Goal: Find specific page/section: Find specific page/section

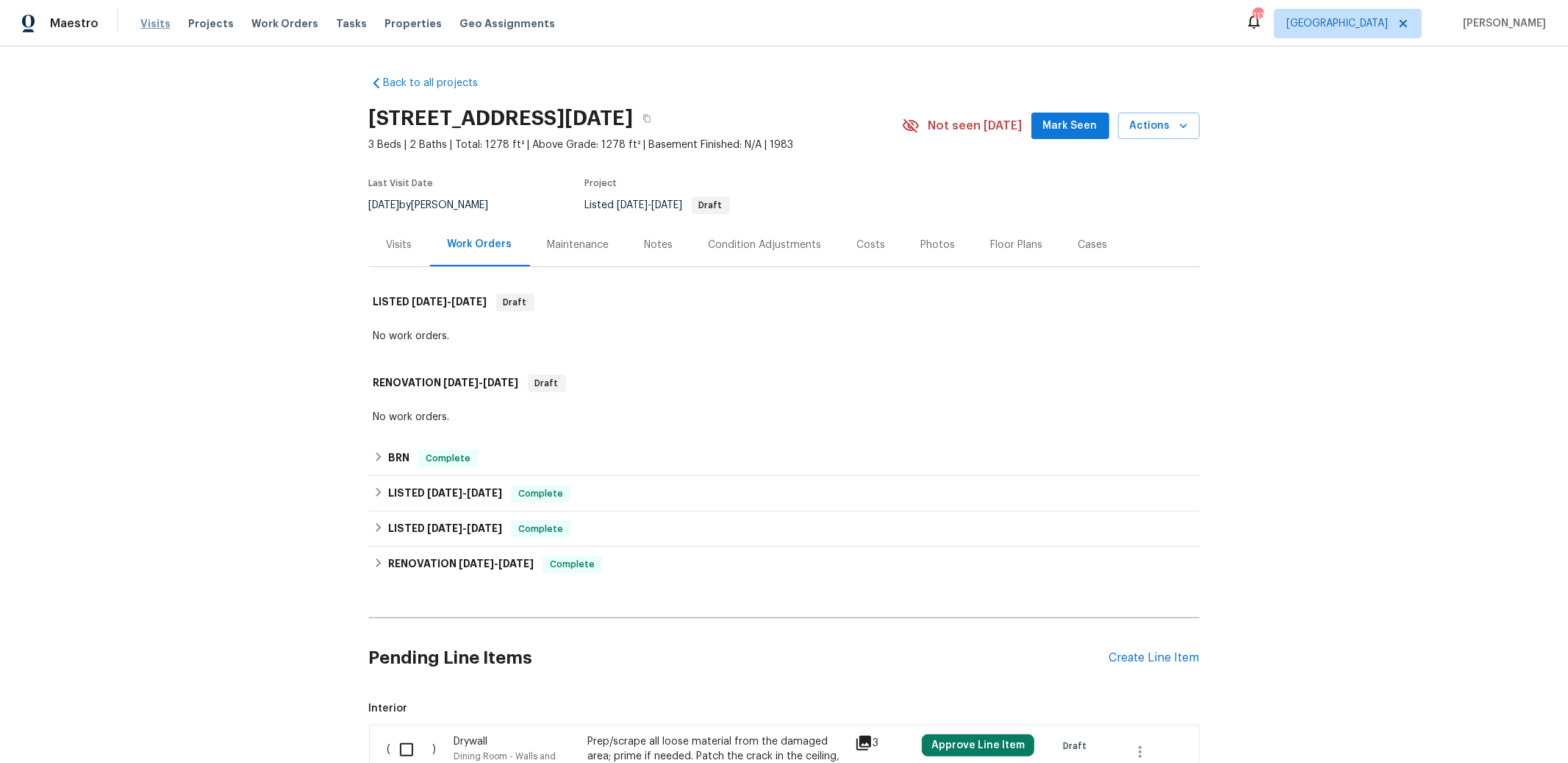
click at [158, 24] on span "Visits" at bounding box center [156, 23] width 30 height 15
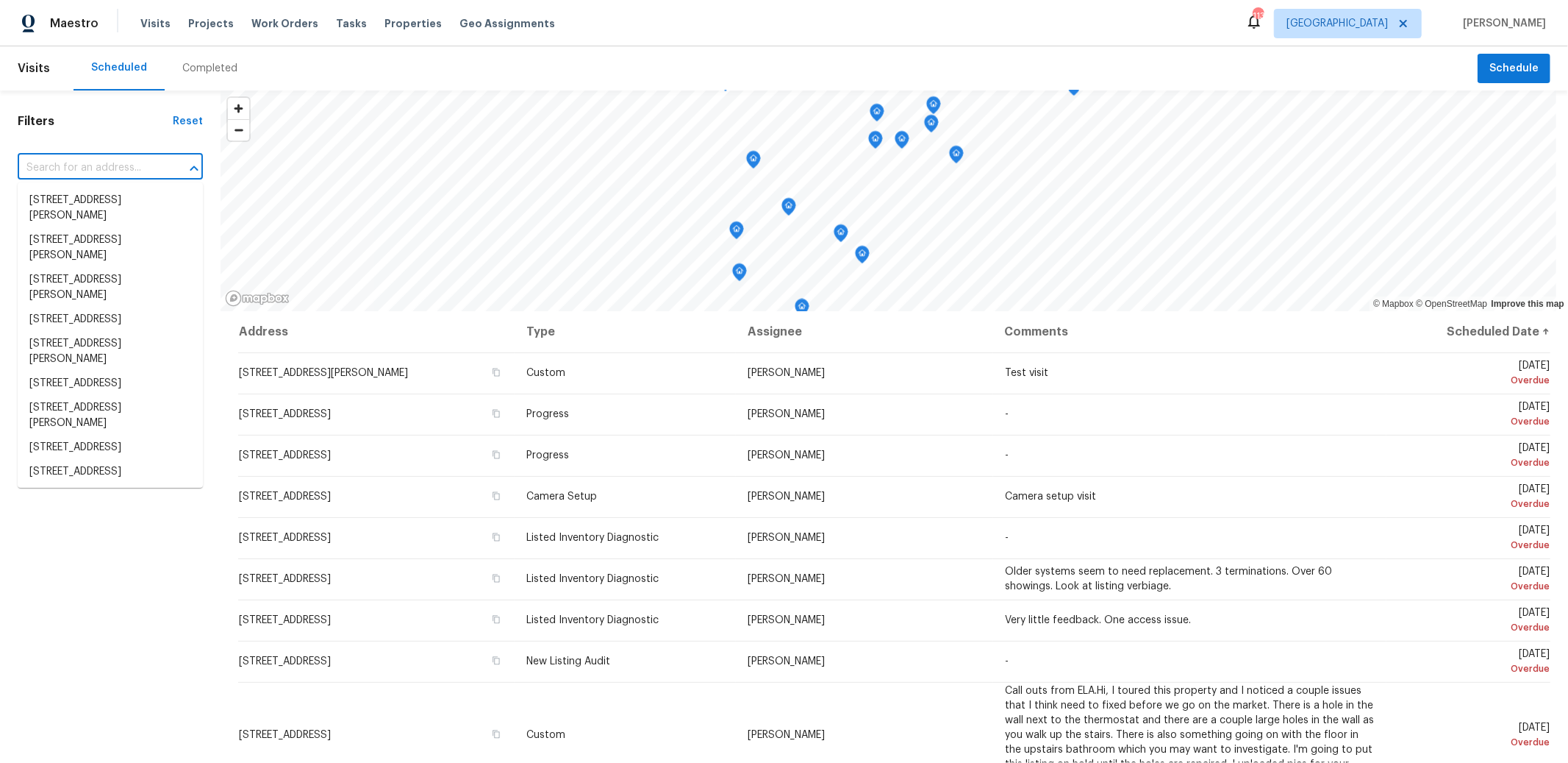
click at [128, 169] on input "text" at bounding box center [89, 168] width 144 height 23
paste input "8716 Bridge St, North Richland Hills, TX 76180"
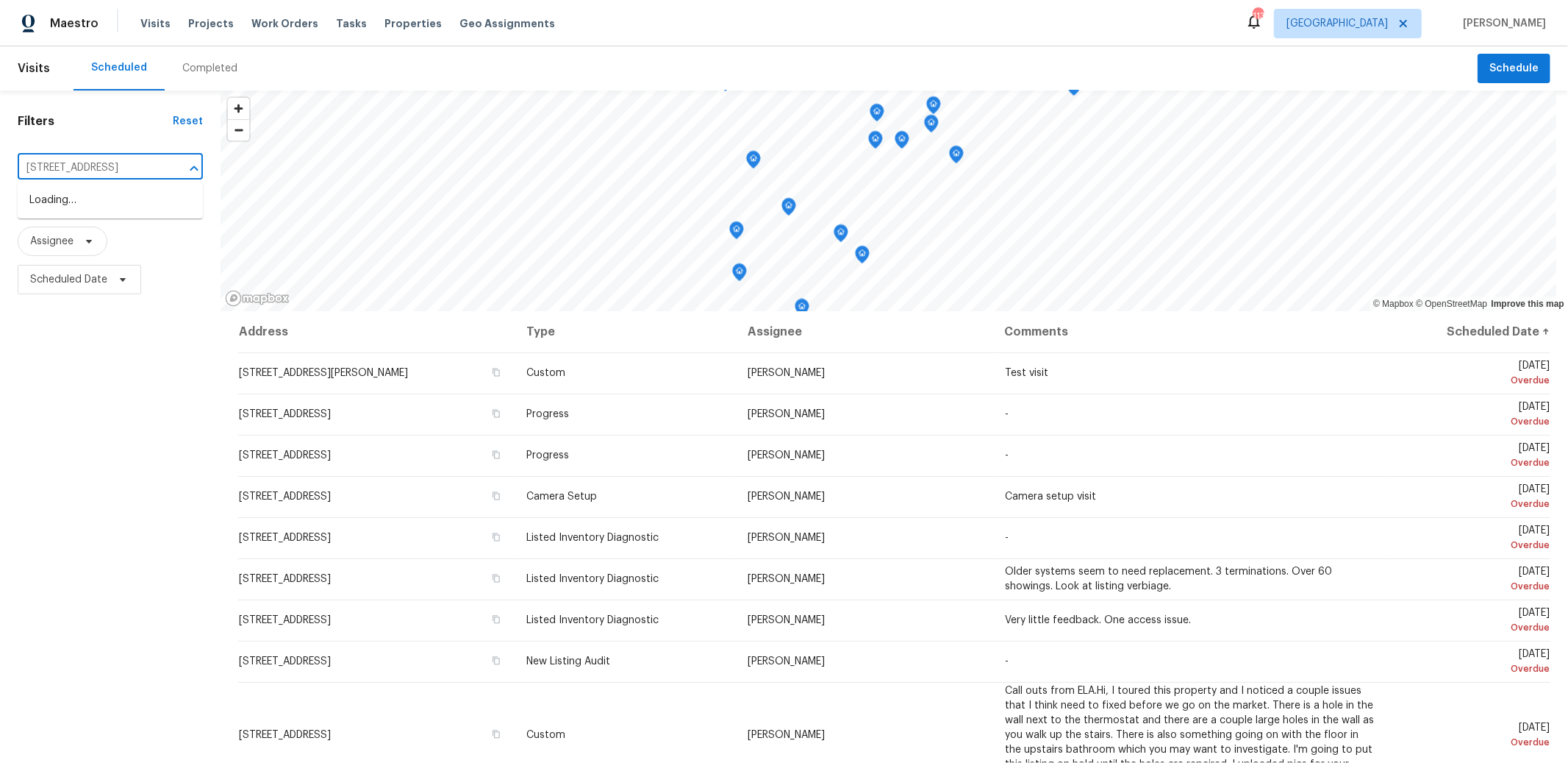
scroll to position [0, 84]
type input "8716 Bridge St, North Richland Hills, TX 76180"
click at [166, 377] on div "Filters Reset ​ Type Assignee Scheduled Date" at bounding box center [110, 506] width 220 height 831
click at [1415, 24] on span "[GEOGRAPHIC_DATA]" at bounding box center [1348, 24] width 148 height 30
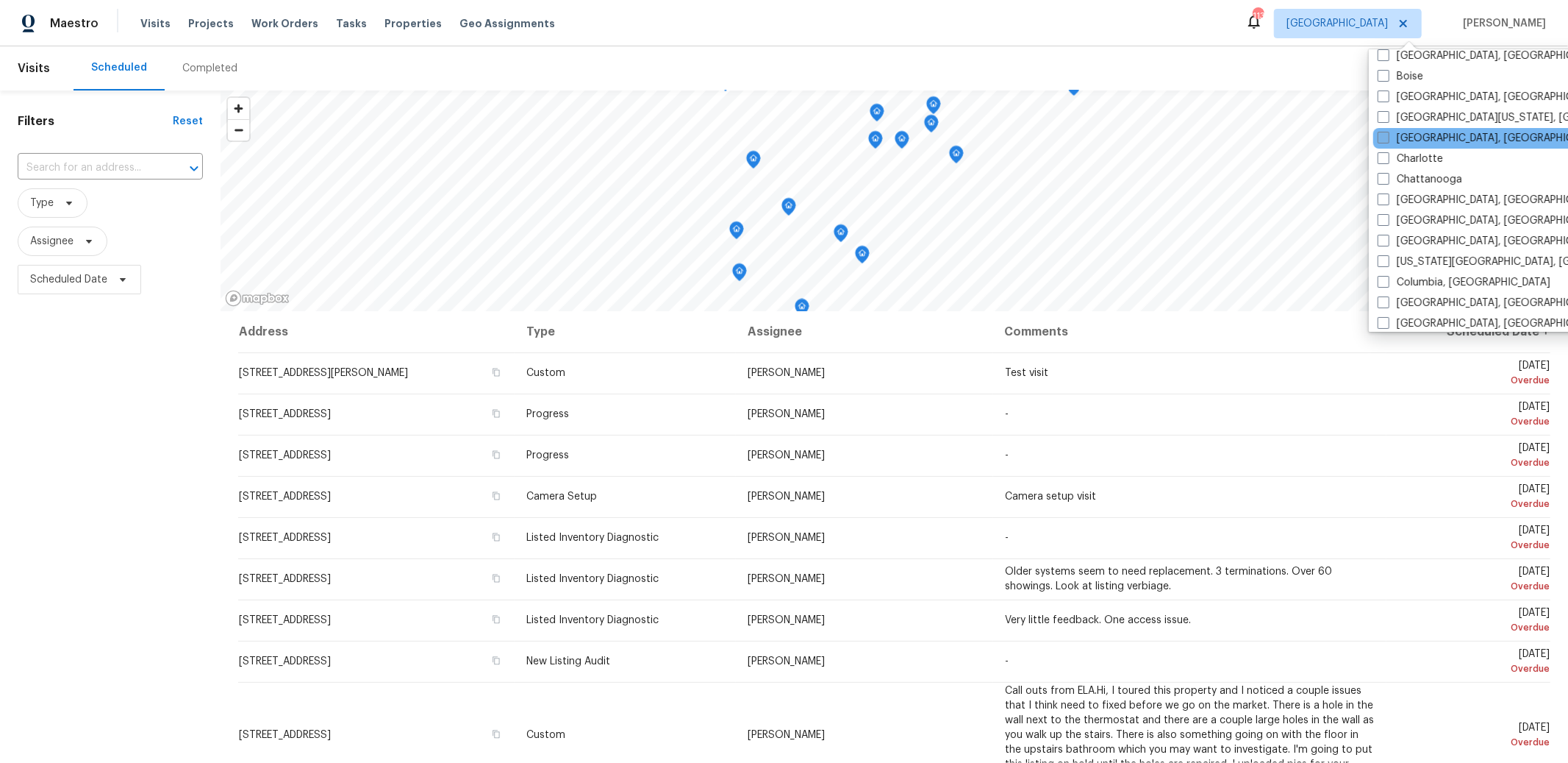
scroll to position [141, 0]
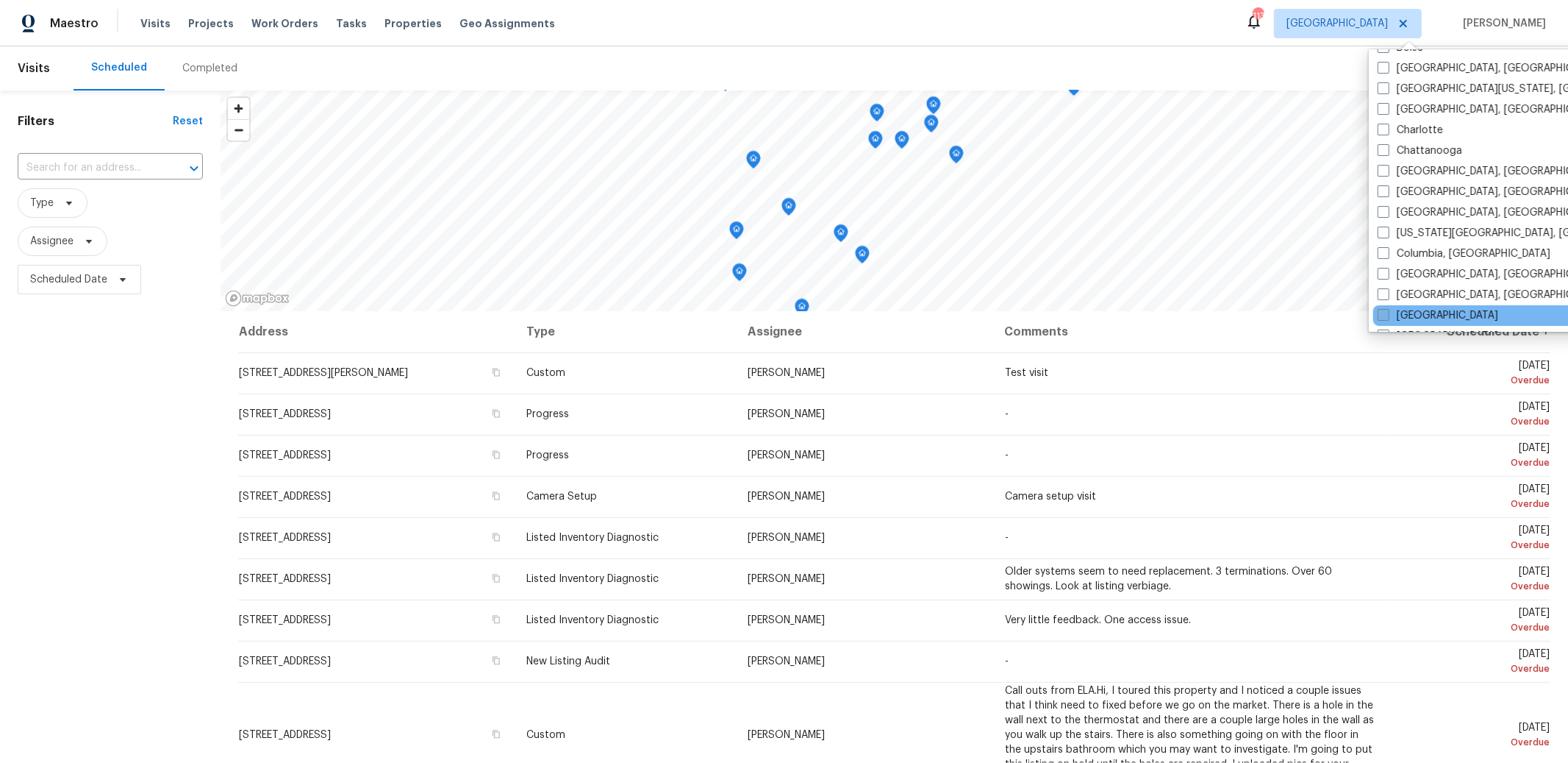
click at [1417, 312] on label "Dallas" at bounding box center [1438, 316] width 121 height 15
click at [1387, 312] on input "Dallas" at bounding box center [1383, 314] width 10 height 10
checkbox input "true"
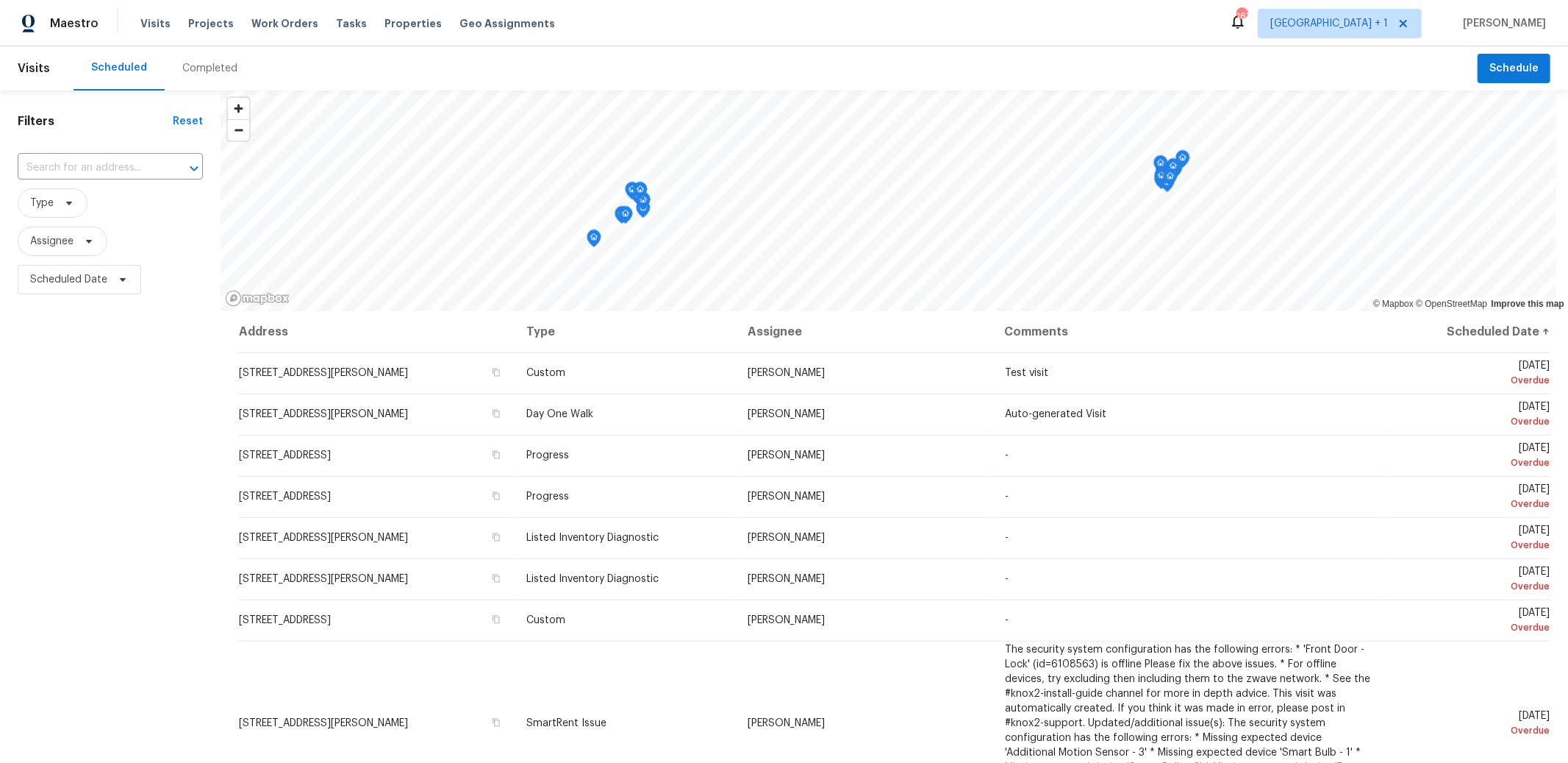
click at [193, 217] on span "Type" at bounding box center [110, 202] width 185 height 39
click at [112, 169] on input "text" at bounding box center [89, 168] width 144 height 23
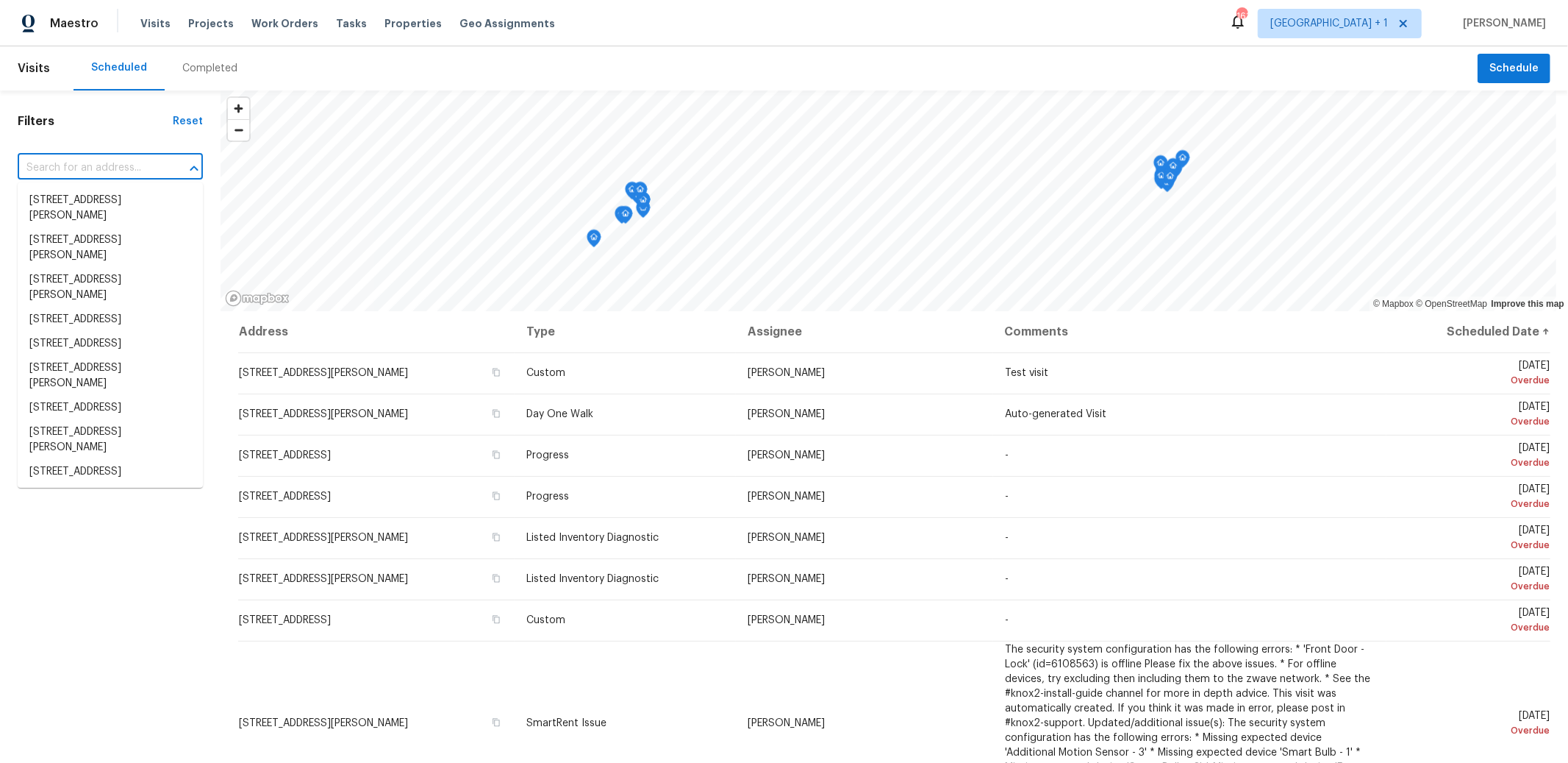
paste input "8716 Bridge St, North Richland Hills, TX 76180"
type input "8716 Bridge St, North Richland Hills, TX 76180"
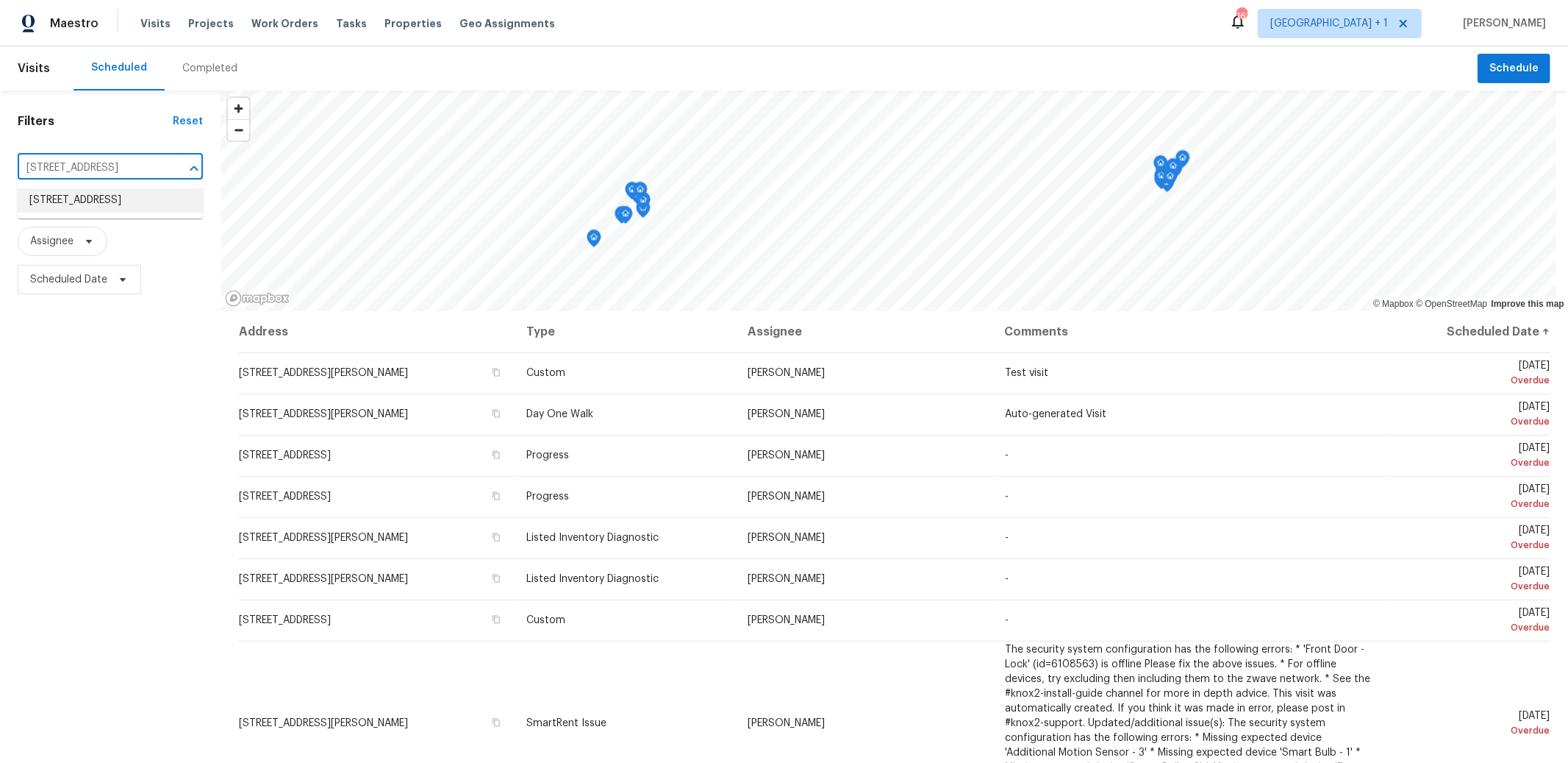
click at [98, 203] on li "8716 Bridge St, North Richland Hills, TX 76180" at bounding box center [110, 200] width 185 height 24
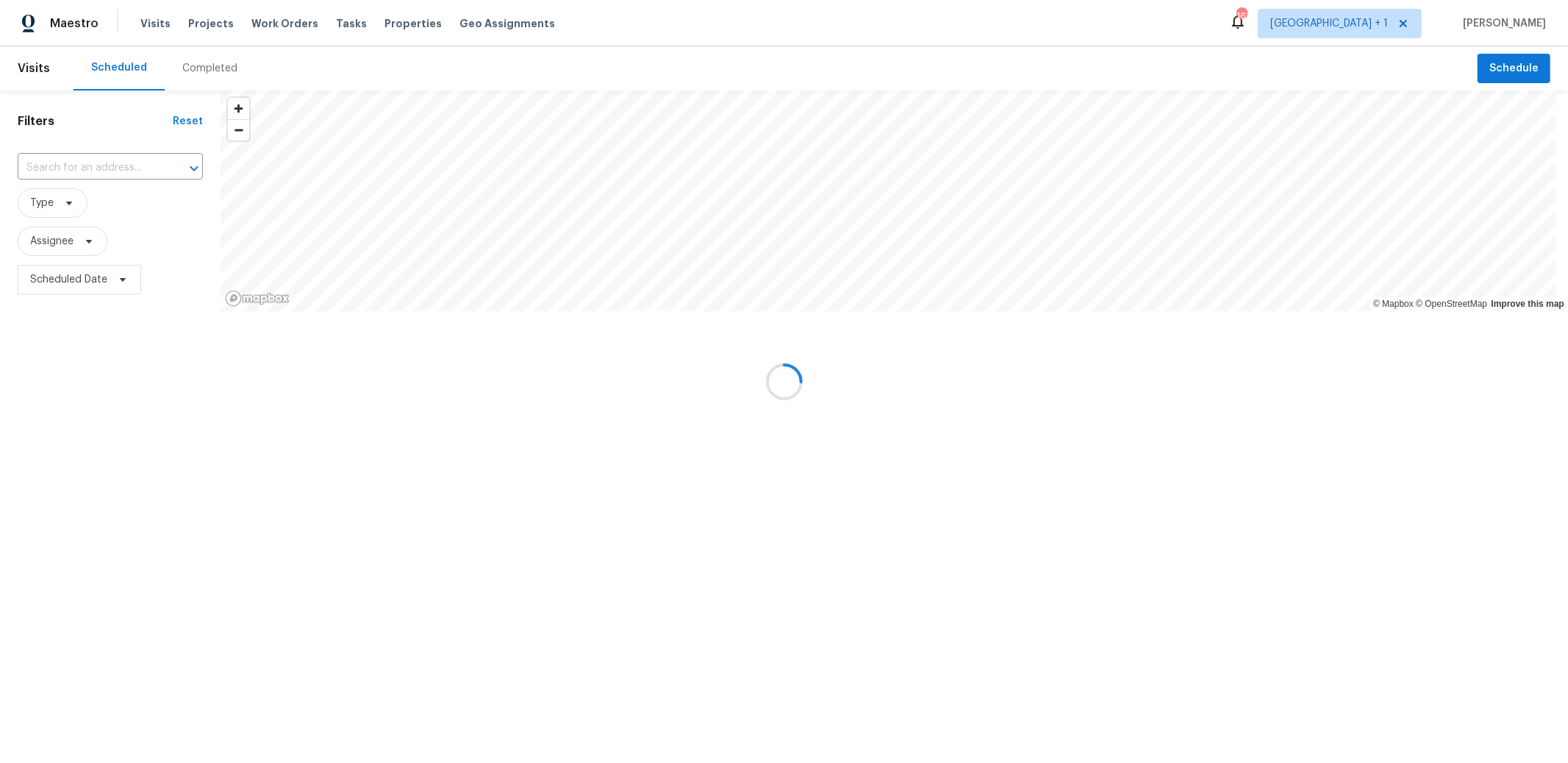
type input "8716 Bridge St, North Richland Hills, TX 76180"
drag, startPoint x: 212, startPoint y: 39, endPoint x: 207, endPoint y: 64, distance: 25.5
click at [213, 42] on div "Maestro Visits Projects Work Orders Tasks Properties Geo Assignments 161 Atlant…" at bounding box center [784, 23] width 1568 height 47
click at [206, 69] on div "Completed" at bounding box center [210, 68] width 56 height 15
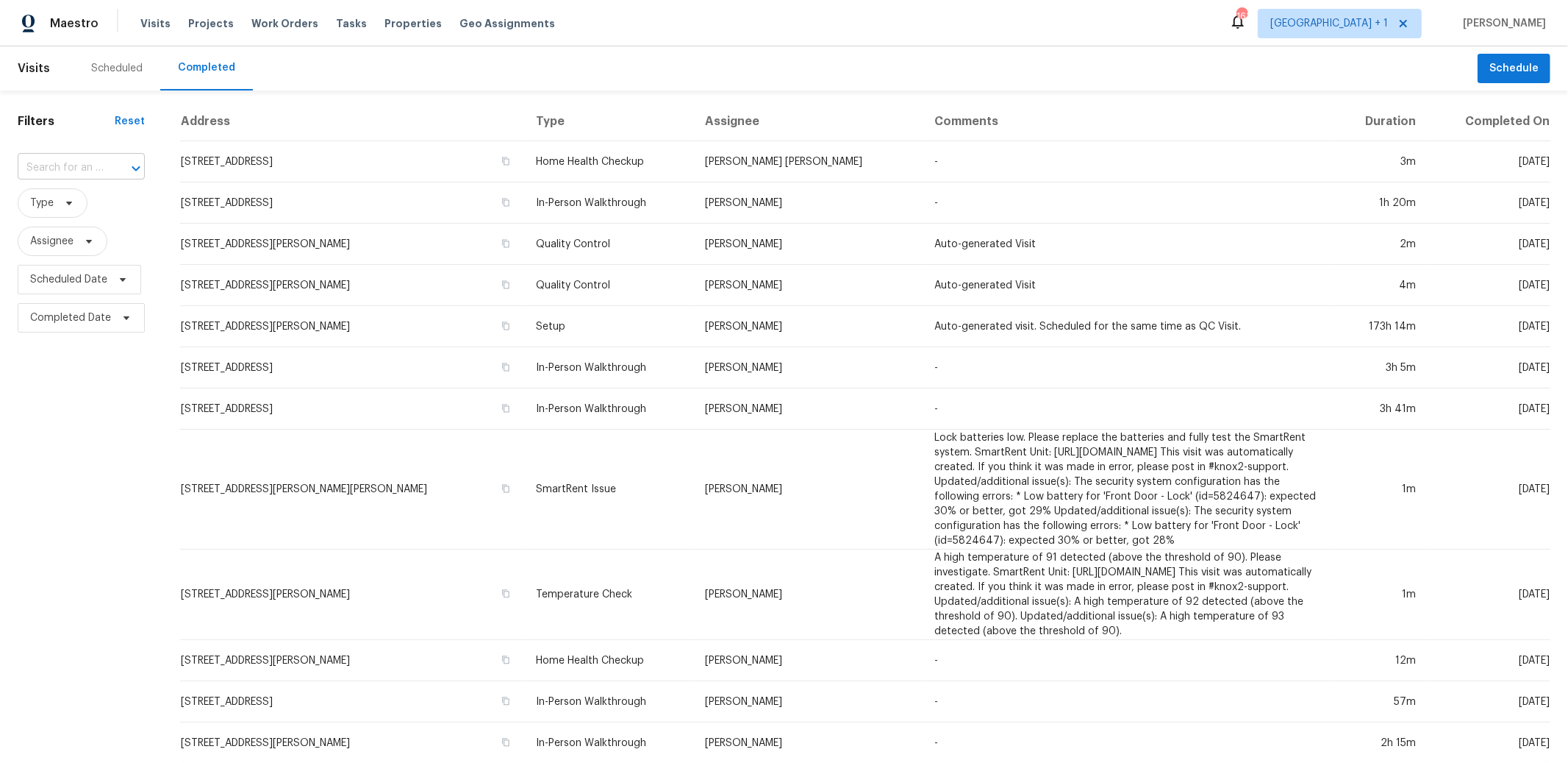
click at [118, 167] on div at bounding box center [125, 168] width 39 height 21
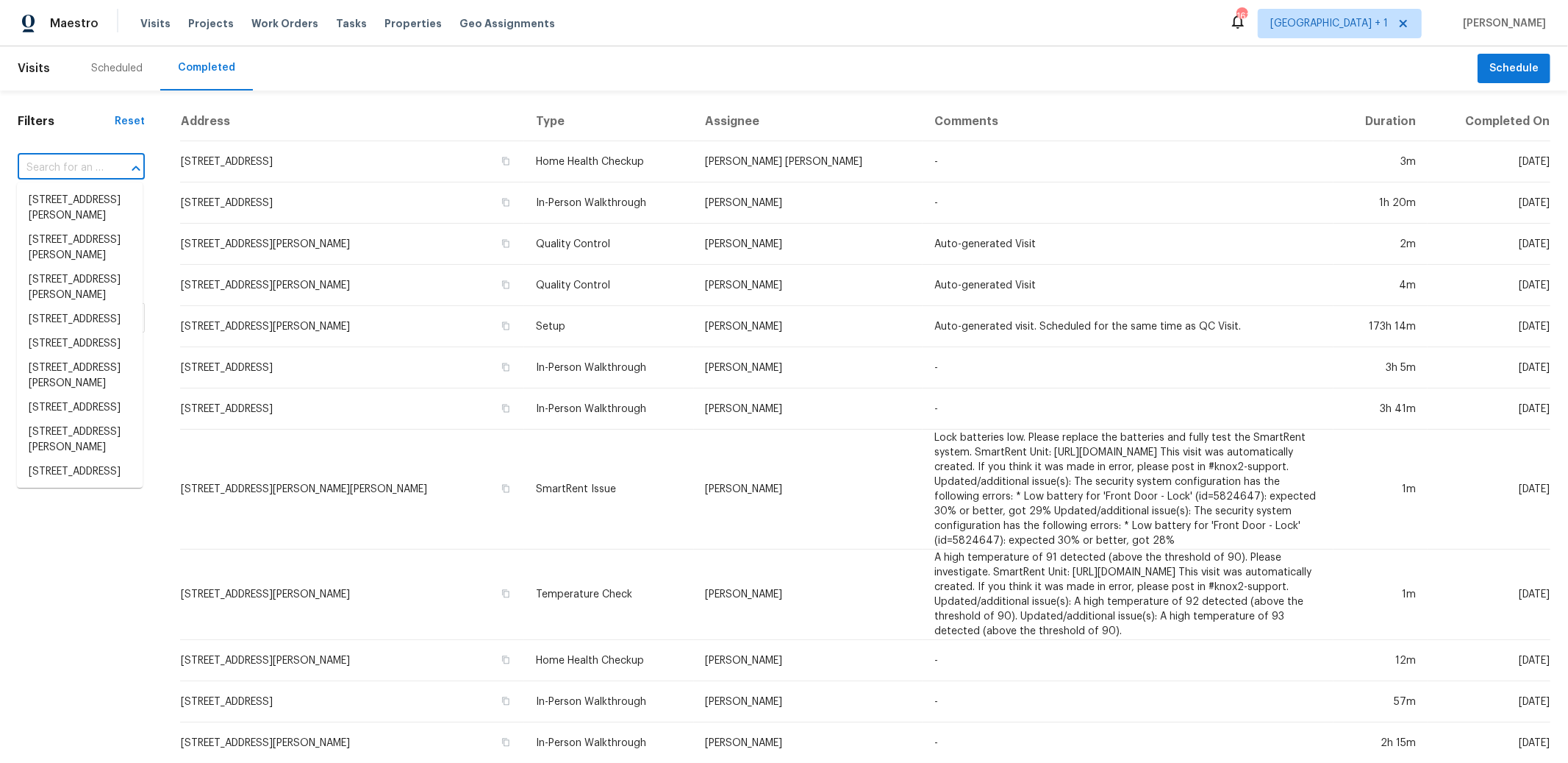
paste input "8716 Bridge St, North Richland Hills, TX 76180"
type input "8716 Bridge St, North Richland Hills, TX 76180"
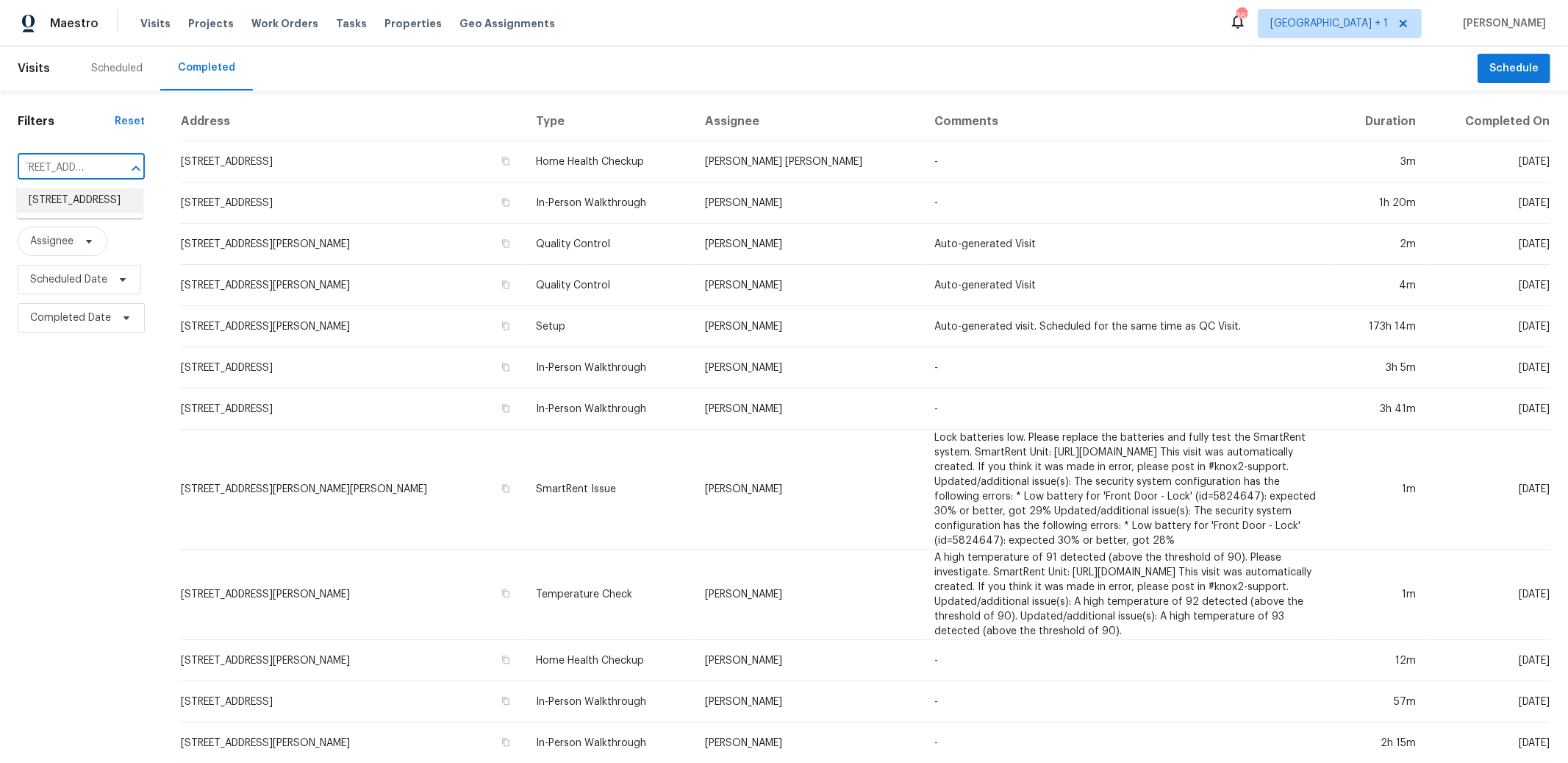
click at [107, 208] on li "8716 Bridge St, North Richland Hills, TX 76180" at bounding box center [79, 200] width 126 height 24
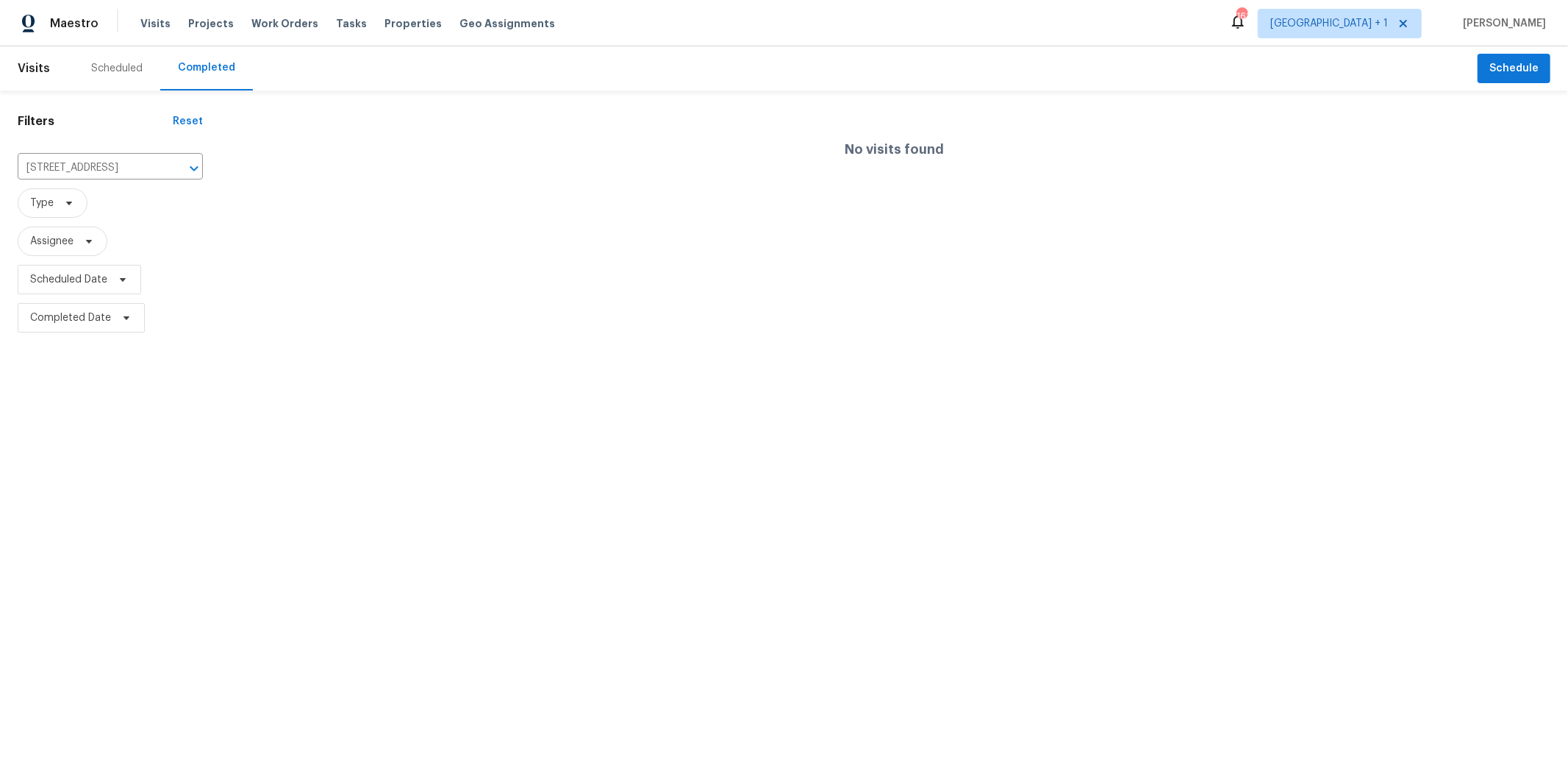
click at [197, 121] on div "Reset" at bounding box center [187, 121] width 30 height 15
click at [104, 158] on div at bounding box center [784, 381] width 1568 height 763
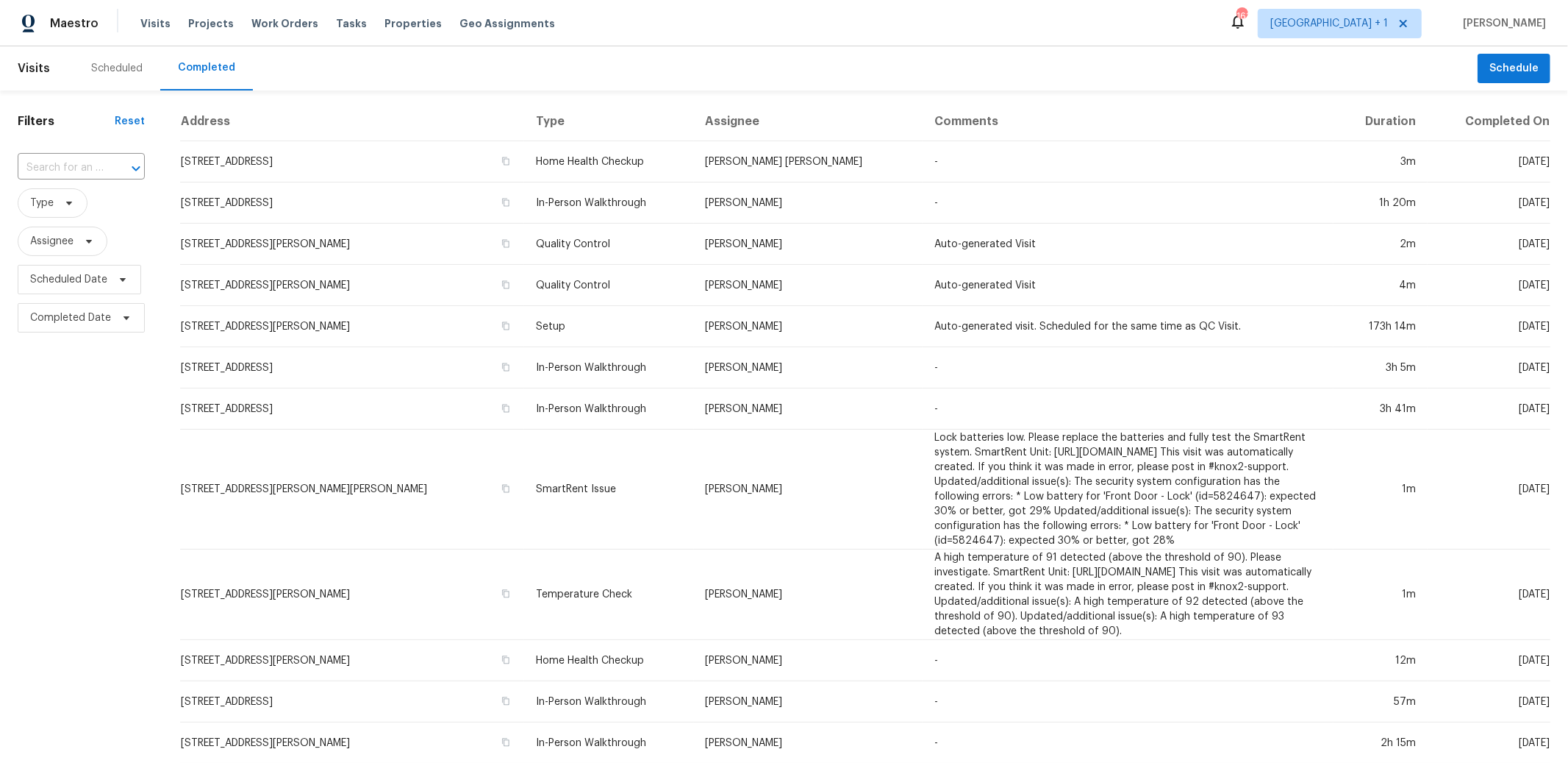
click at [102, 171] on div "​" at bounding box center [81, 168] width 127 height 23
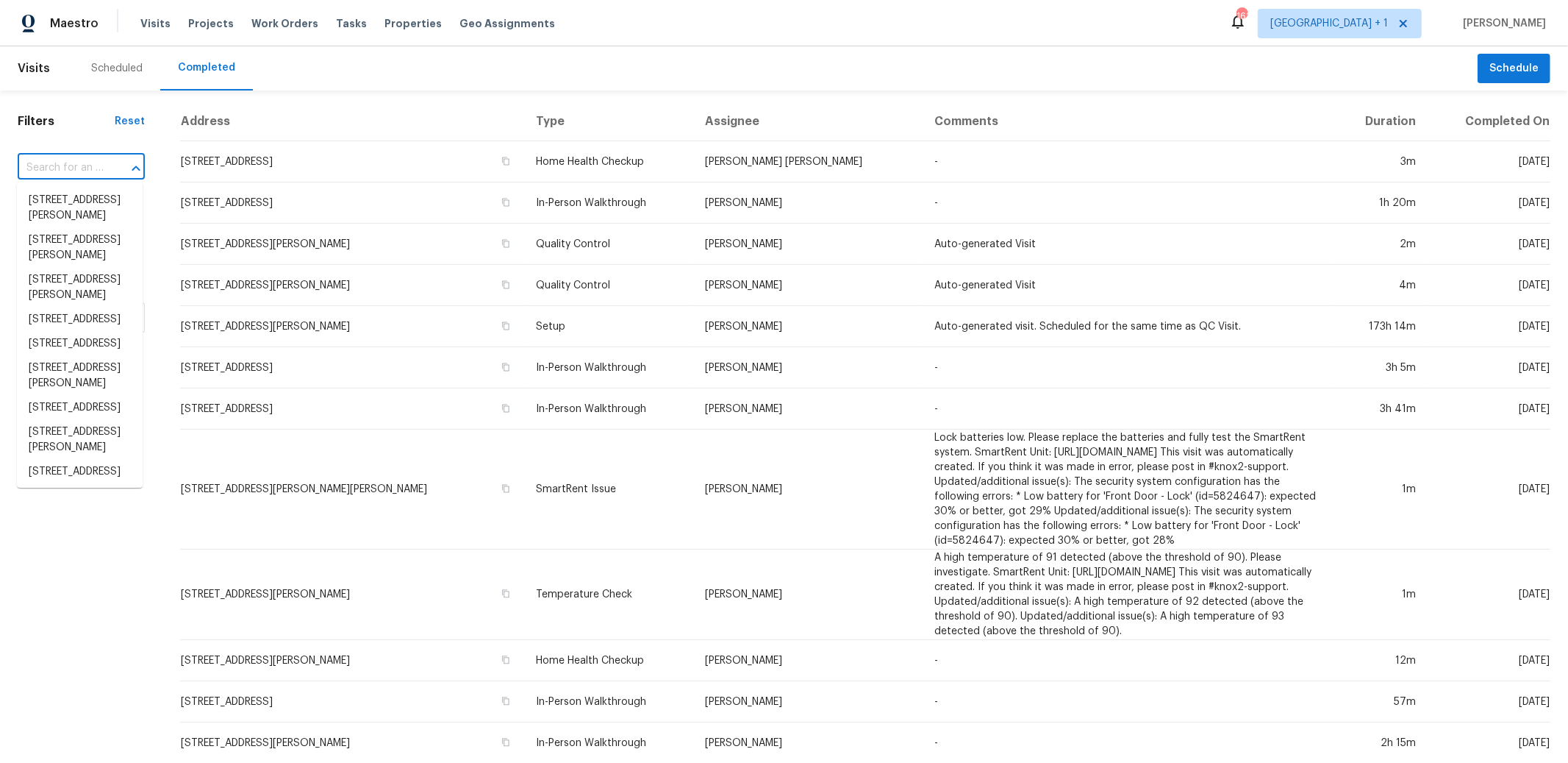
paste input "8716 Bridge St, North Richland Hills, TX 76180"
type input "8716 Bridge St, North Richland Hills, TX 76180"
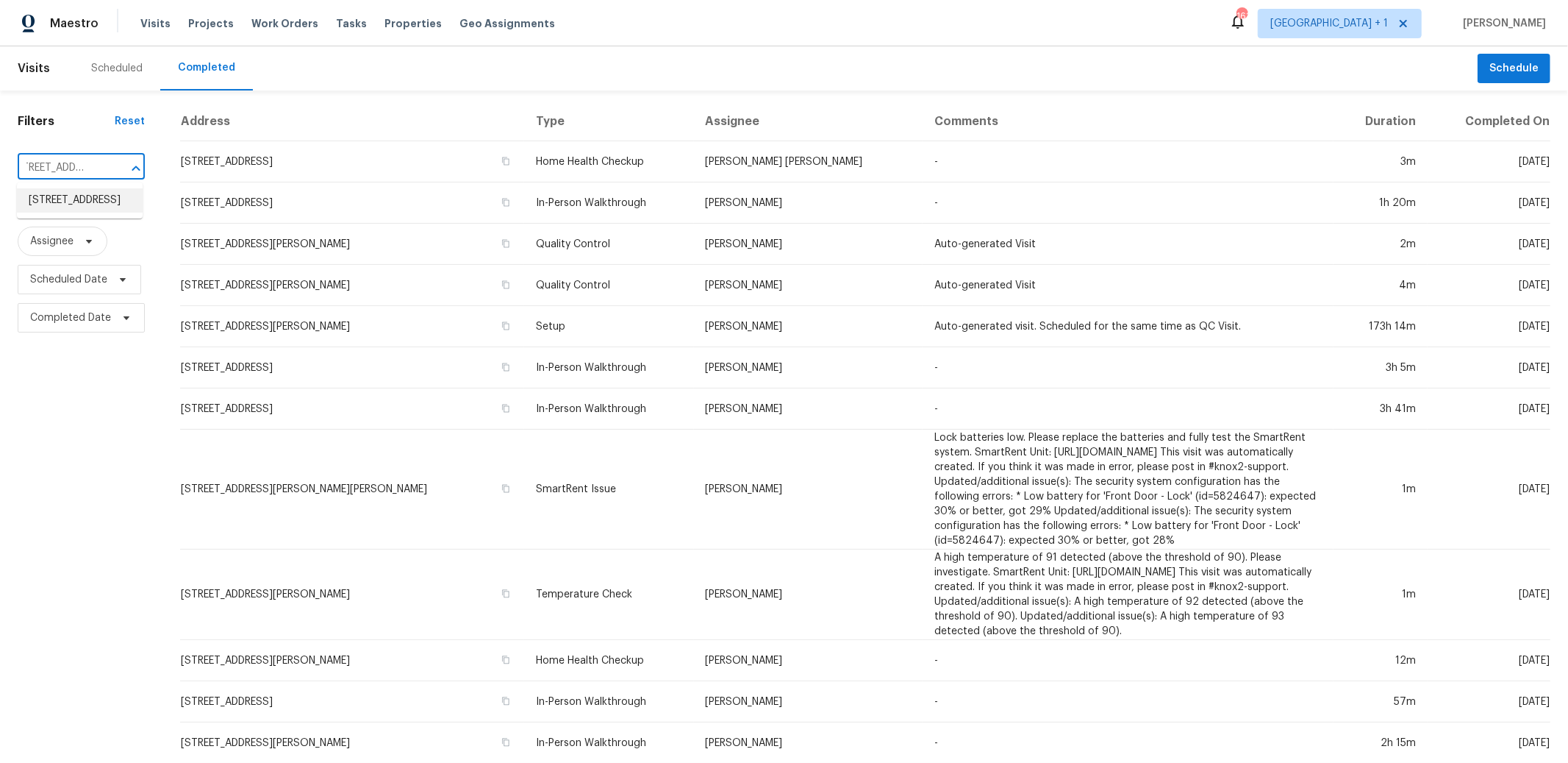
click at [73, 207] on li "8716 Bridge St, North Richland Hills, TX 76180" at bounding box center [79, 200] width 126 height 24
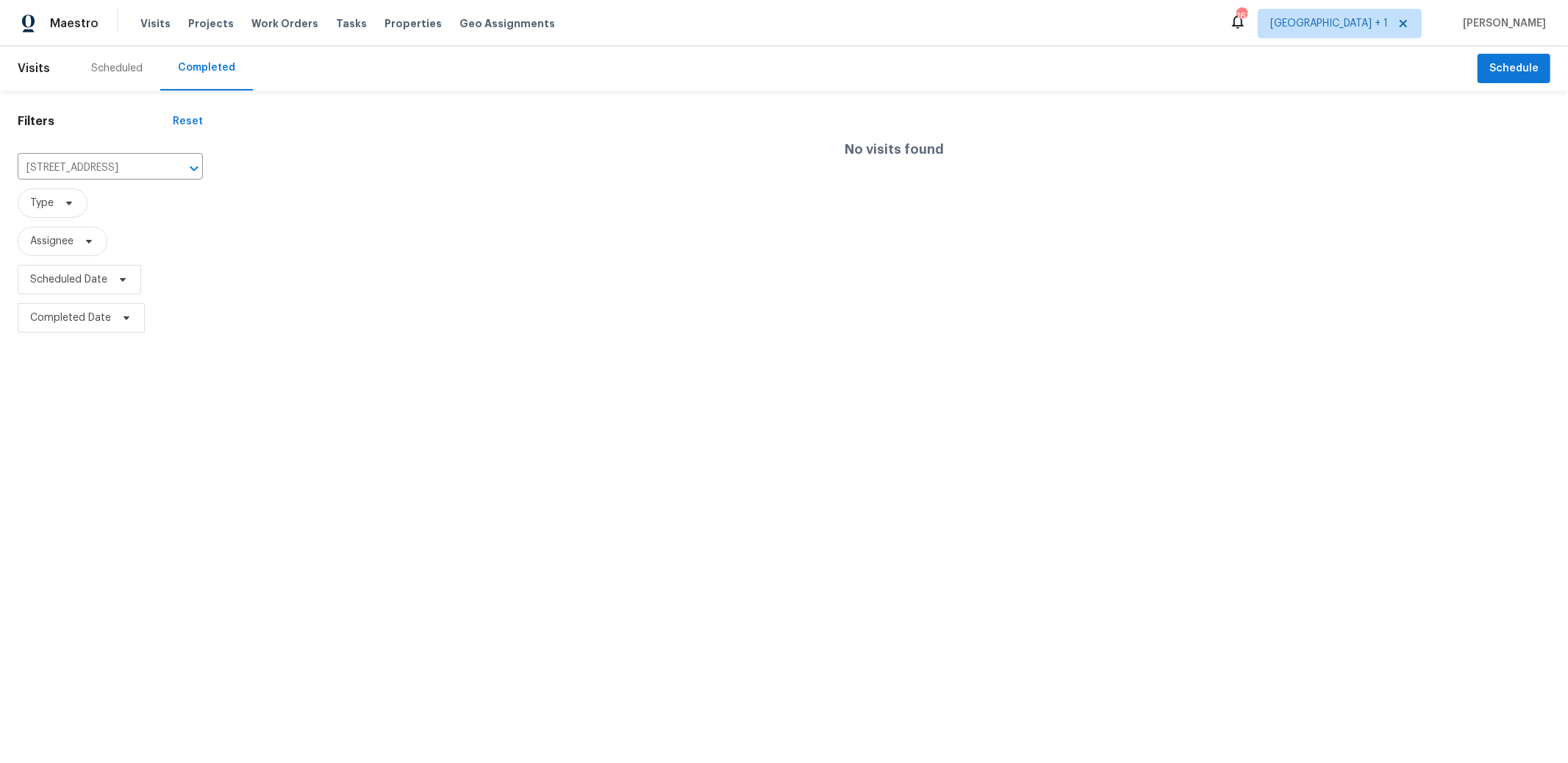
click at [932, 169] on div "No visits found" at bounding box center [894, 149] width 1348 height 94
click at [191, 21] on span "Projects" at bounding box center [211, 23] width 46 height 15
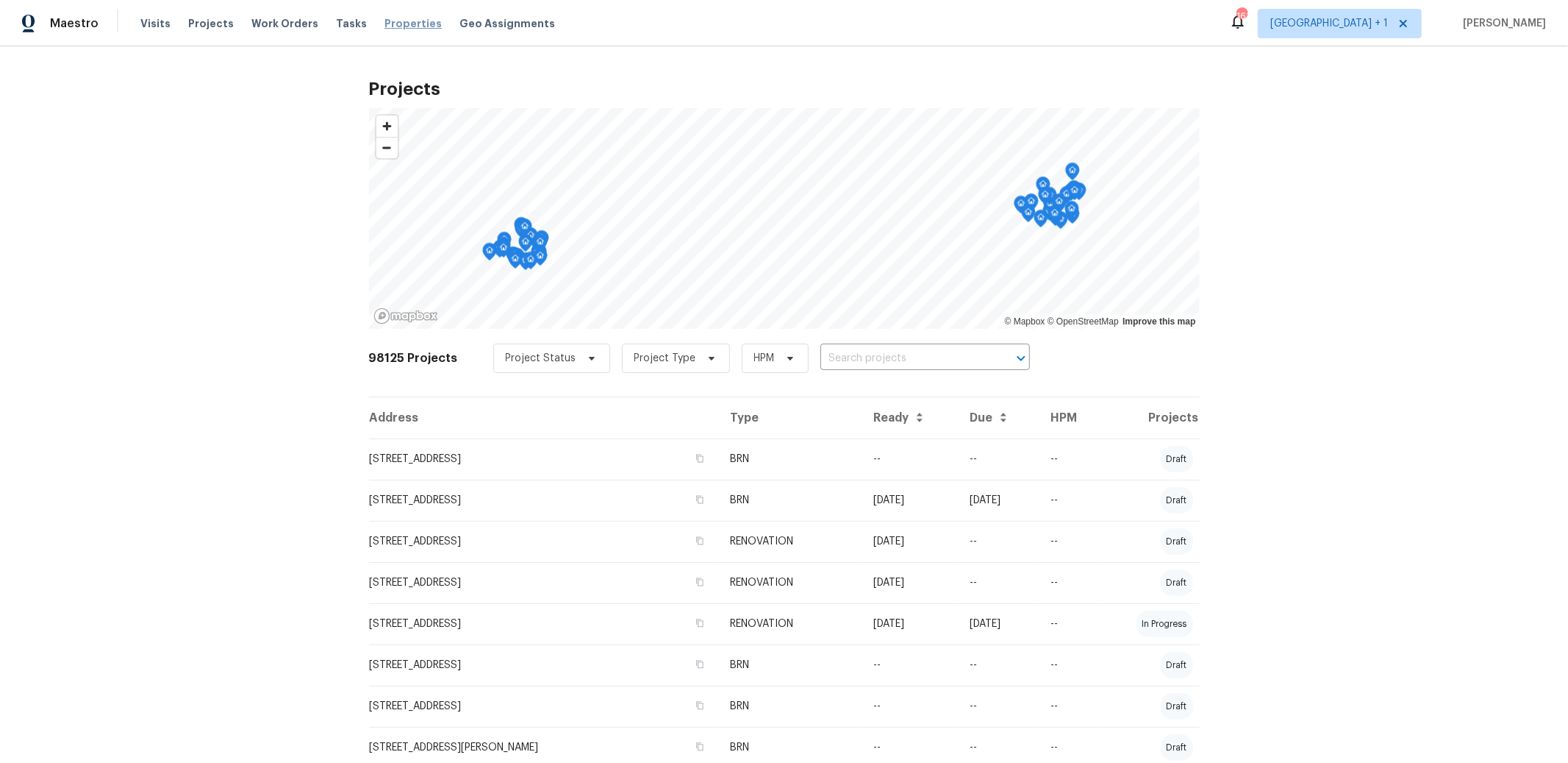
click at [385, 24] on span "Properties" at bounding box center [414, 23] width 58 height 15
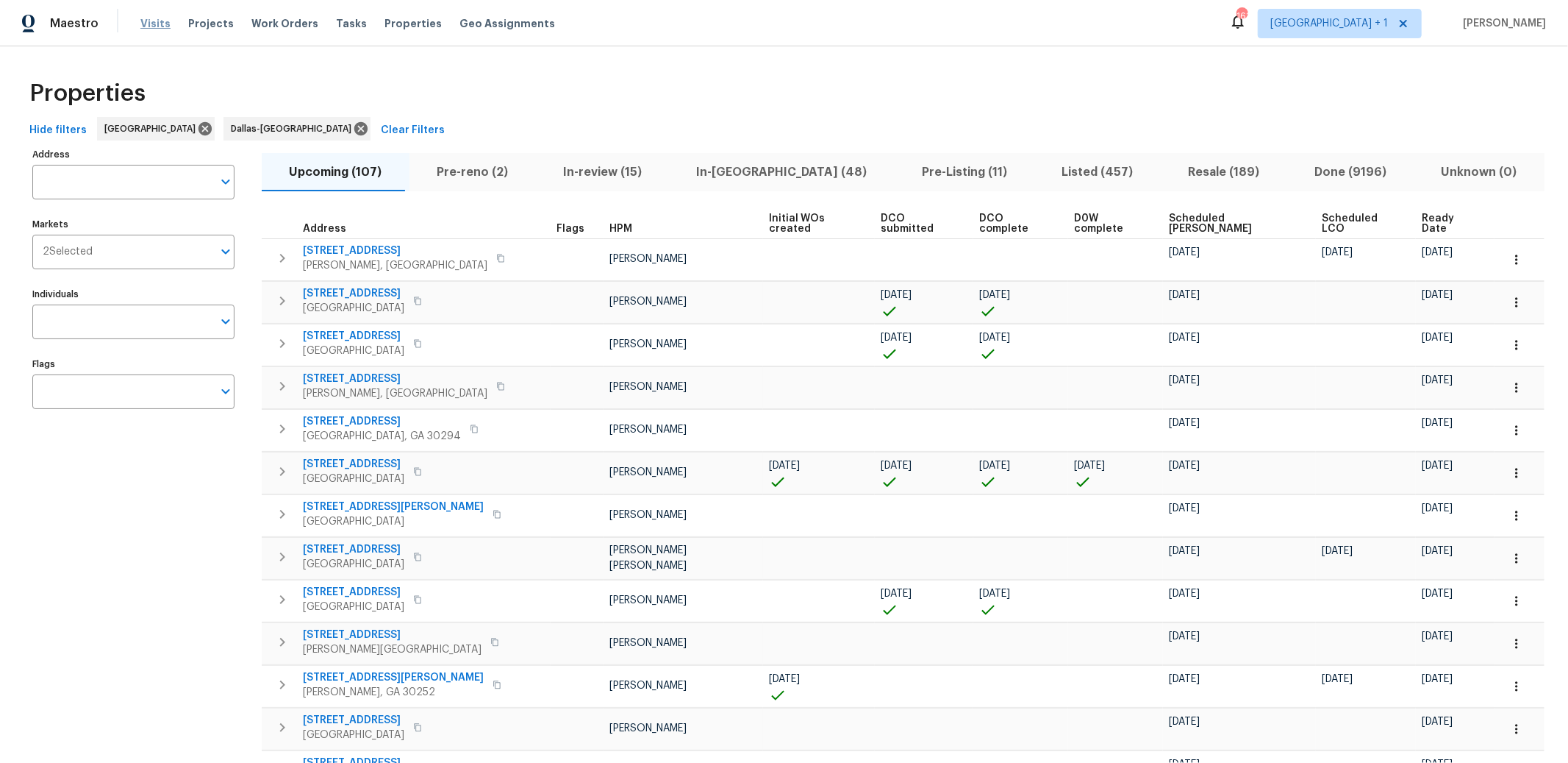
click at [154, 28] on span "Visits" at bounding box center [156, 23] width 30 height 15
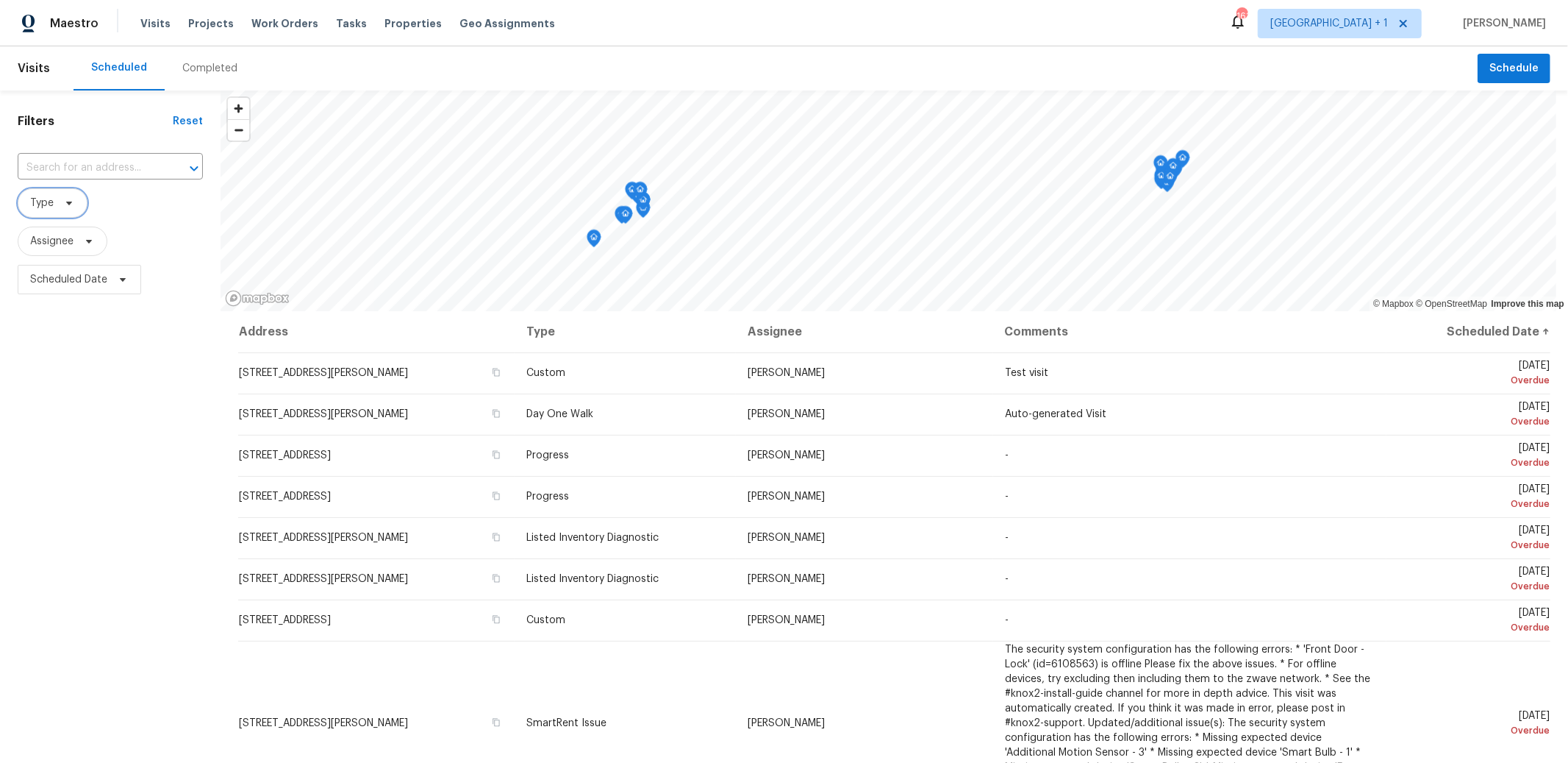
click at [70, 197] on icon at bounding box center [69, 203] width 12 height 12
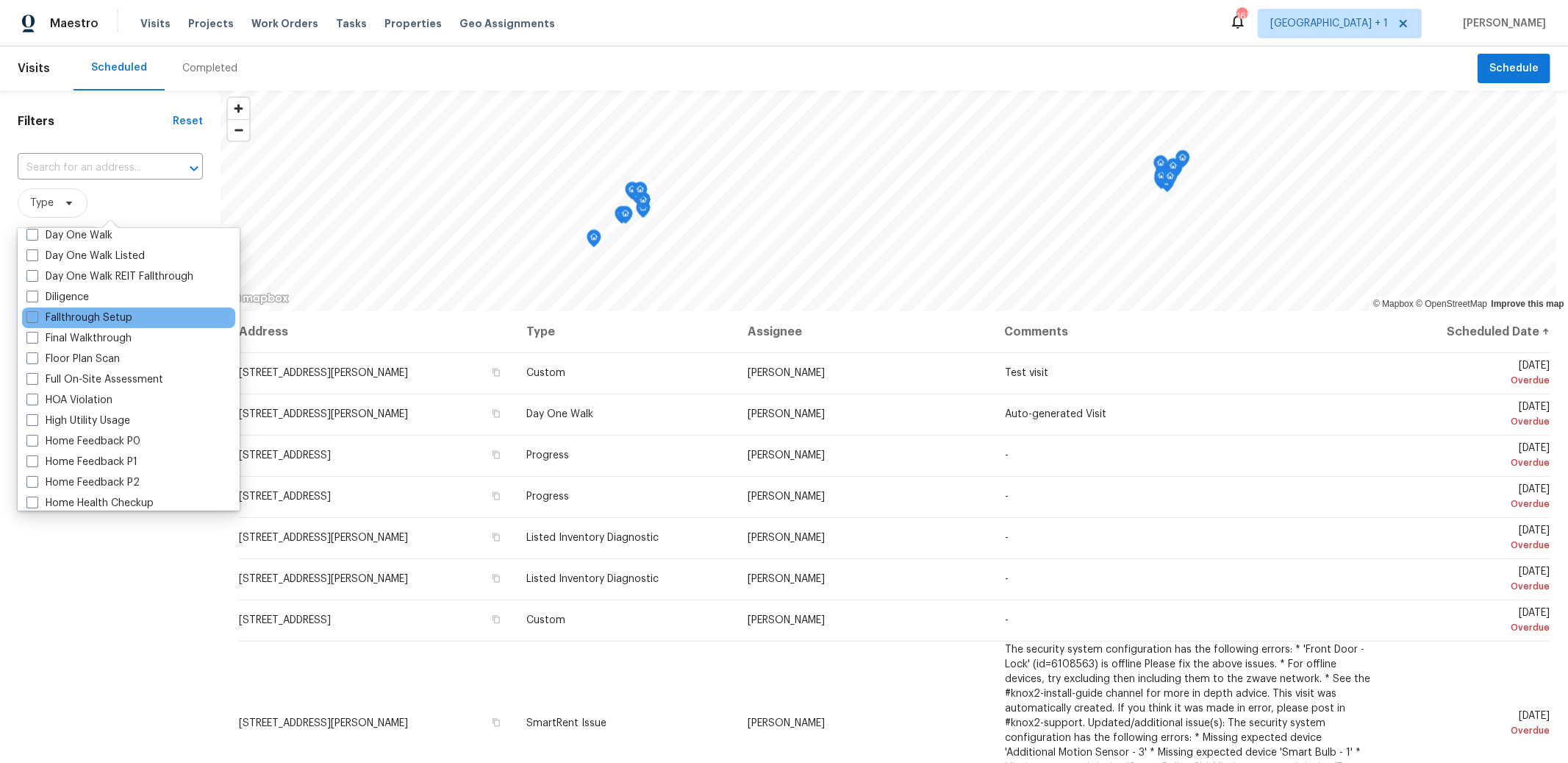
scroll to position [246, 0]
click at [82, 319] on label "Diligence" at bounding box center [58, 323] width 62 height 15
click at [36, 319] on input "Diligence" at bounding box center [32, 321] width 10 height 10
checkbox input "true"
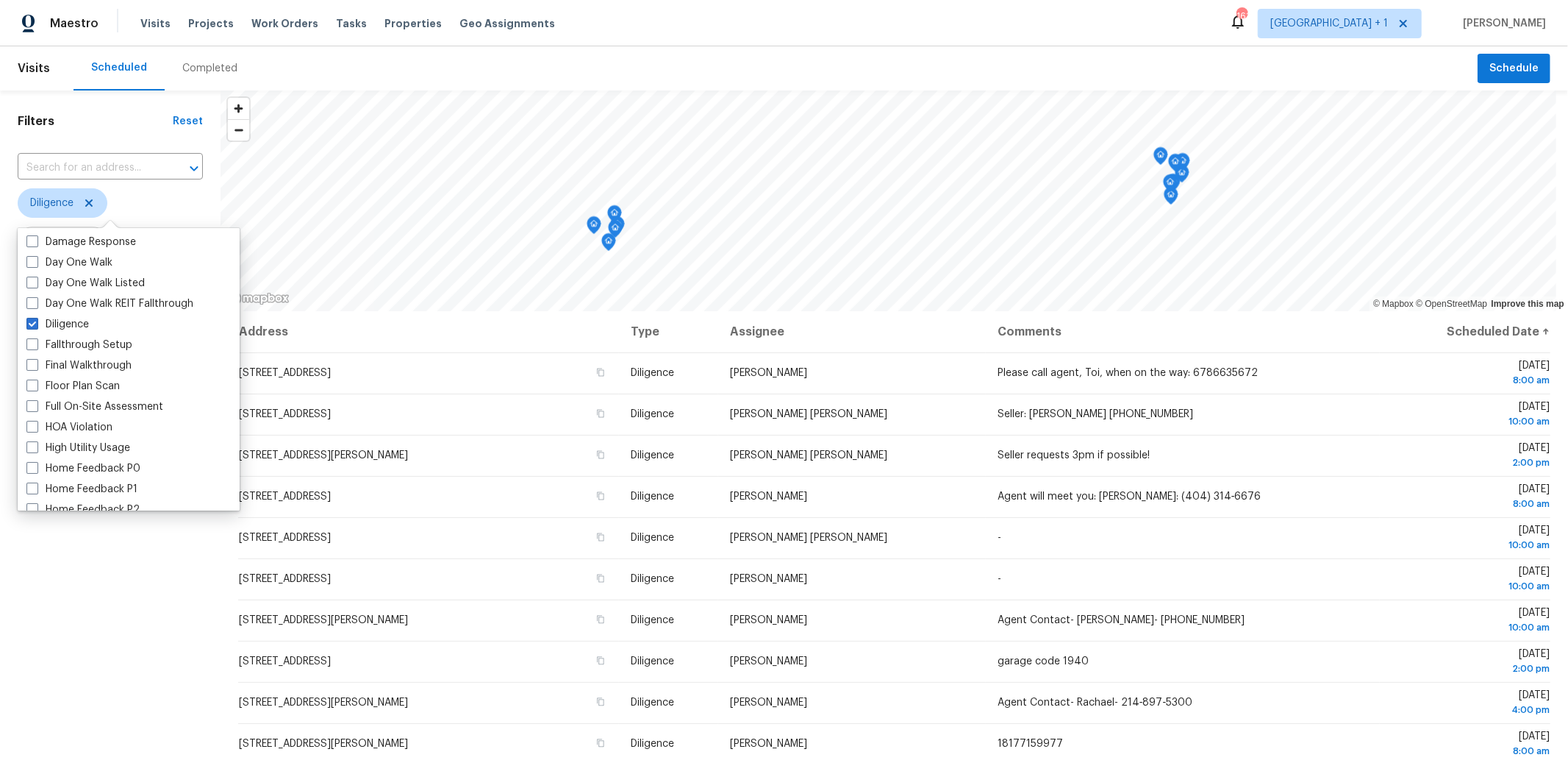
click at [151, 207] on span "Diligence" at bounding box center [110, 203] width 185 height 30
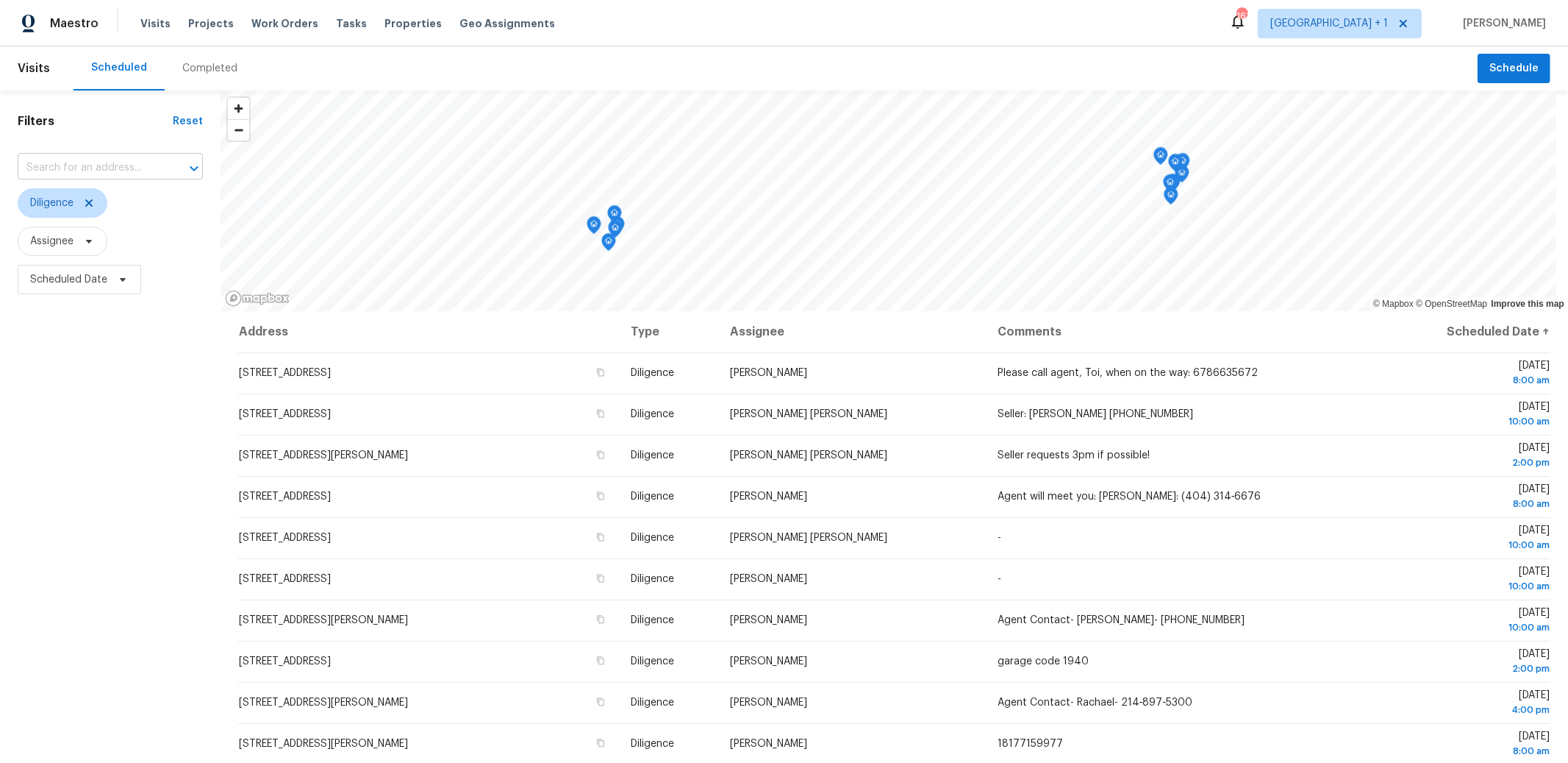
click at [138, 167] on input "text" at bounding box center [89, 168] width 144 height 23
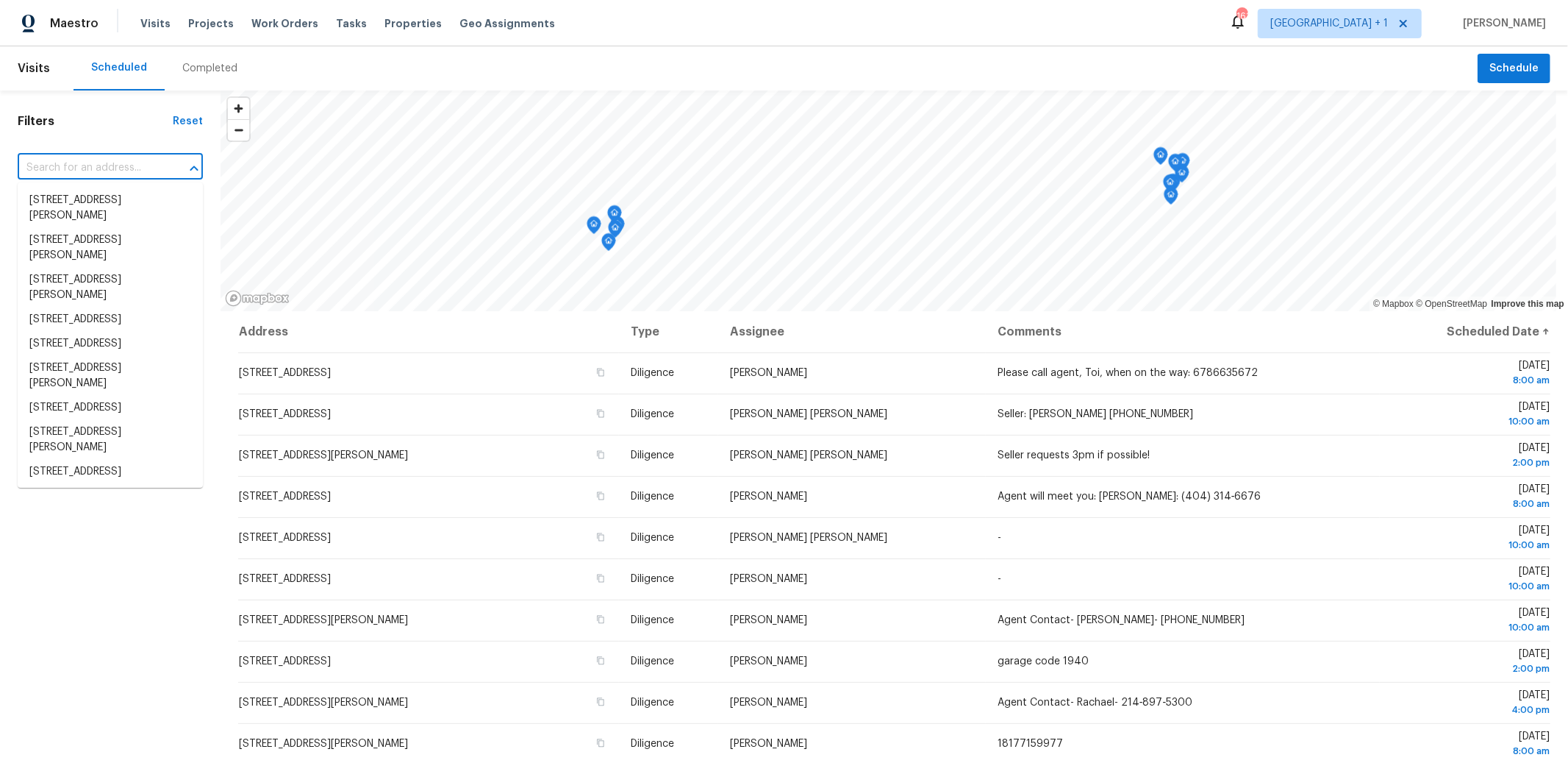
paste input "8716 Bridge St, North Richland Hills, TX 76180"
type input "8716 Bridge St, North Richland Hills, TX 76180"
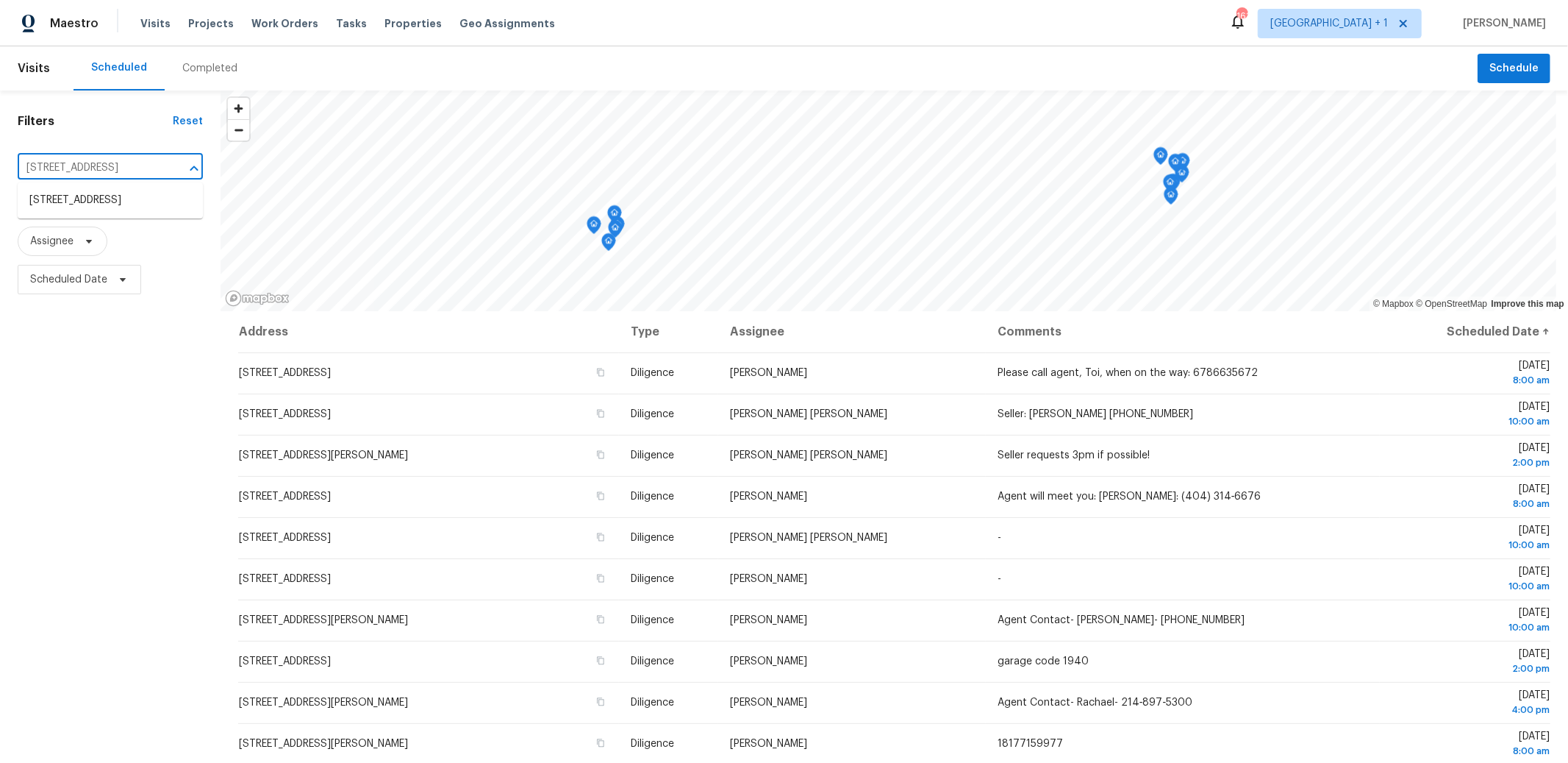
scroll to position [0, 84]
click at [121, 195] on li "8716 Bridge St, North Richland Hills, TX 76180" at bounding box center [110, 200] width 185 height 24
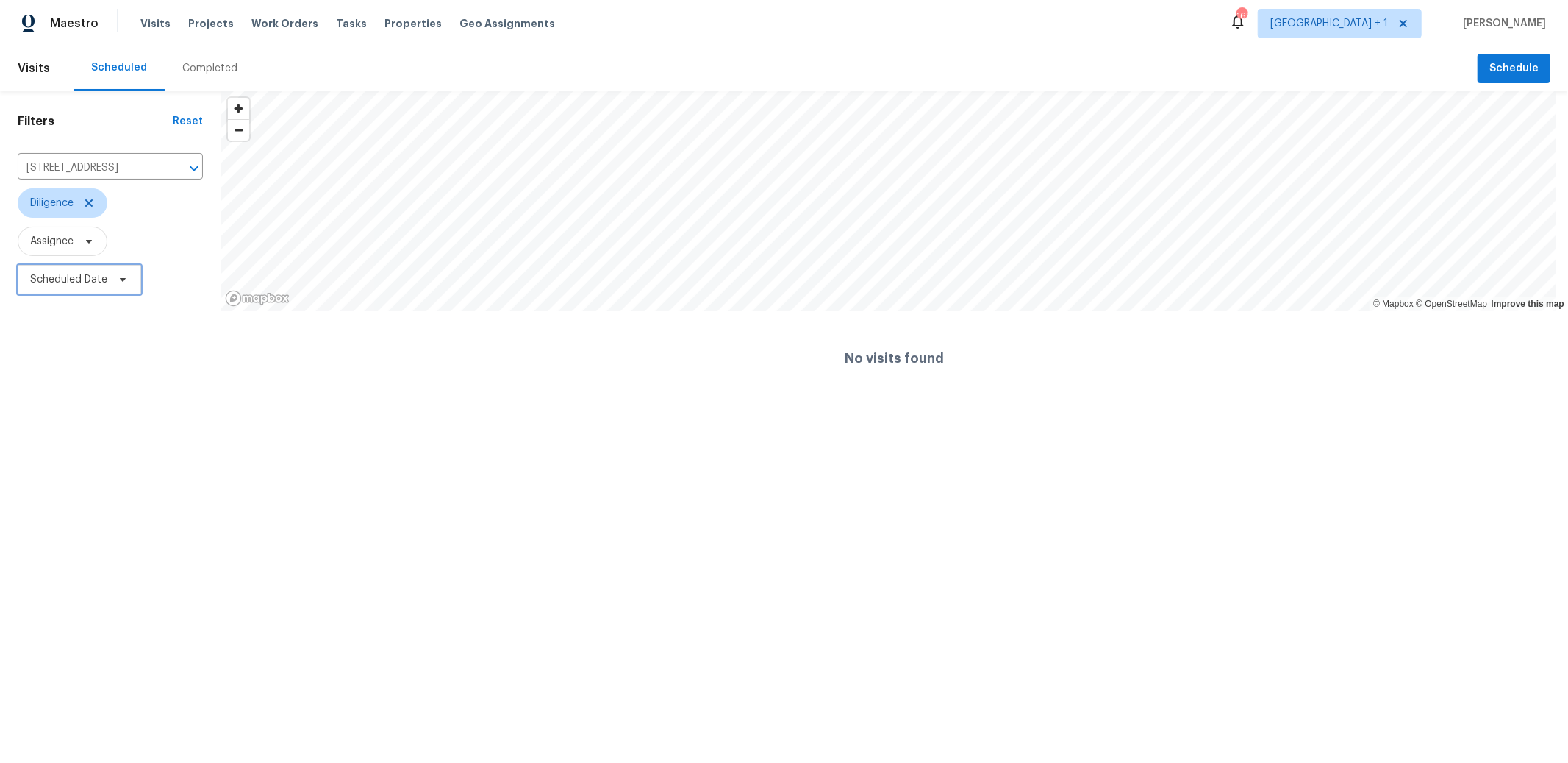
click at [113, 274] on span at bounding box center [120, 280] width 16 height 12
select select "7"
select select "2025"
select select "8"
select select "2025"
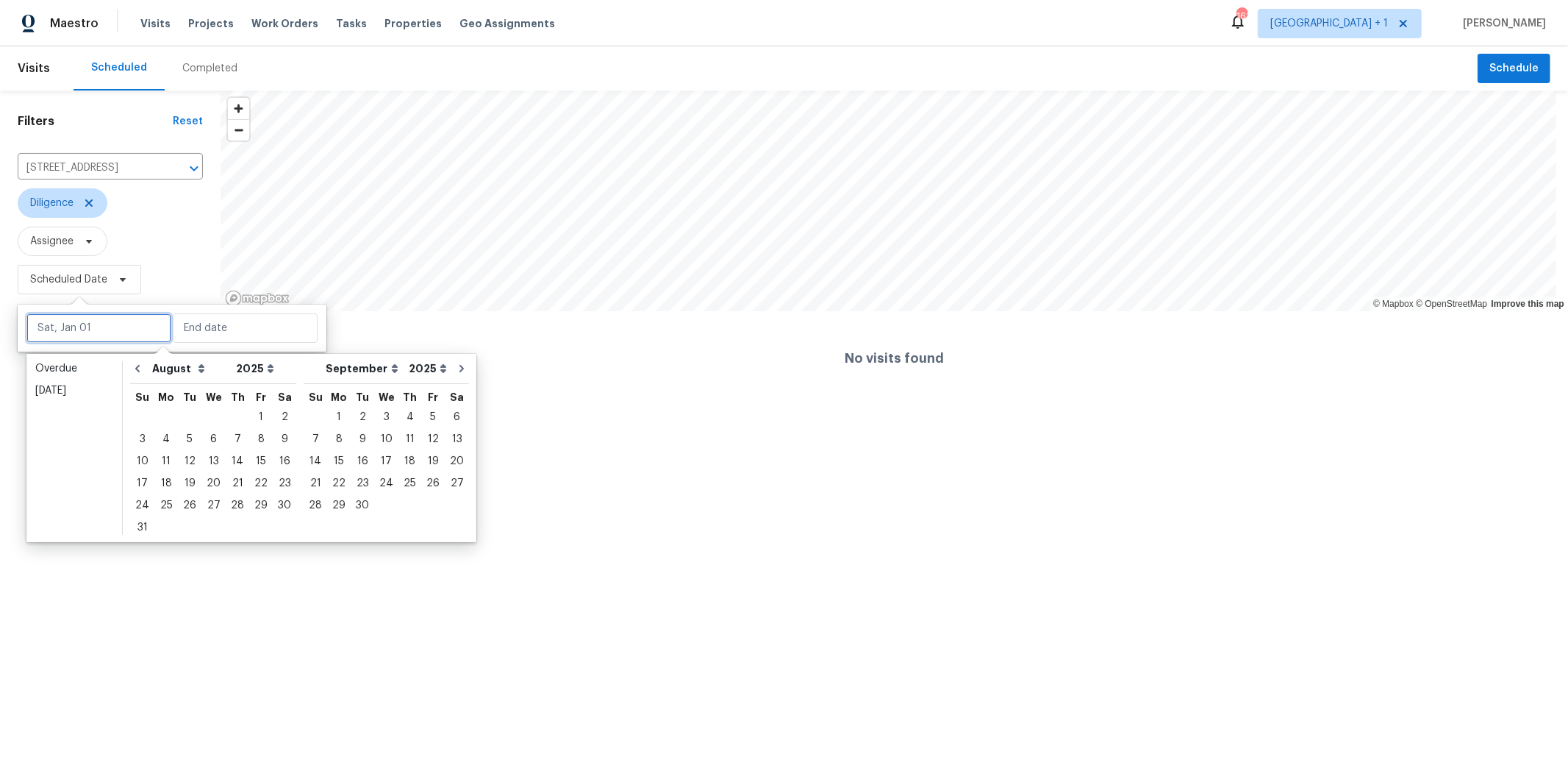
click at [85, 336] on input "text" at bounding box center [99, 328] width 145 height 30
click at [249, 417] on div "1" at bounding box center [261, 417] width 24 height 21
type input "Fri, Aug 01"
type input "Sat, Aug 02"
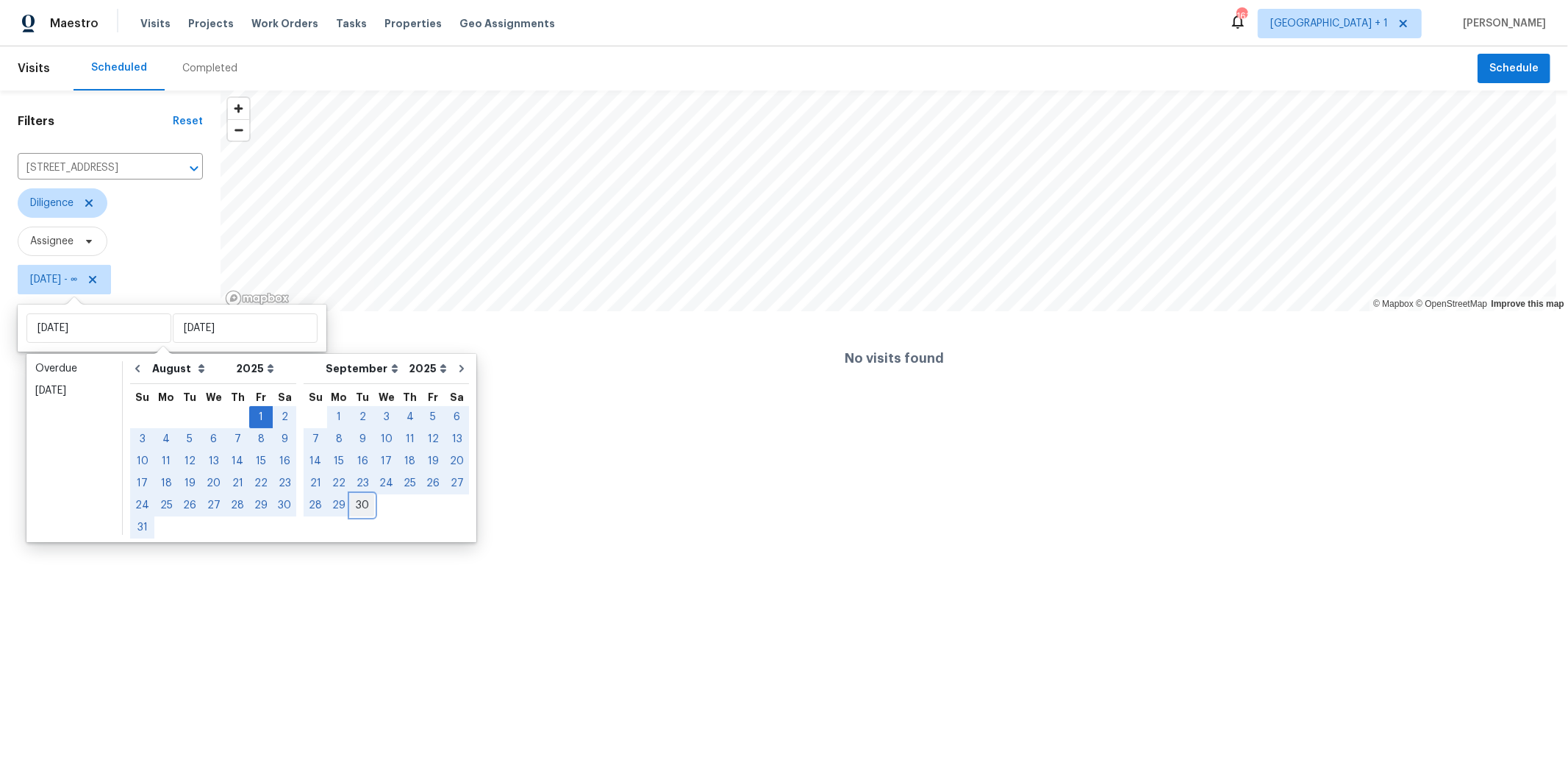
click at [353, 507] on div "30" at bounding box center [363, 505] width 24 height 21
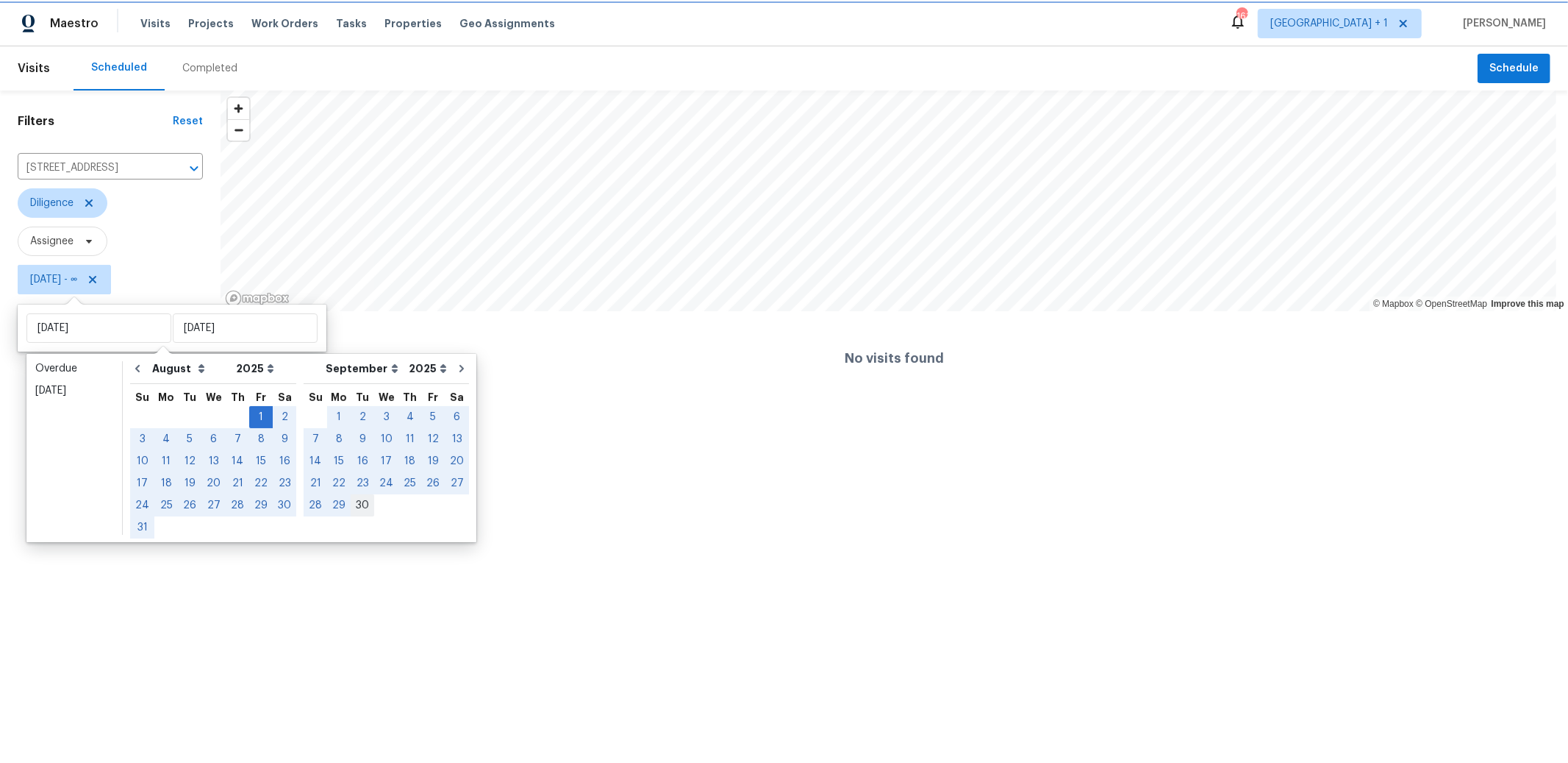
type input "Tue, Sep 30"
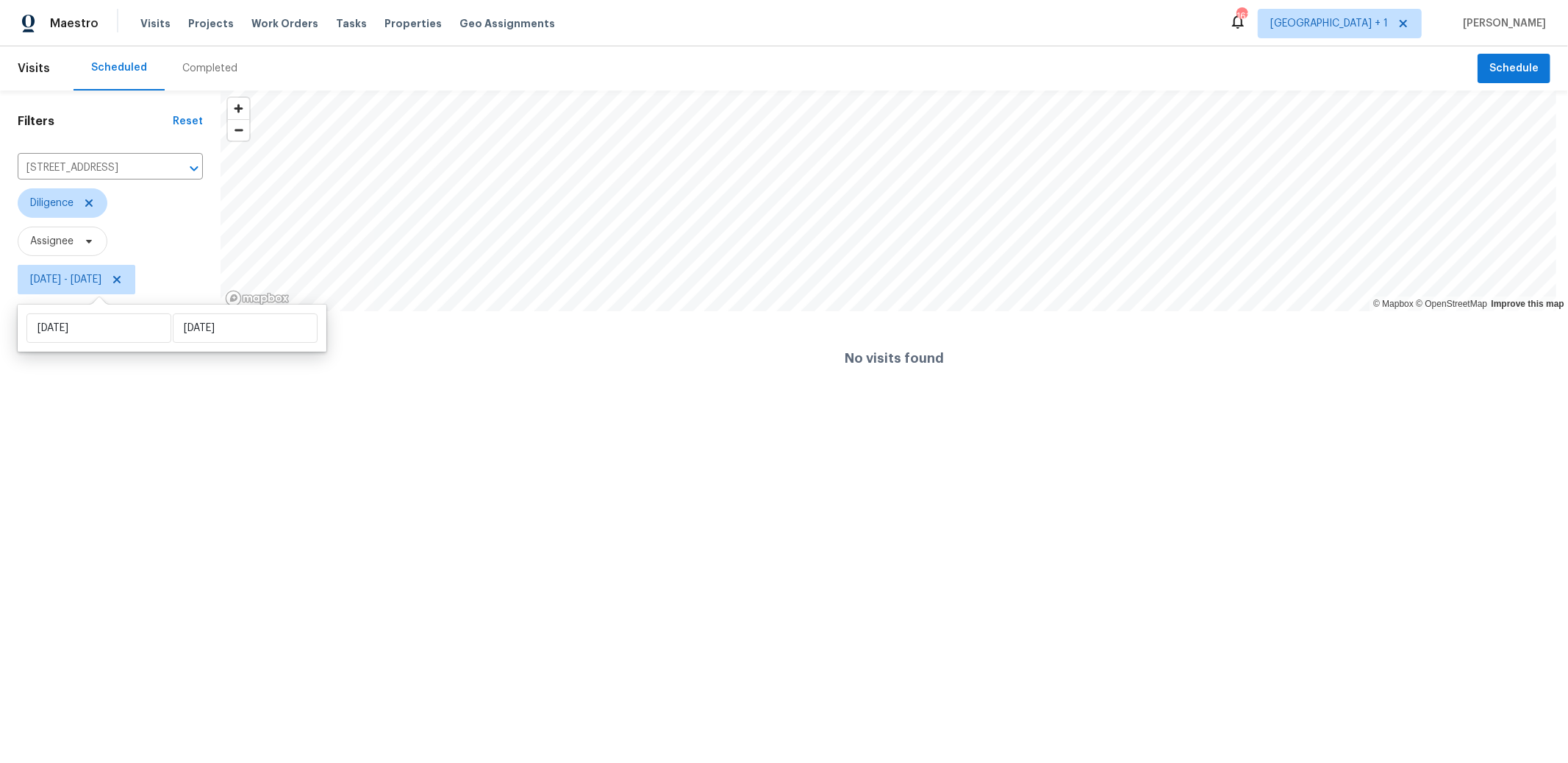
click at [124, 395] on div "Filters Reset 8716 Bridge St, North Richland Hills, TX 76180 ​ Diligence Assign…" at bounding box center [110, 247] width 220 height 315
click at [1387, 27] on span "Atlanta + 1" at bounding box center [1329, 23] width 118 height 15
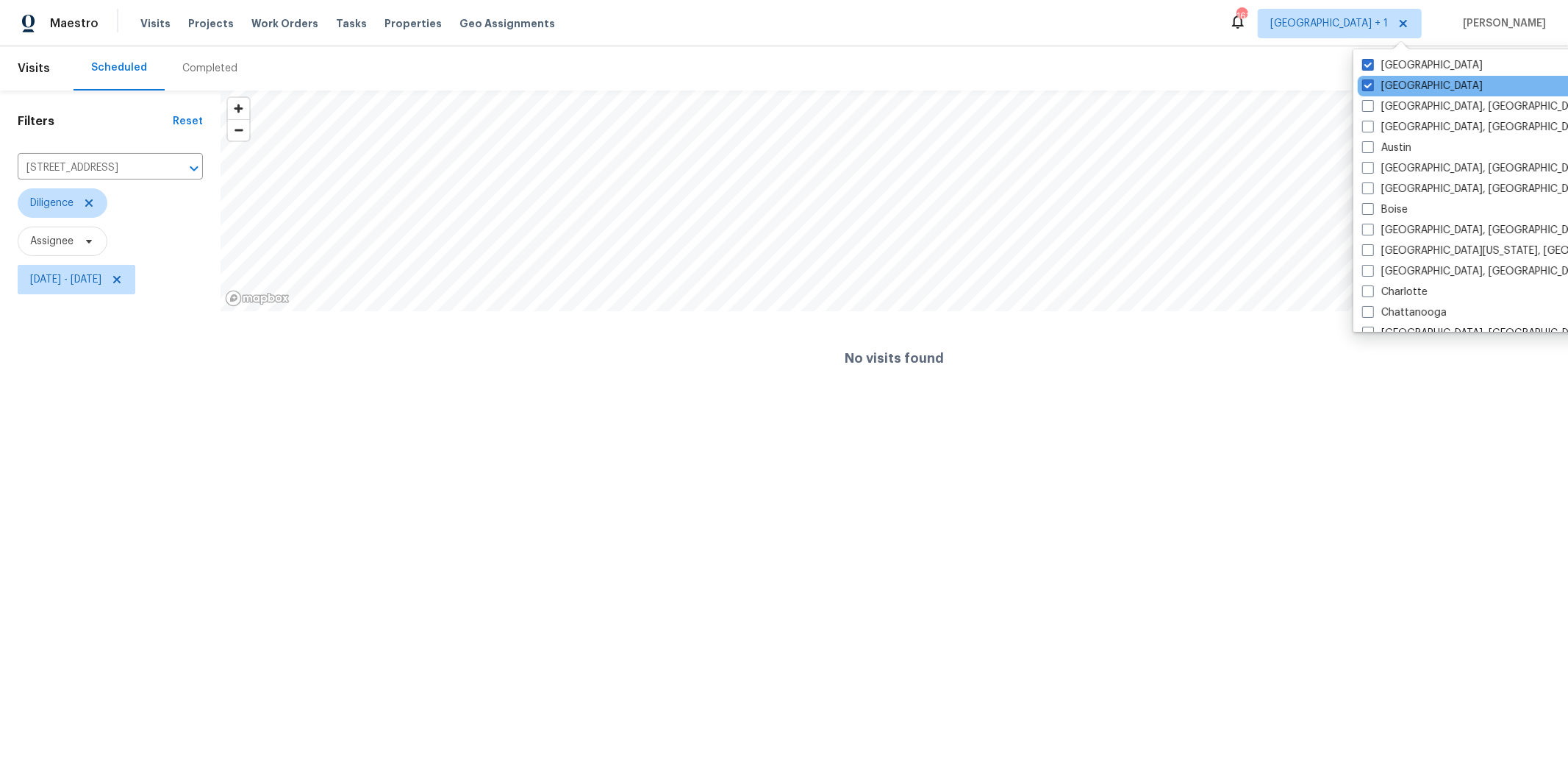
click at [1368, 93] on div "[GEOGRAPHIC_DATA]" at bounding box center [1506, 85] width 297 height 21
click at [1367, 84] on span at bounding box center [1369, 85] width 12 height 12
click at [1367, 84] on input "[GEOGRAPHIC_DATA]" at bounding box center [1368, 83] width 10 height 10
checkbox input "false"
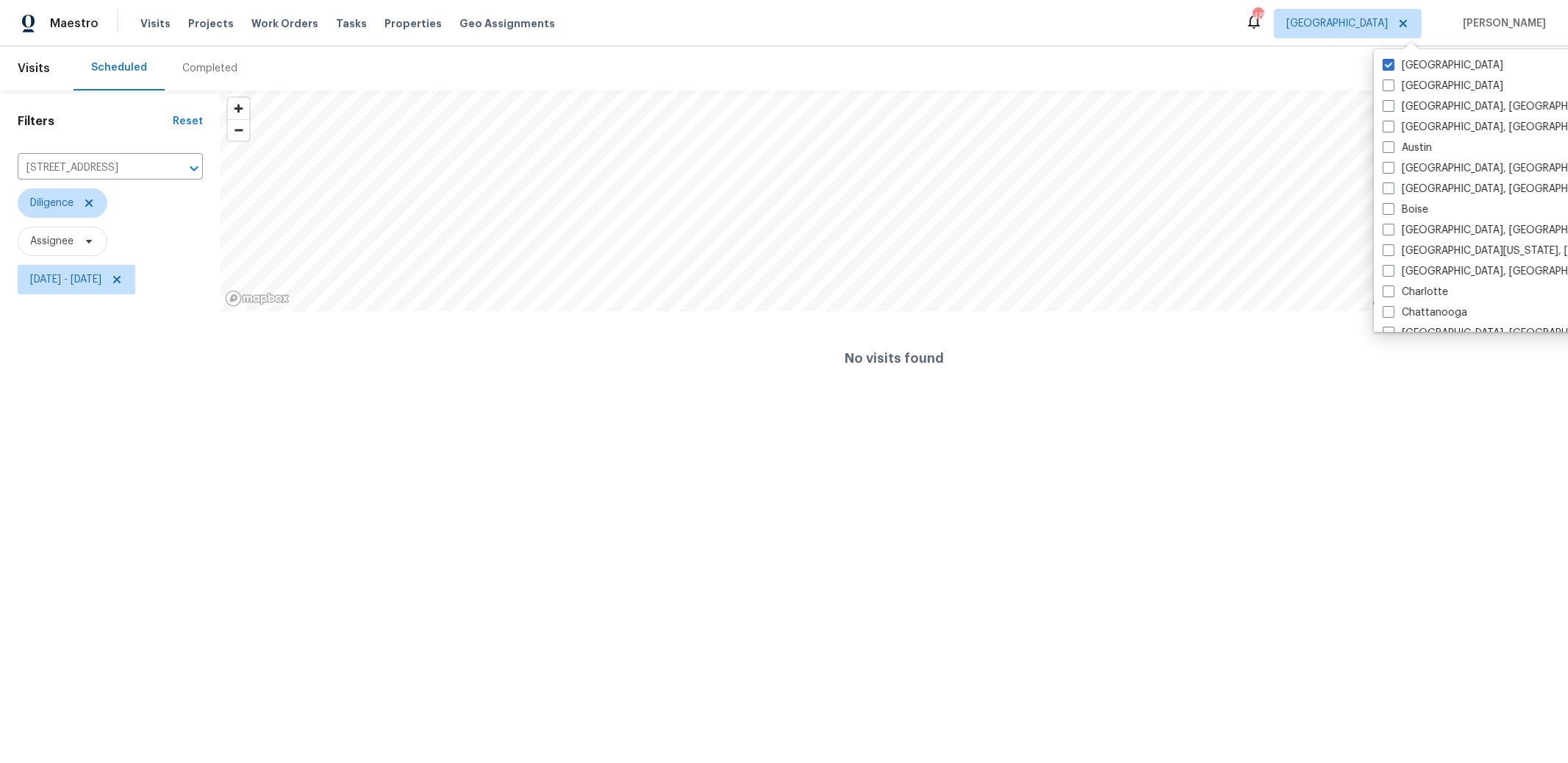
click at [1266, 78] on div "Scheduled Completed" at bounding box center [776, 68] width 1404 height 44
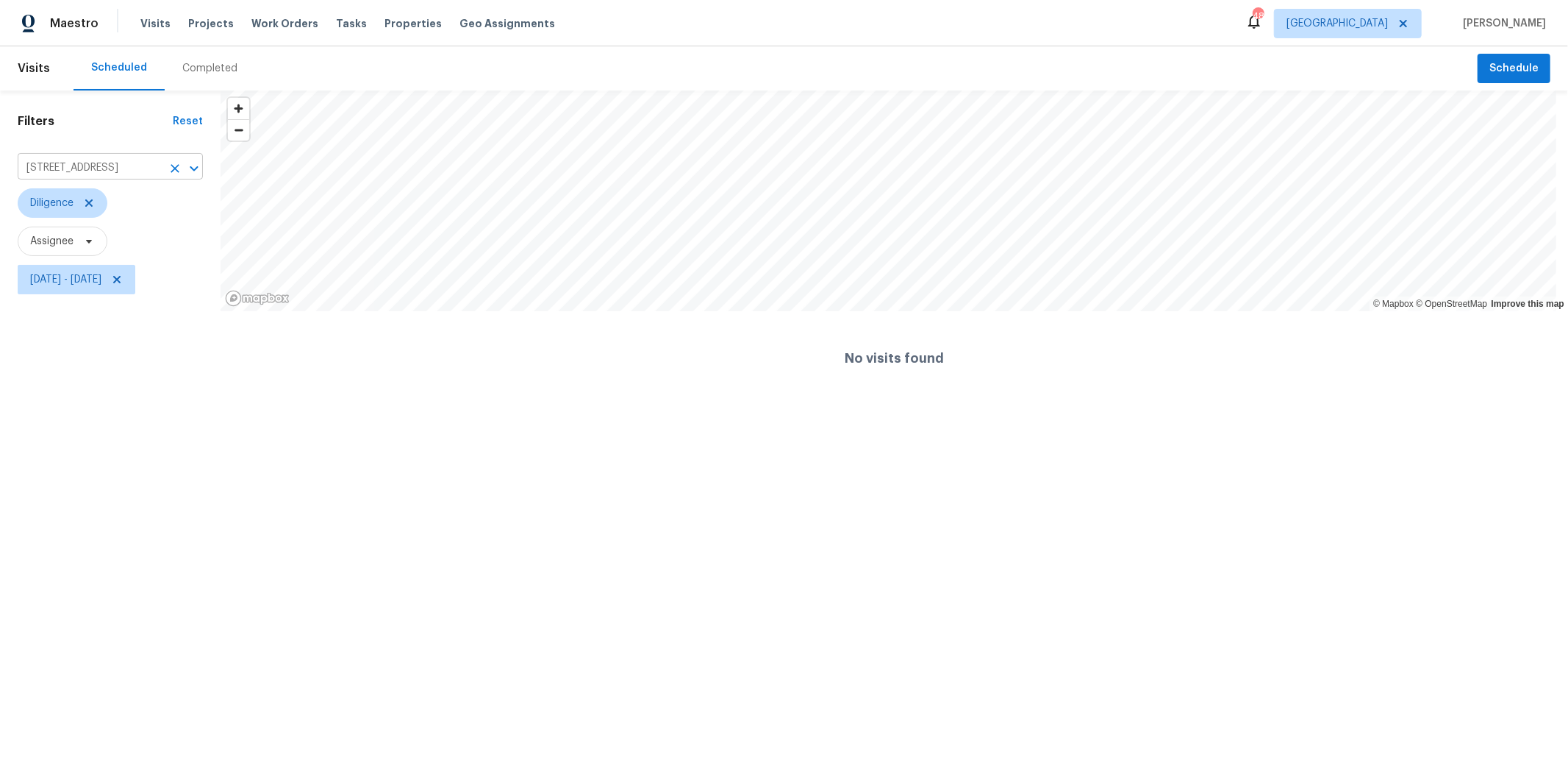
click at [78, 172] on input "8716 Bridge St, North Richland Hills, TX 76180" at bounding box center [89, 168] width 144 height 23
click at [87, 169] on input "8716 Bridge St, North Richland Hills, TX 76180" at bounding box center [89, 168] width 144 height 23
type input "8716 Bridge St, North Richland Hills, TX 76180"
click at [214, 75] on div "Completed" at bounding box center [209, 68] width 90 height 44
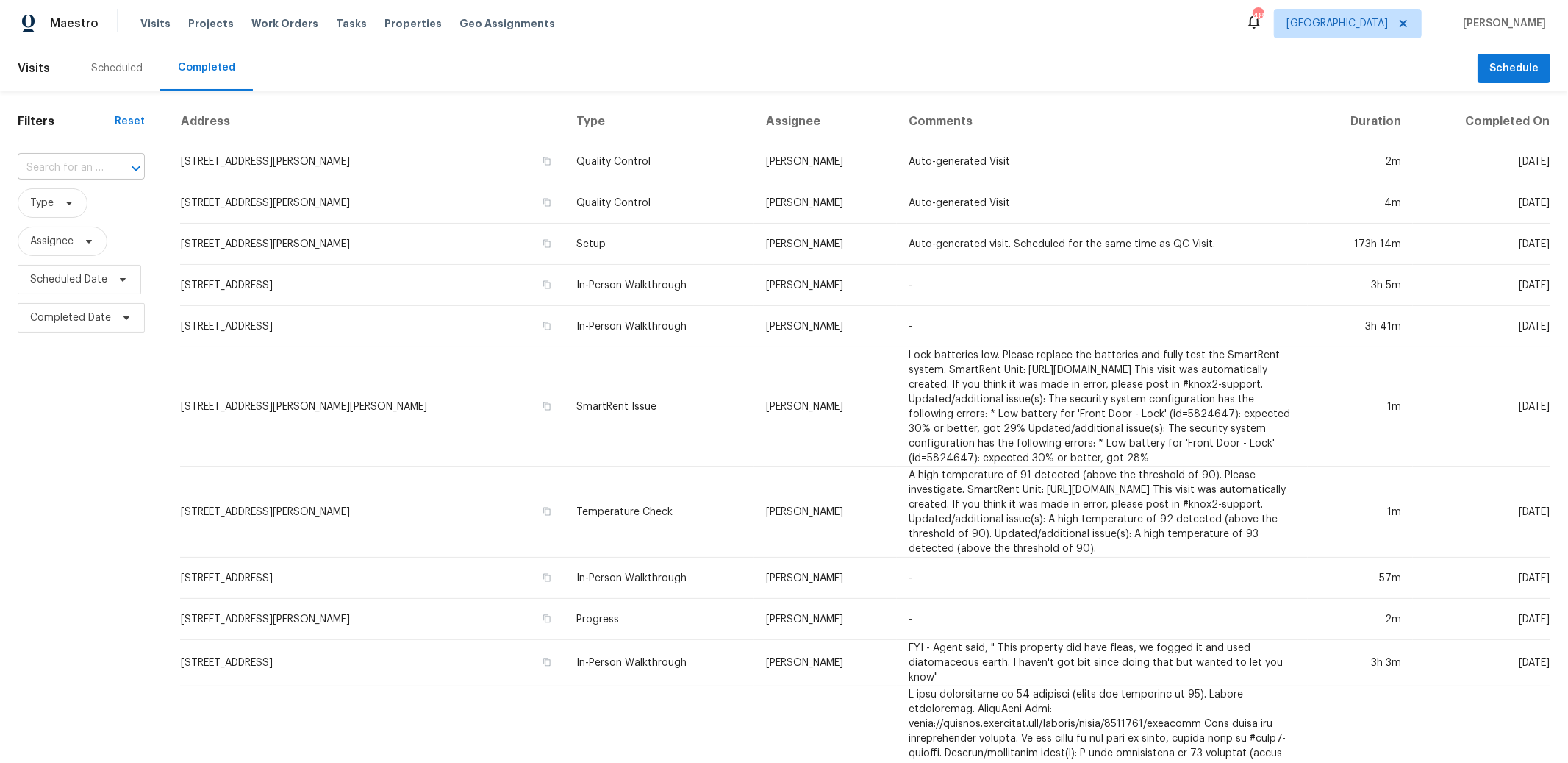
click at [107, 171] on div at bounding box center [125, 168] width 39 height 21
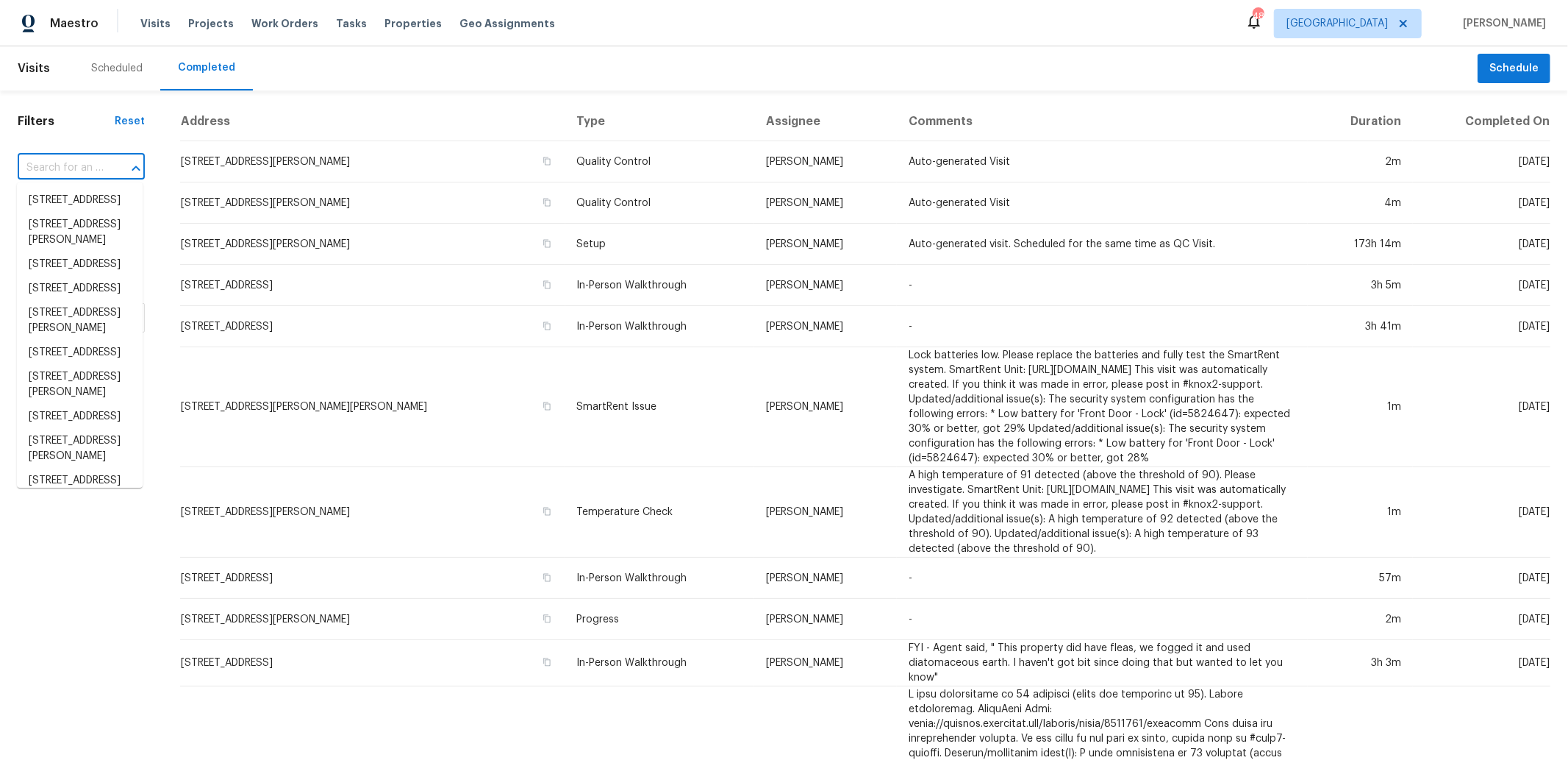
paste input "8716 Bridge St, North Richland Hills, TX 76180"
type input "8716 Bridge St, North Richland Hills, TX 76180"
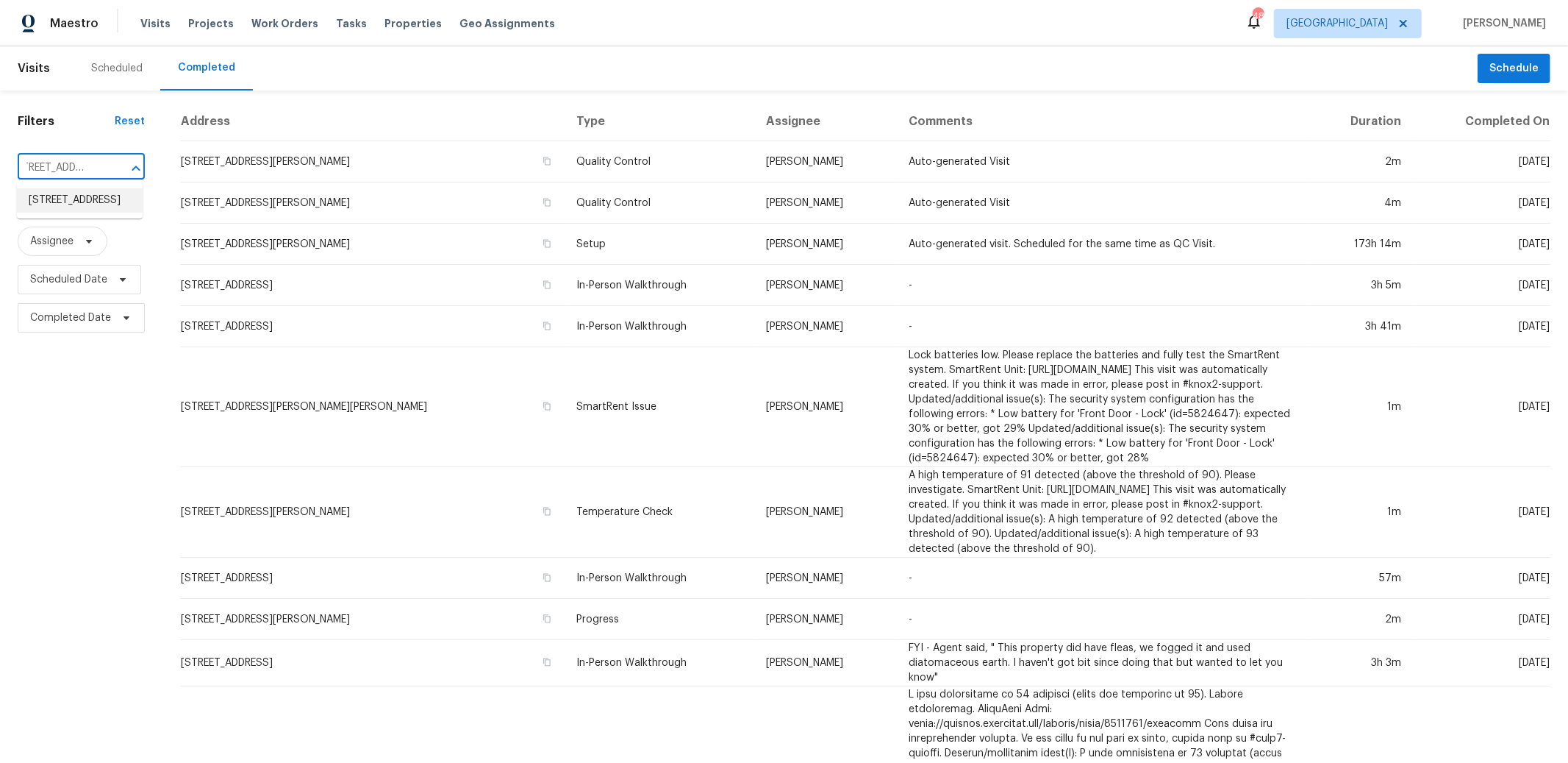
click at [78, 212] on li "8716 Bridge St, North Richland Hills, TX 76180" at bounding box center [79, 200] width 126 height 24
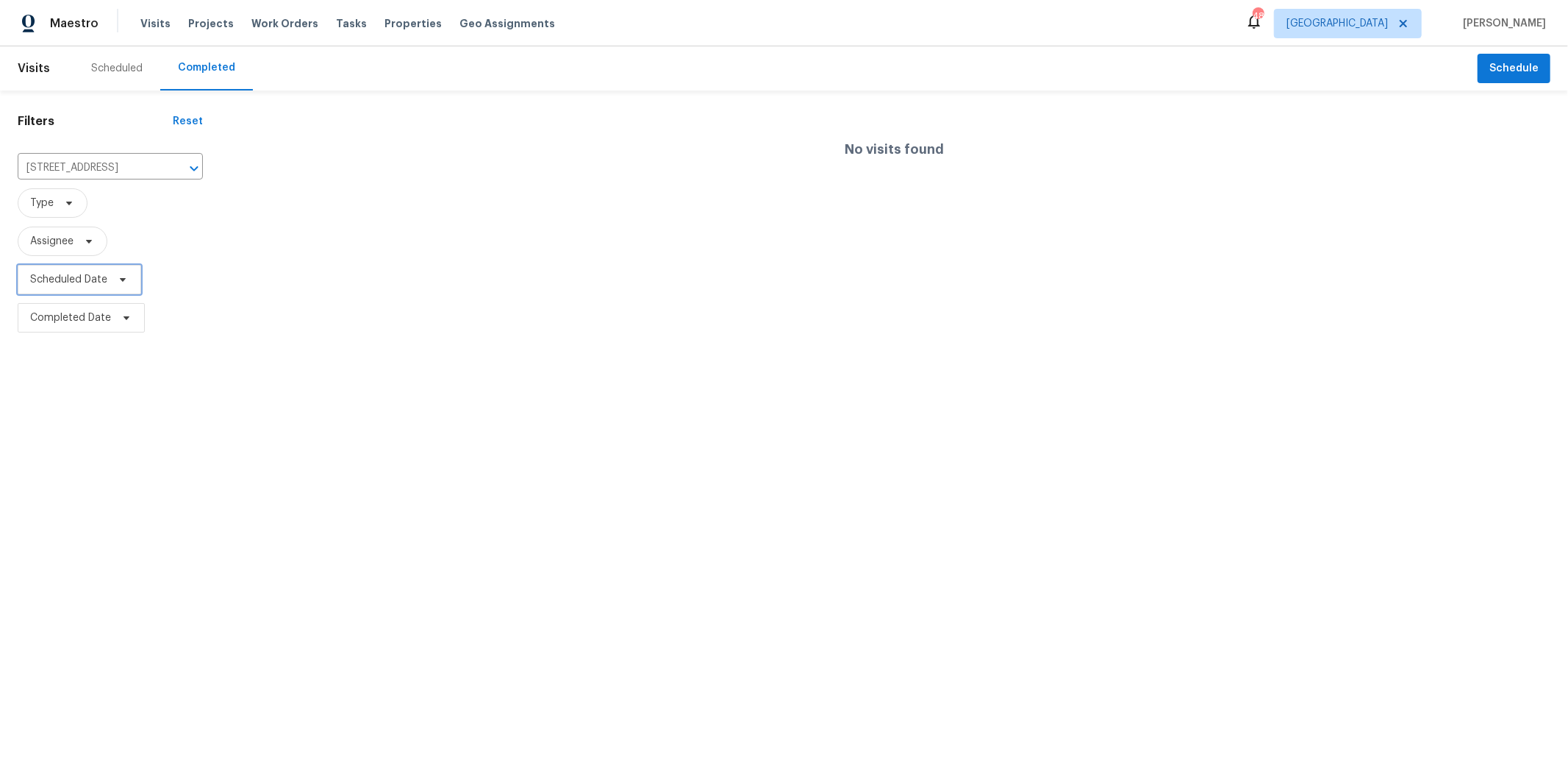
click at [78, 277] on span "Scheduled Date" at bounding box center [68, 279] width 77 height 15
click at [80, 231] on input "text" at bounding box center [99, 229] width 145 height 30
select select "7"
select select "2025"
select select "8"
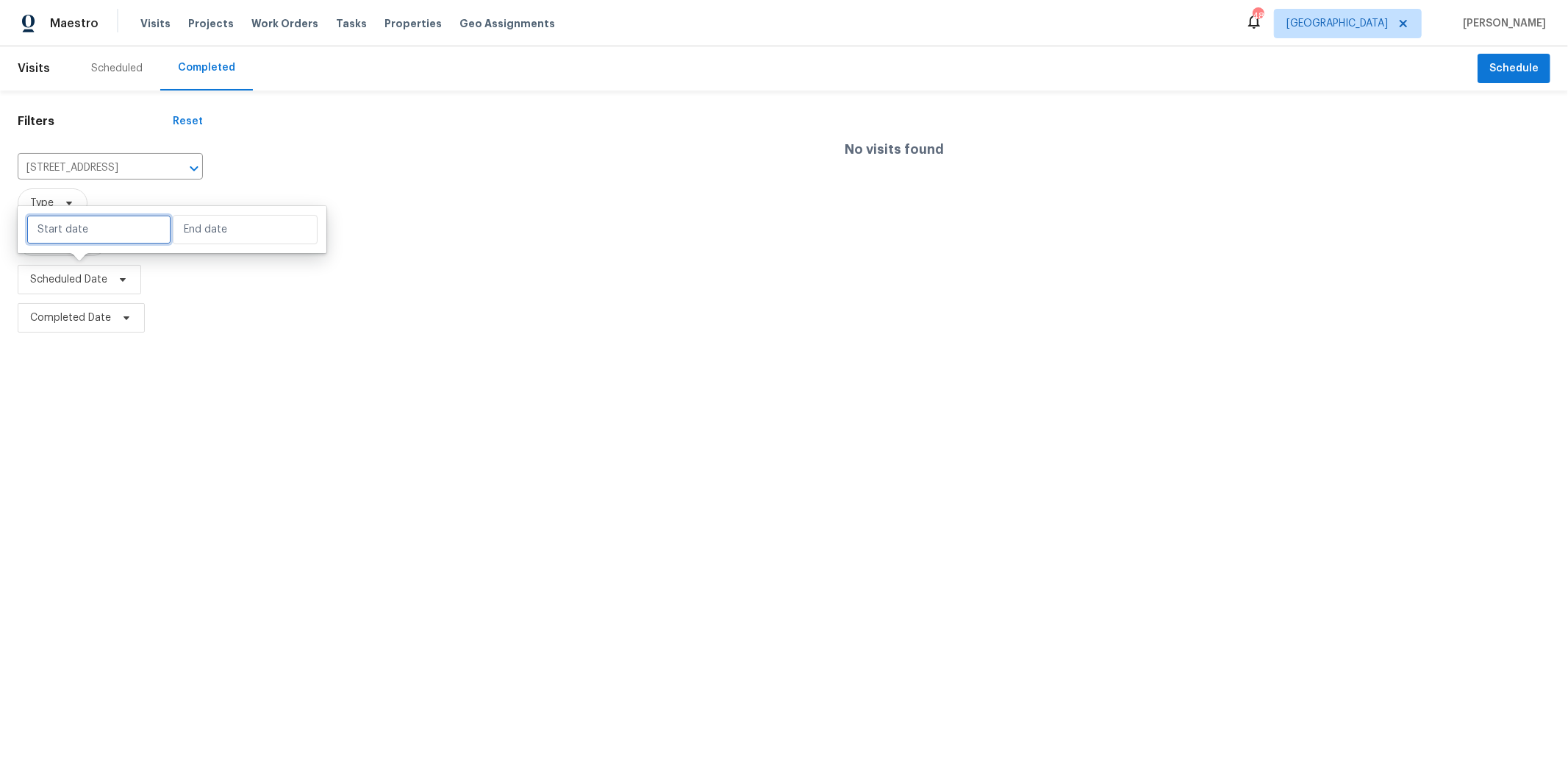
select select "2025"
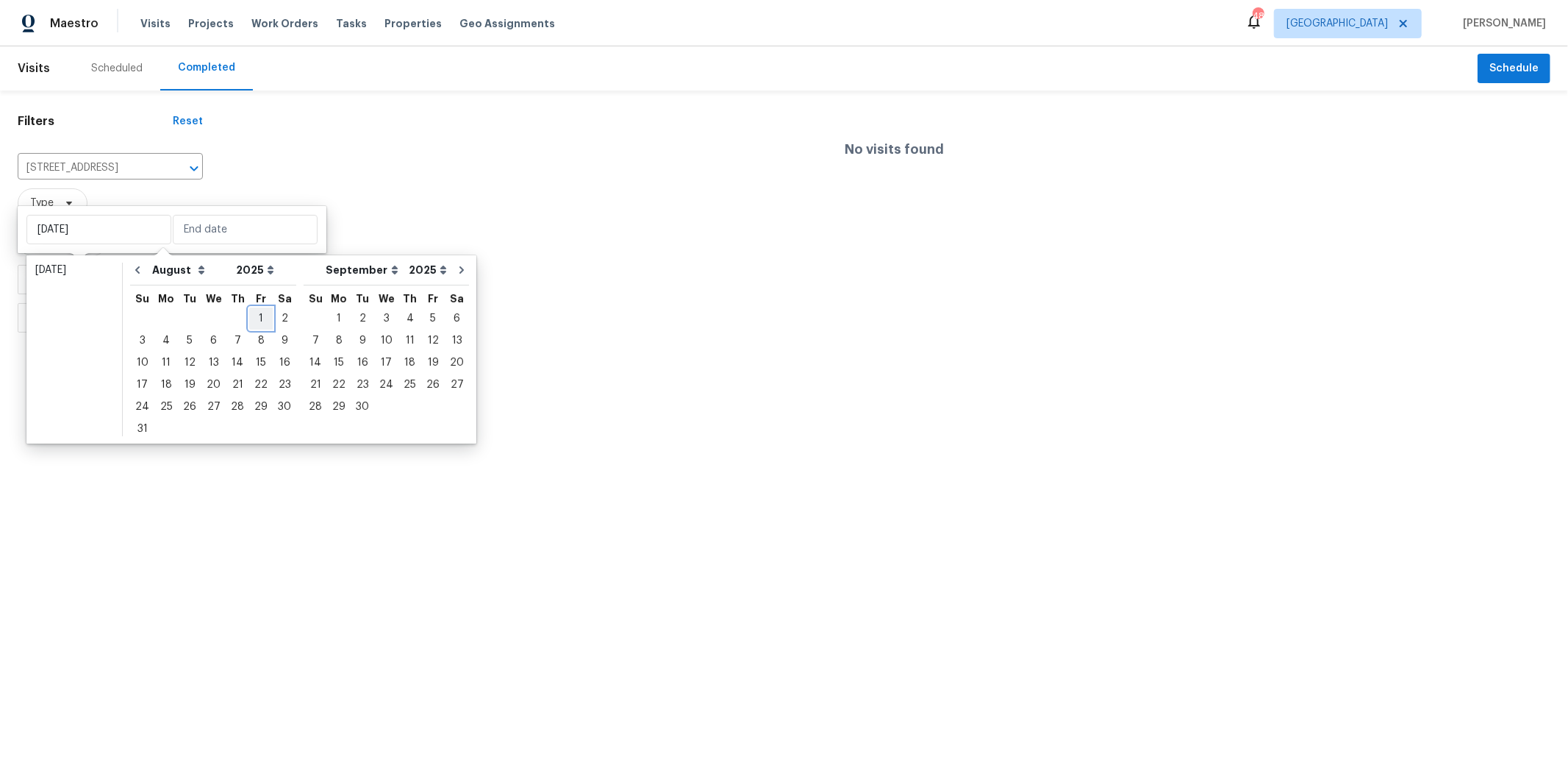
click at [253, 317] on div "1" at bounding box center [261, 318] width 24 height 21
type input "Fri, Aug 01"
type input "Sat, Aug 02"
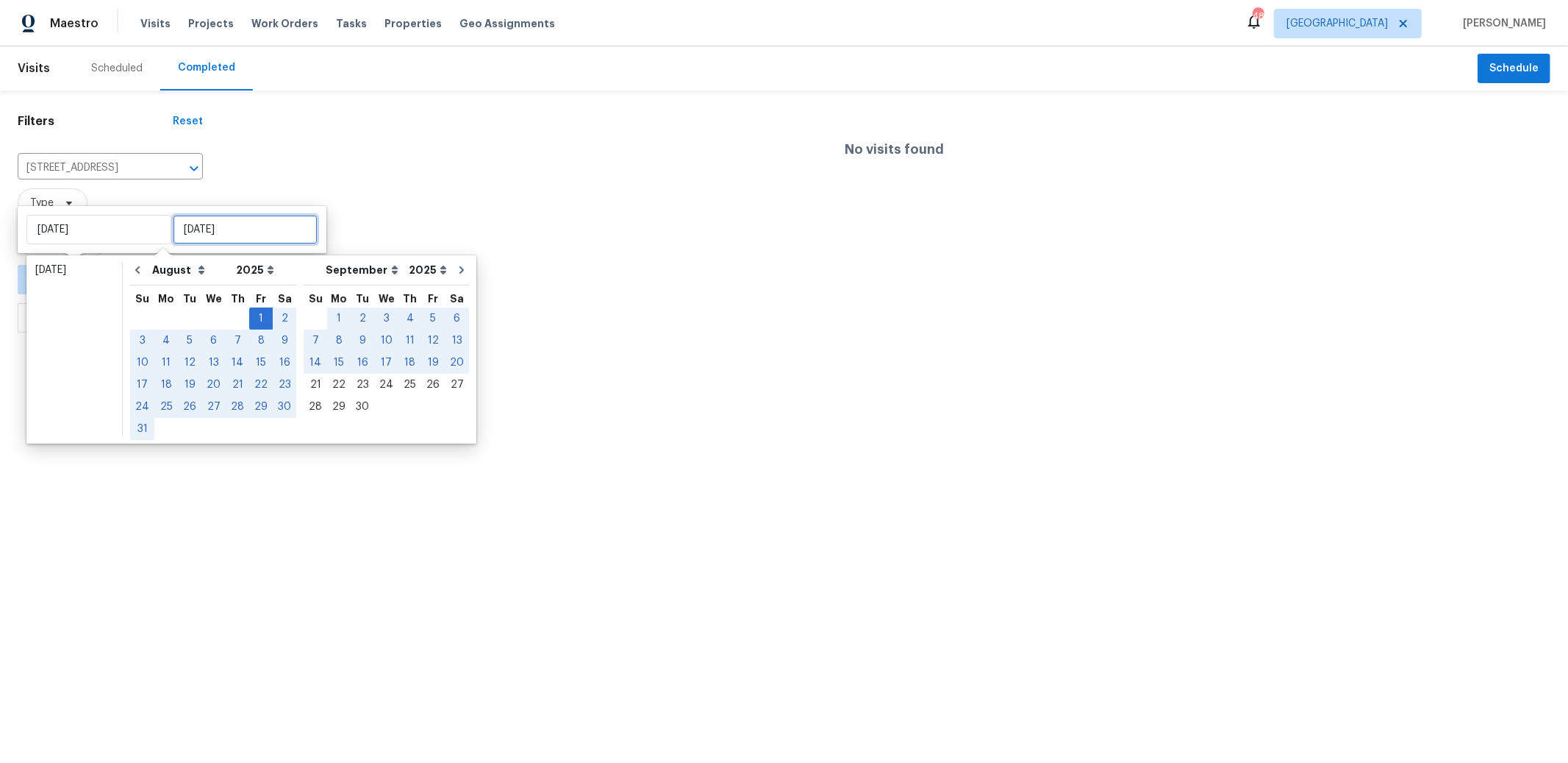
type input "Sun, Sep 28"
click at [351, 409] on div "30" at bounding box center [363, 407] width 24 height 21
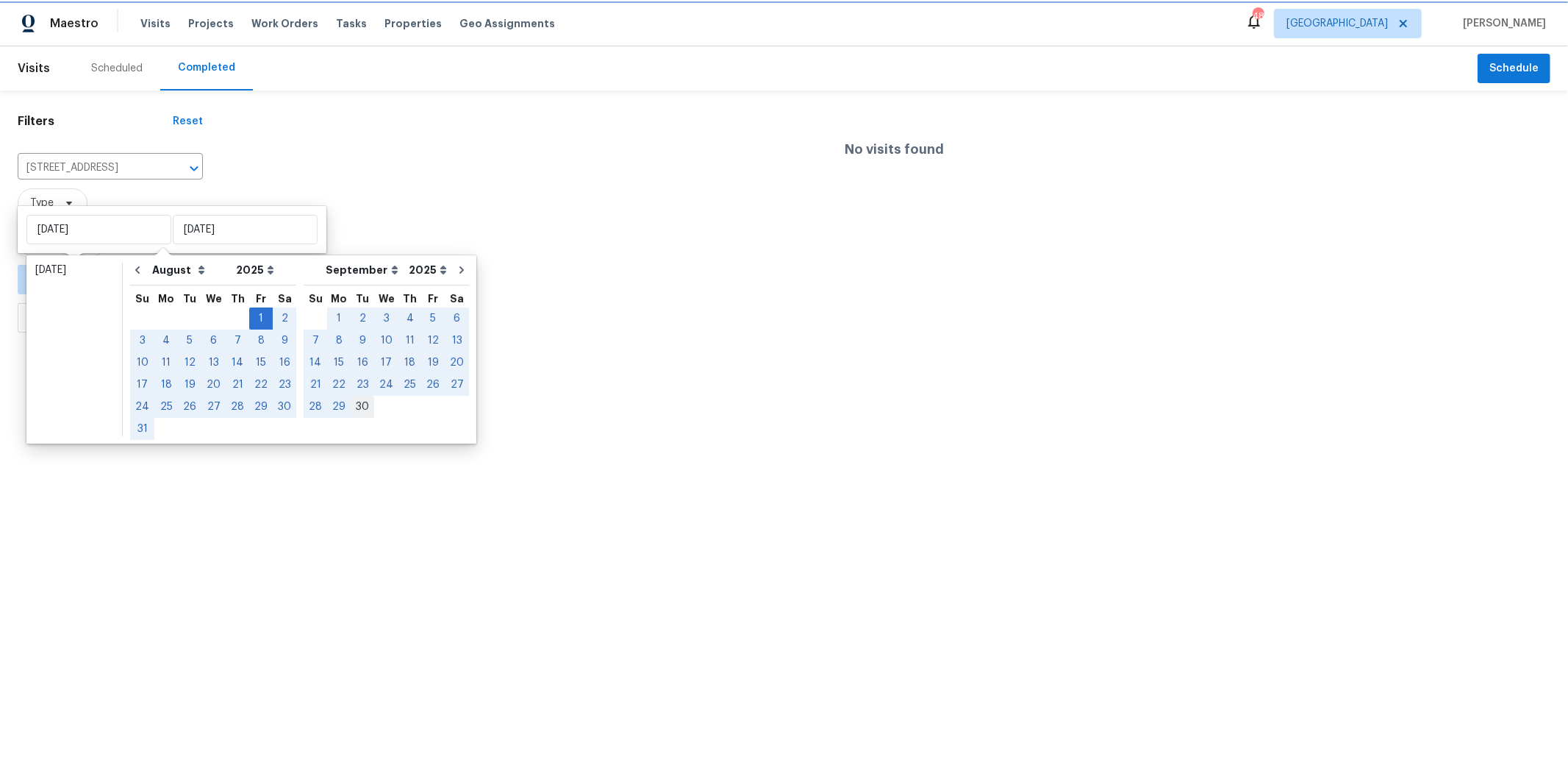
type input "Tue, Sep 30"
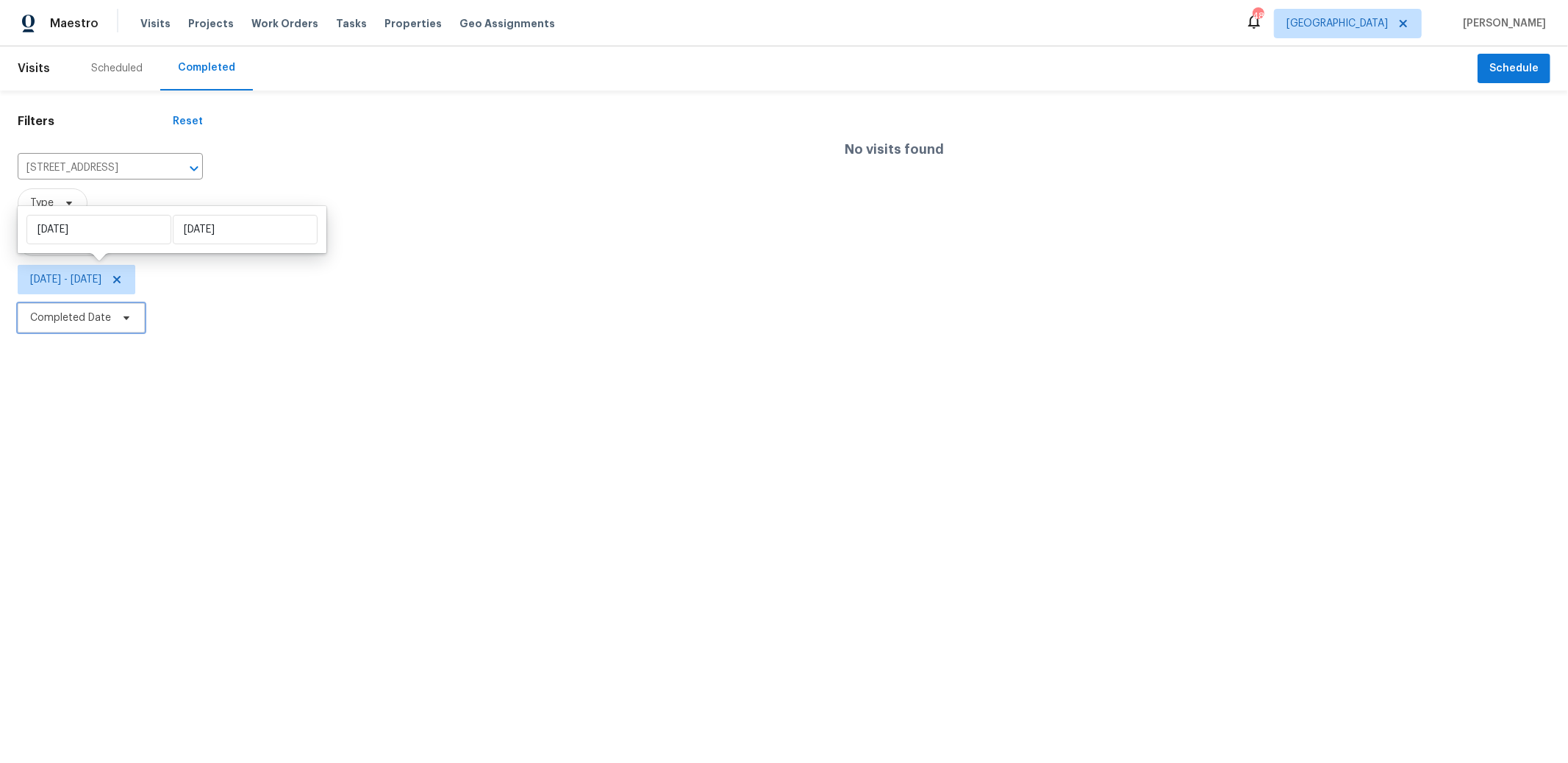
click at [104, 312] on span "Completed Date" at bounding box center [70, 318] width 81 height 15
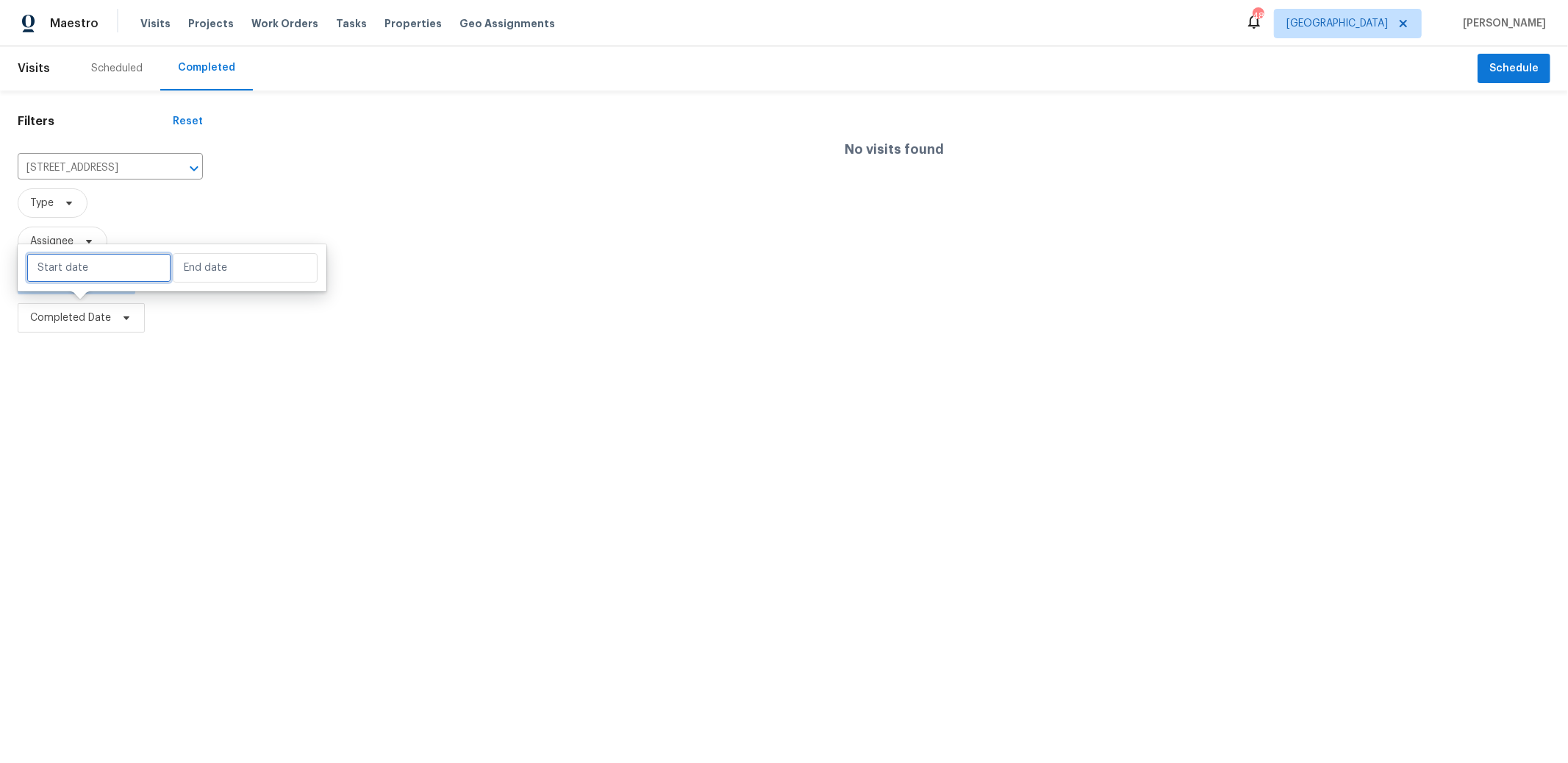
click at [72, 264] on input "text" at bounding box center [99, 268] width 145 height 30
select select "7"
select select "2025"
select select "8"
select select "2025"
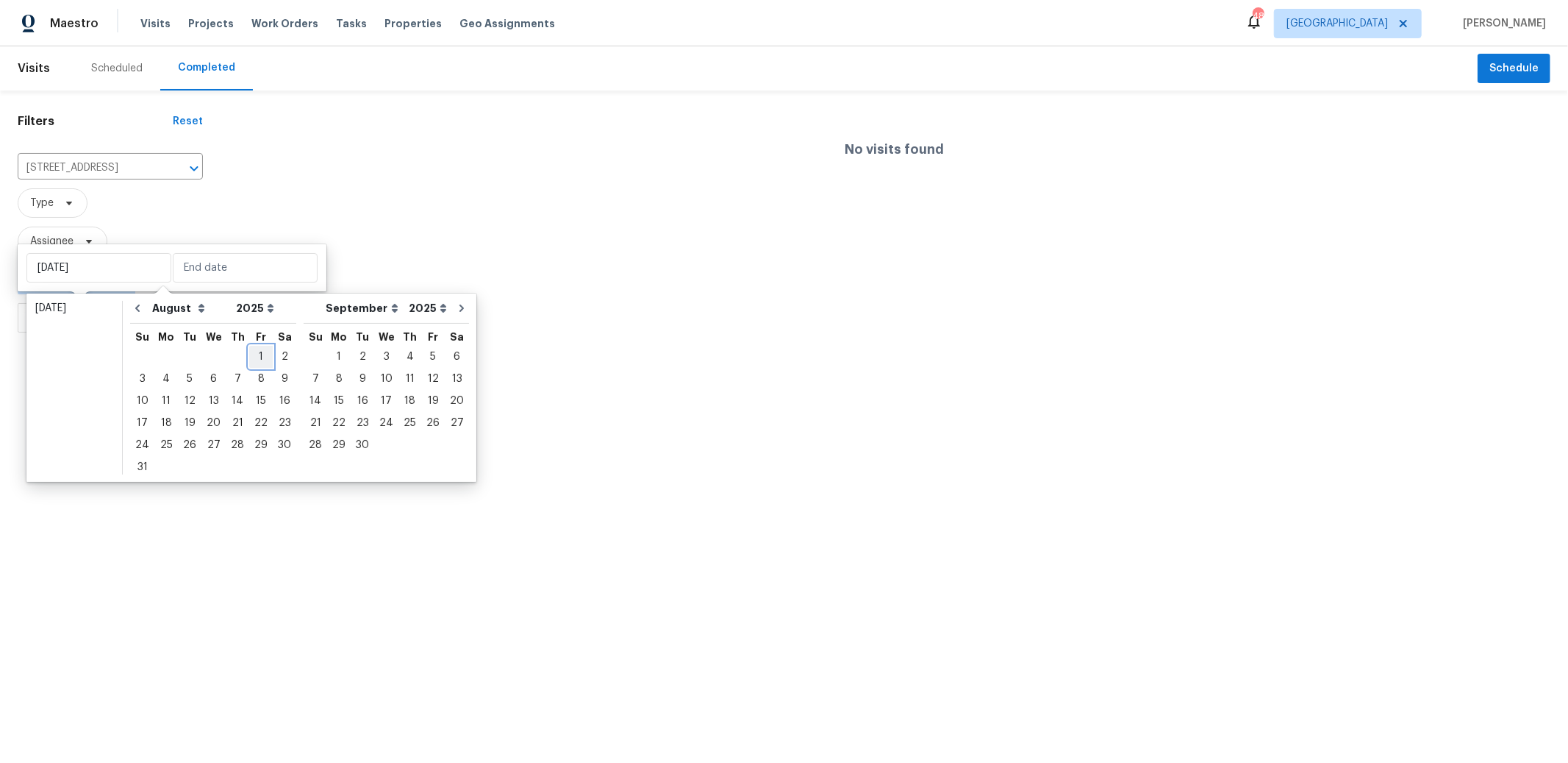
click at [254, 355] on div "1" at bounding box center [261, 356] width 24 height 21
type input "Fri, Aug 01"
type input "Sat, Aug 02"
type input "Mon, Sep 29"
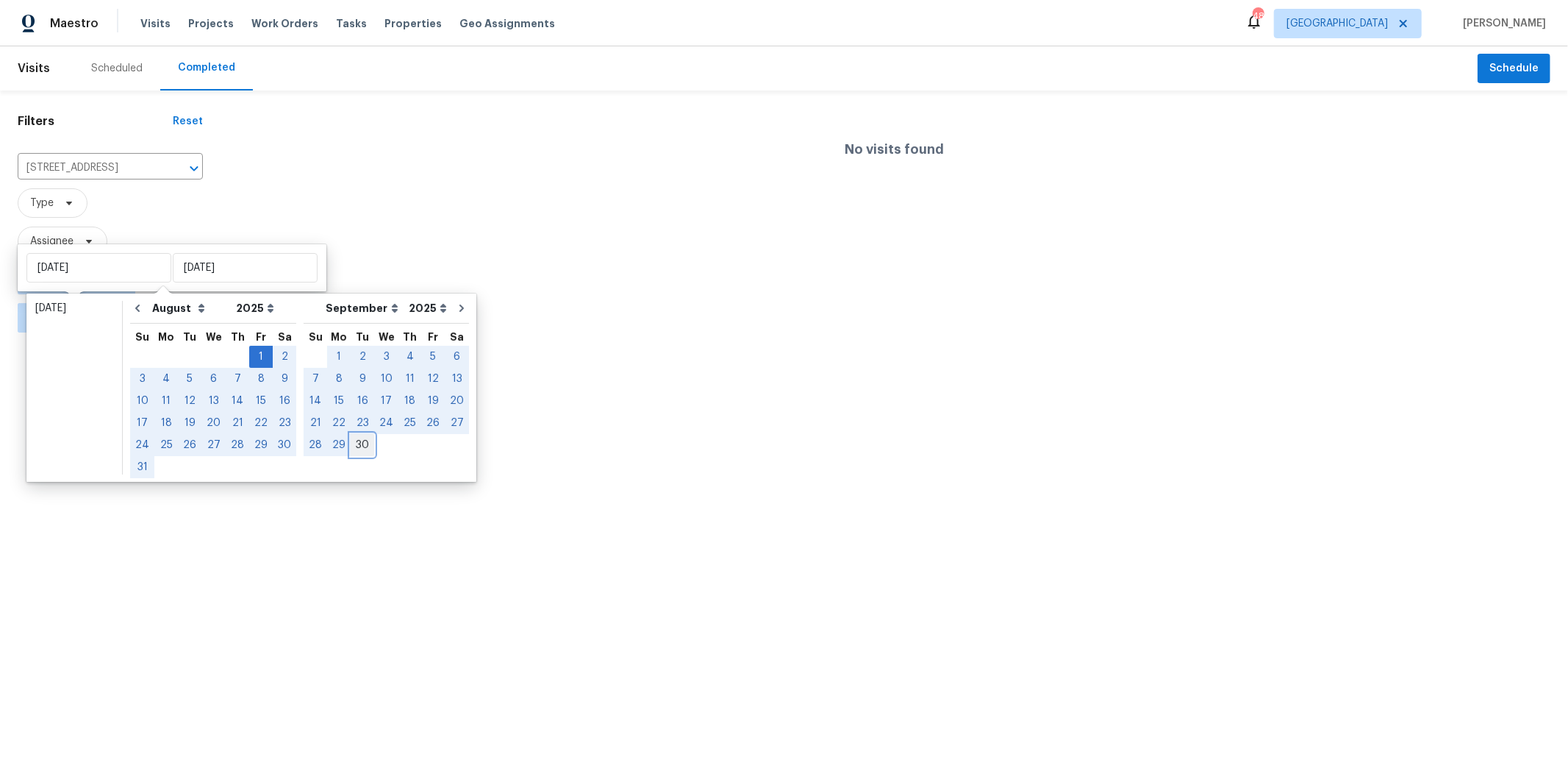
click at [356, 440] on div "30" at bounding box center [363, 445] width 24 height 21
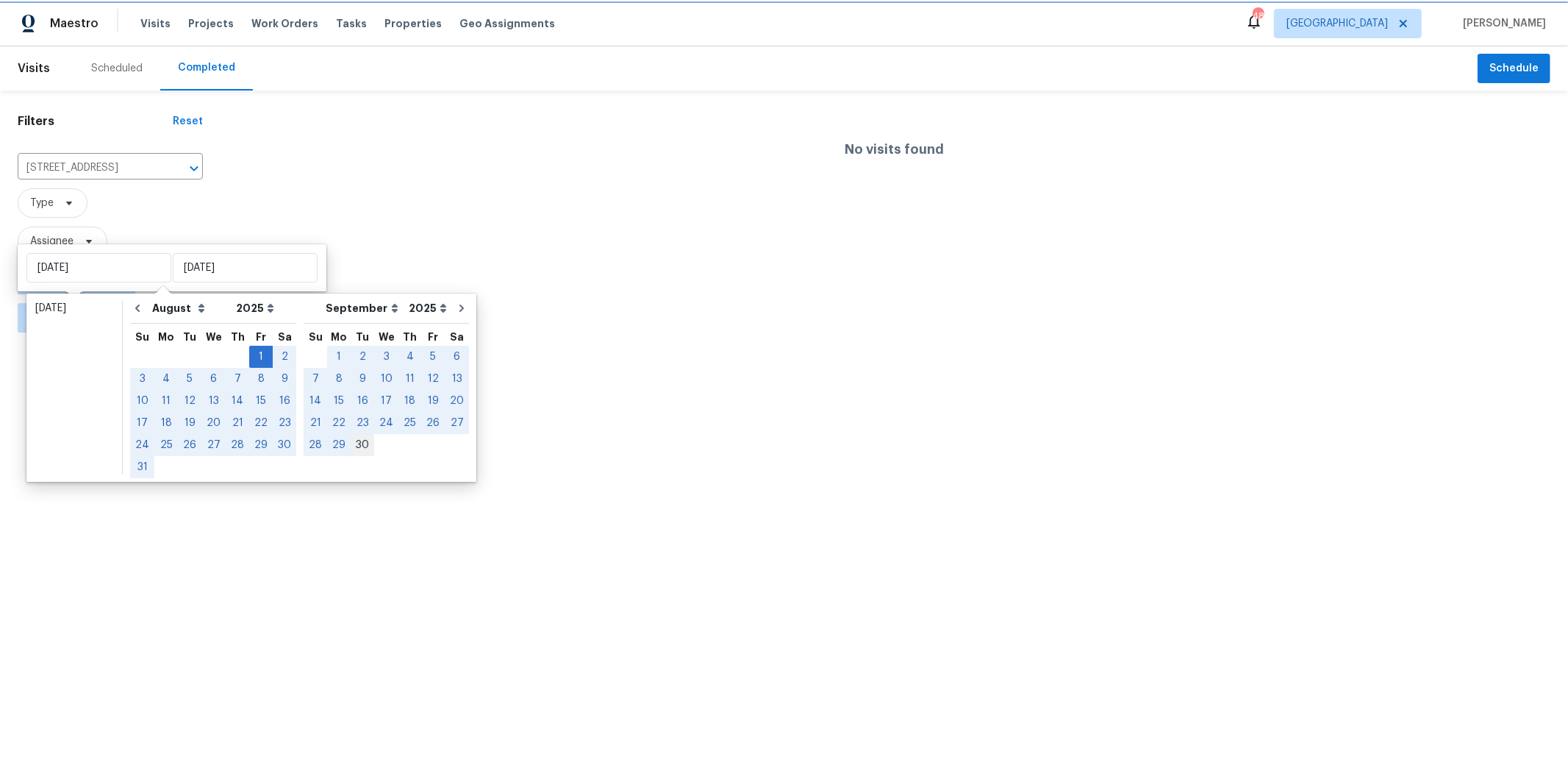
type input "Tue, Sep 30"
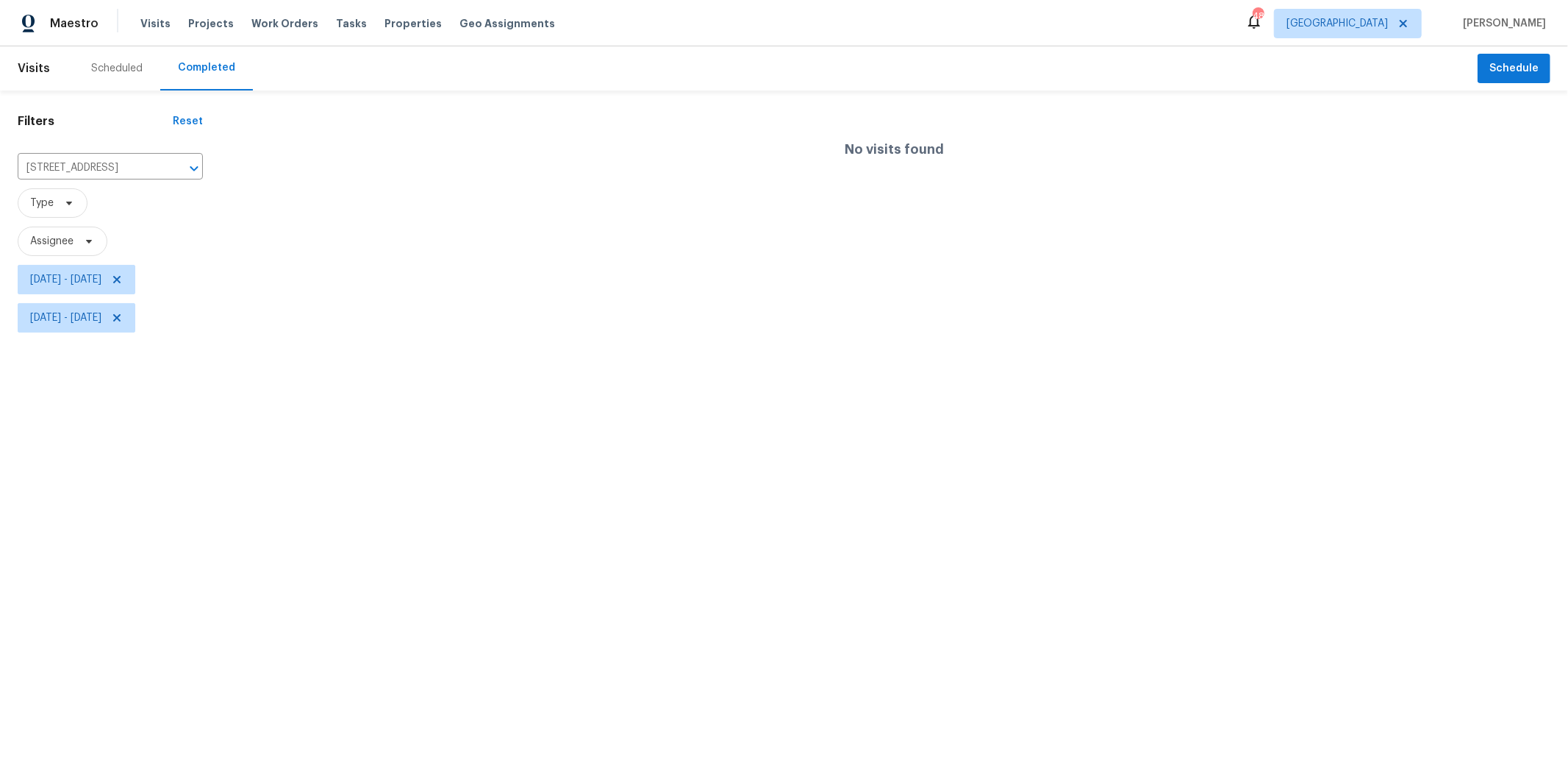
click at [255, 329] on div "No visits found" at bounding box center [894, 219] width 1348 height 234
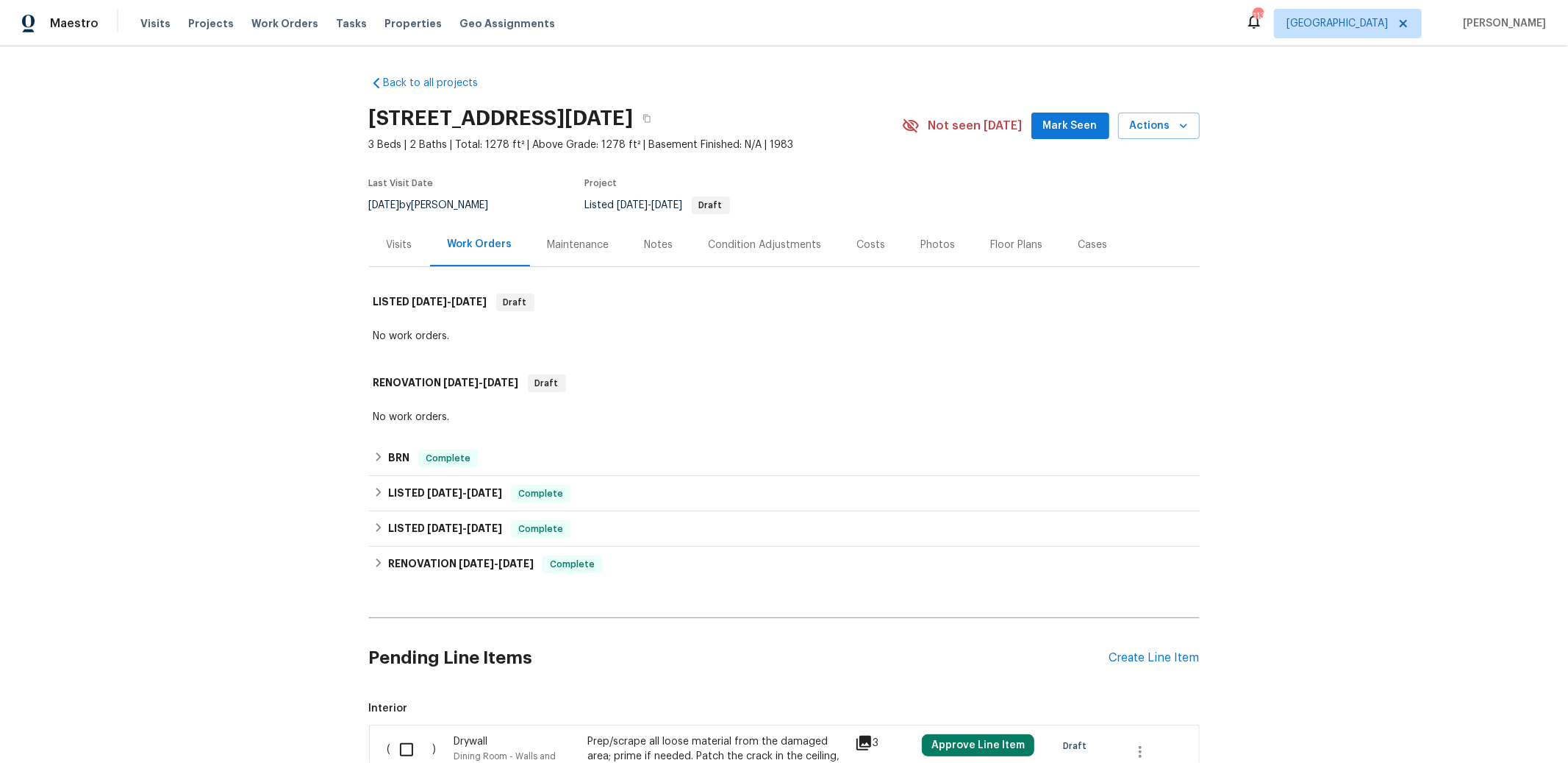
click at [161, 19] on span "Visits" at bounding box center [156, 23] width 30 height 15
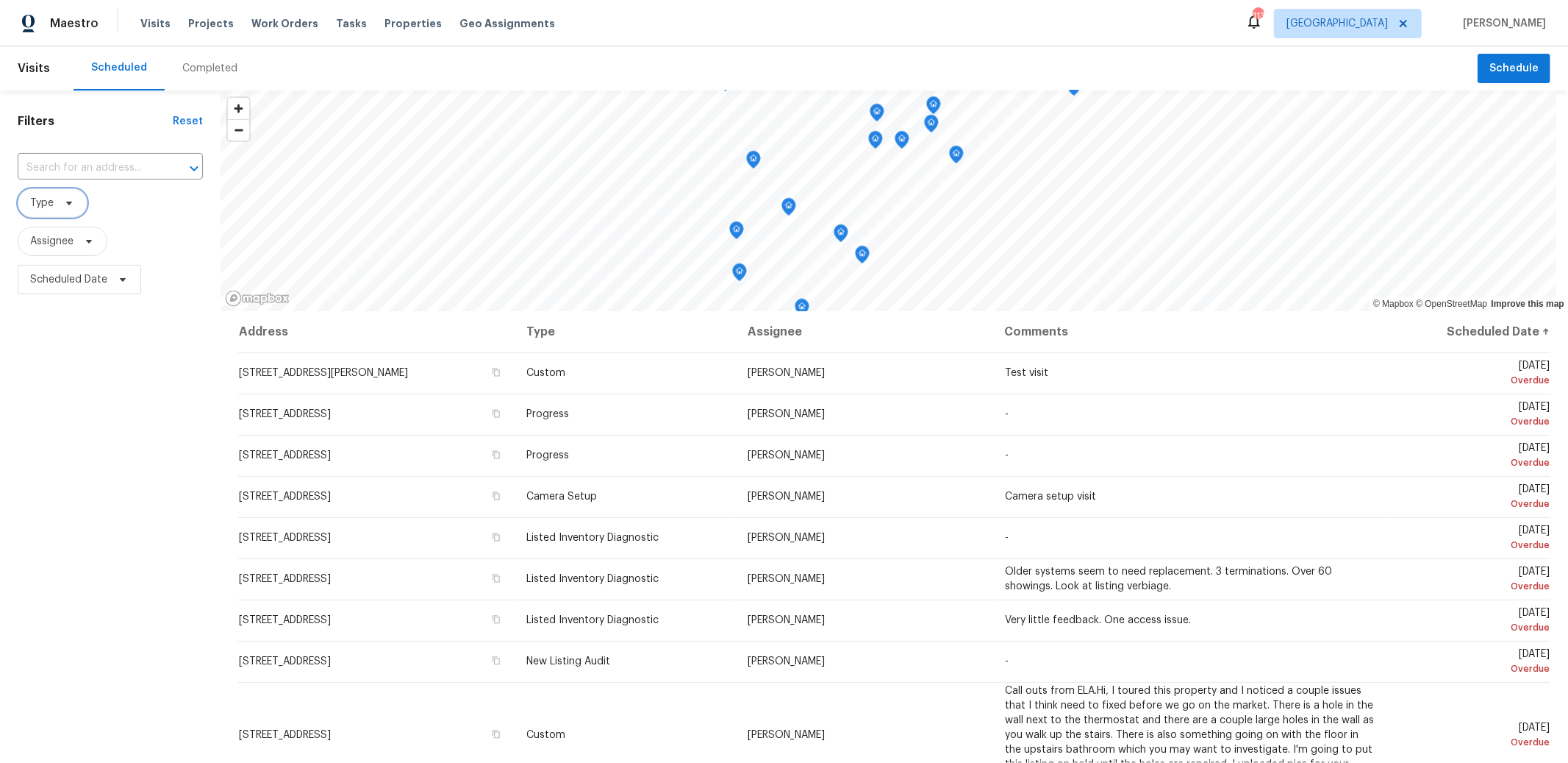
click at [59, 206] on span at bounding box center [66, 203] width 16 height 12
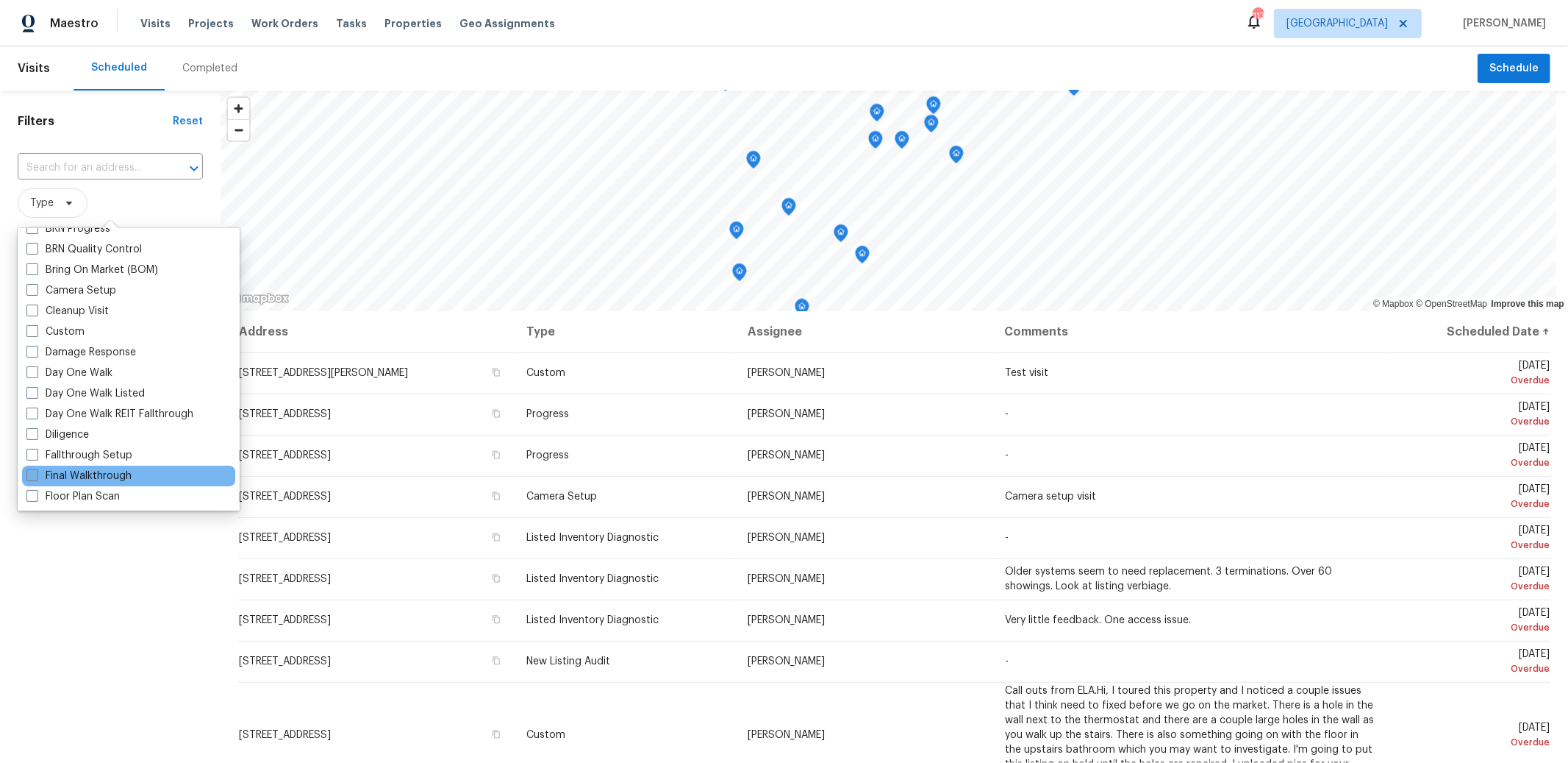
scroll to position [162, 0]
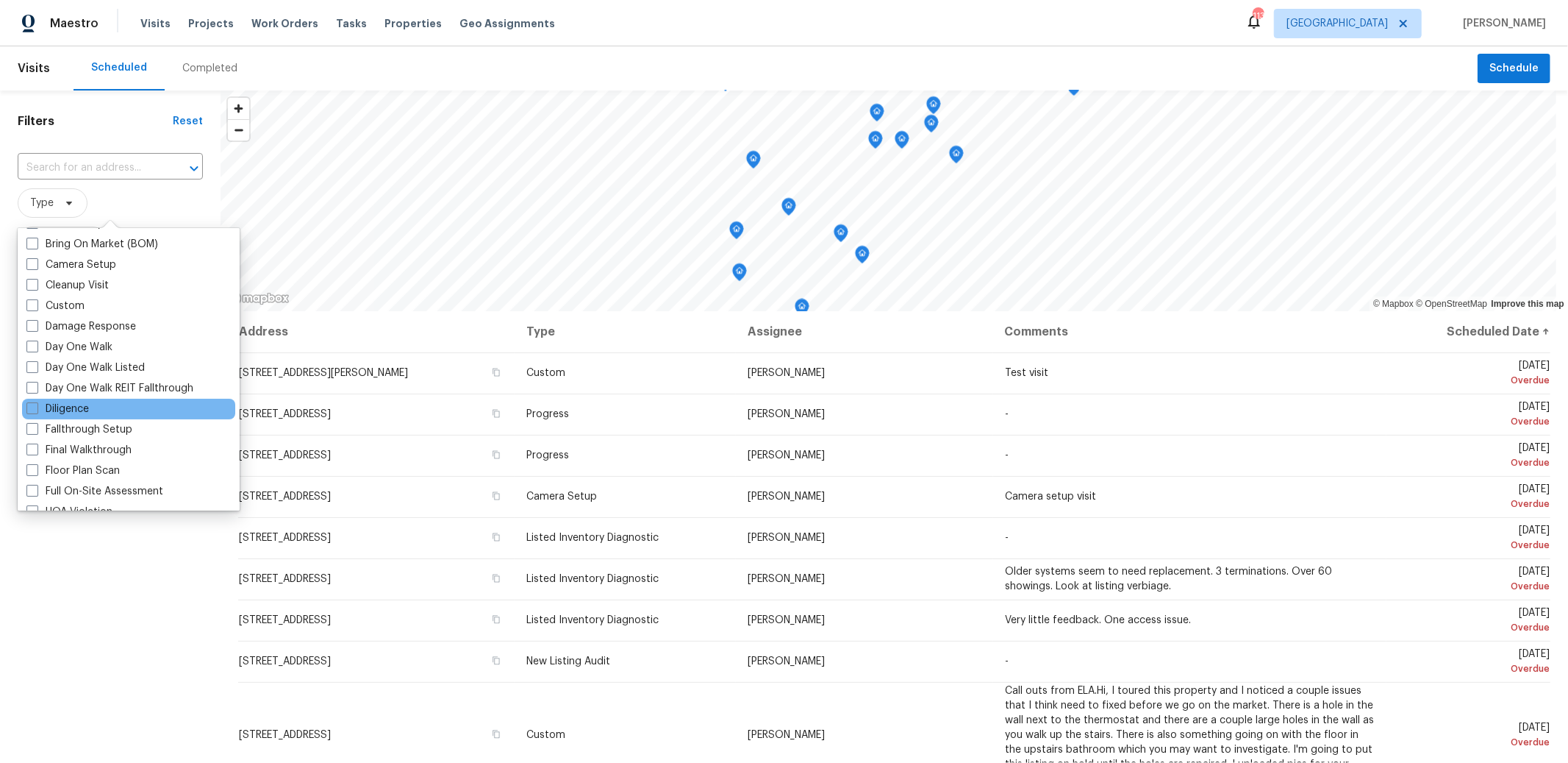
click at [104, 406] on div "Diligence" at bounding box center [128, 409] width 213 height 21
click at [27, 406] on span at bounding box center [33, 408] width 12 height 12
click at [27, 406] on input "Diligence" at bounding box center [32, 407] width 10 height 10
checkbox input "true"
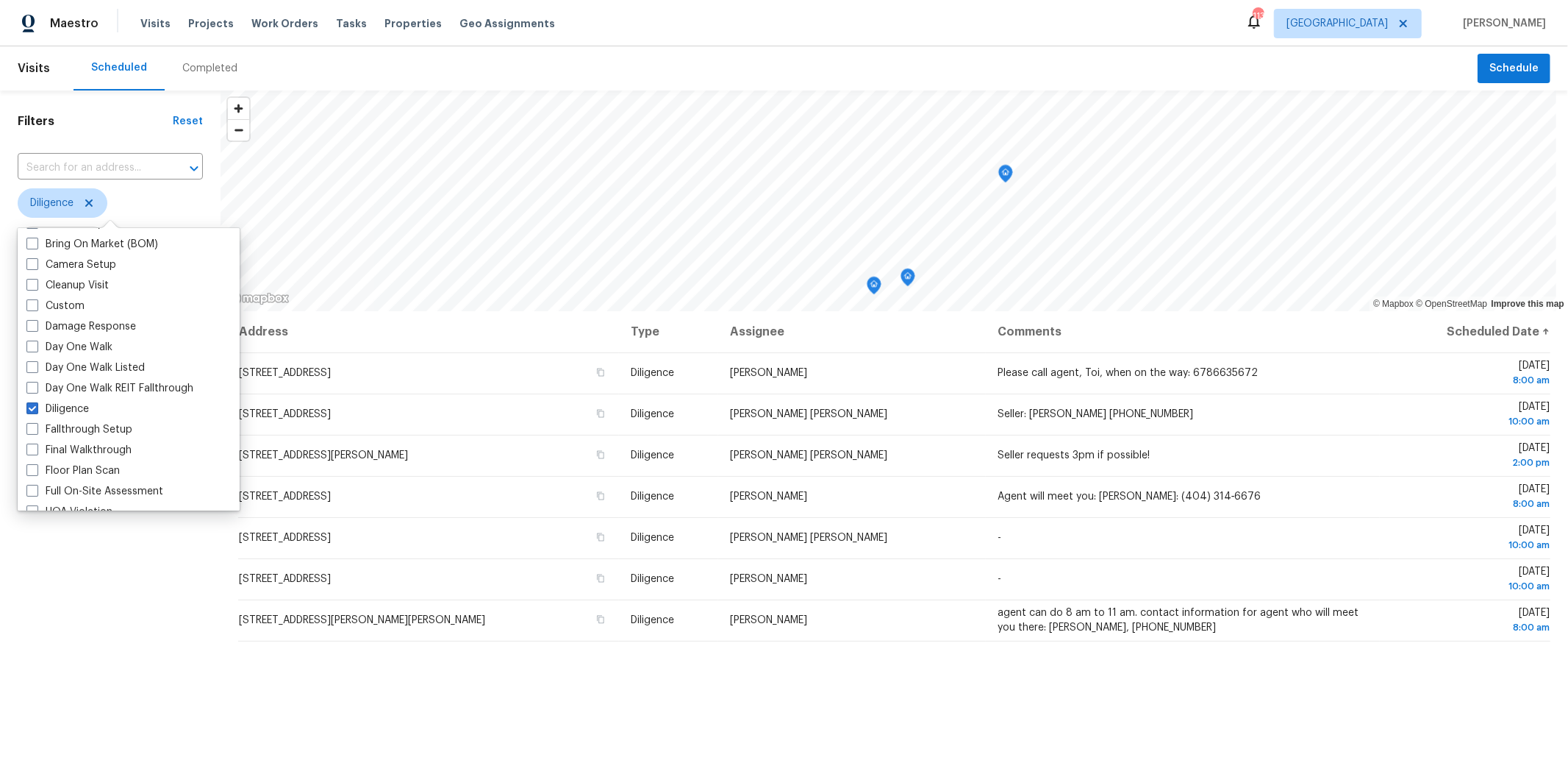
click at [203, 70] on div "Completed" at bounding box center [210, 68] width 56 height 15
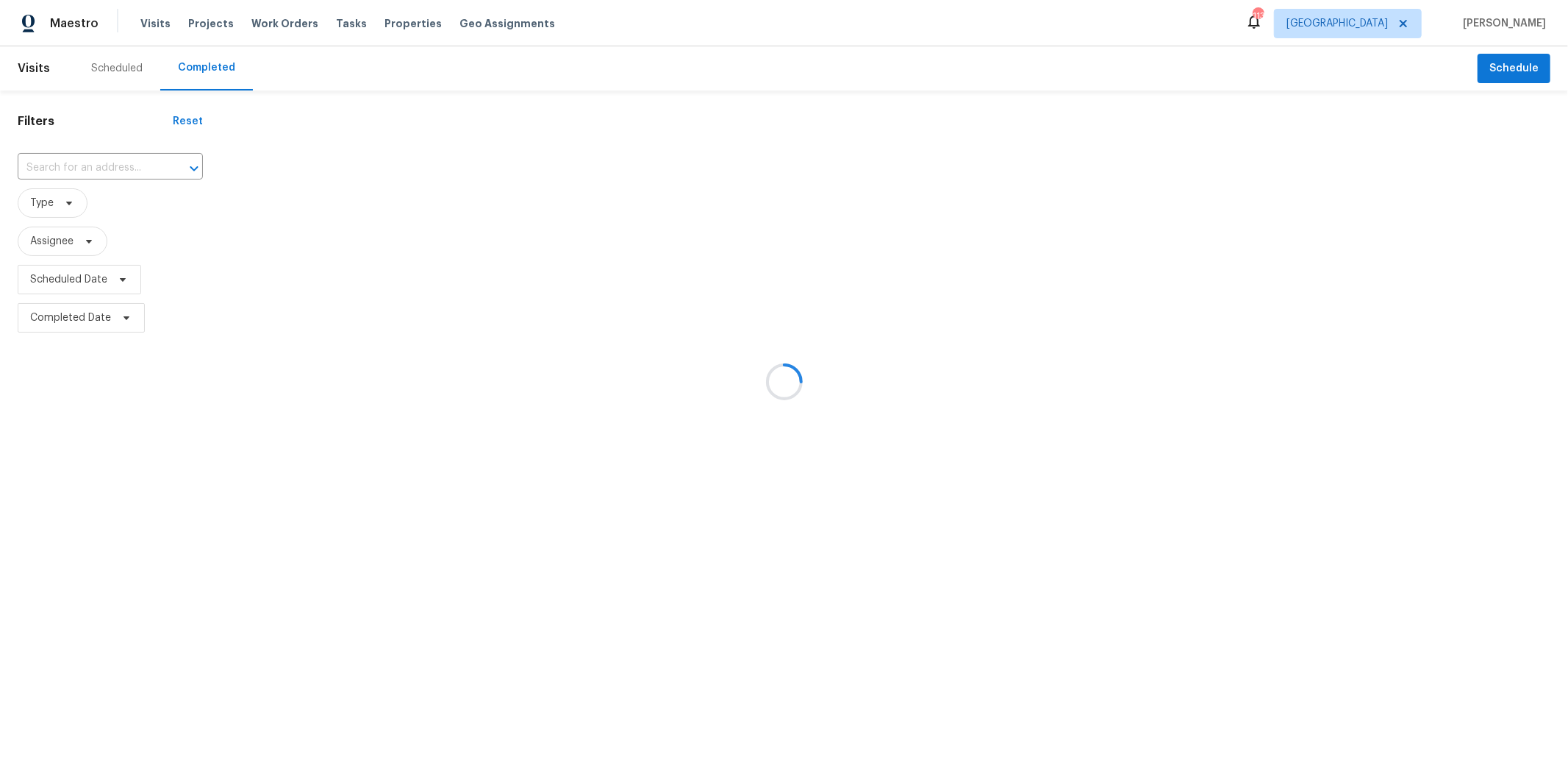
click at [203, 70] on div at bounding box center [784, 381] width 1568 height 763
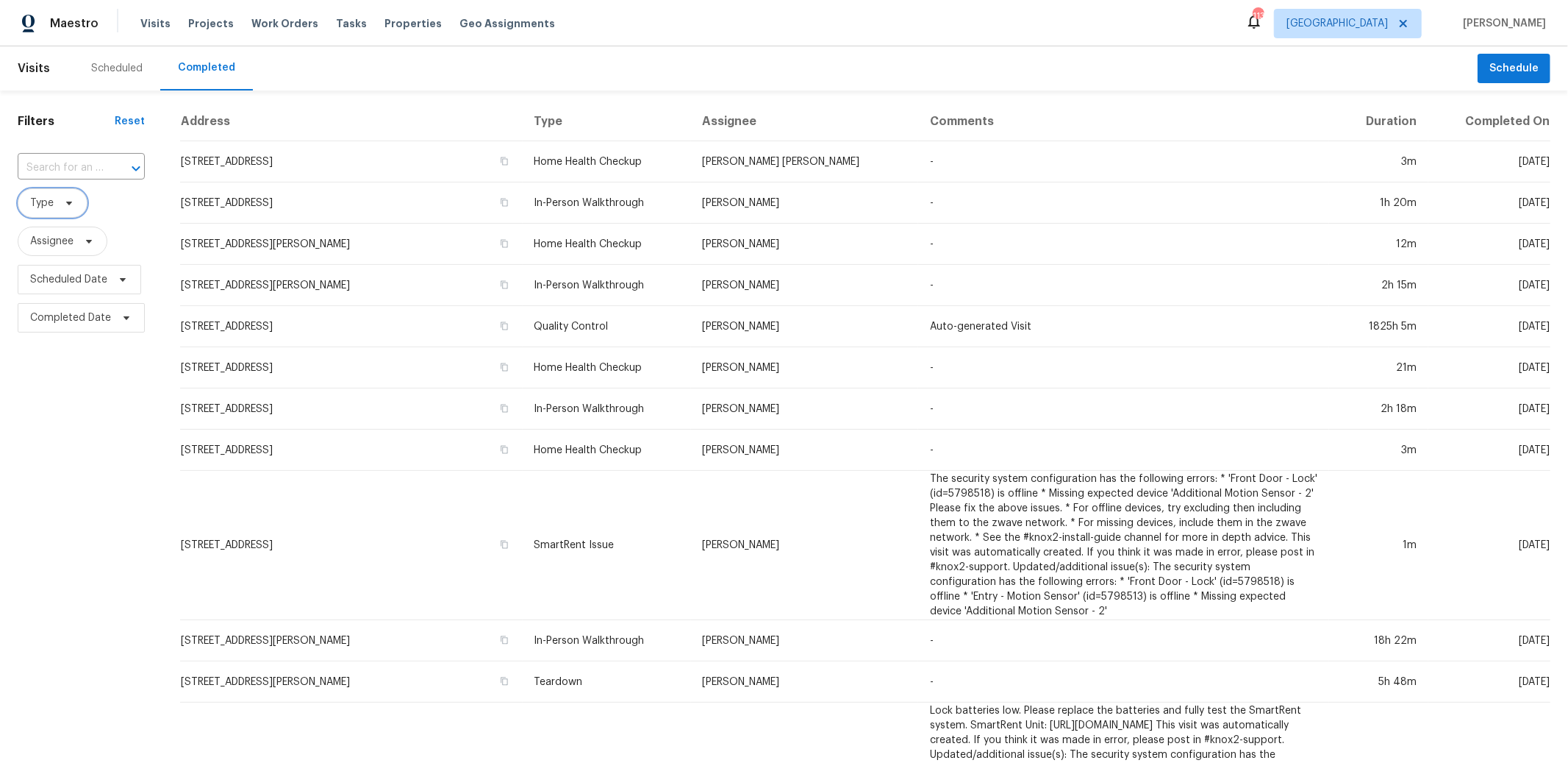
click at [61, 216] on span "Type" at bounding box center [53, 203] width 69 height 30
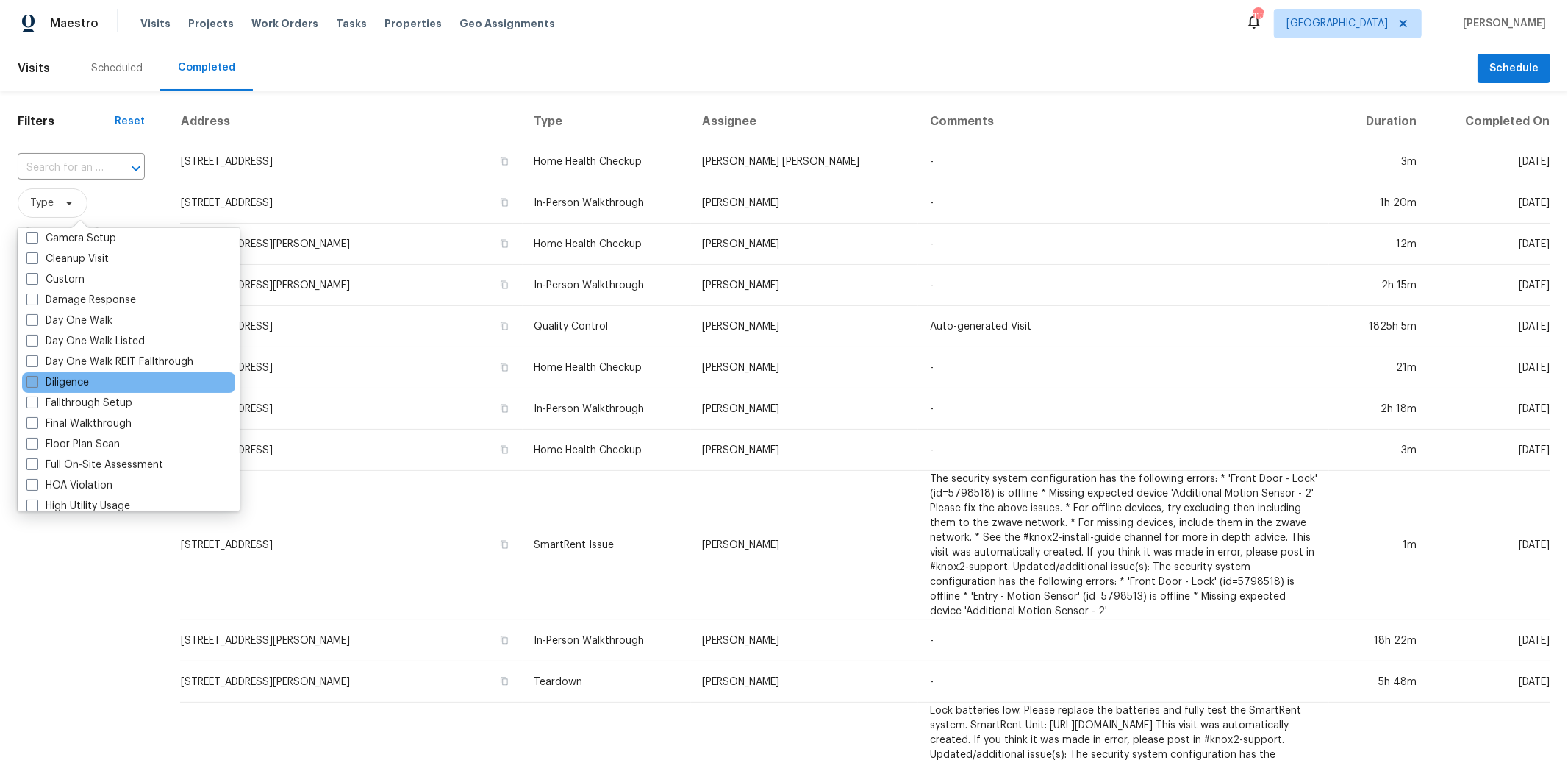
scroll to position [273, 0]
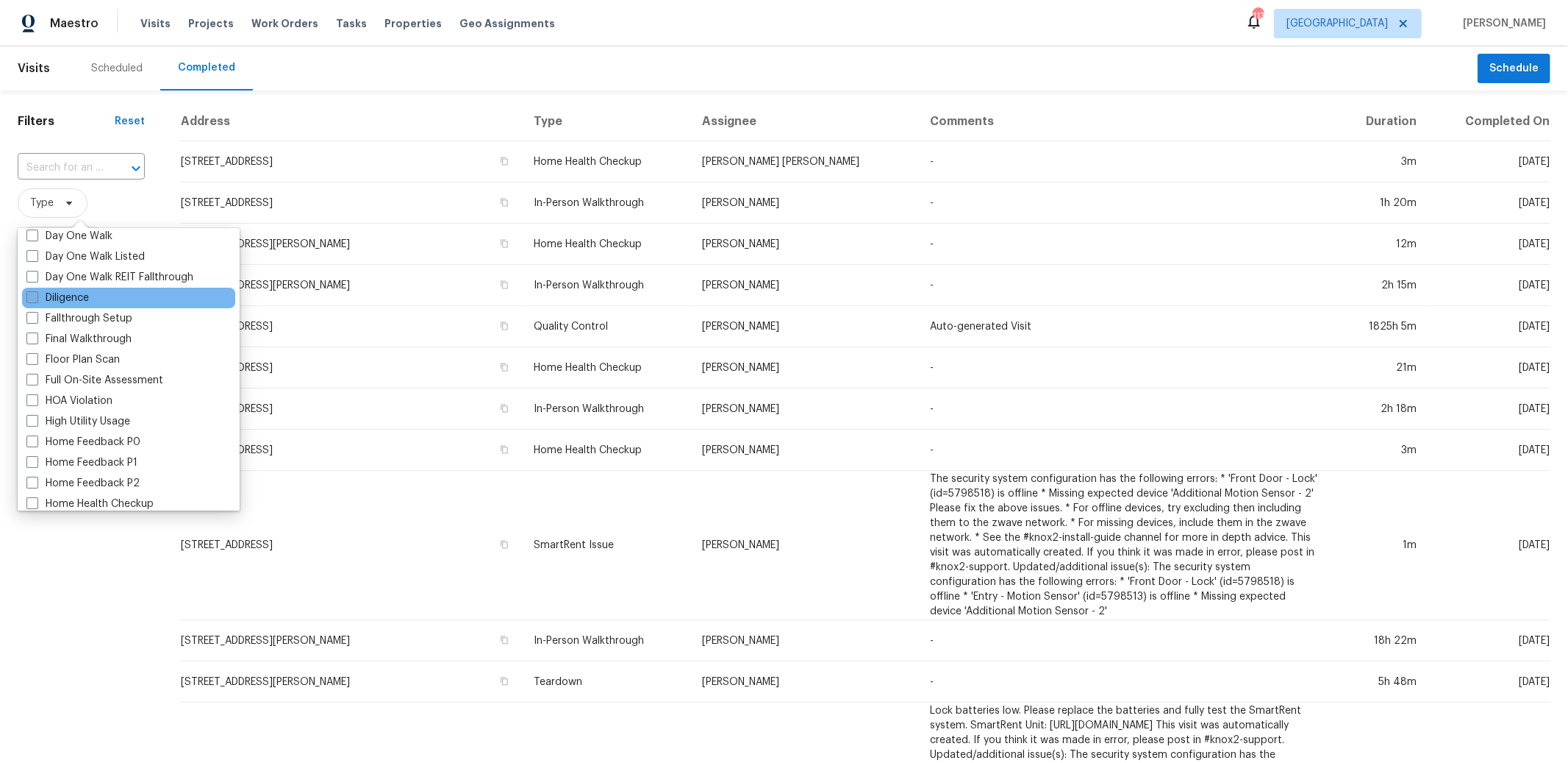
click at [86, 297] on label "Diligence" at bounding box center [58, 298] width 62 height 15
click at [36, 297] on input "Diligence" at bounding box center [32, 296] width 10 height 10
checkbox input "true"
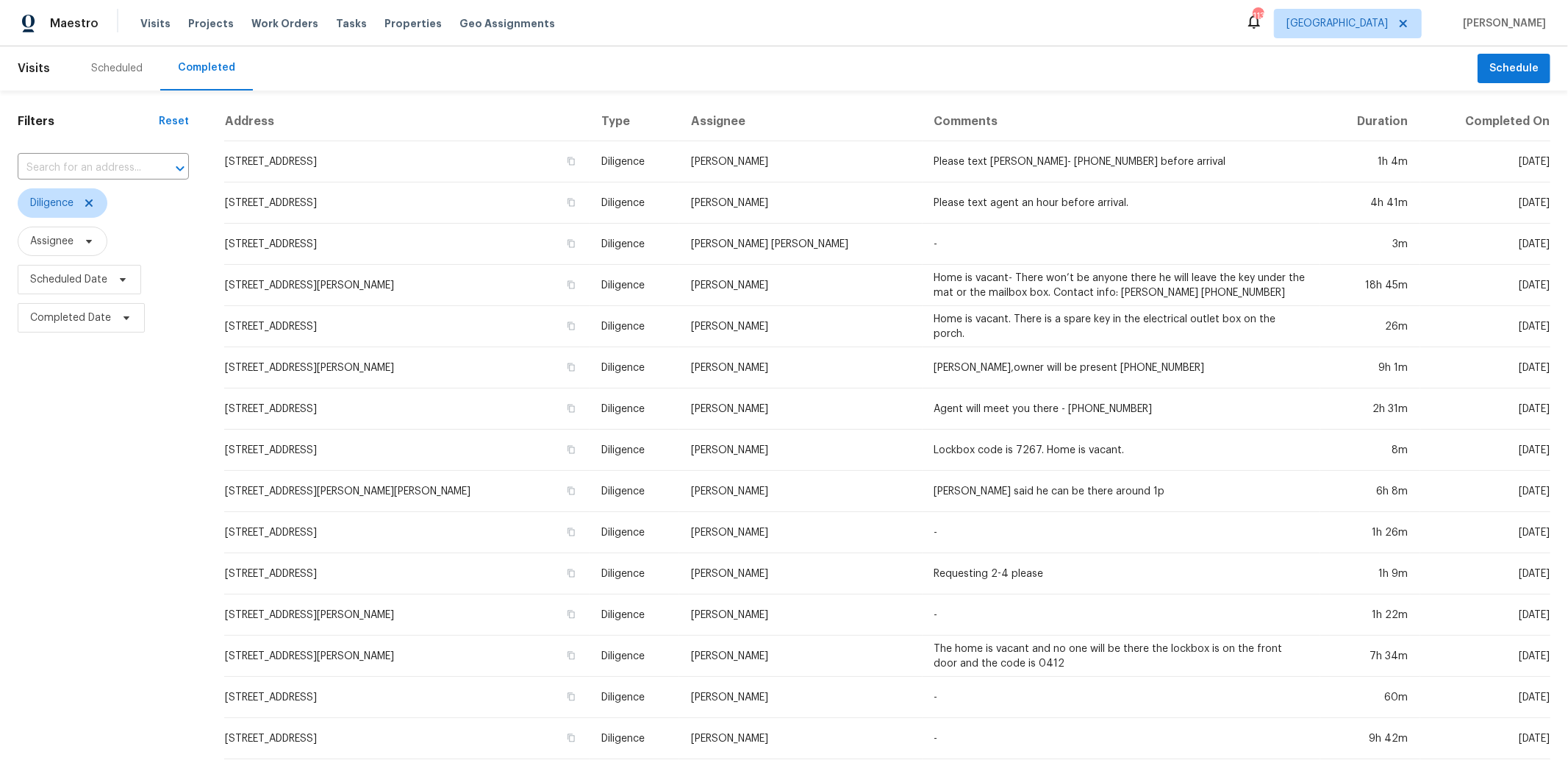
click at [481, 64] on div "Scheduled Completed" at bounding box center [776, 68] width 1404 height 44
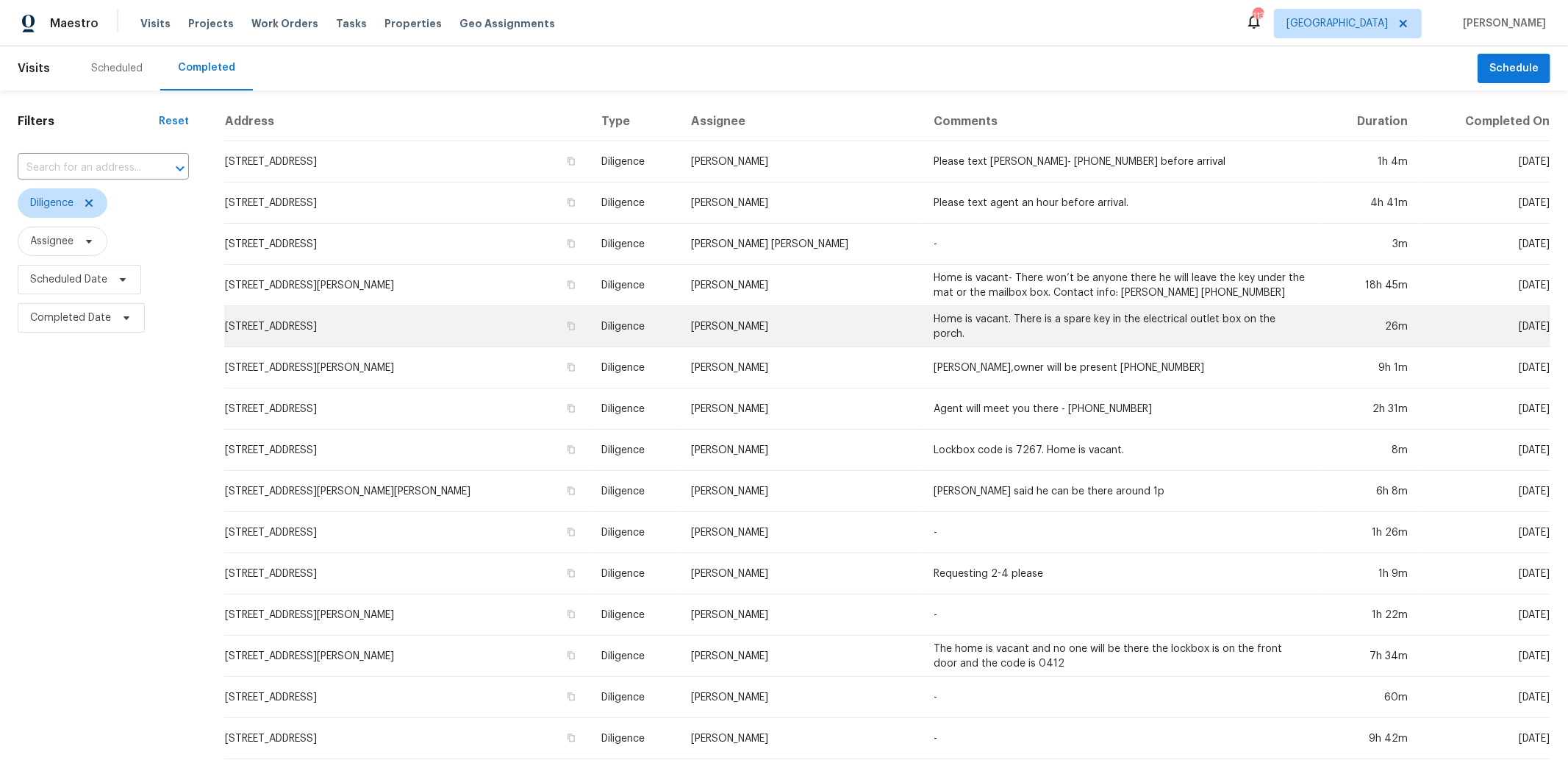
click at [339, 322] on td "4874 Hillstone Dr, Gainesville, GA 30504" at bounding box center [407, 326] width 365 height 42
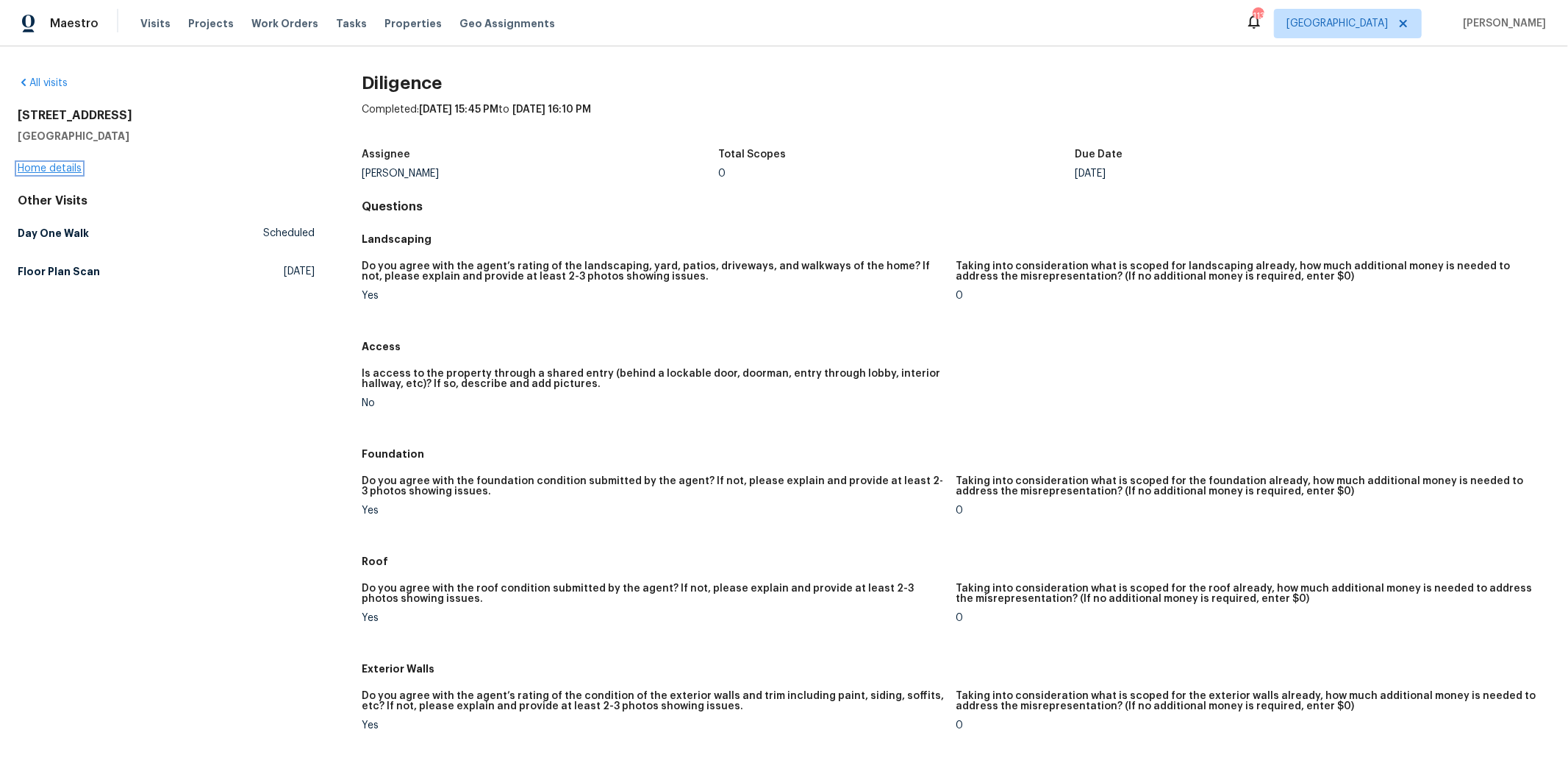
click at [52, 169] on link "Home details" at bounding box center [50, 169] width 63 height 10
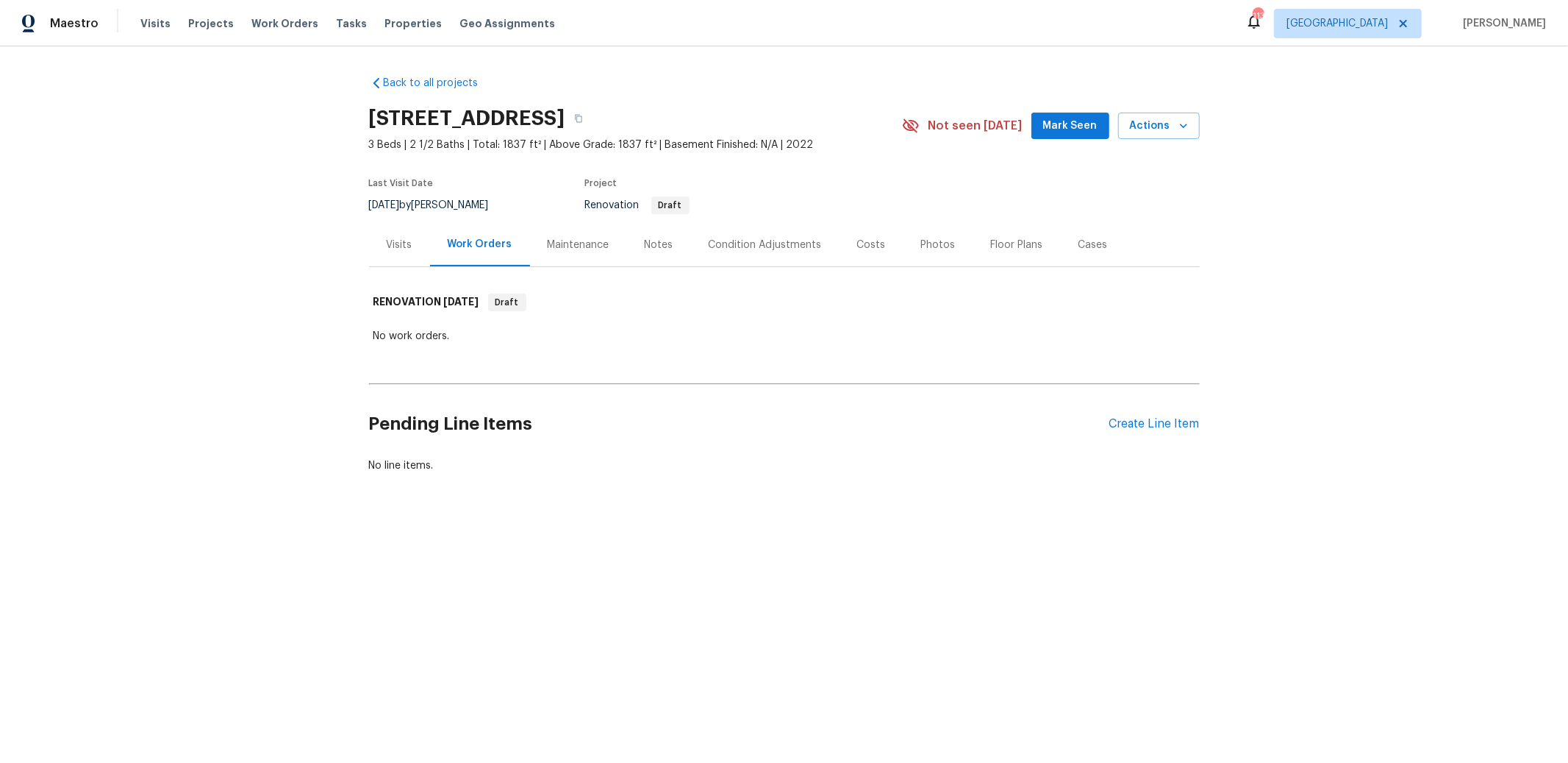
click at [767, 243] on div "Condition Adjustments" at bounding box center [766, 244] width 113 height 15
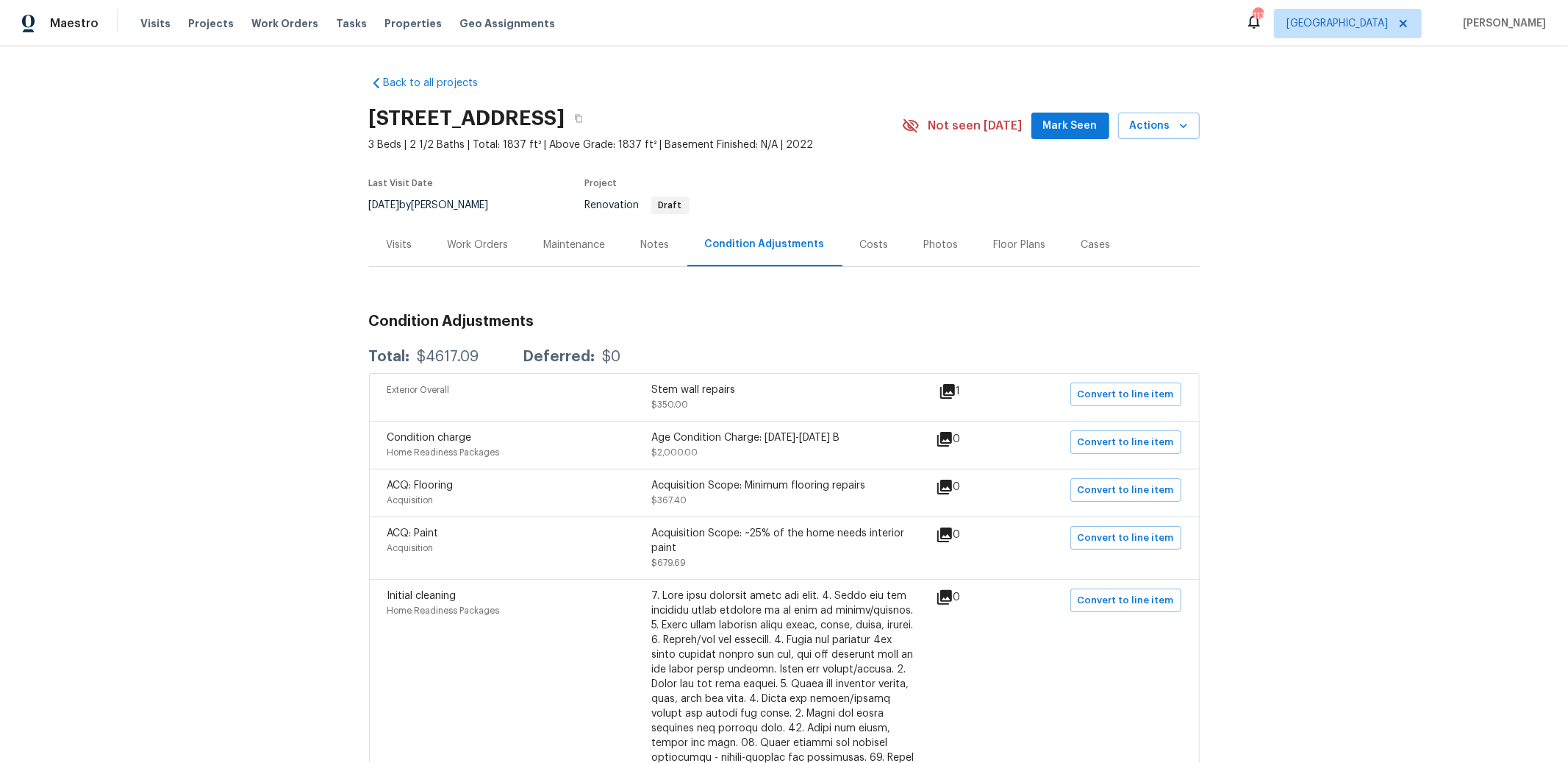
click at [842, 240] on div "Costs" at bounding box center [874, 245] width 63 height 44
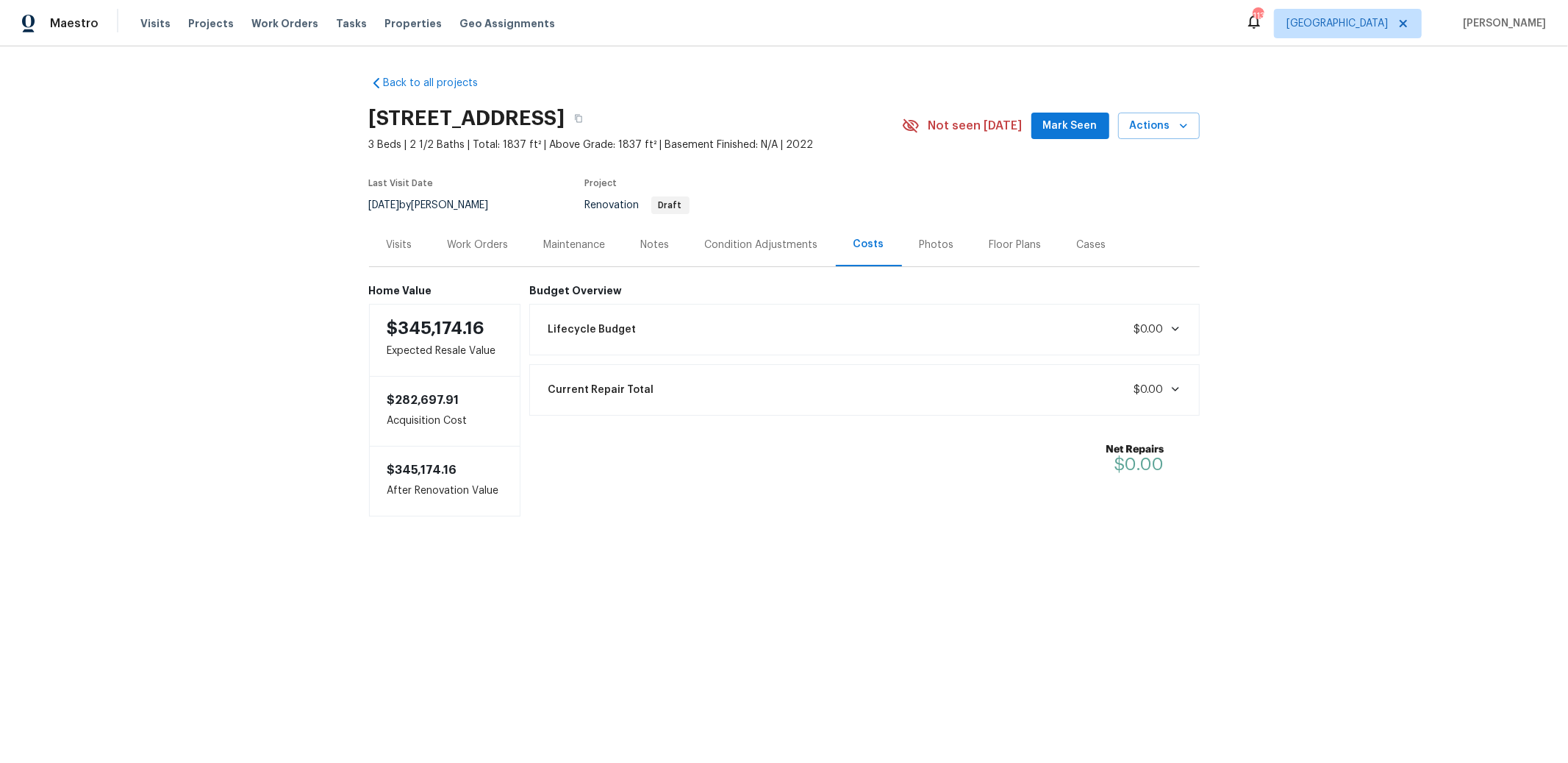
click at [784, 239] on div "Condition Adjustments" at bounding box center [762, 244] width 113 height 15
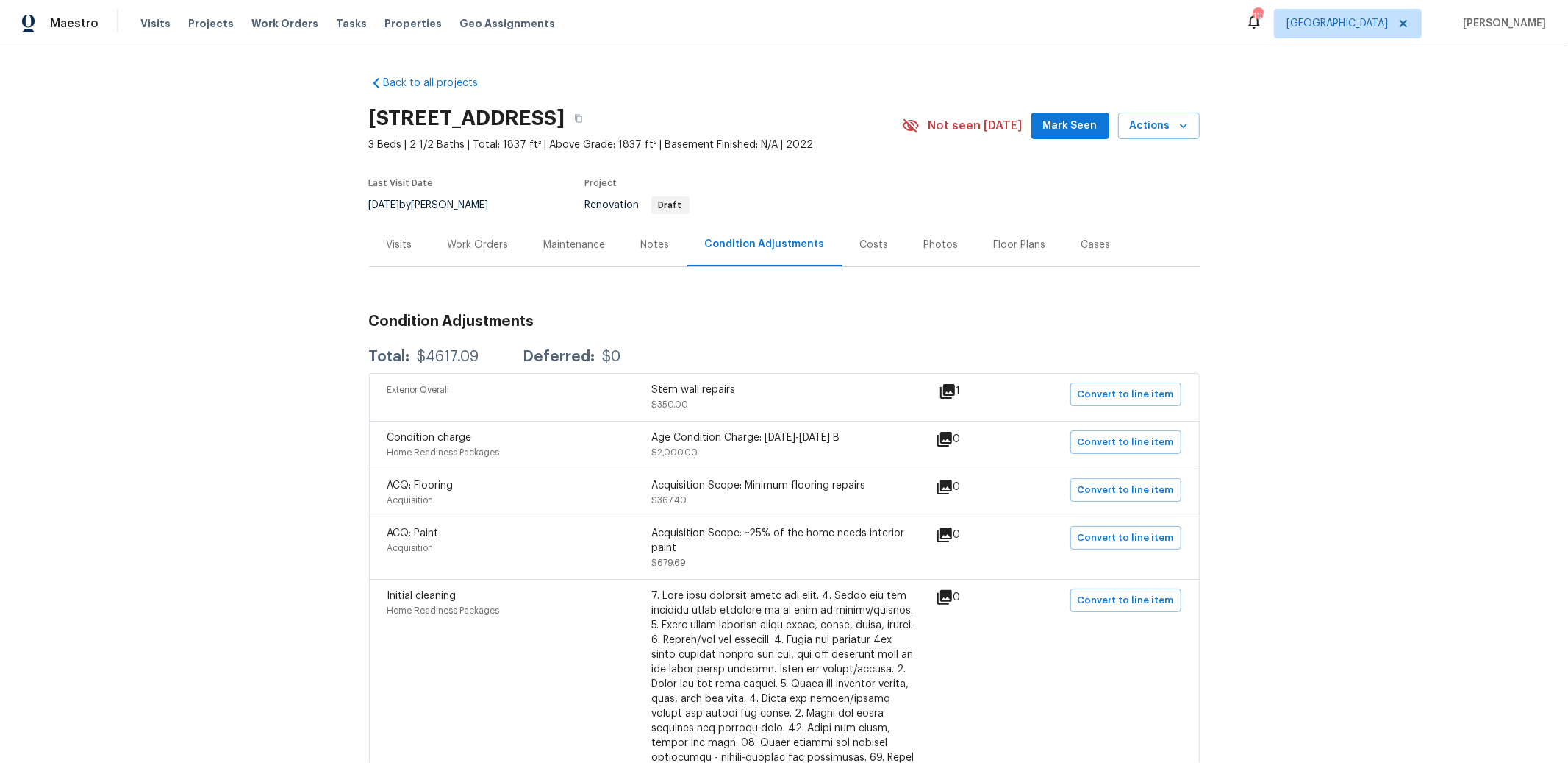
click at [860, 243] on div "Costs" at bounding box center [874, 244] width 29 height 15
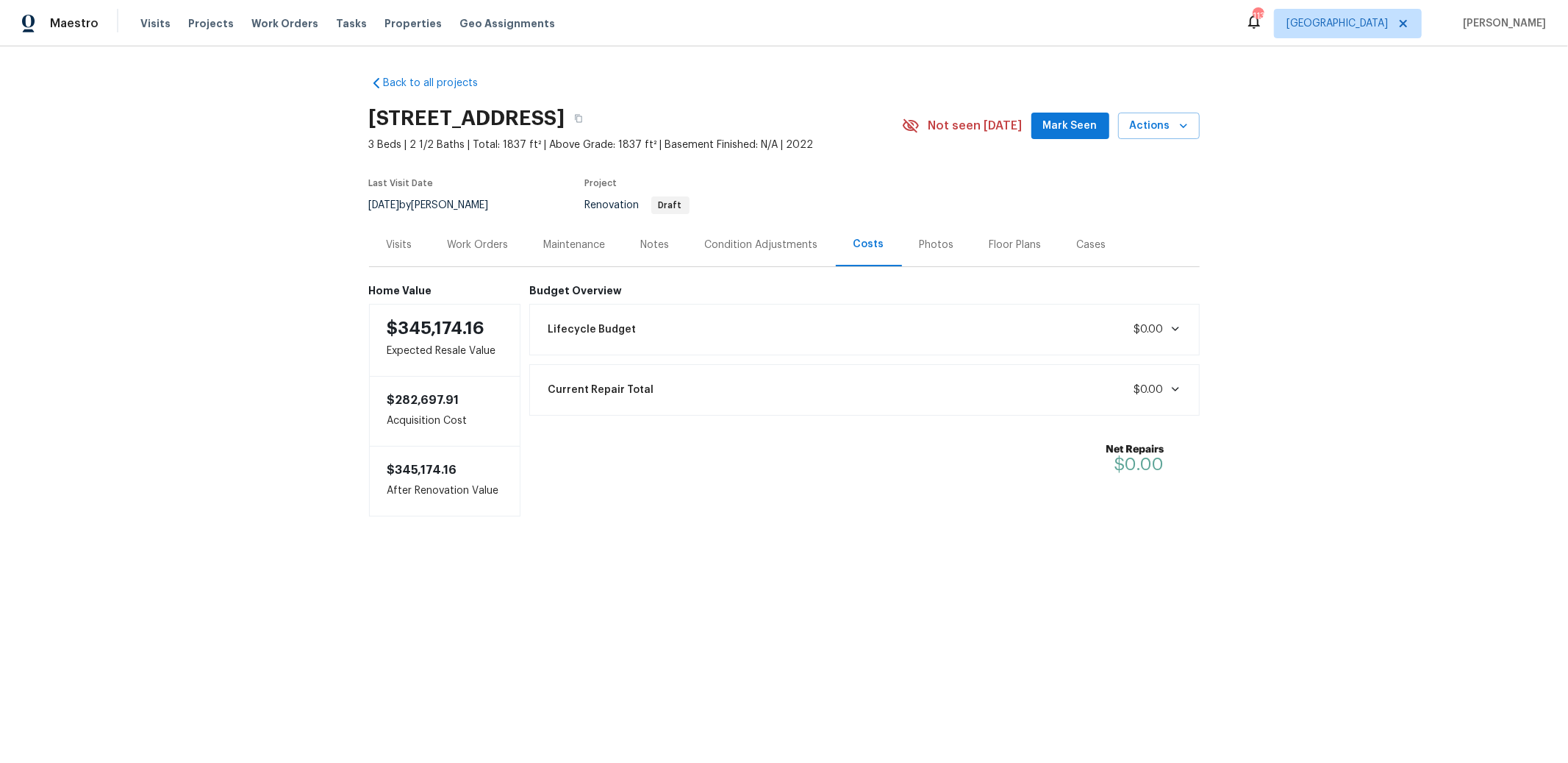
click at [720, 334] on div "Lifecycle Budget $0.00" at bounding box center [864, 329] width 652 height 33
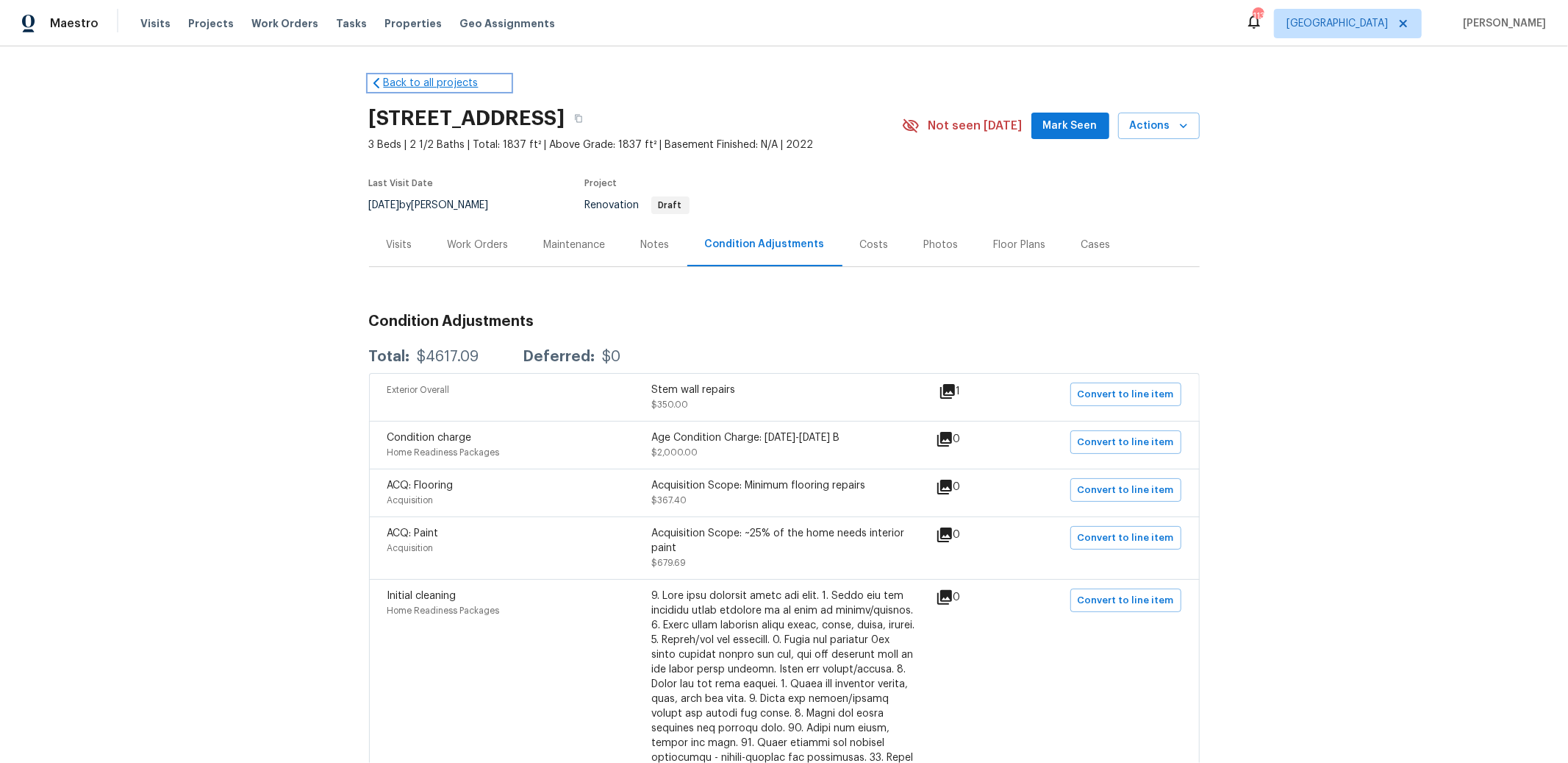
click at [439, 79] on link "Back to all projects" at bounding box center [439, 82] width 141 height 15
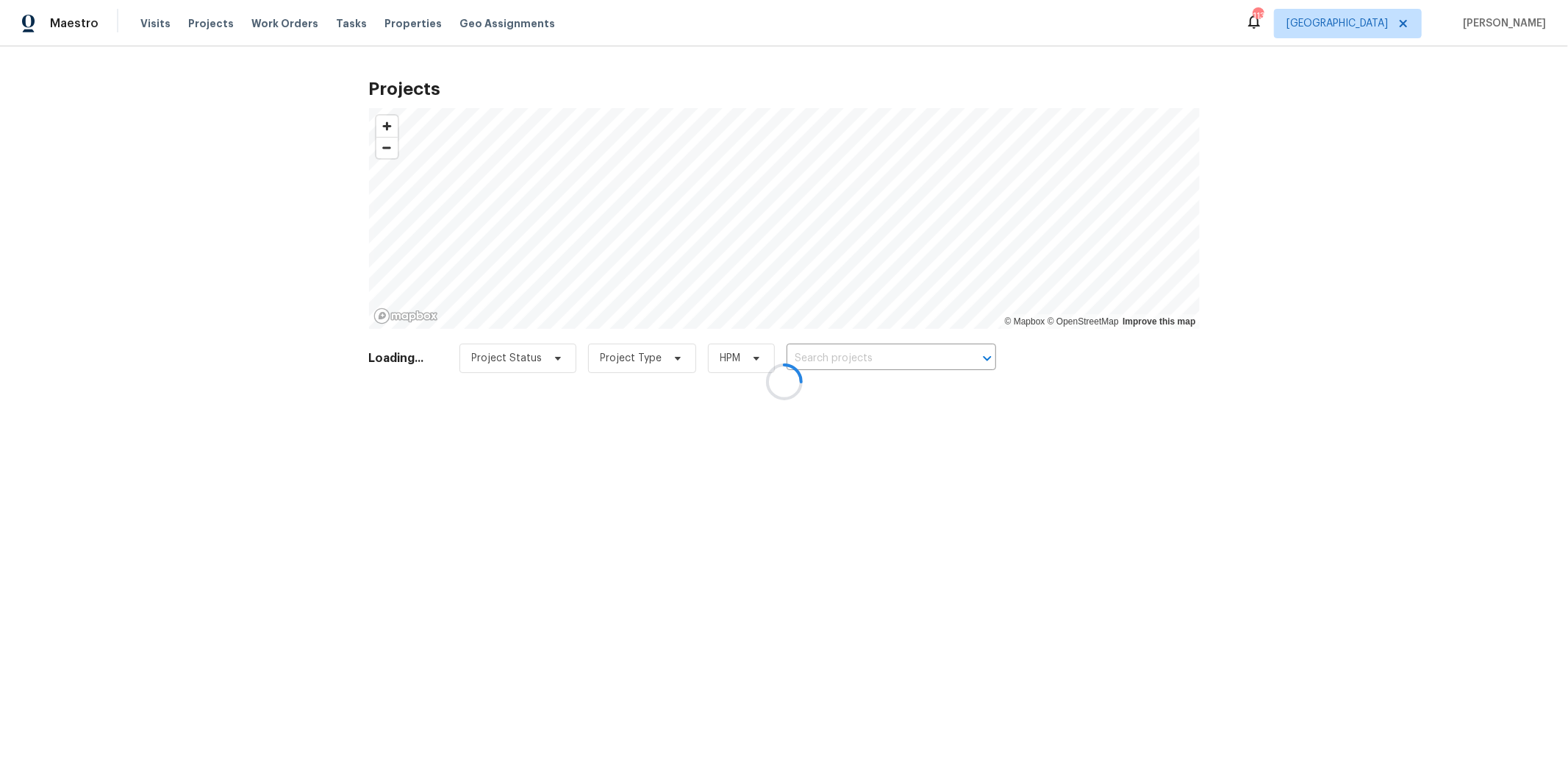
click at [147, 29] on div at bounding box center [784, 381] width 1568 height 763
click at [149, 24] on div at bounding box center [784, 381] width 1568 height 763
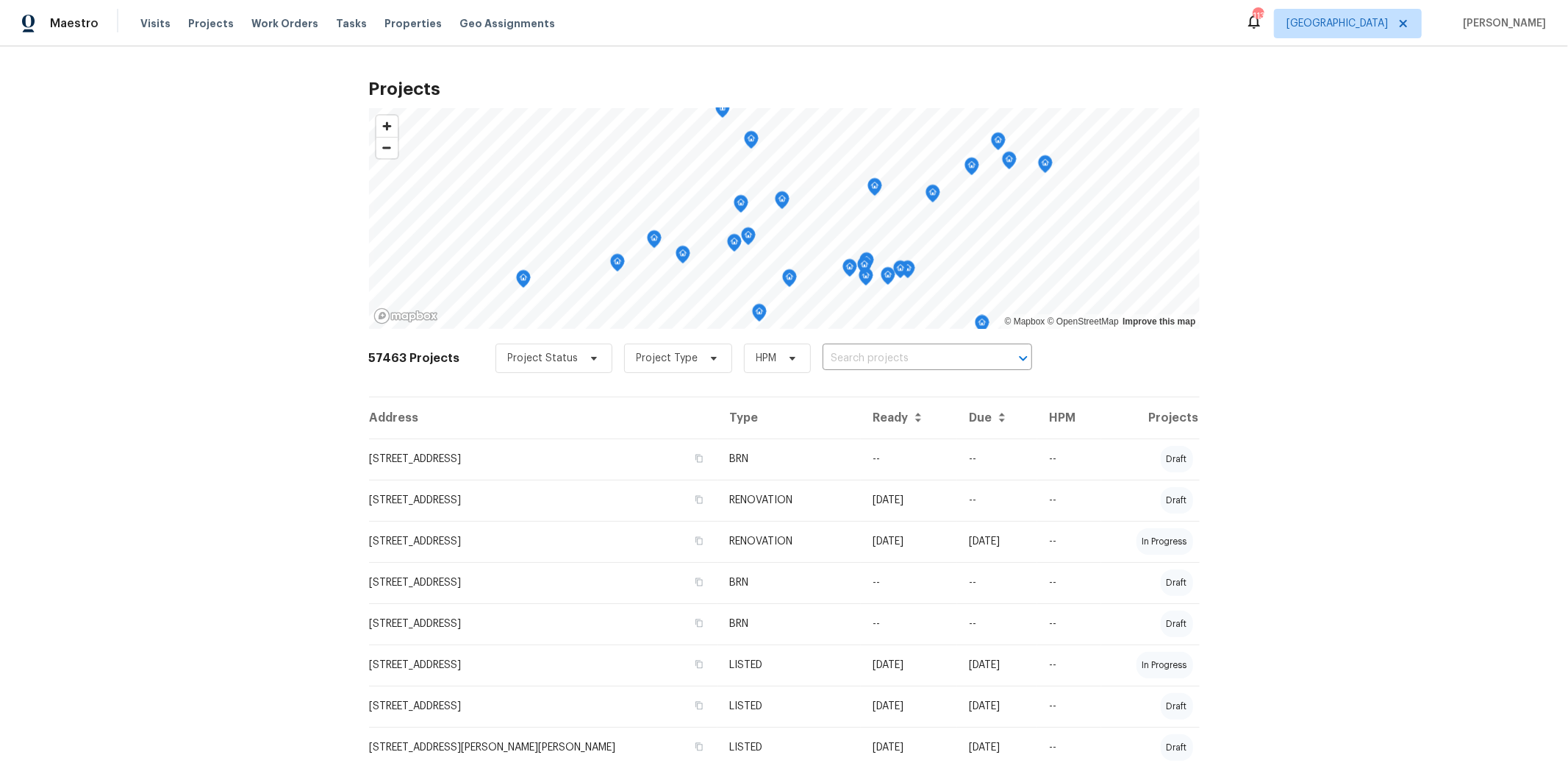
click at [152, 21] on span "Visits" at bounding box center [156, 23] width 30 height 15
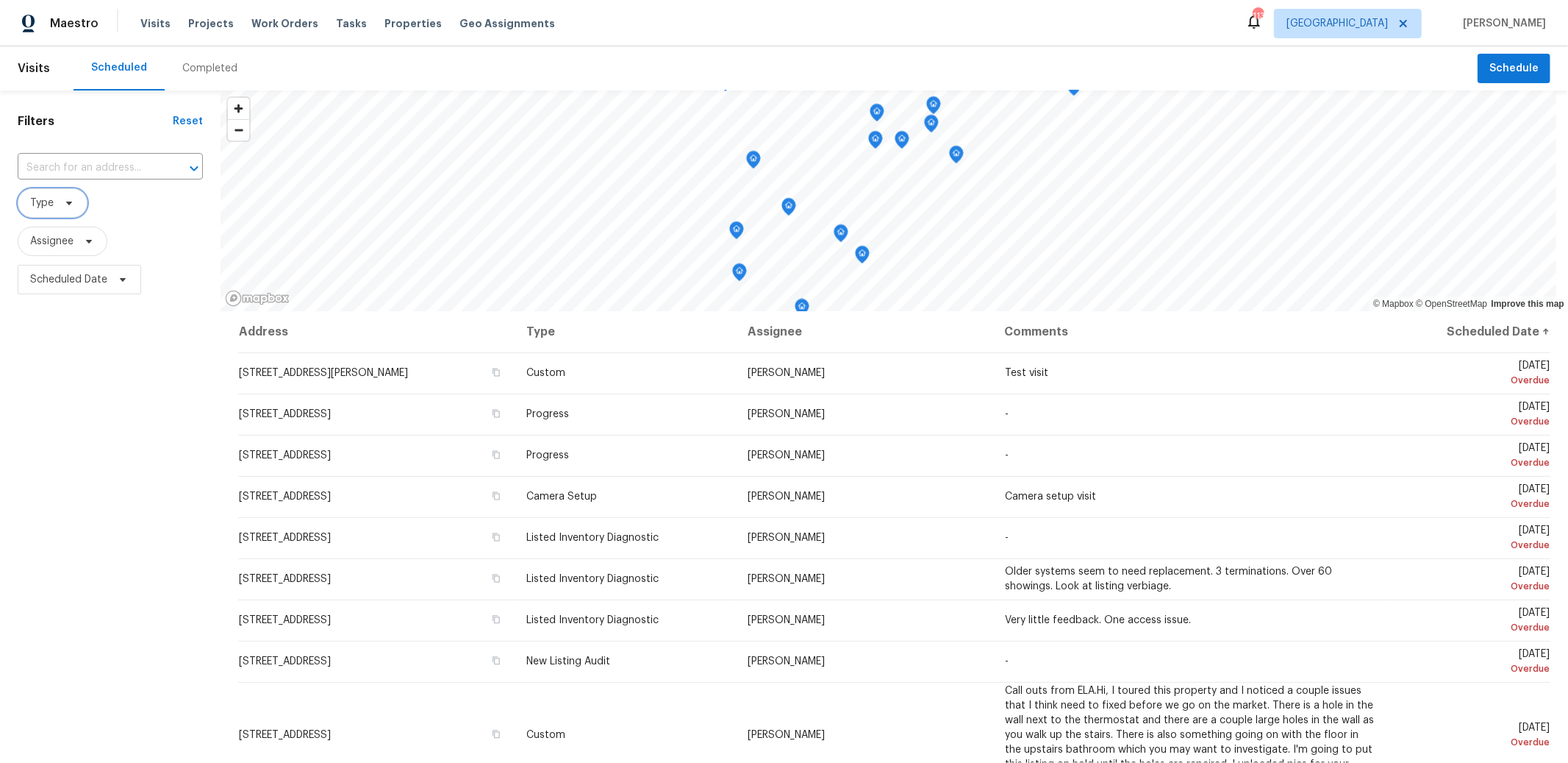
click at [43, 201] on span "Type" at bounding box center [42, 202] width 24 height 15
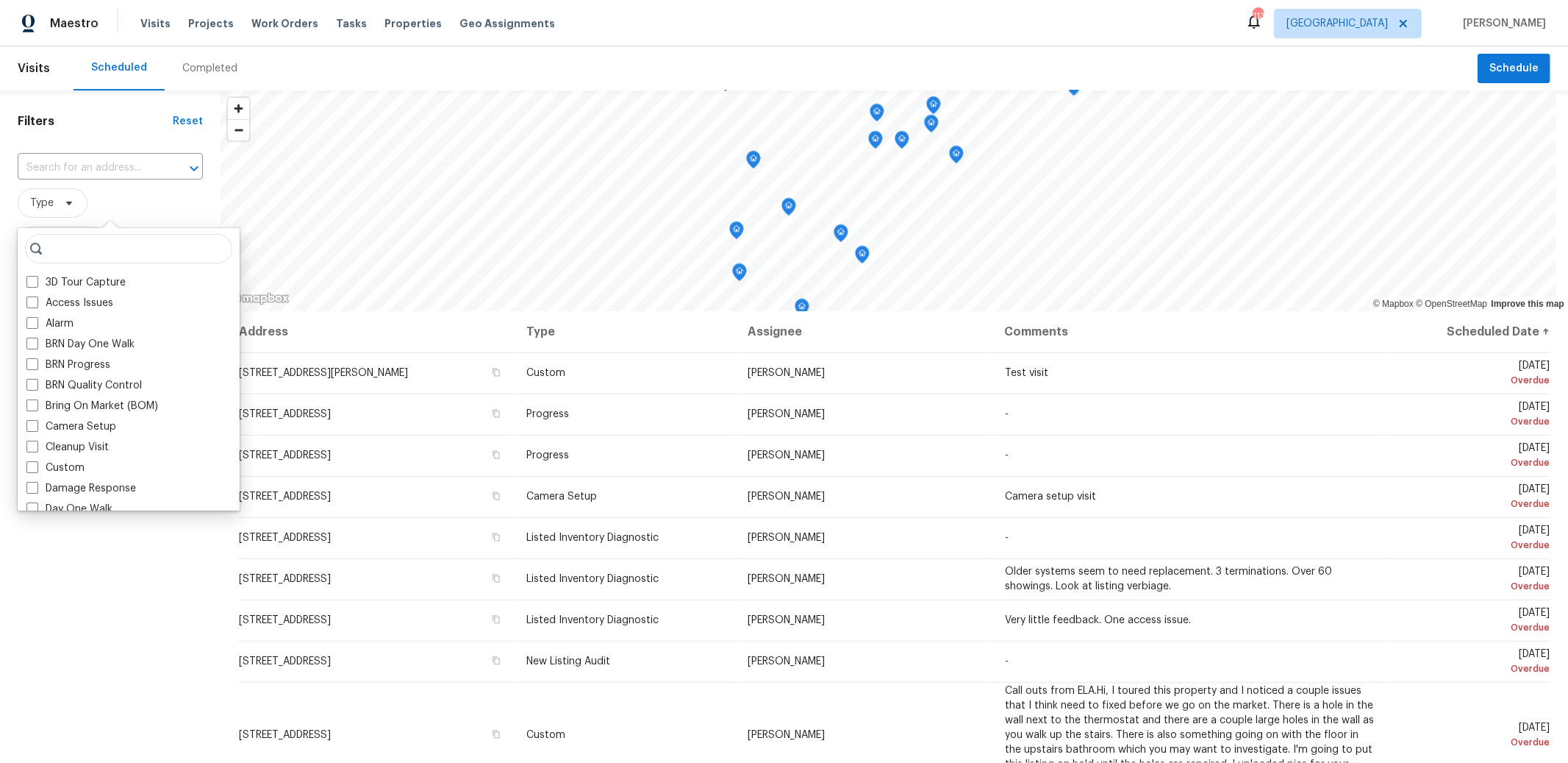
click at [63, 245] on input "search" at bounding box center [128, 249] width 207 height 30
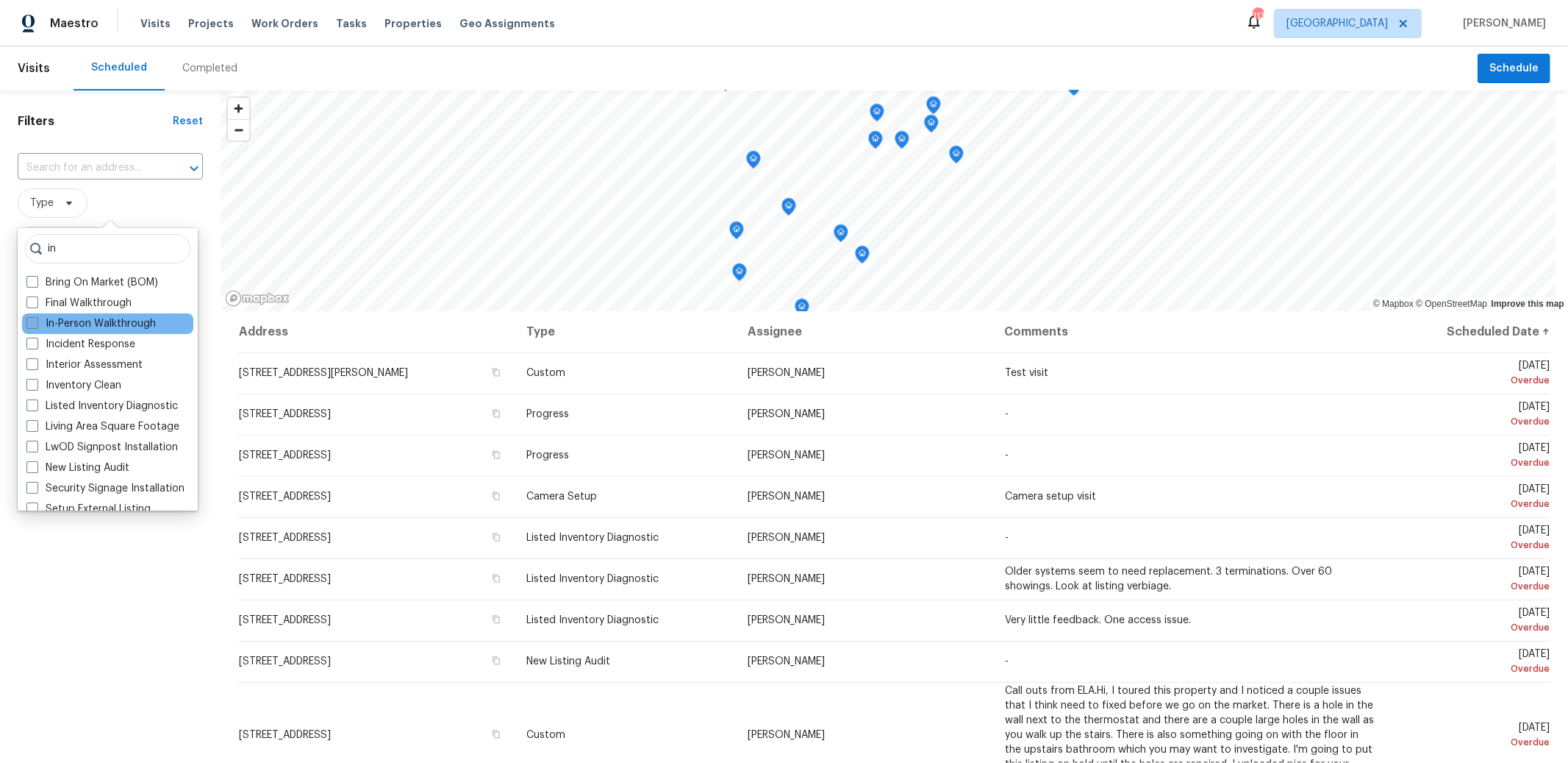
type input "in"
click at [104, 326] on label "In-Person Walkthrough" at bounding box center [91, 323] width 129 height 15
click at [36, 325] on input "In-Person Walkthrough" at bounding box center [32, 321] width 10 height 10
checkbox input "true"
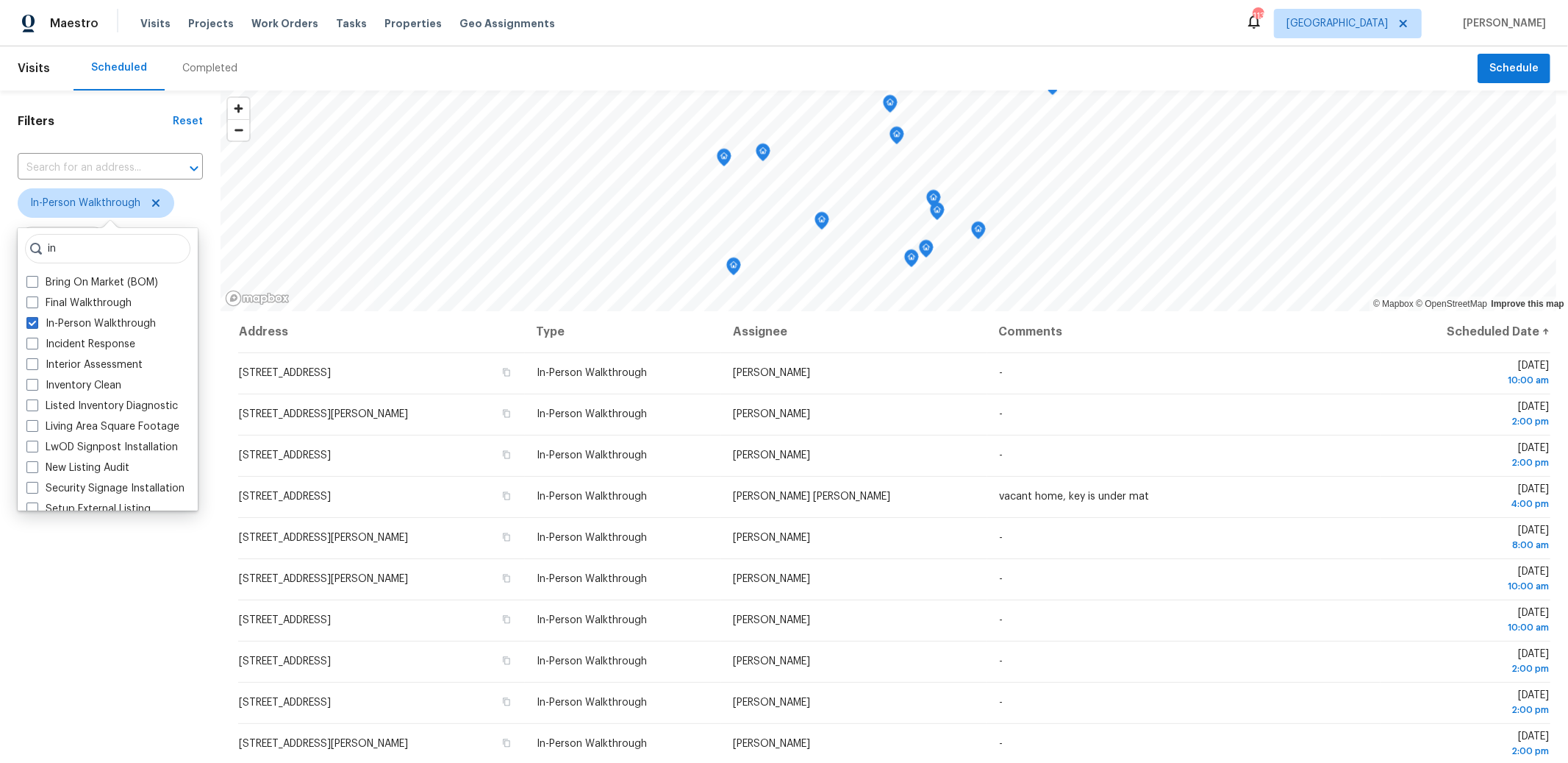
click at [212, 216] on div "Filters Reset ​ In-Person Walkthrough Assignee Scheduled Date" at bounding box center [110, 506] width 220 height 831
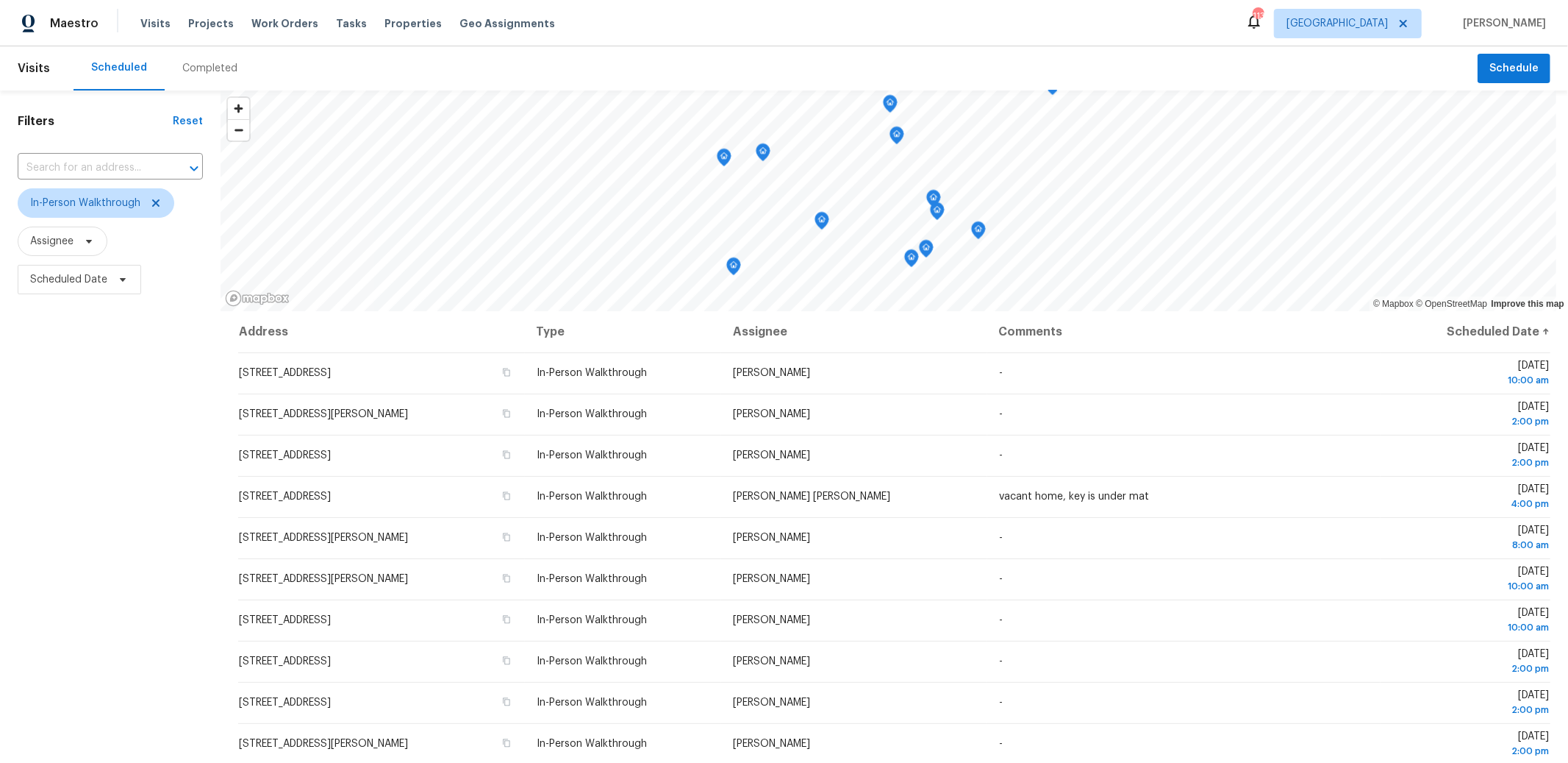
click at [204, 78] on div "Completed" at bounding box center [209, 68] width 90 height 44
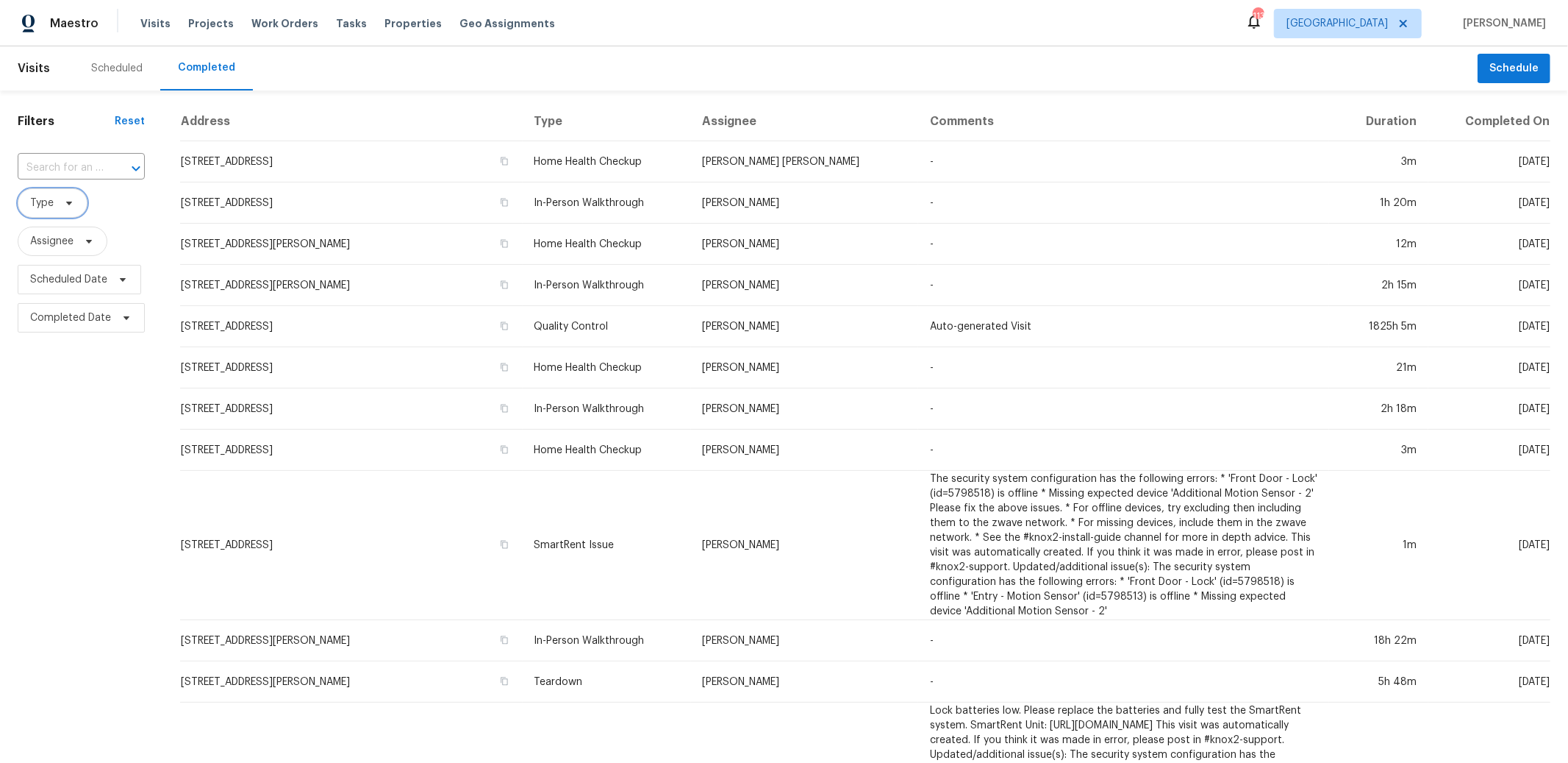
click at [69, 198] on icon at bounding box center [69, 203] width 12 height 12
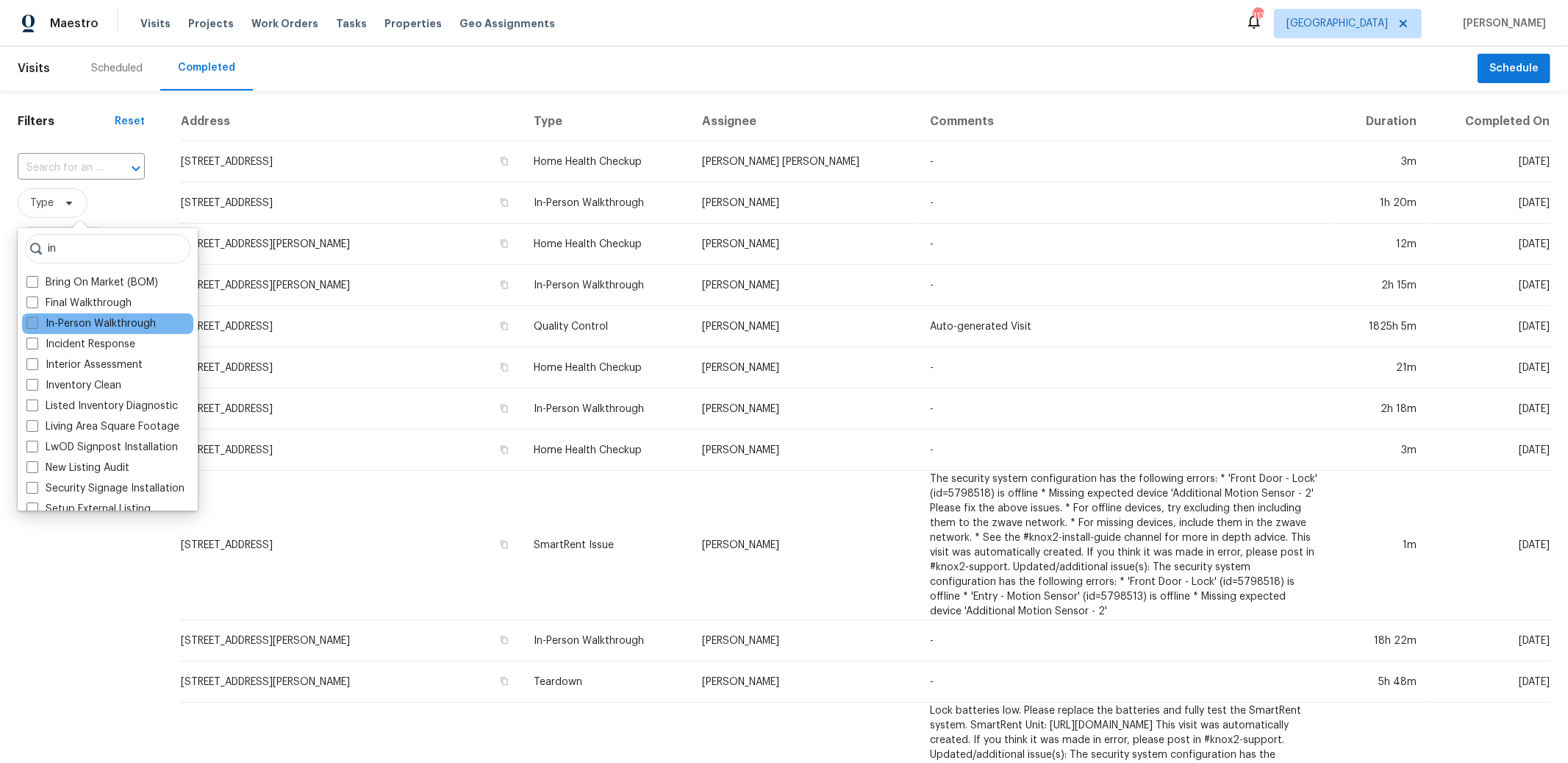
type input "in"
click at [106, 324] on label "In-Person Walkthrough" at bounding box center [91, 323] width 129 height 15
click at [36, 324] on input "In-Person Walkthrough" at bounding box center [32, 321] width 10 height 10
checkbox input "true"
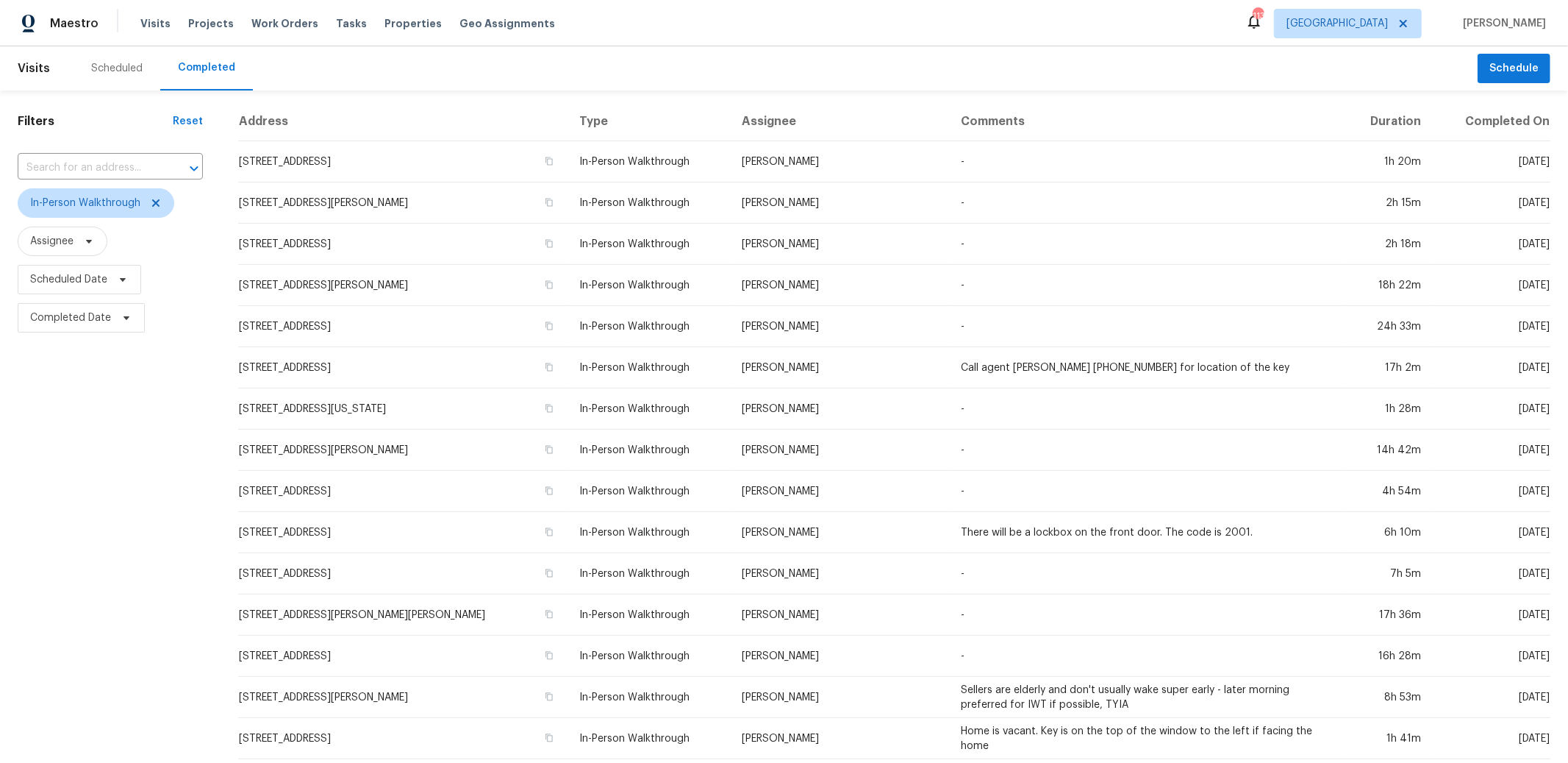
click at [166, 317] on span "Completed Date" at bounding box center [110, 318] width 185 height 39
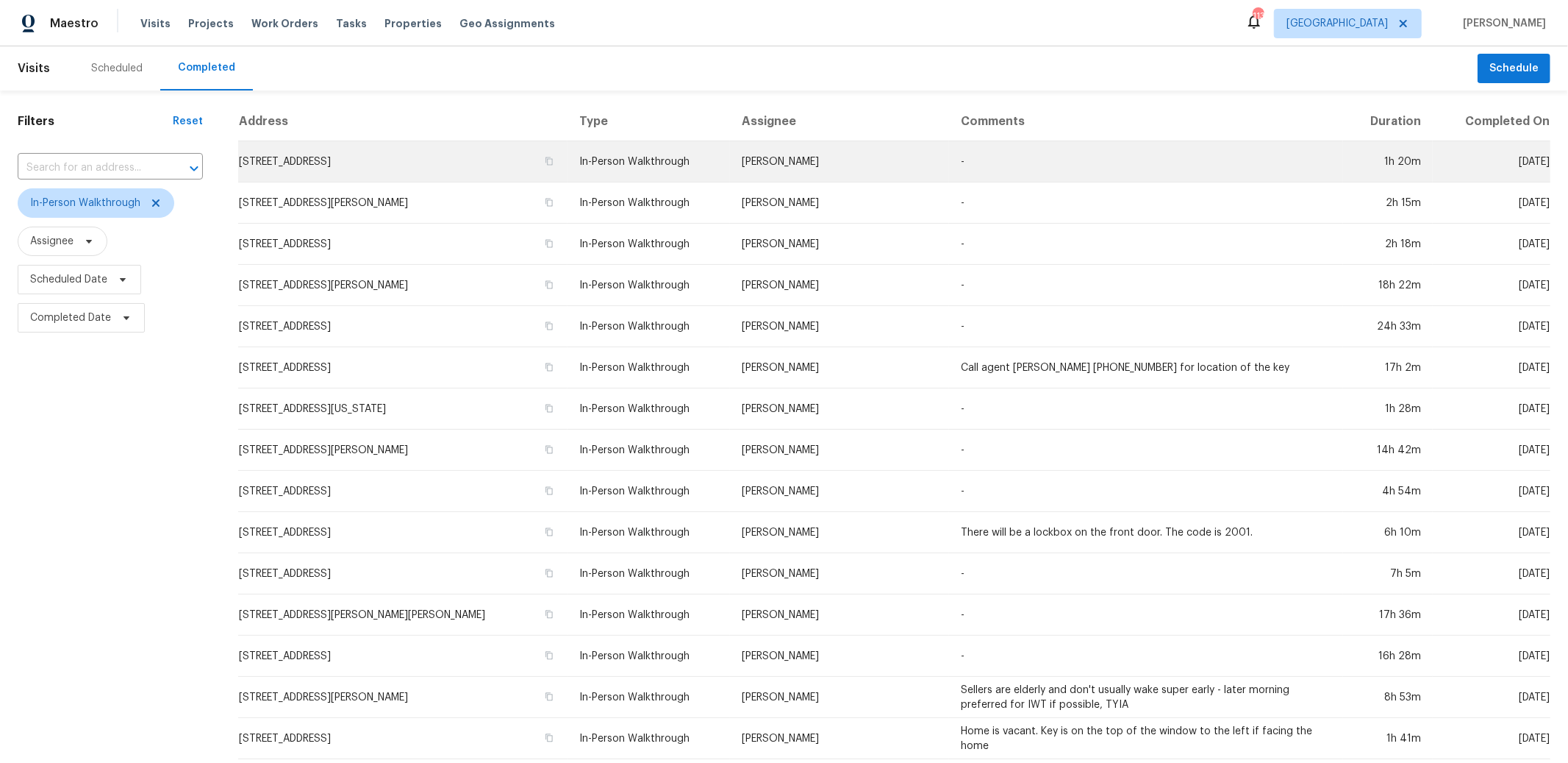
click at [491, 169] on td "[STREET_ADDRESS]" at bounding box center [403, 162] width 329 height 42
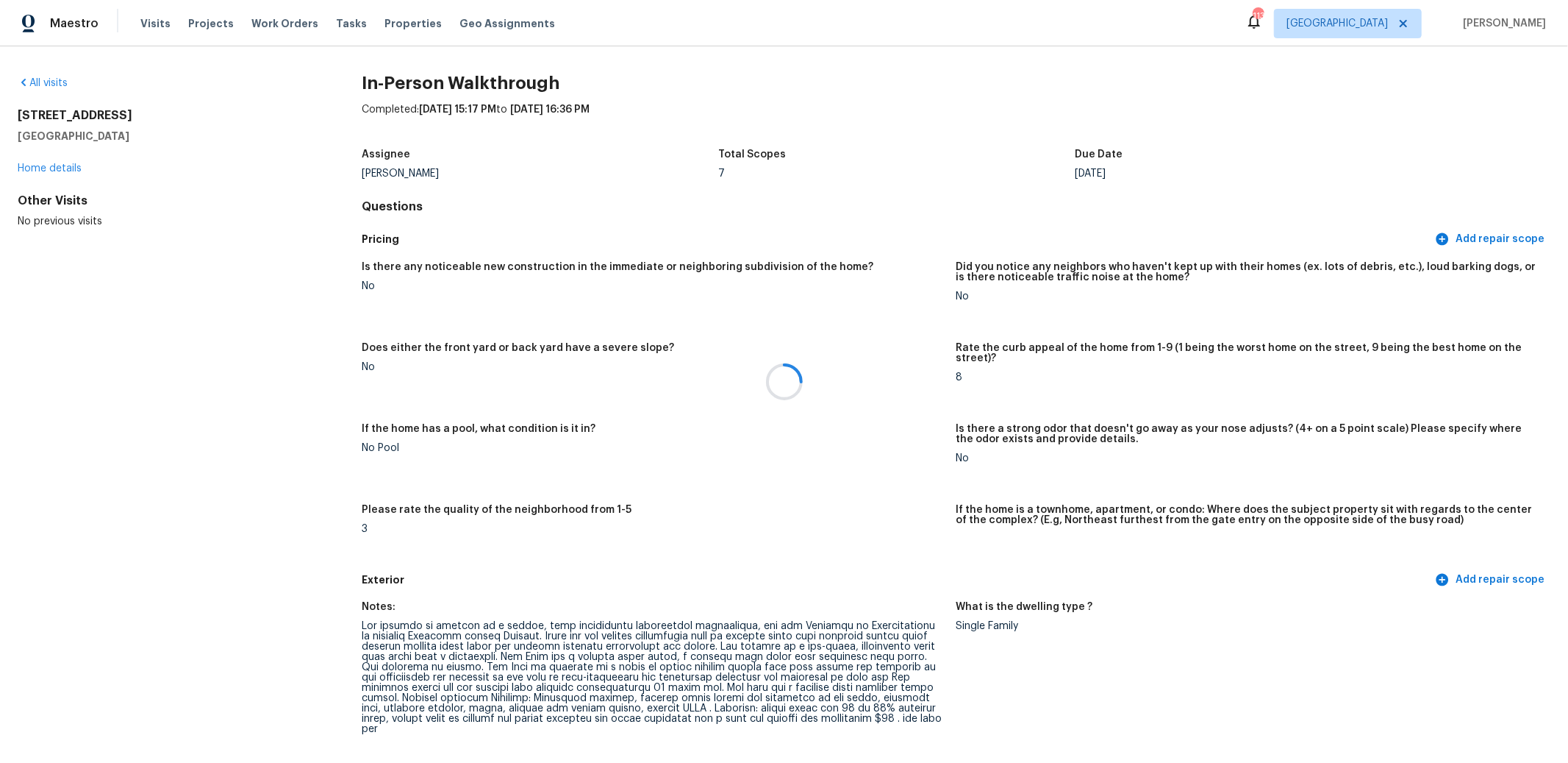
click at [59, 166] on div at bounding box center [784, 381] width 1568 height 763
click at [56, 171] on link "Home details" at bounding box center [50, 169] width 63 height 10
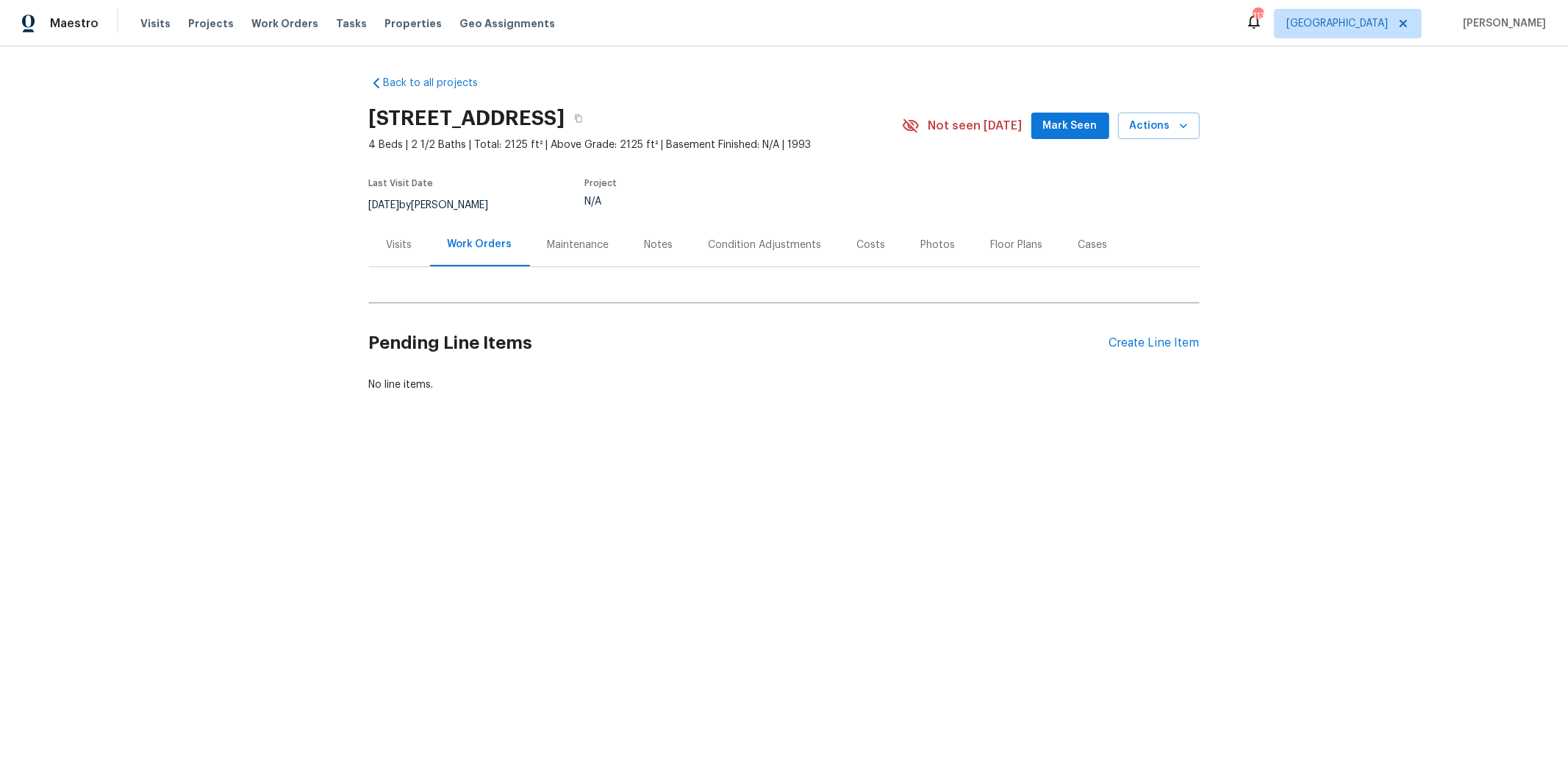
click at [773, 246] on div "Condition Adjustments" at bounding box center [766, 244] width 113 height 15
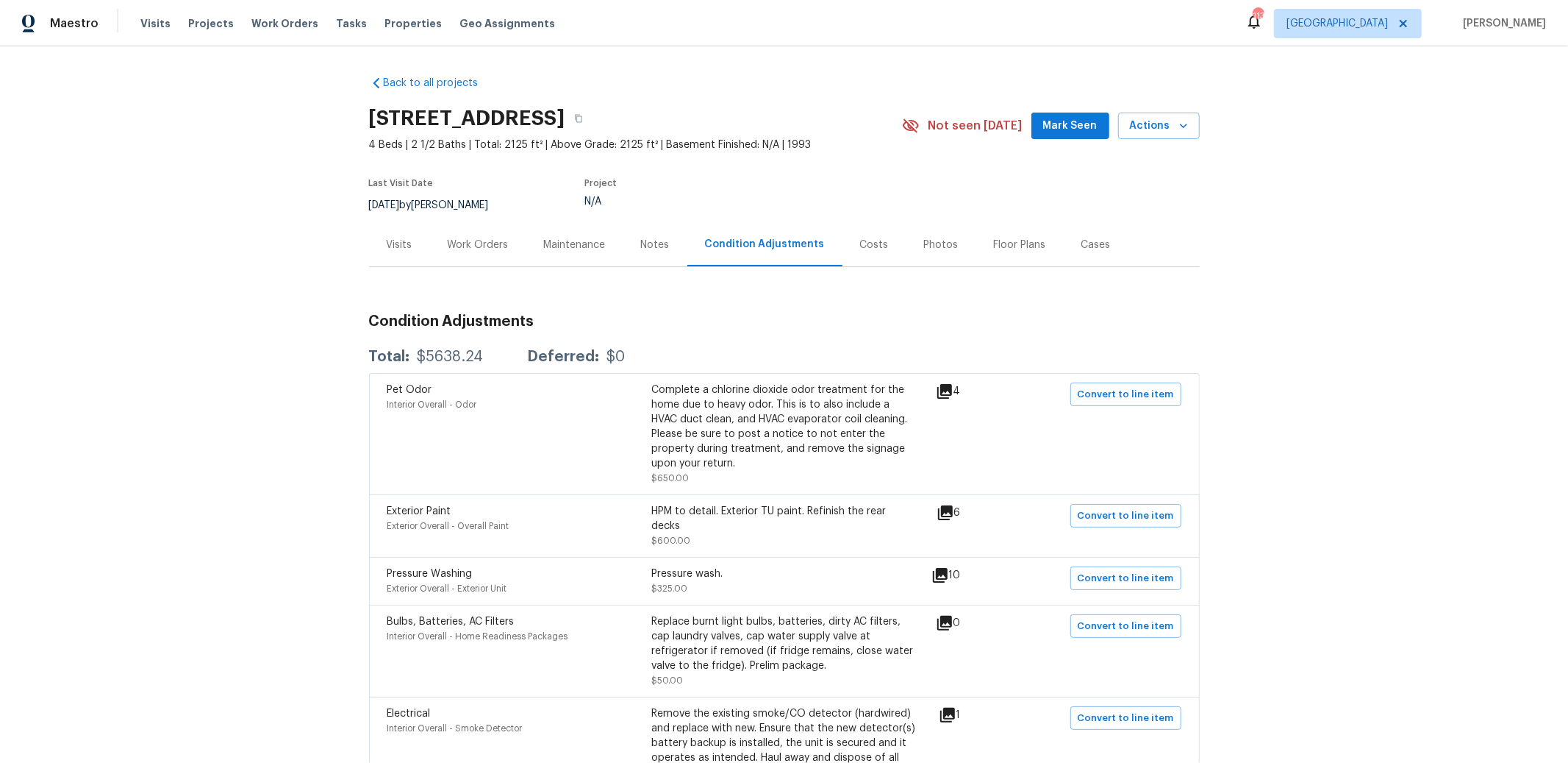
click at [860, 243] on div "Costs" at bounding box center [874, 244] width 29 height 15
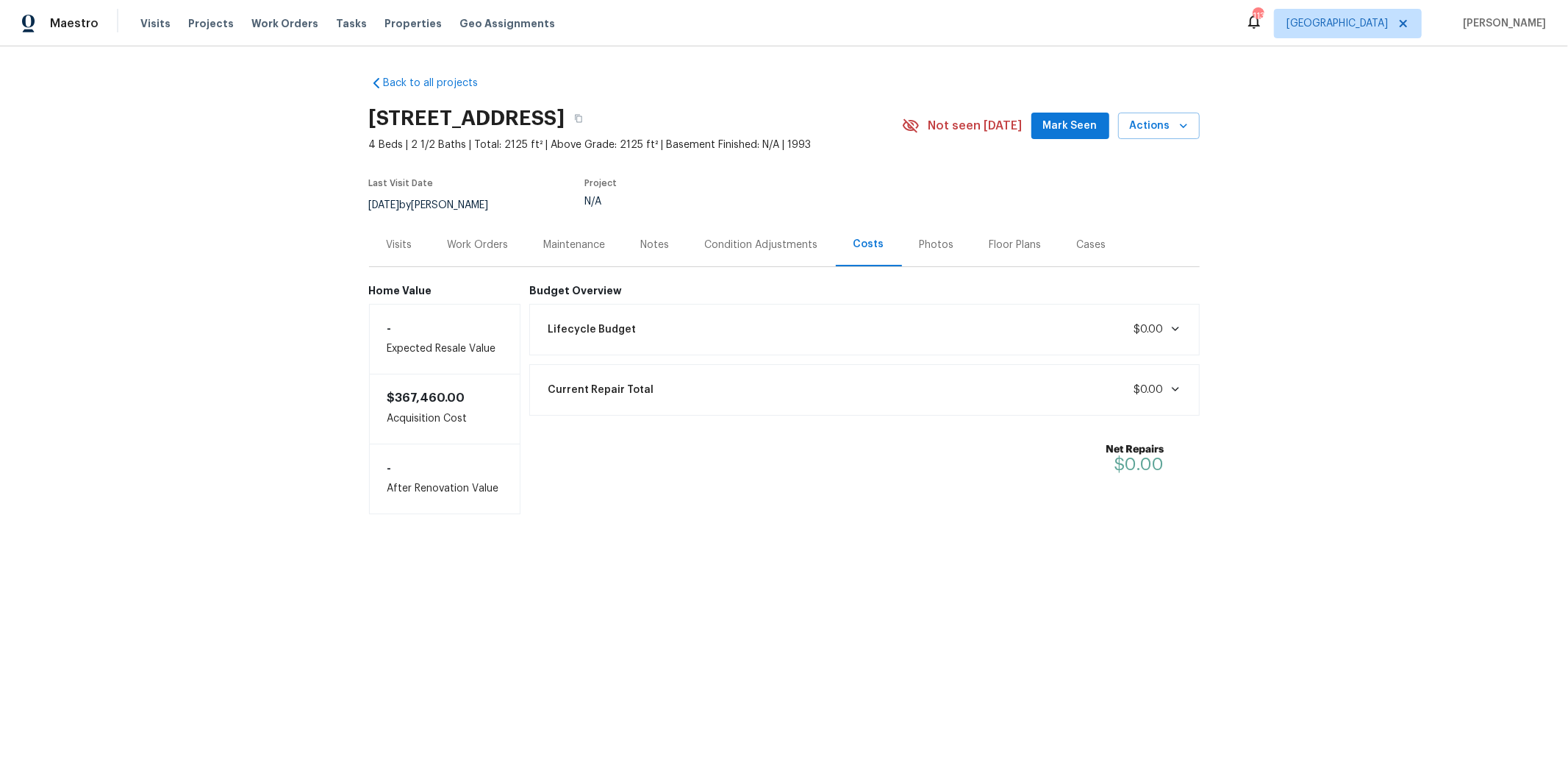
click at [792, 329] on div "Lifecycle Budget $0.00" at bounding box center [864, 329] width 652 height 33
click at [761, 247] on div "Condition Adjustments" at bounding box center [762, 244] width 113 height 15
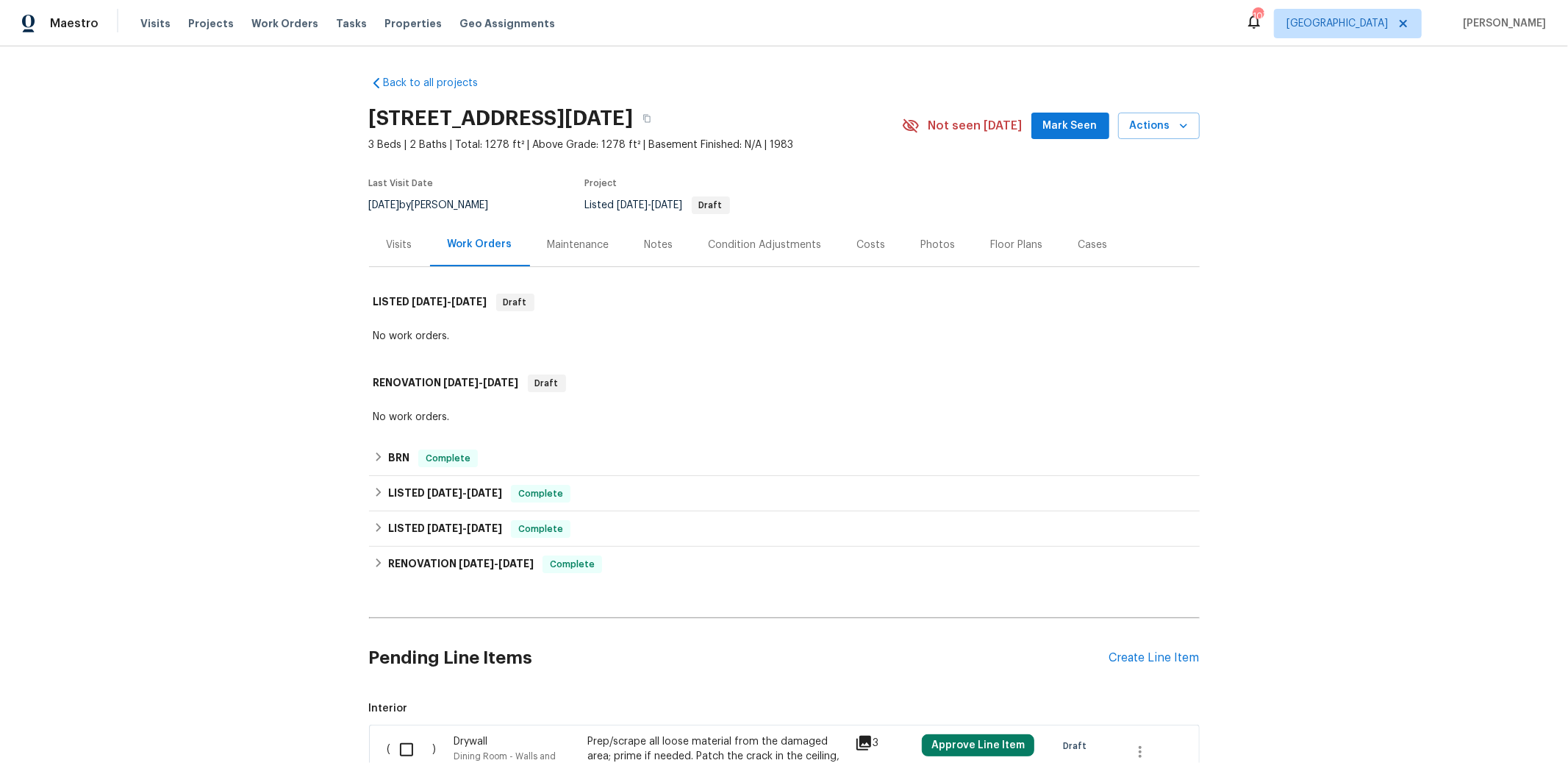
click at [763, 246] on div "Condition Adjustments" at bounding box center [766, 244] width 113 height 15
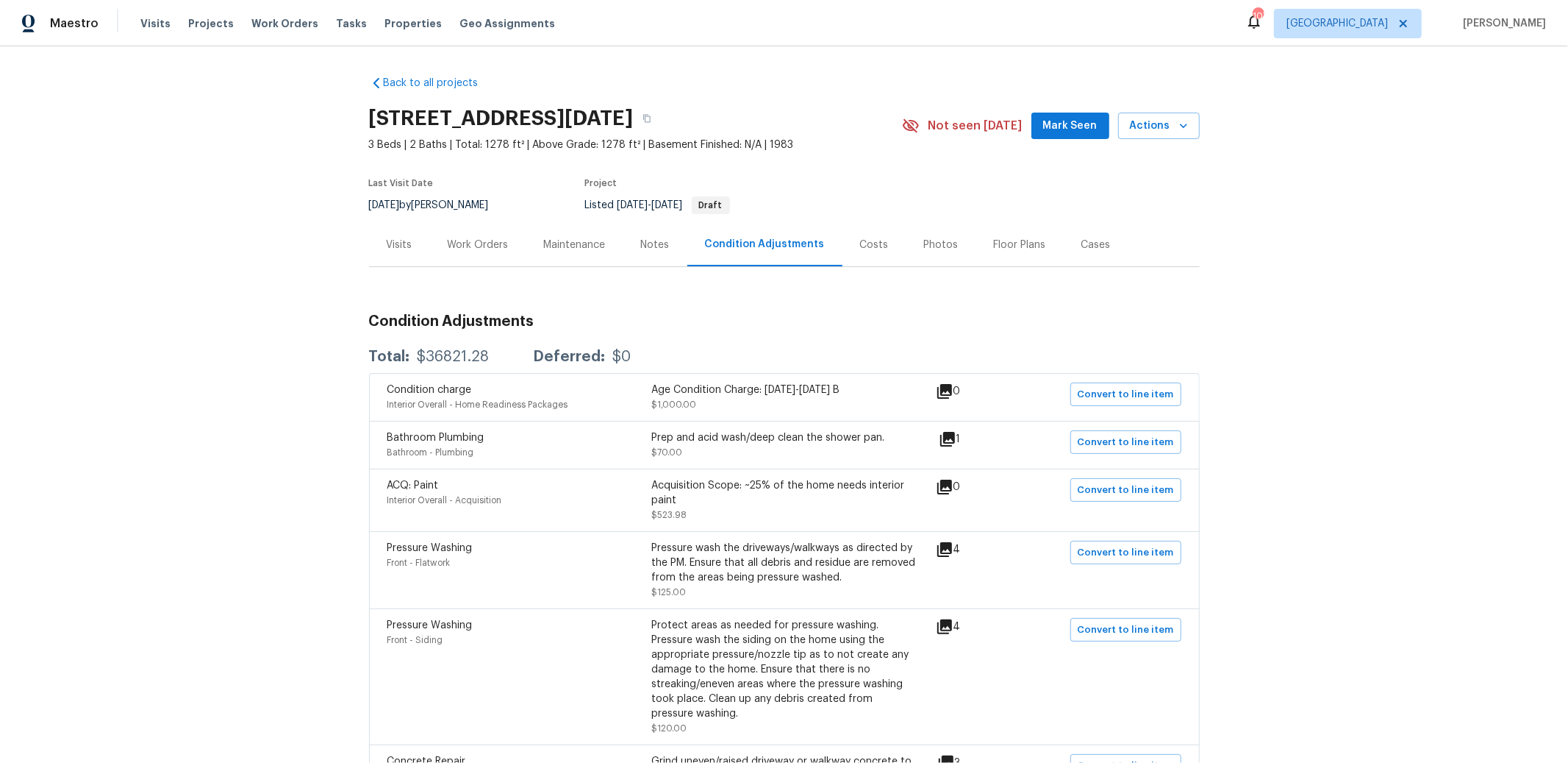
click at [873, 252] on div "Costs" at bounding box center [874, 245] width 63 height 44
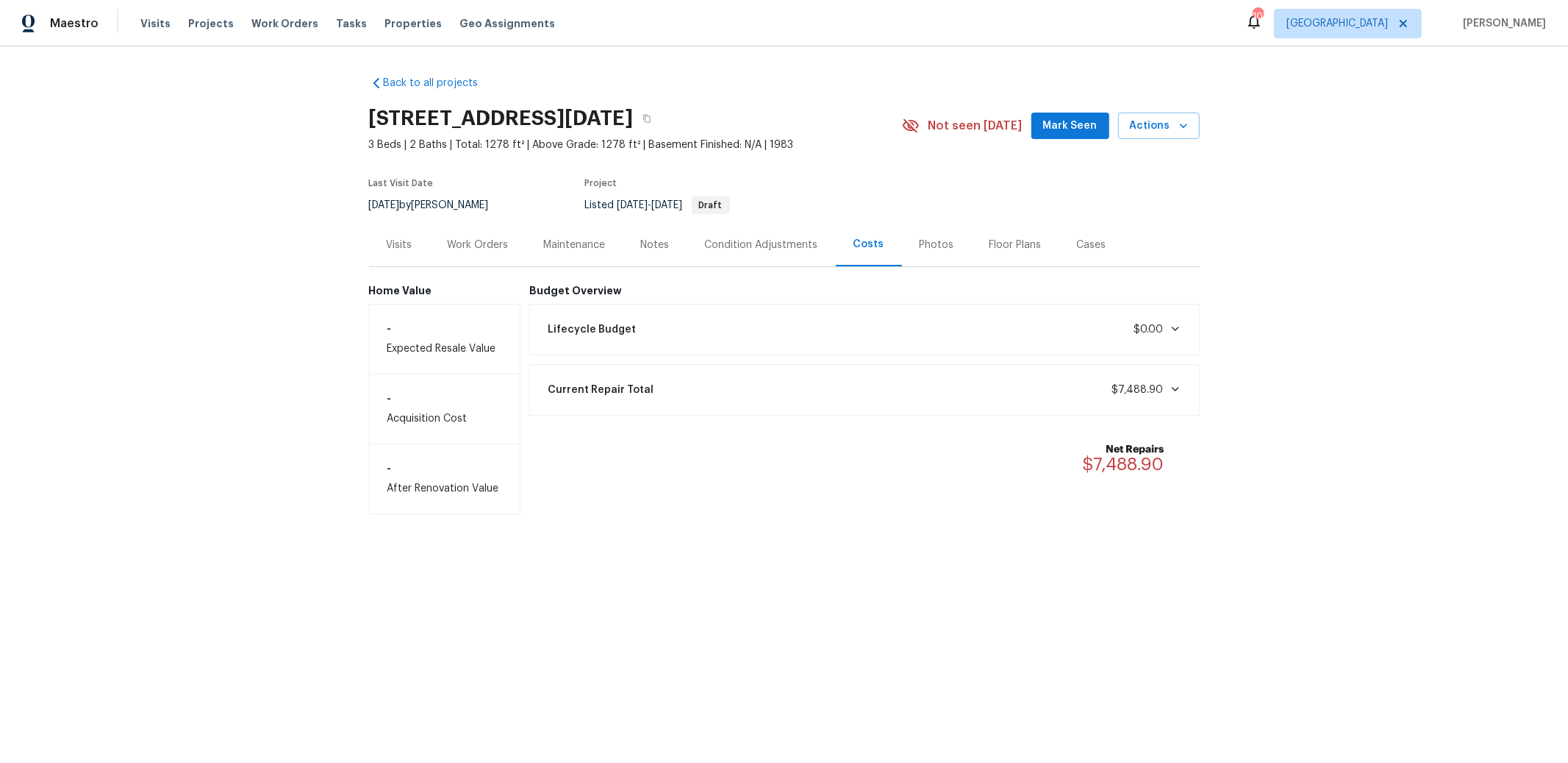
click at [840, 334] on div "Lifecycle Budget $0.00" at bounding box center [864, 329] width 652 height 33
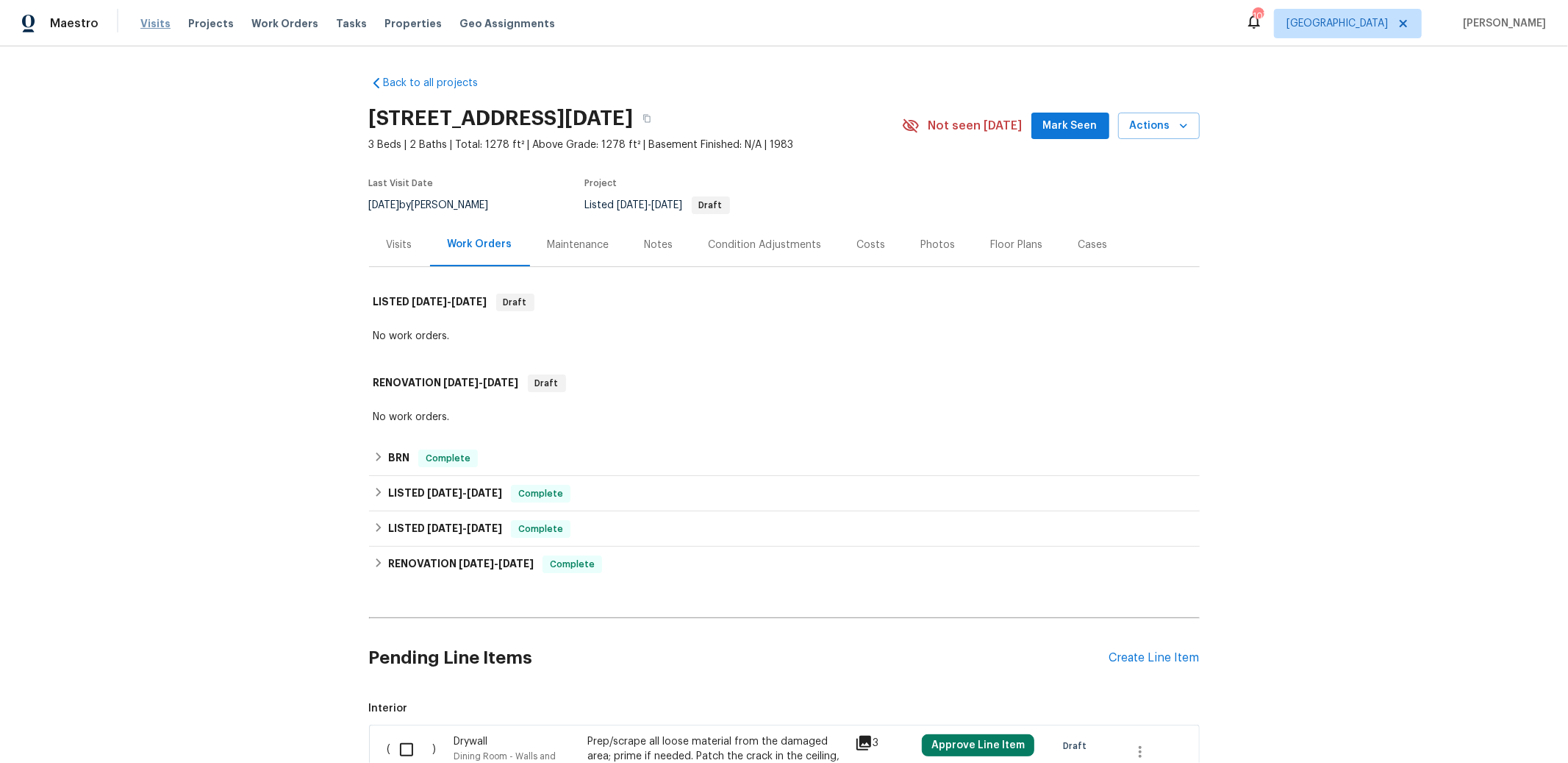
click at [159, 23] on span "Visits" at bounding box center [156, 23] width 30 height 15
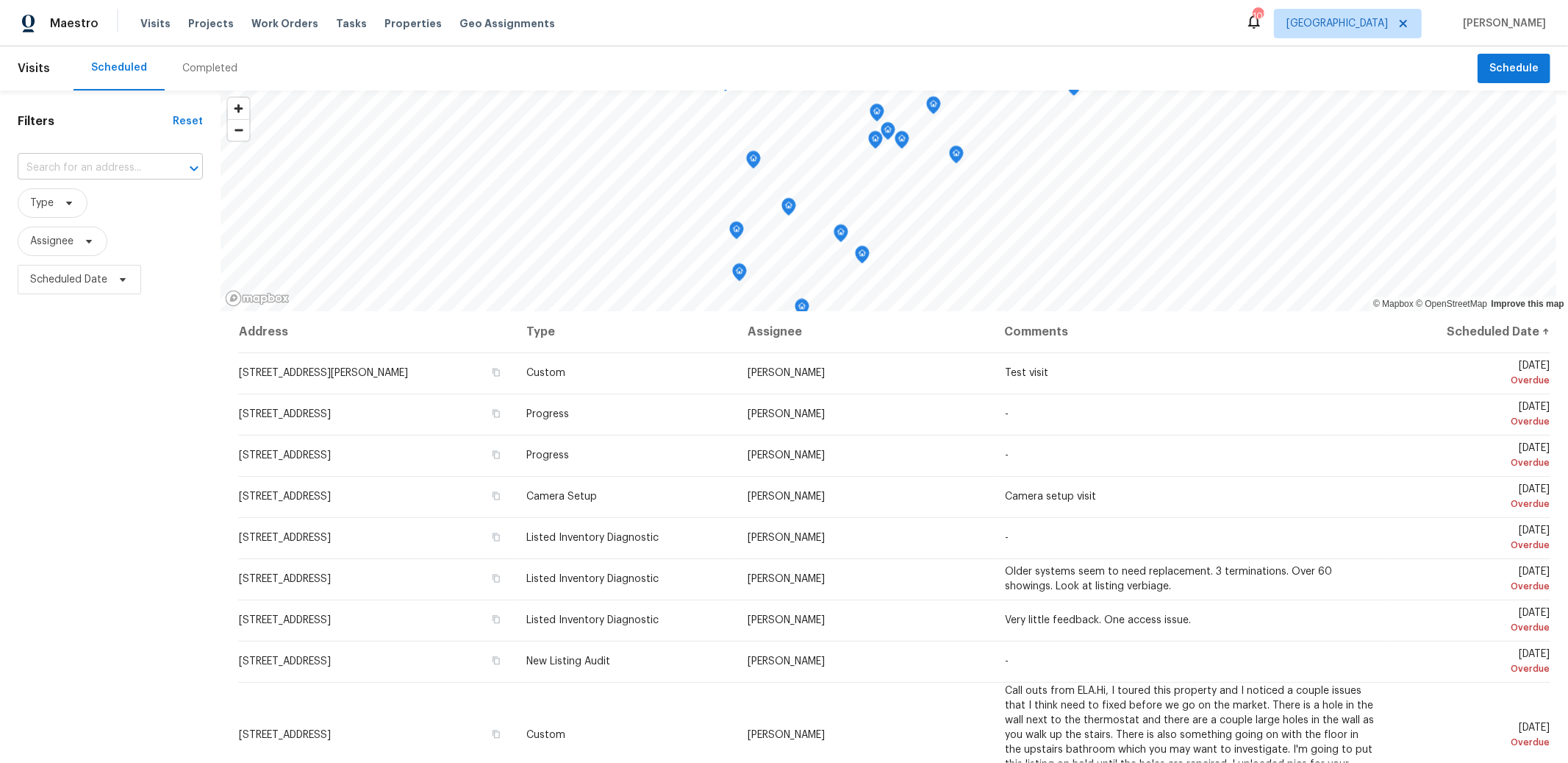
click at [167, 170] on div at bounding box center [183, 168] width 39 height 21
type input "keble"
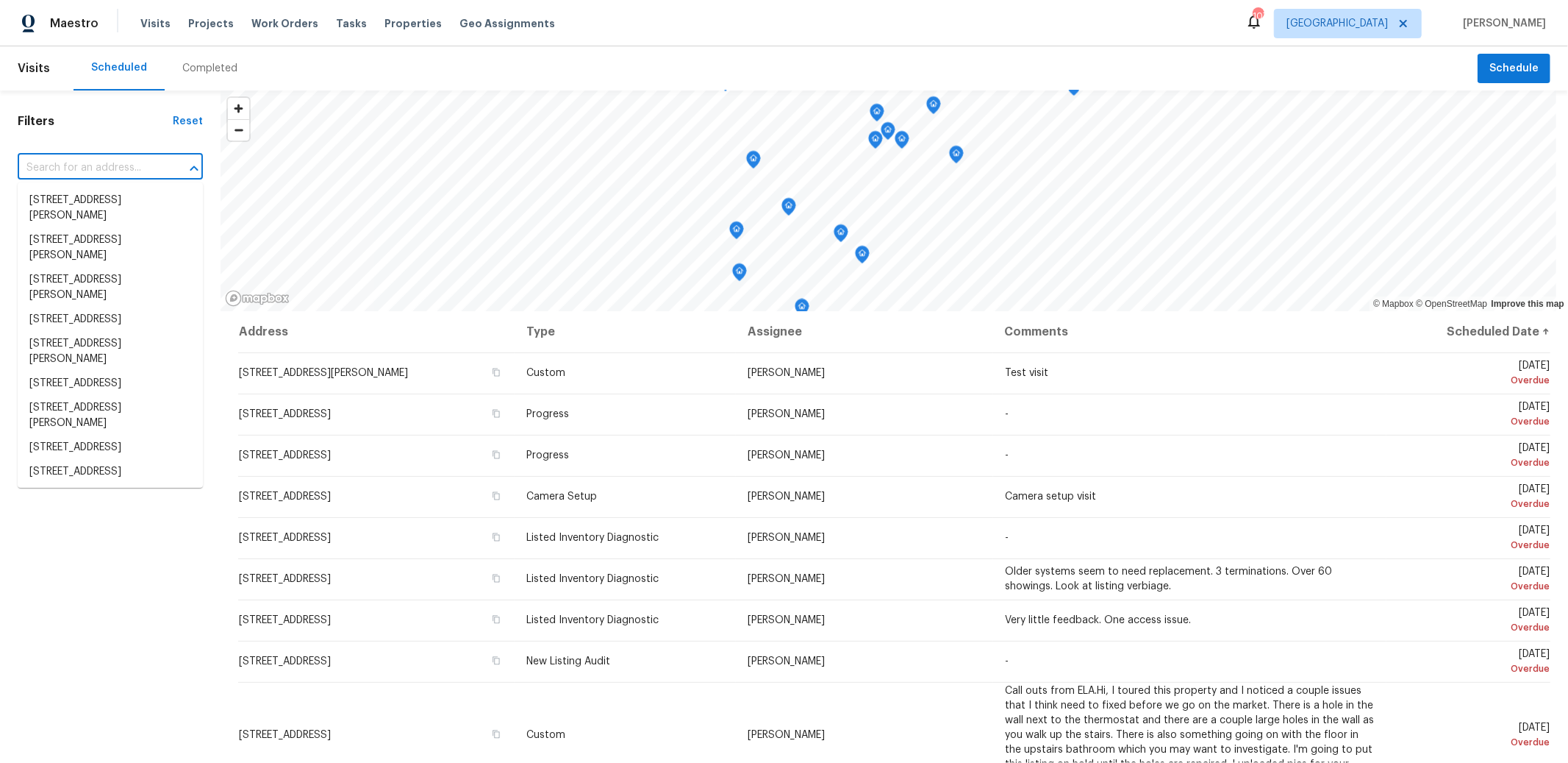
click at [217, 69] on div "Completed" at bounding box center [210, 68] width 56 height 15
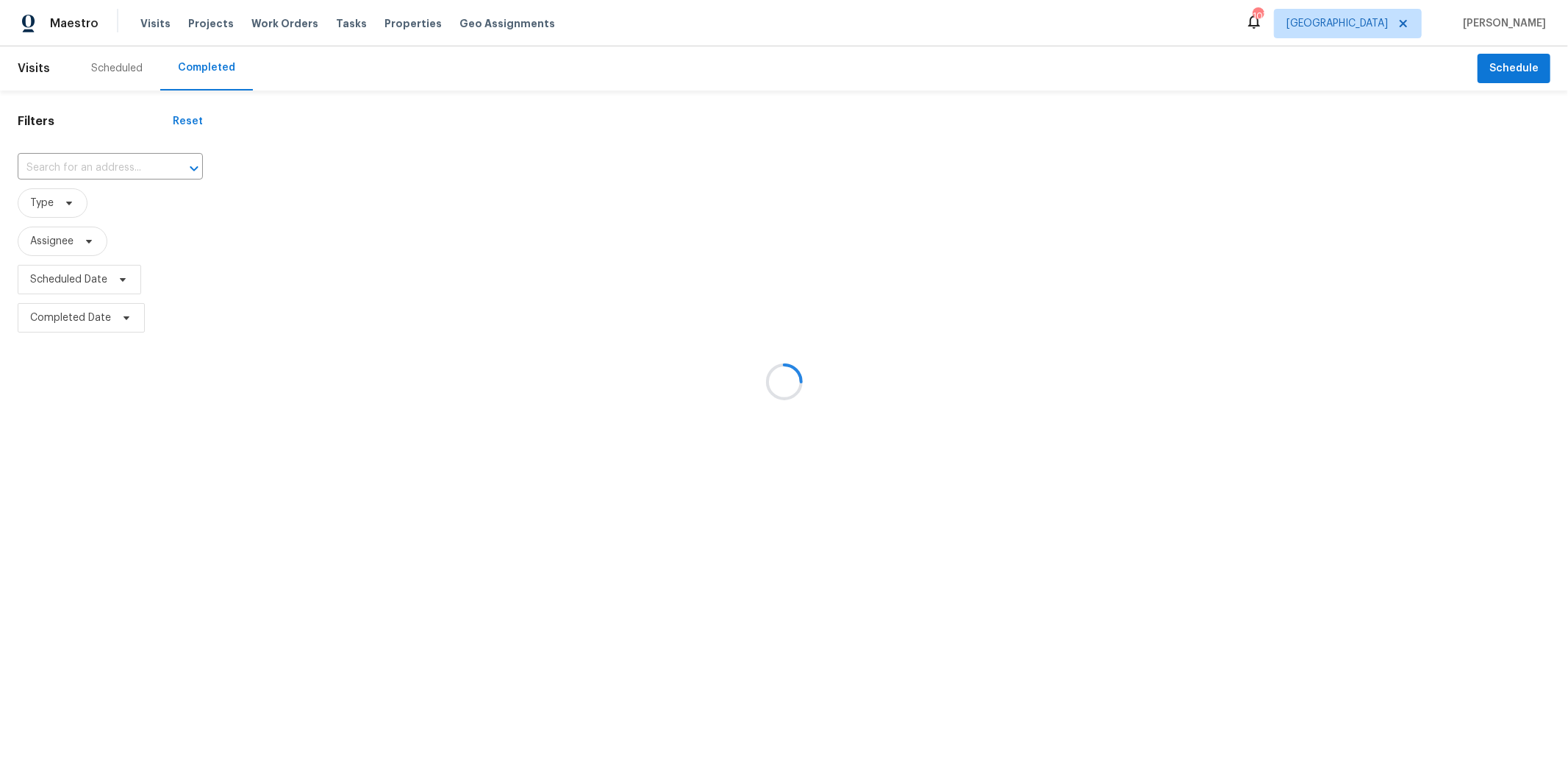
click at [218, 67] on div at bounding box center [784, 381] width 1568 height 763
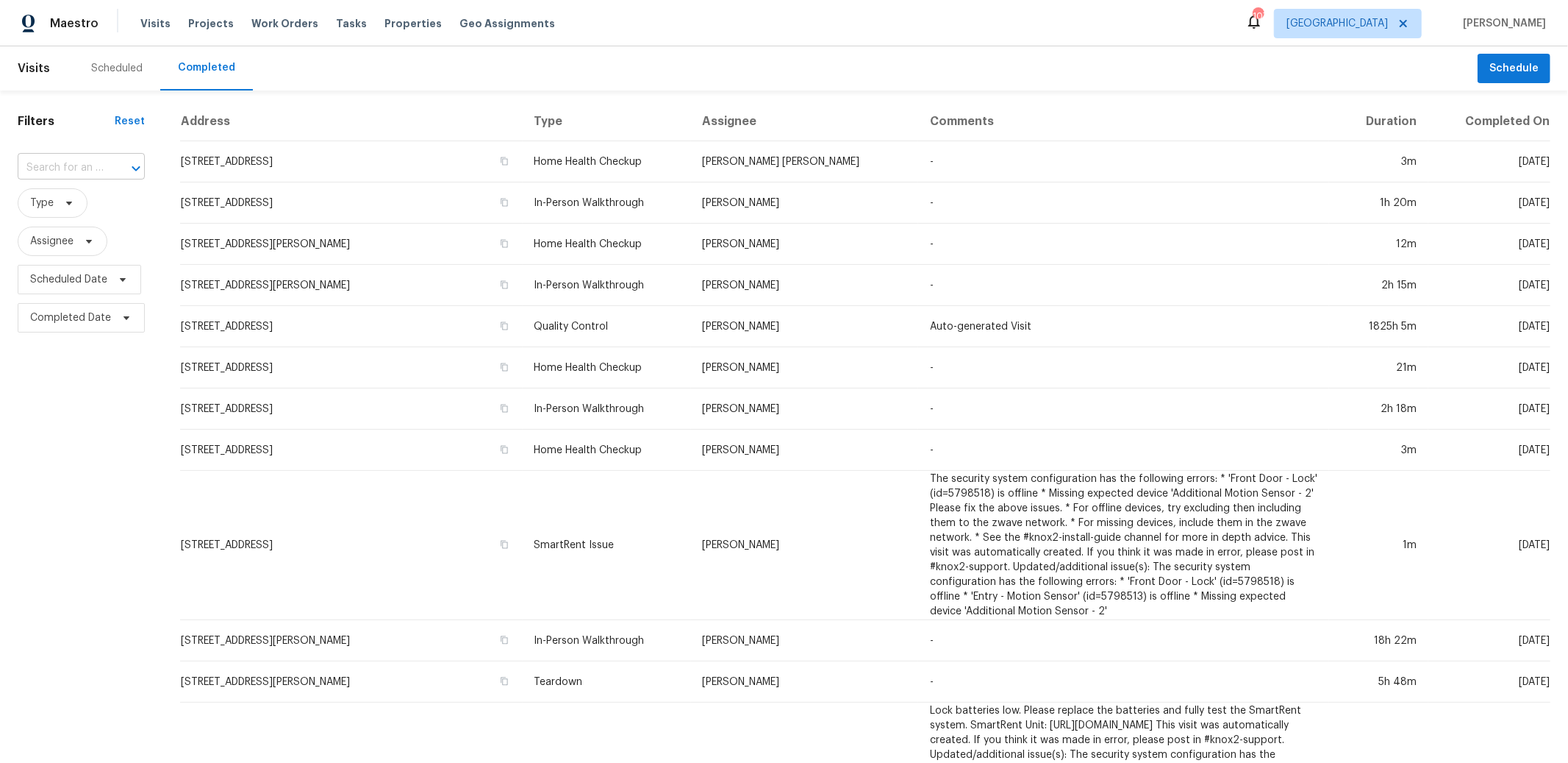
click at [123, 169] on div at bounding box center [125, 168] width 39 height 21
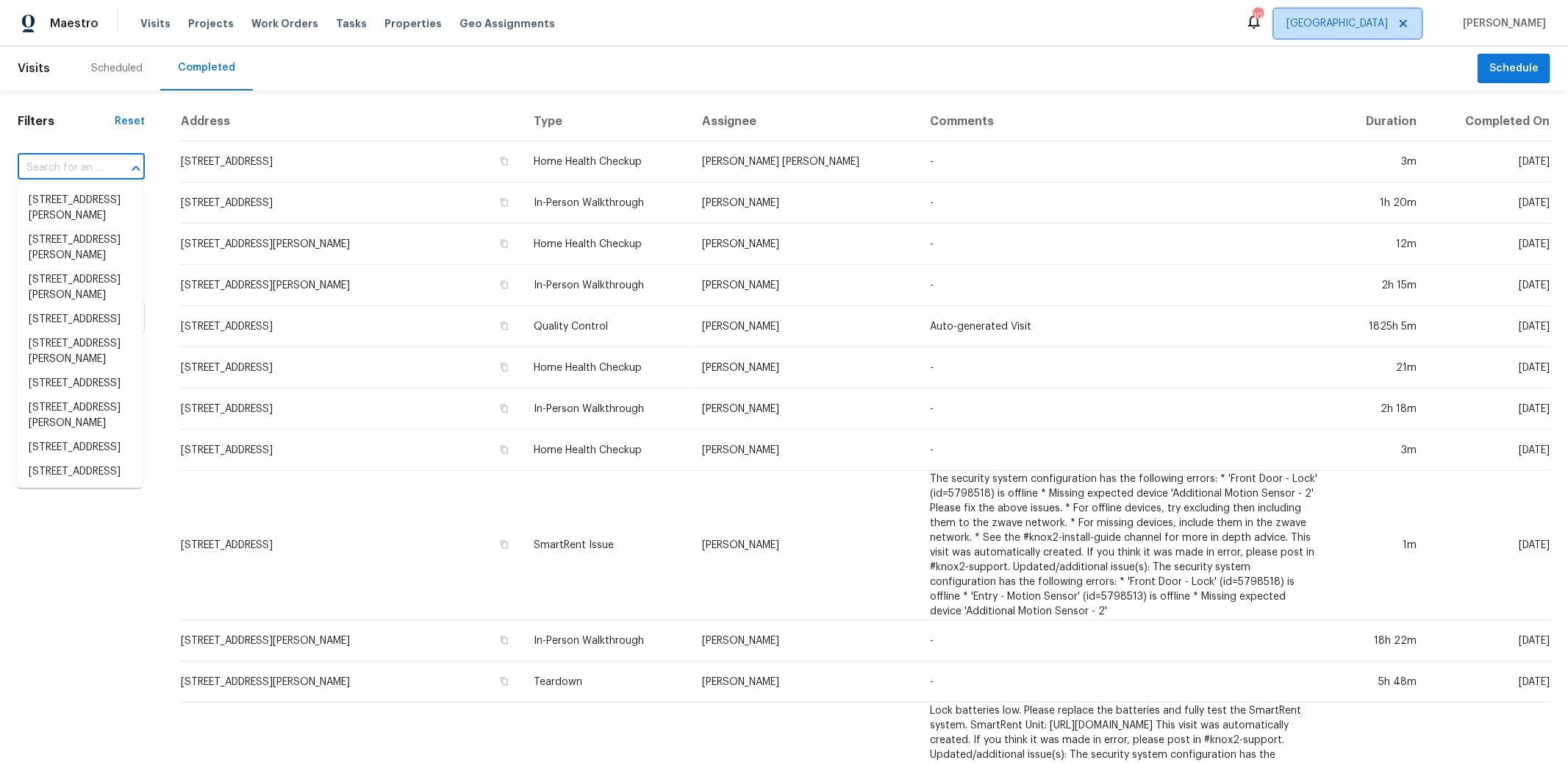
click at [1405, 13] on span "[GEOGRAPHIC_DATA]" at bounding box center [1348, 24] width 148 height 30
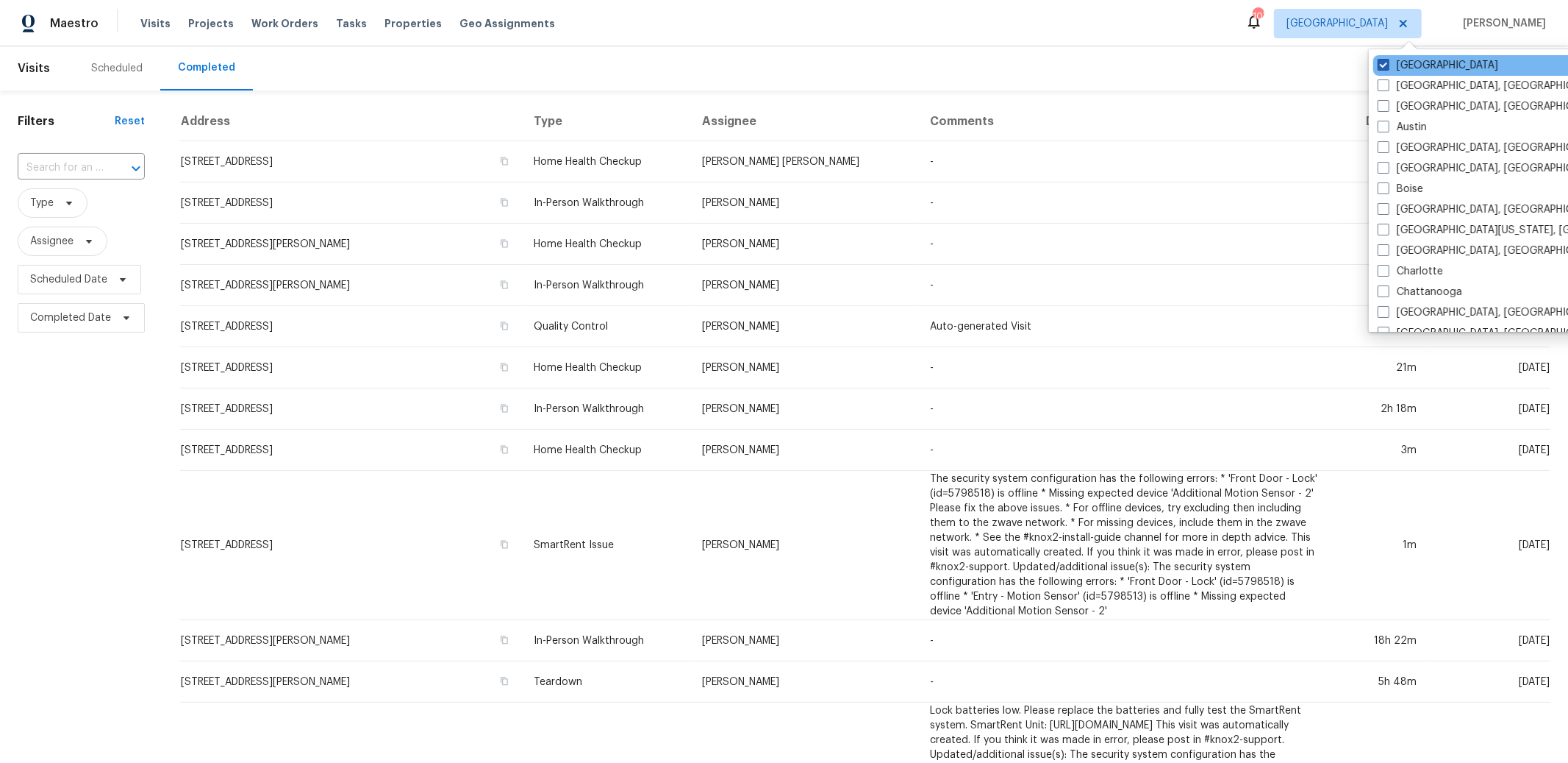
click at [1420, 66] on label "[GEOGRAPHIC_DATA]" at bounding box center [1438, 65] width 121 height 15
click at [1387, 66] on input "[GEOGRAPHIC_DATA]" at bounding box center [1383, 64] width 10 height 10
checkbox input "false"
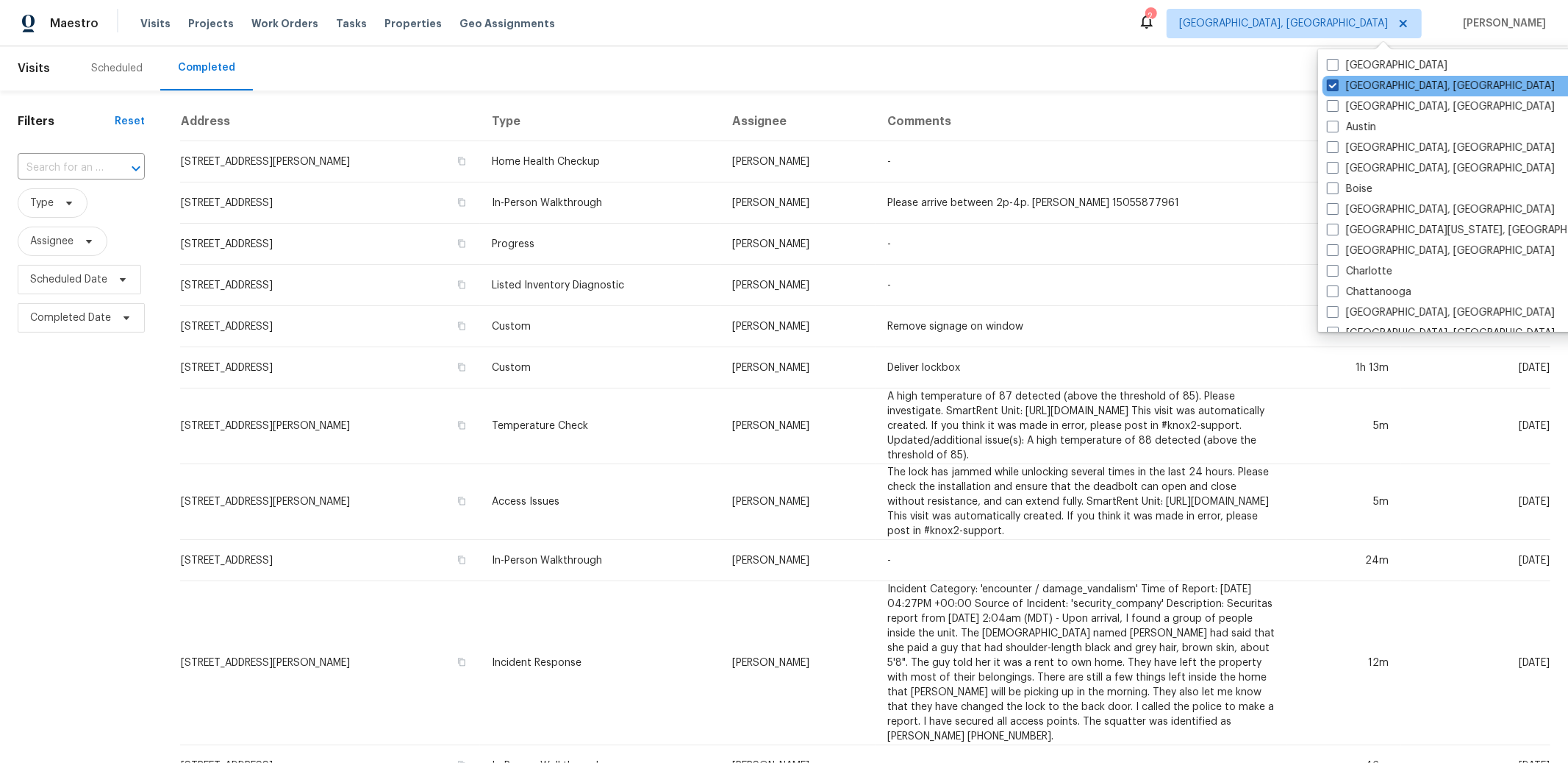
click at [1367, 83] on label "[GEOGRAPHIC_DATA], [GEOGRAPHIC_DATA]" at bounding box center [1441, 85] width 228 height 15
click at [1337, 83] on input "[GEOGRAPHIC_DATA], [GEOGRAPHIC_DATA]" at bounding box center [1332, 83] width 10 height 10
checkbox input "true"
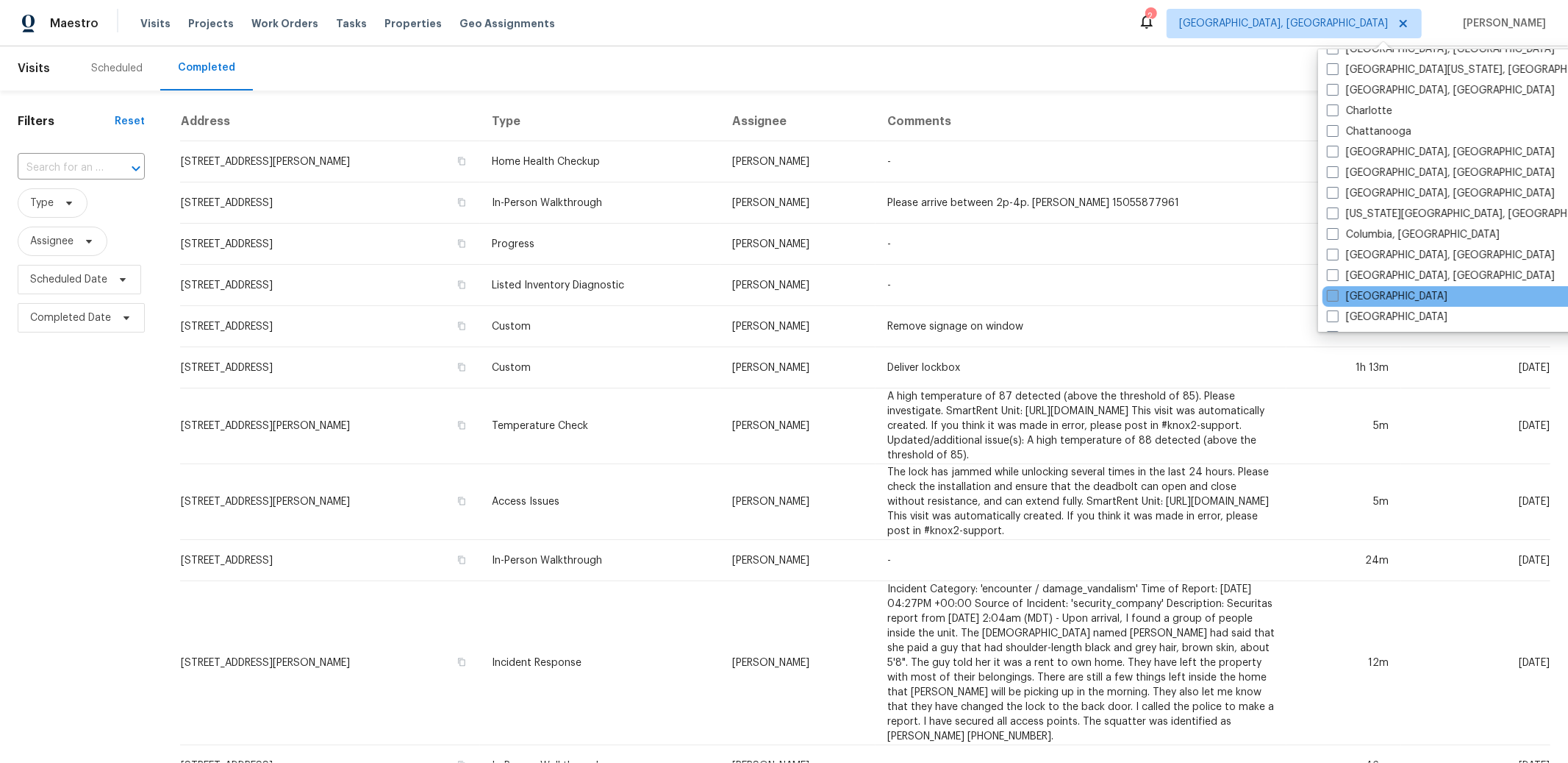
click at [1334, 294] on span at bounding box center [1333, 296] width 12 height 12
click at [1334, 294] on input "[GEOGRAPHIC_DATA]" at bounding box center [1332, 294] width 10 height 10
checkbox input "true"
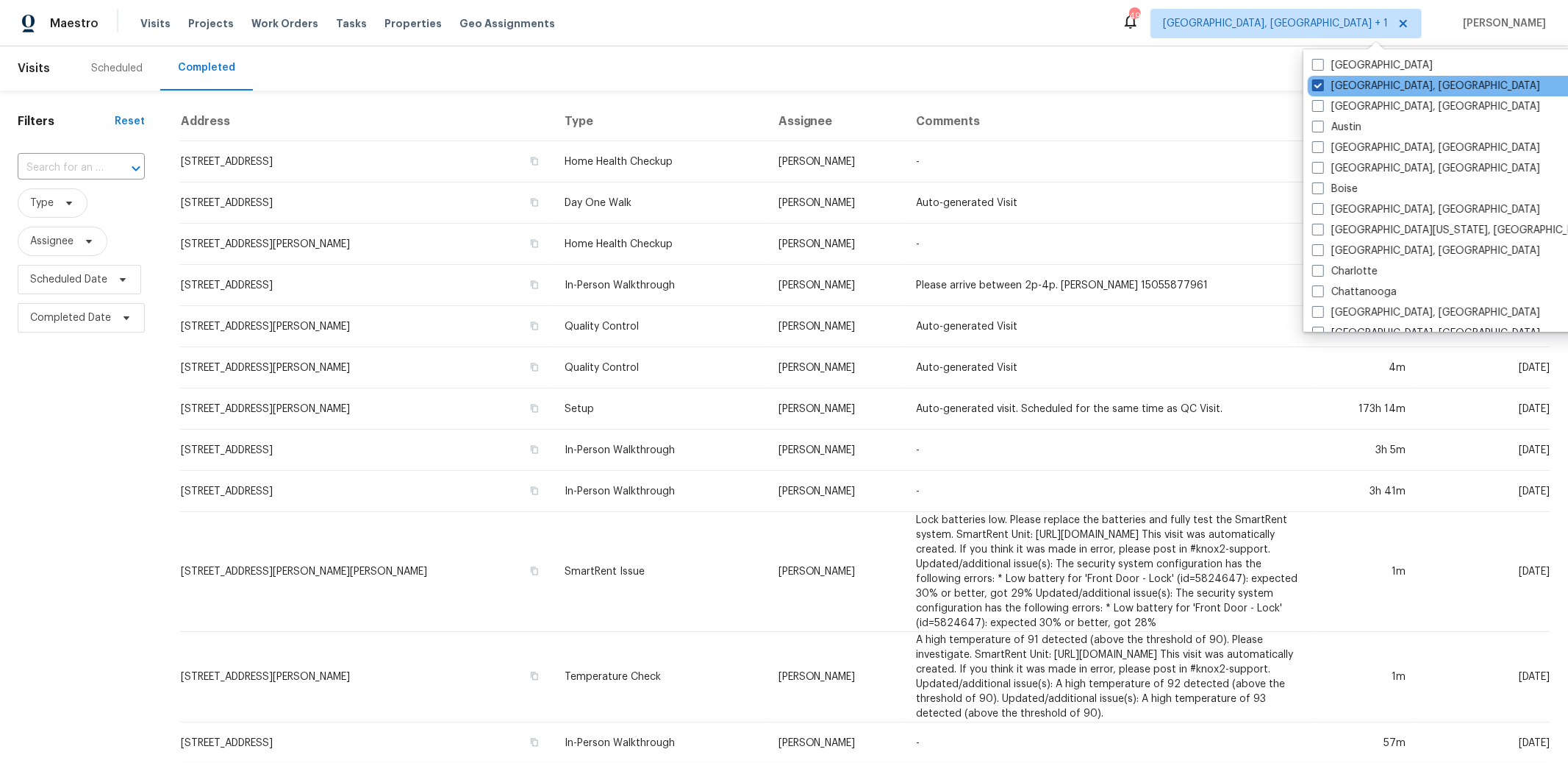
click at [1318, 84] on span at bounding box center [1318, 85] width 12 height 12
click at [1318, 84] on input "[GEOGRAPHIC_DATA], [GEOGRAPHIC_DATA]" at bounding box center [1317, 83] width 10 height 10
checkbox input "false"
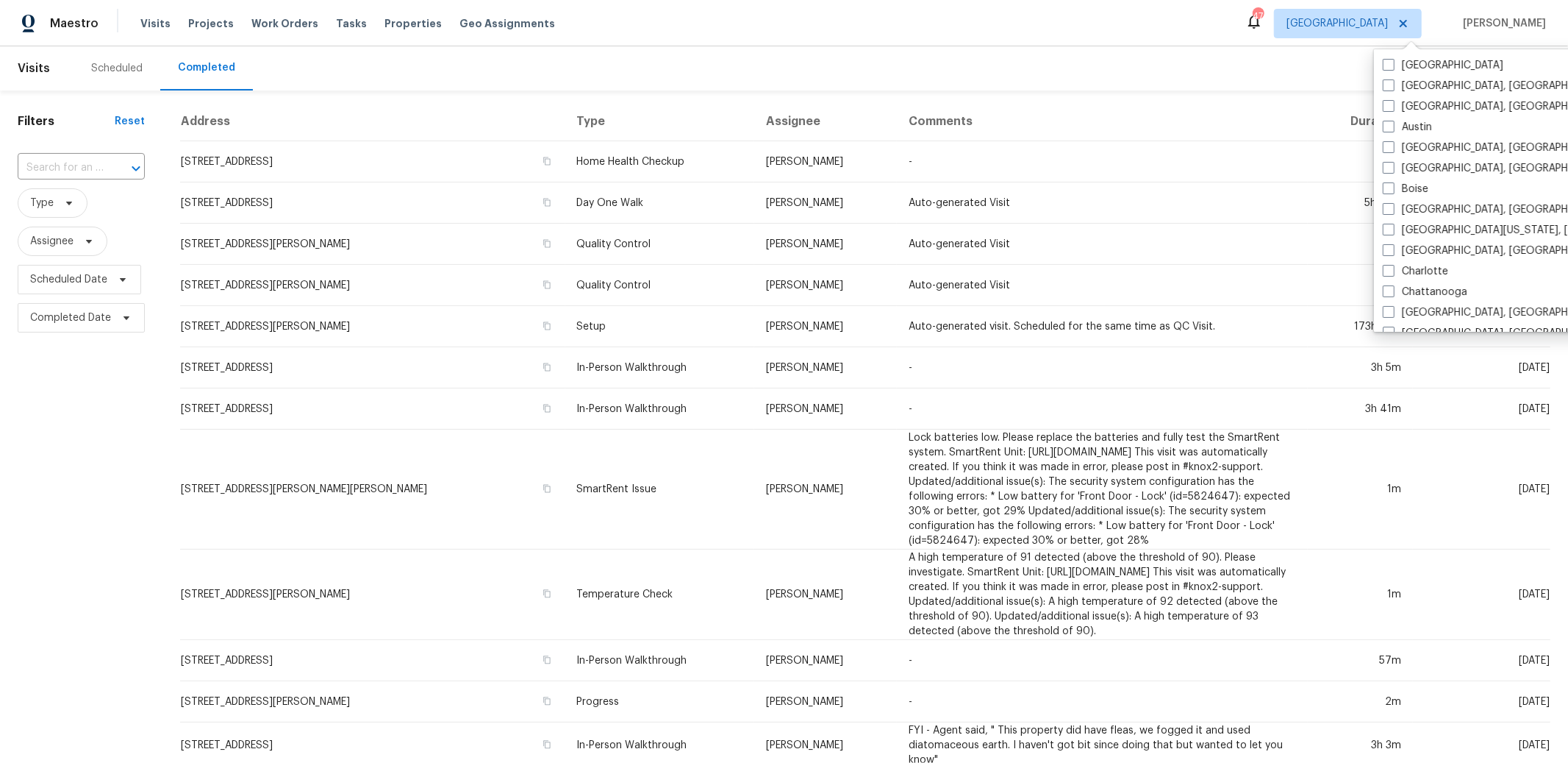
click at [1178, 32] on div "Maestro Visits Projects Work Orders Tasks Properties Geo Assignments 47 [PERSON…" at bounding box center [784, 23] width 1568 height 47
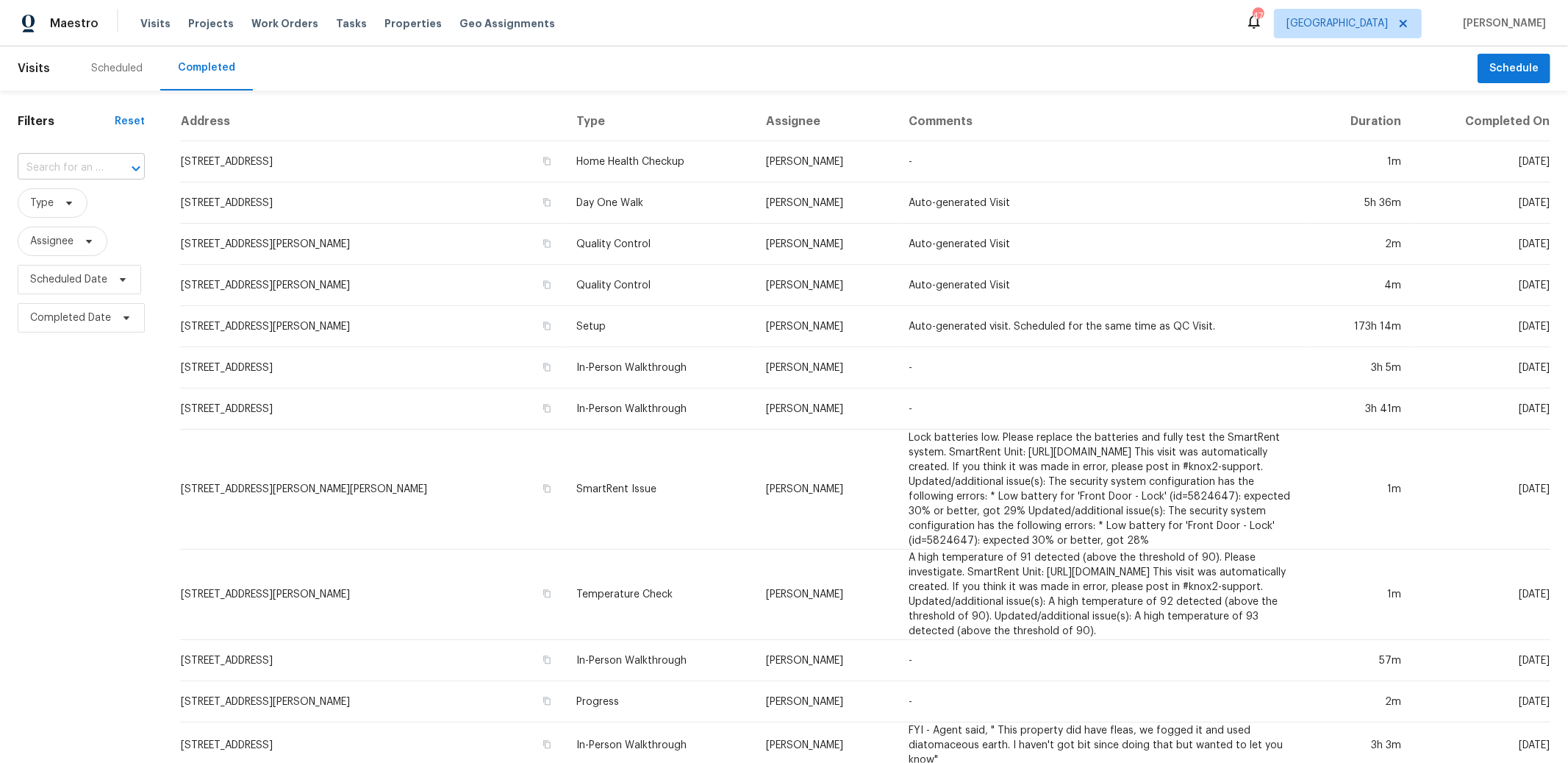
click at [78, 165] on input "text" at bounding box center [60, 168] width 86 height 23
type input "[STREET_ADDRESS][PERSON_NAME]"
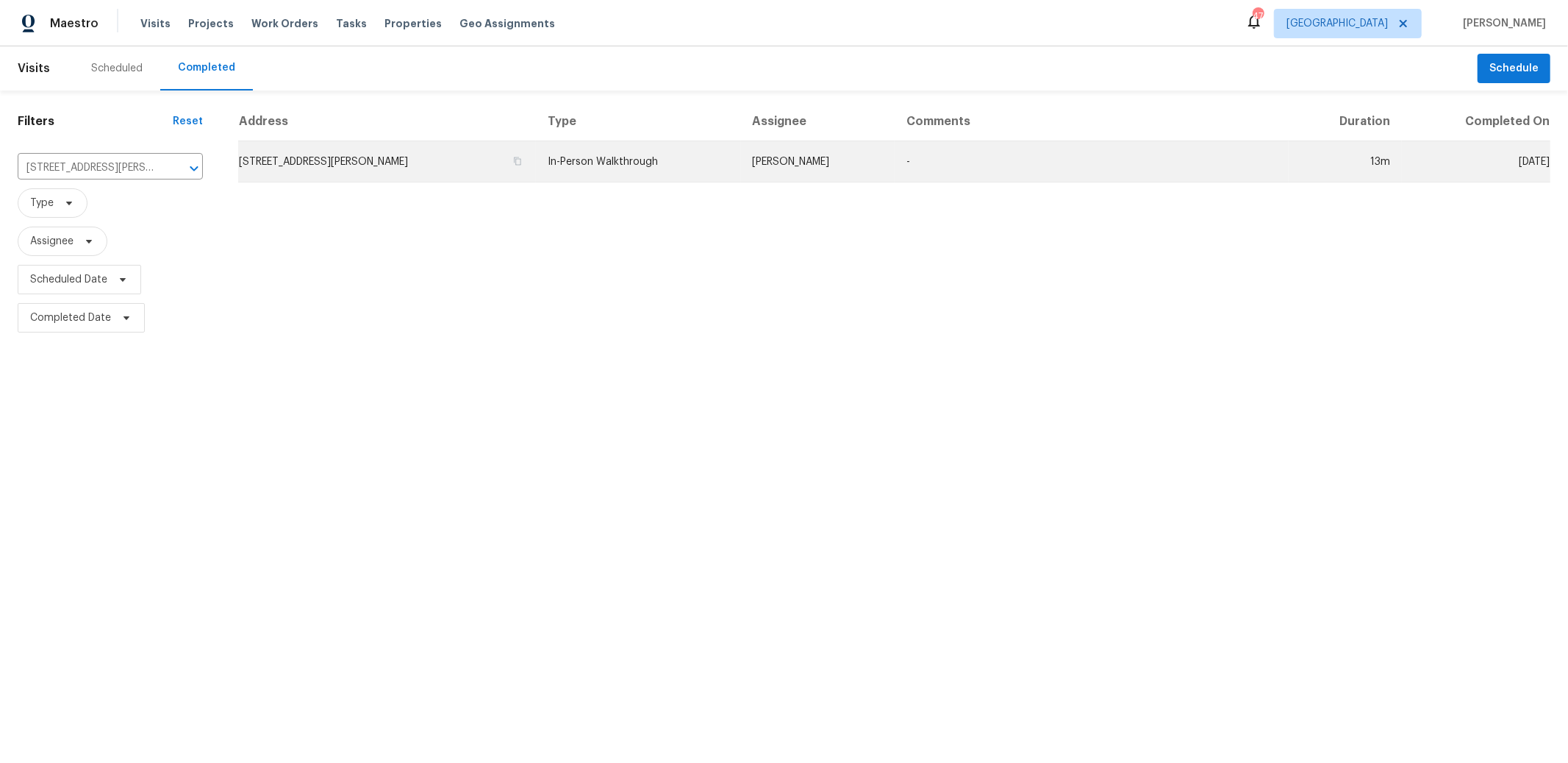
click at [406, 148] on td "[STREET_ADDRESS][PERSON_NAME]" at bounding box center [387, 162] width 298 height 42
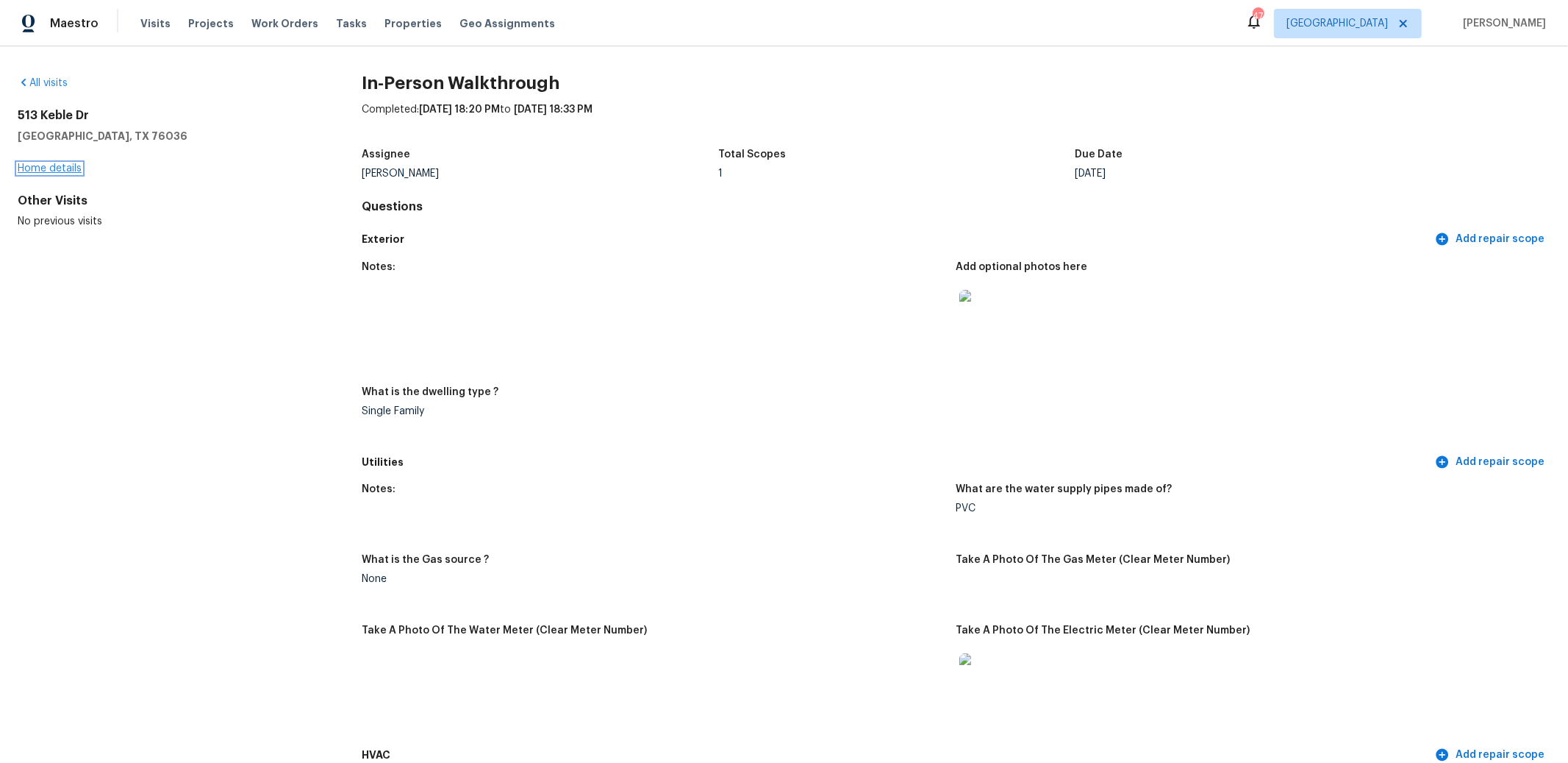
click at [56, 168] on link "Home details" at bounding box center [50, 169] width 63 height 10
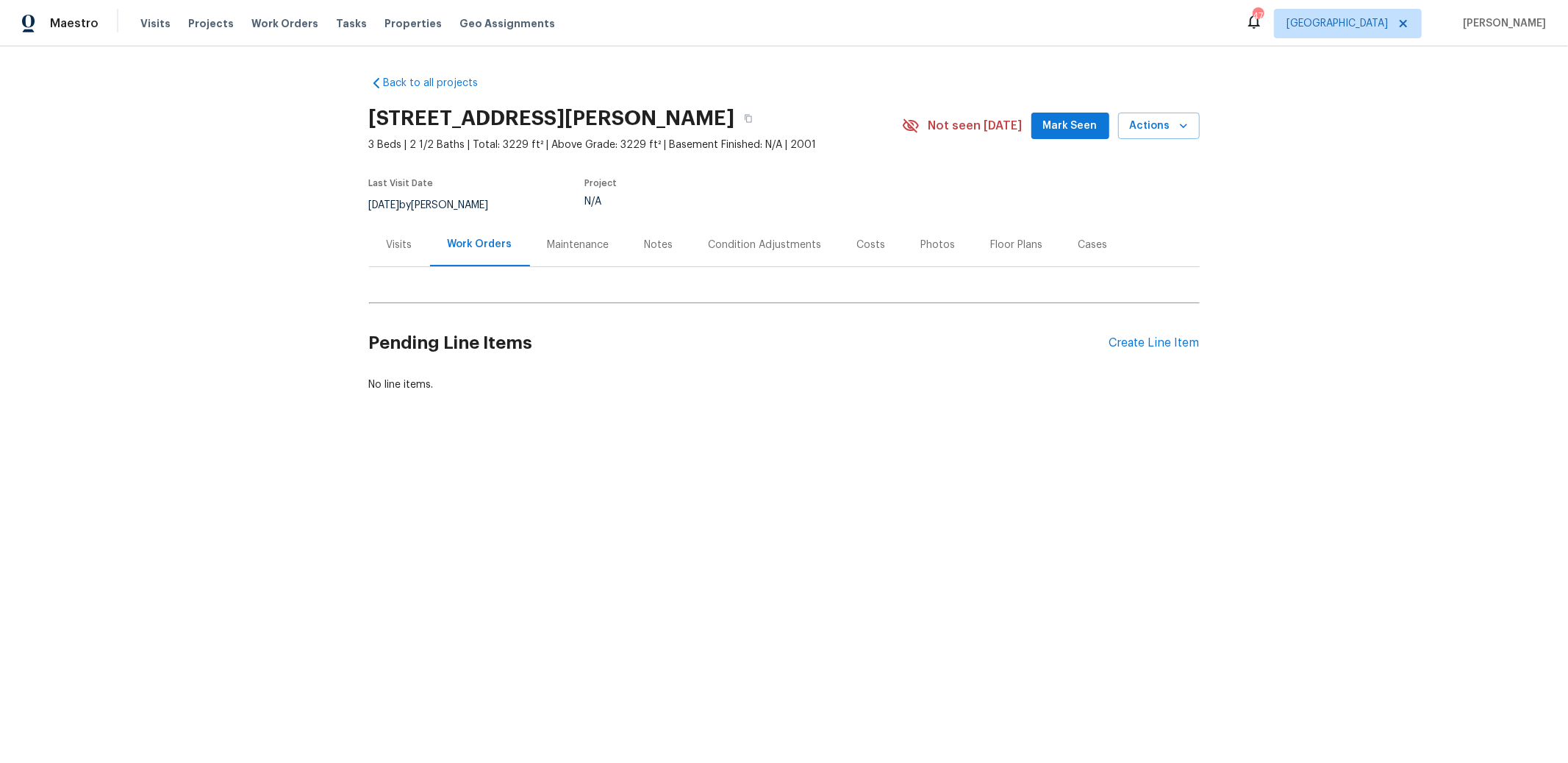
click at [724, 248] on div "Condition Adjustments" at bounding box center [766, 244] width 113 height 15
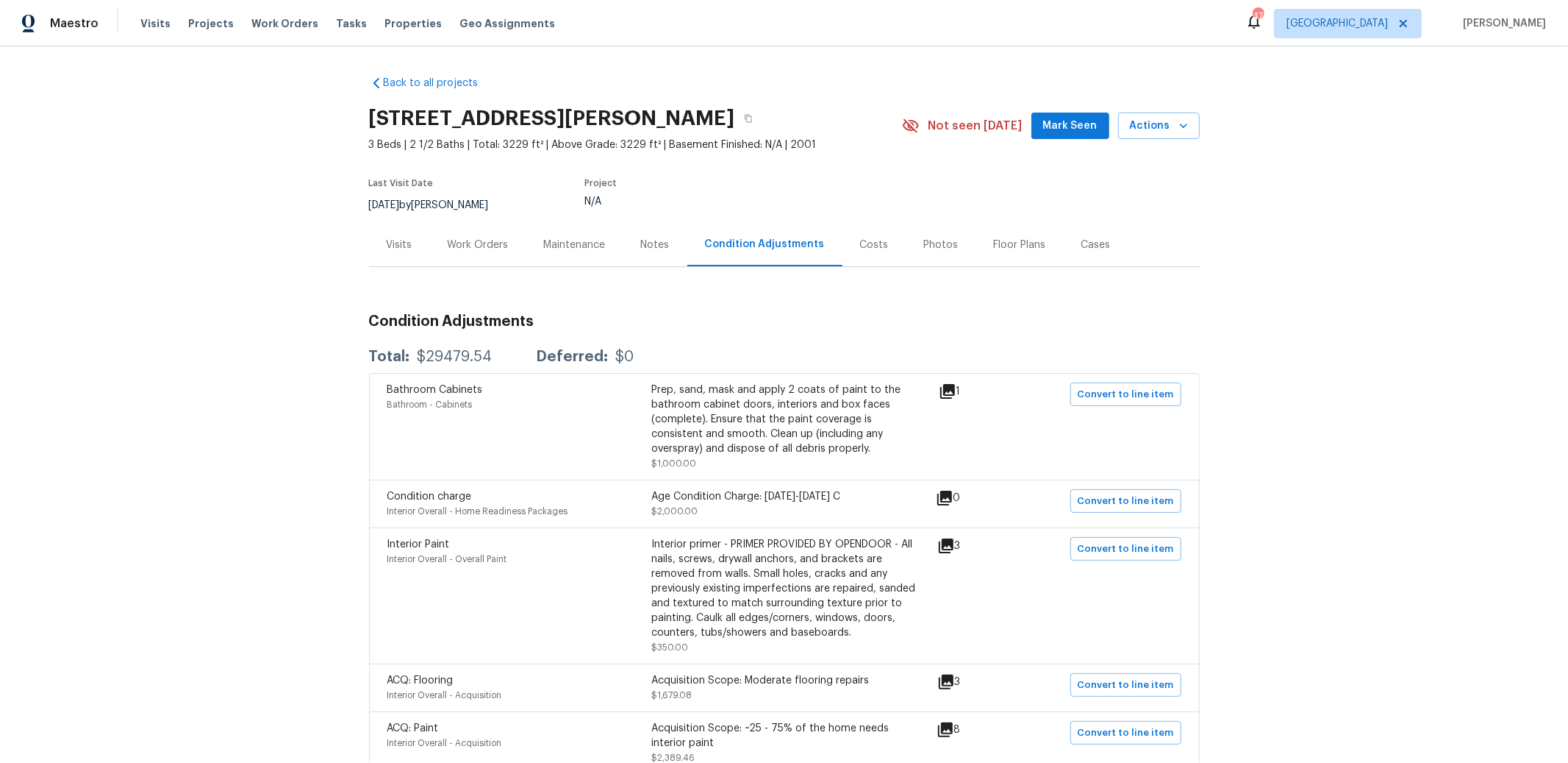
click at [865, 246] on div "Costs" at bounding box center [874, 244] width 29 height 15
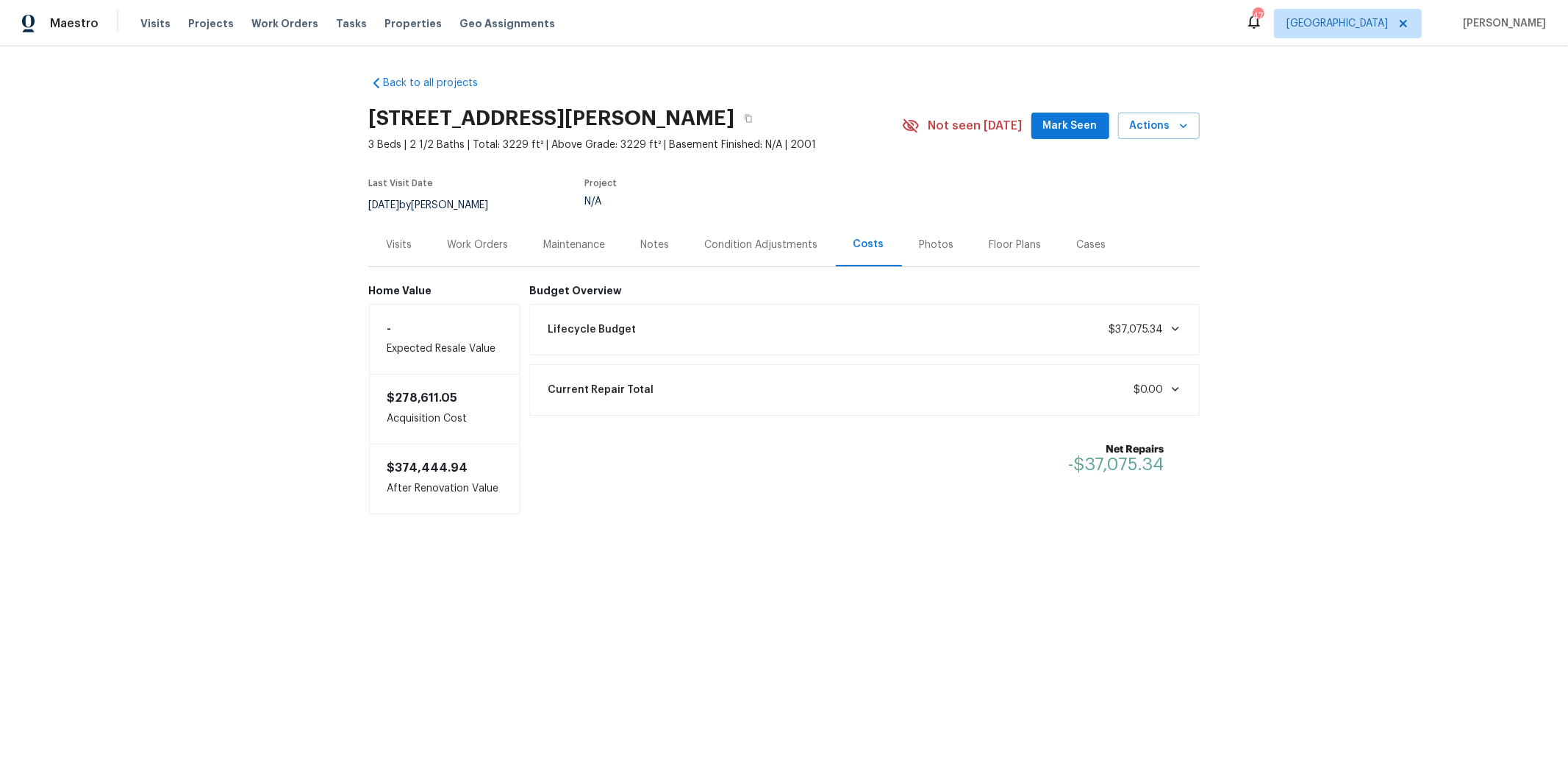
click at [785, 329] on div "Lifecycle Budget $37,075.34" at bounding box center [864, 329] width 652 height 33
click at [748, 240] on div "Condition Adjustments" at bounding box center [762, 244] width 113 height 15
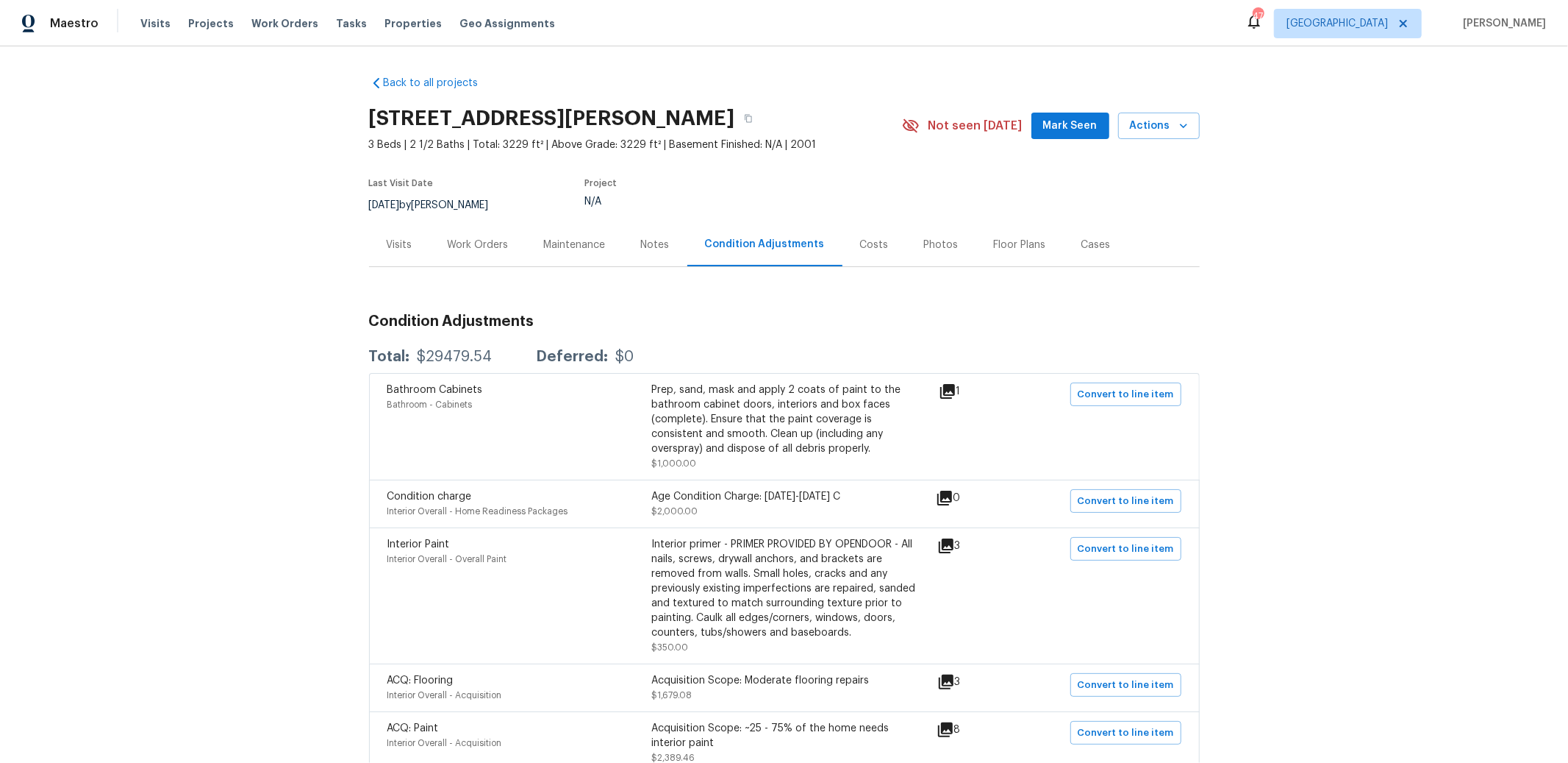
click at [860, 249] on div "Costs" at bounding box center [874, 244] width 29 height 15
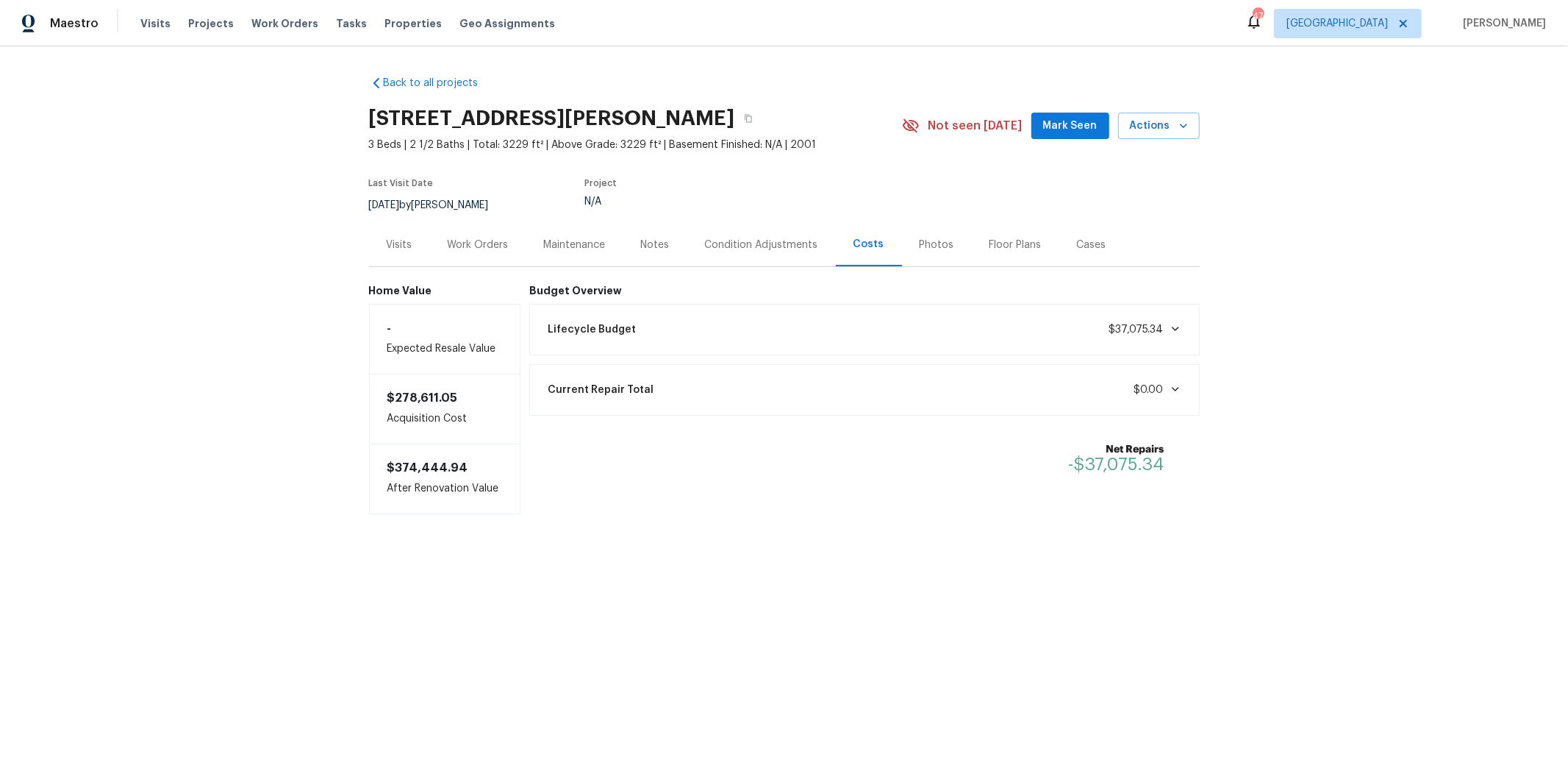
click at [821, 336] on div "Lifecycle Budget $37,075.34" at bounding box center [864, 329] width 652 height 33
click at [770, 231] on div "Condition Adjustments" at bounding box center [762, 245] width 149 height 44
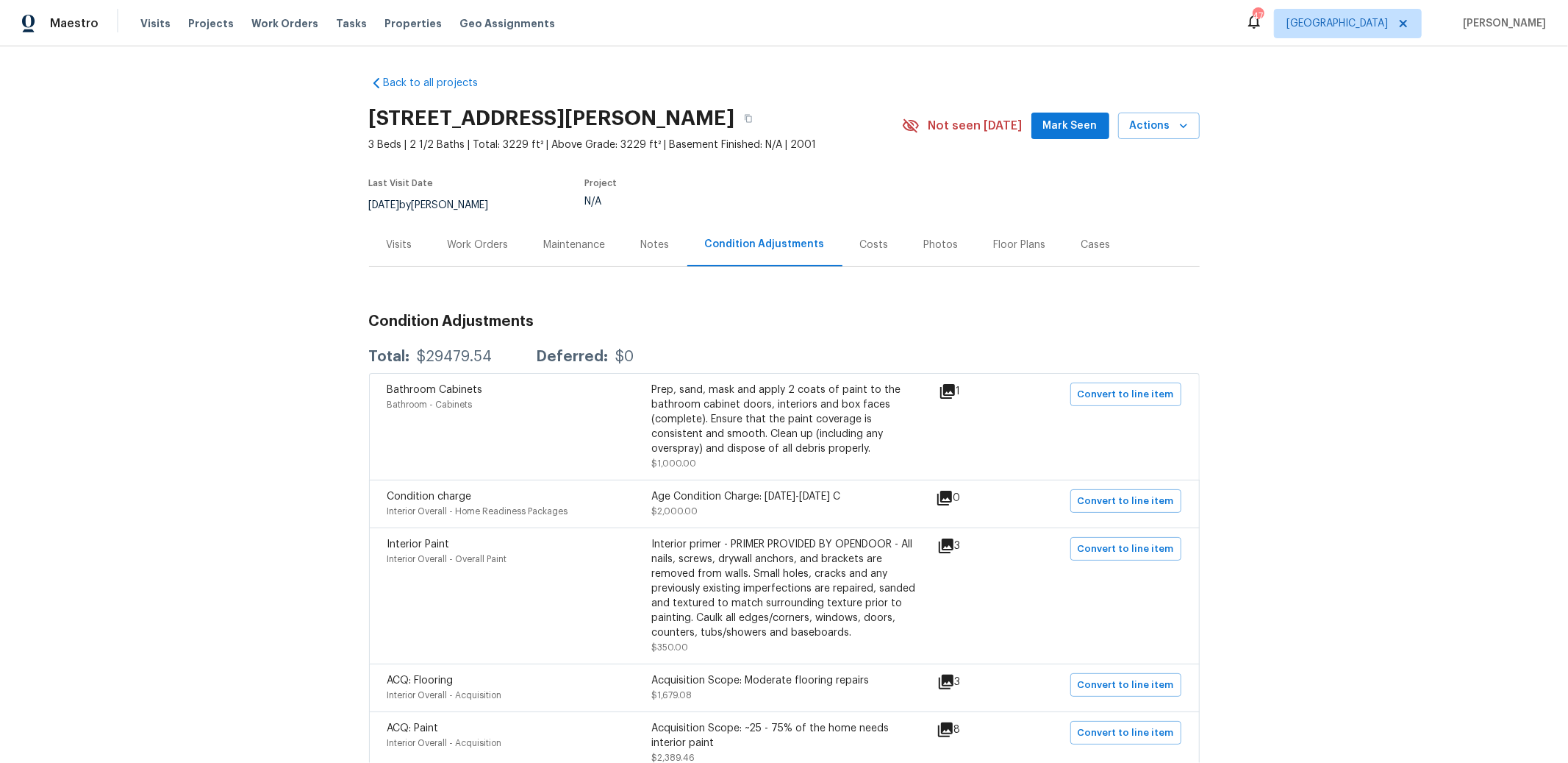
click at [871, 245] on div "Costs" at bounding box center [874, 245] width 63 height 44
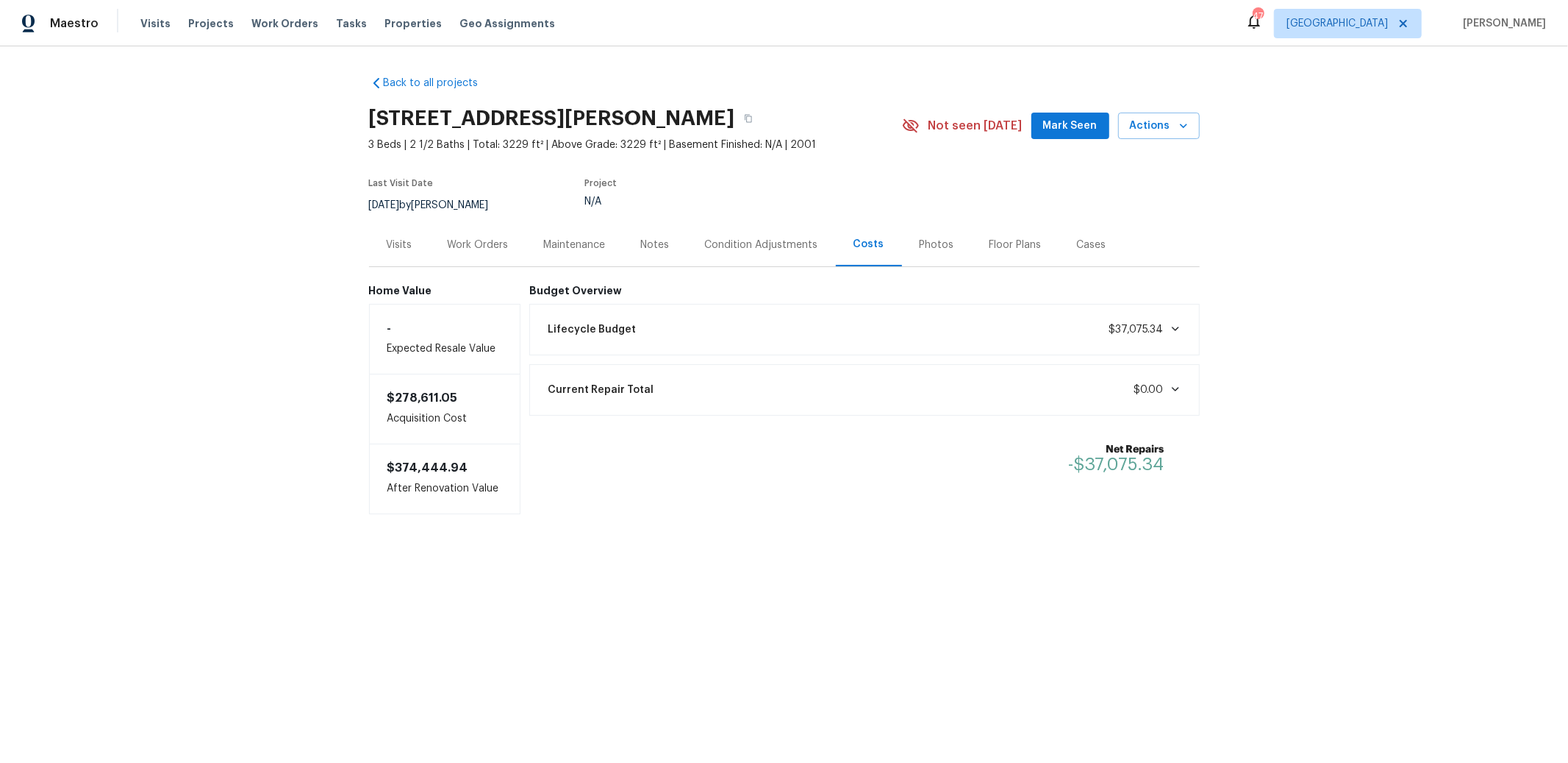
click at [763, 240] on div "Condition Adjustments" at bounding box center [762, 244] width 113 height 15
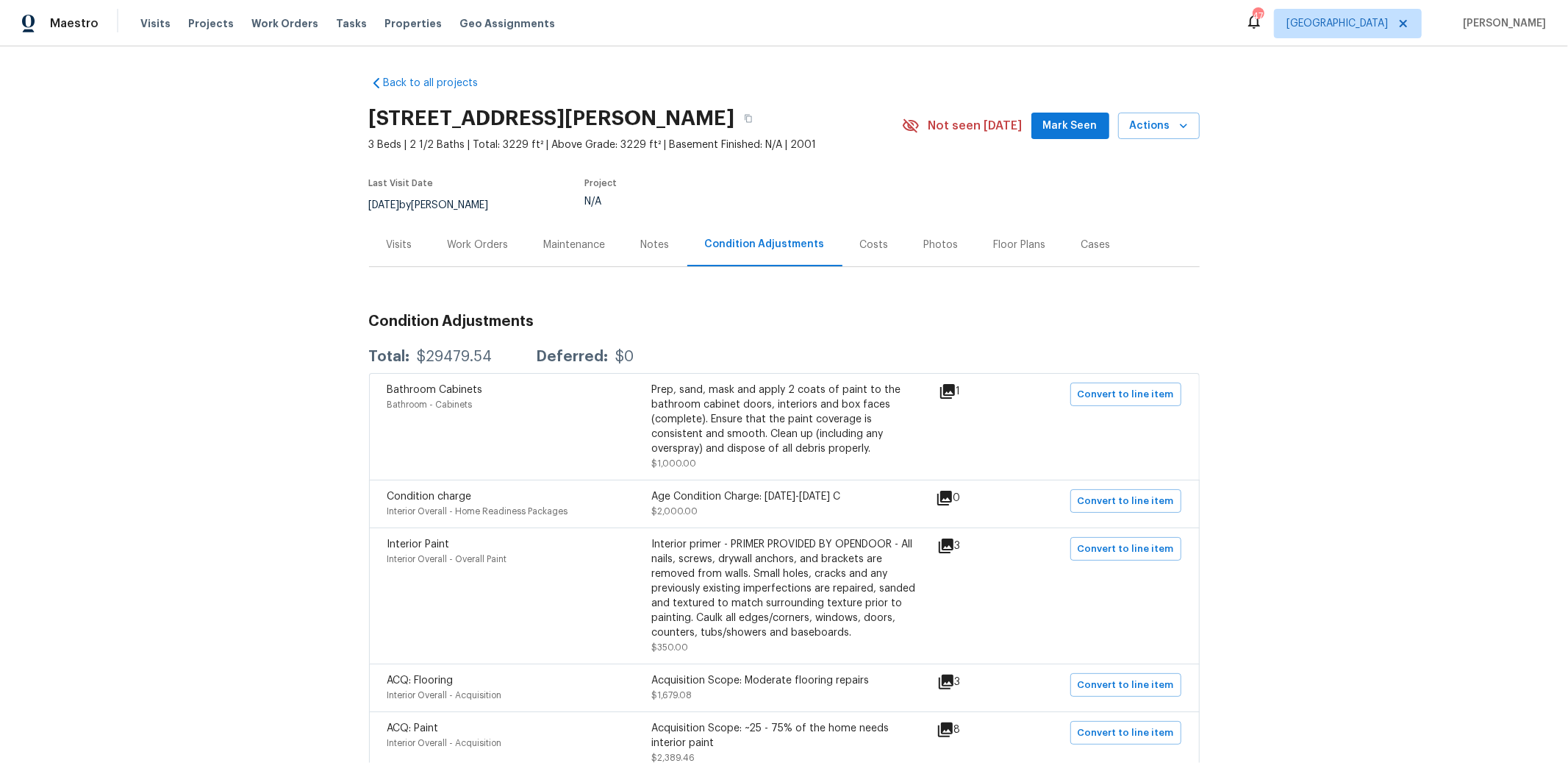
click at [860, 249] on div "Costs" at bounding box center [874, 244] width 29 height 15
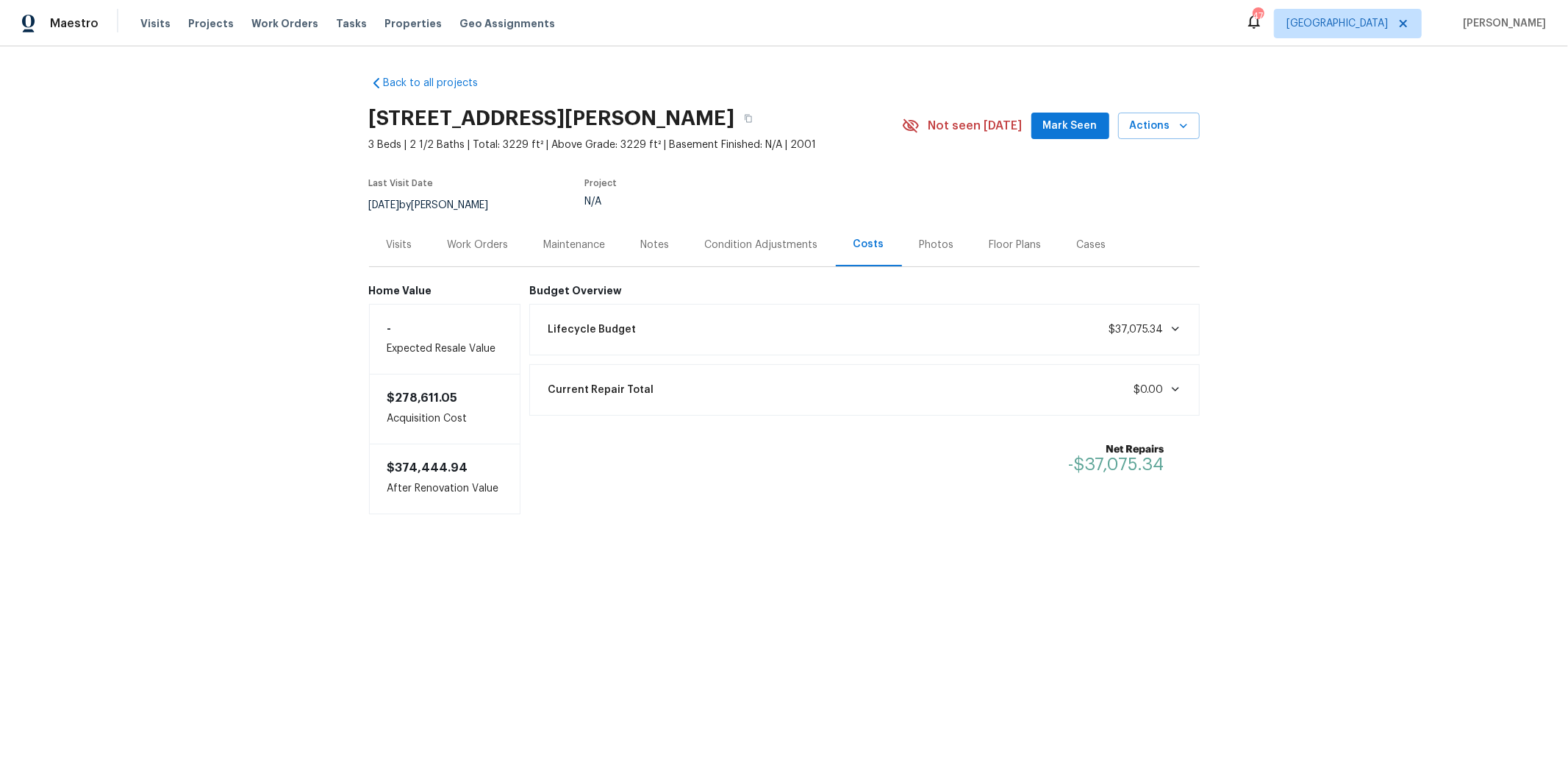
click at [804, 333] on div "Lifecycle Budget $37,075.34" at bounding box center [864, 329] width 652 height 33
click at [748, 247] on div "Condition Adjustments" at bounding box center [762, 244] width 113 height 15
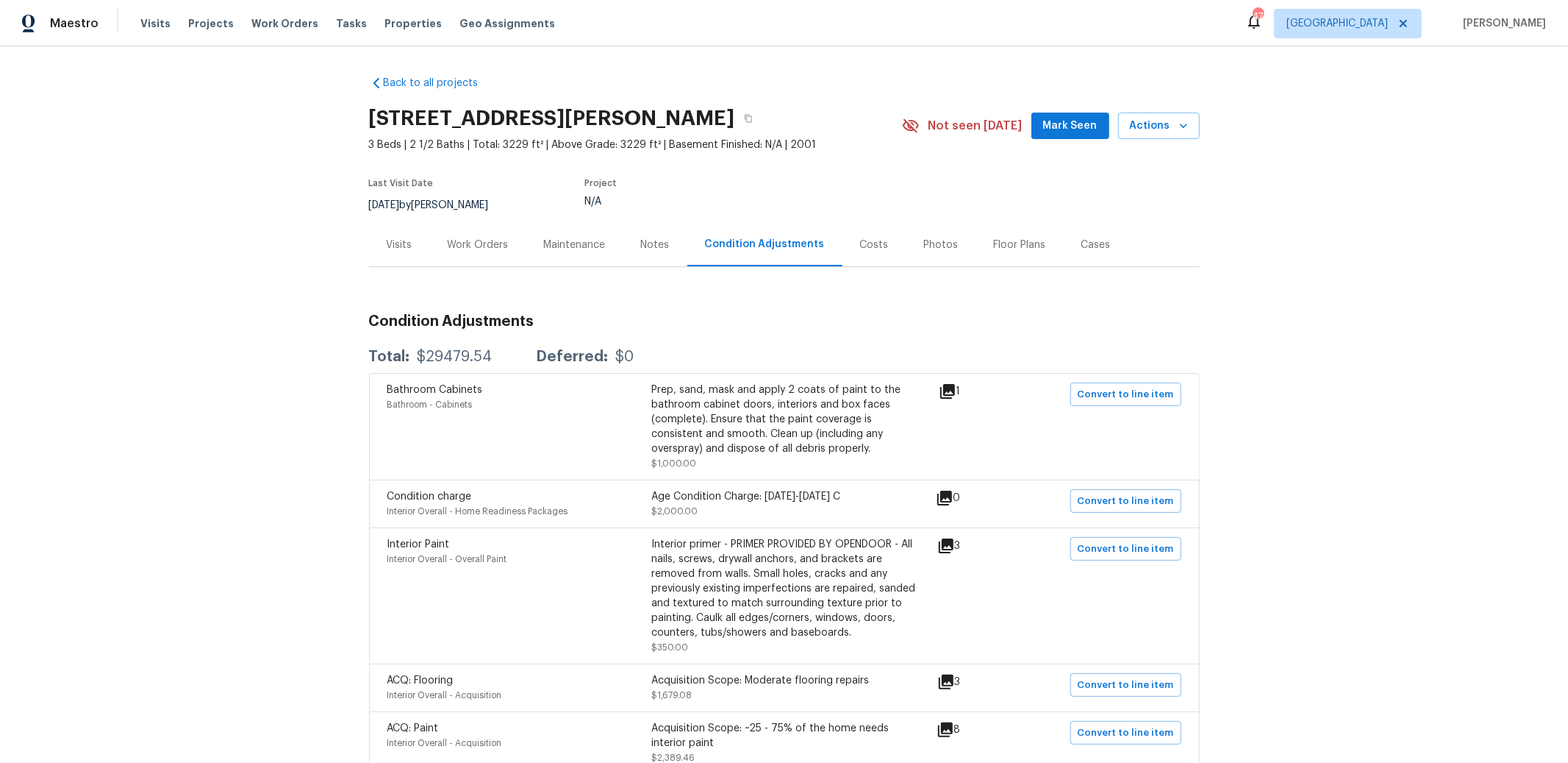
click at [860, 242] on div "Costs" at bounding box center [874, 244] width 29 height 15
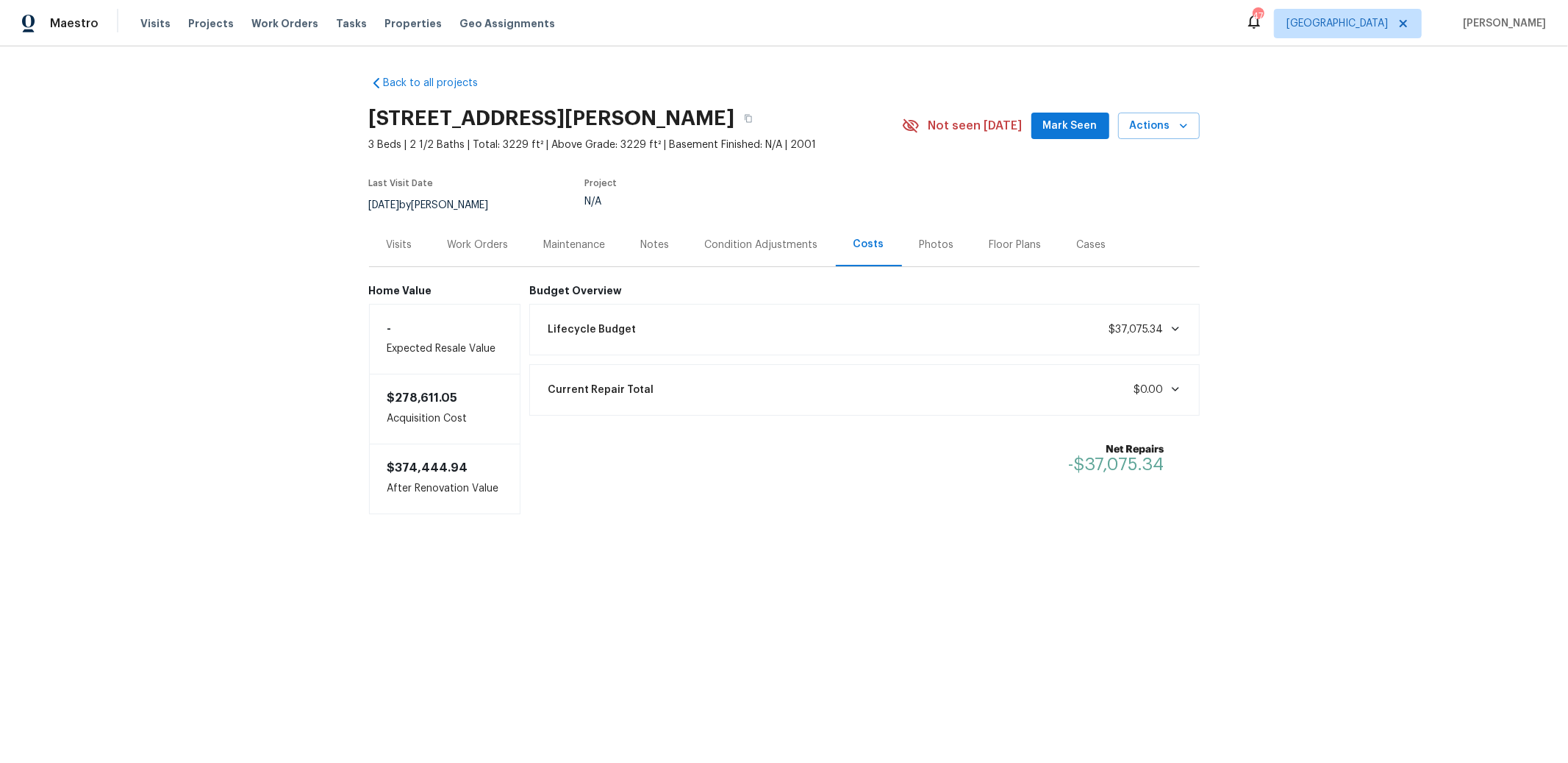
click at [656, 316] on div "Lifecycle Budget $37,075.34" at bounding box center [864, 329] width 652 height 33
click at [759, 249] on div "Condition Adjustments" at bounding box center [762, 244] width 113 height 15
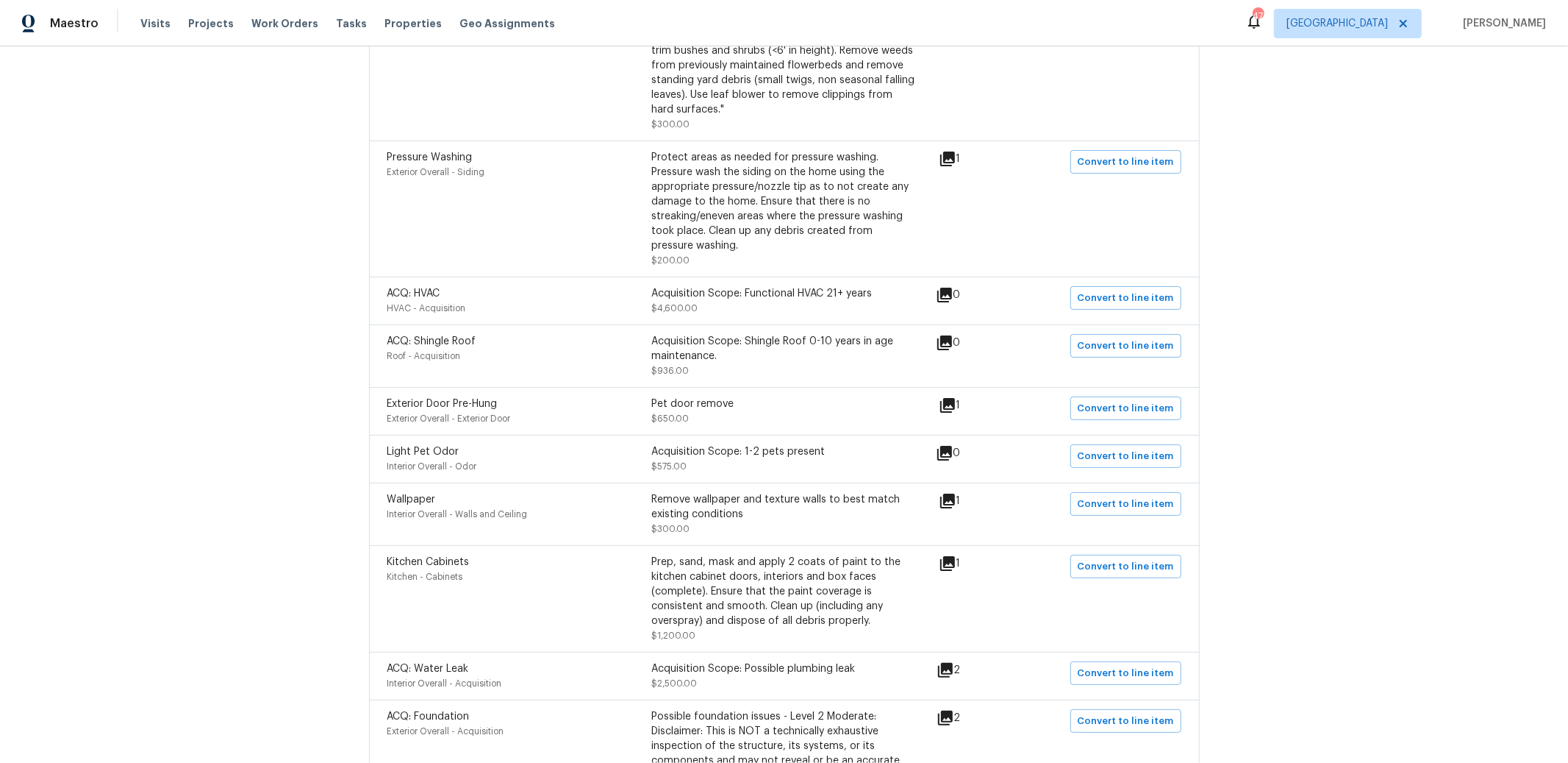
scroll to position [860, 0]
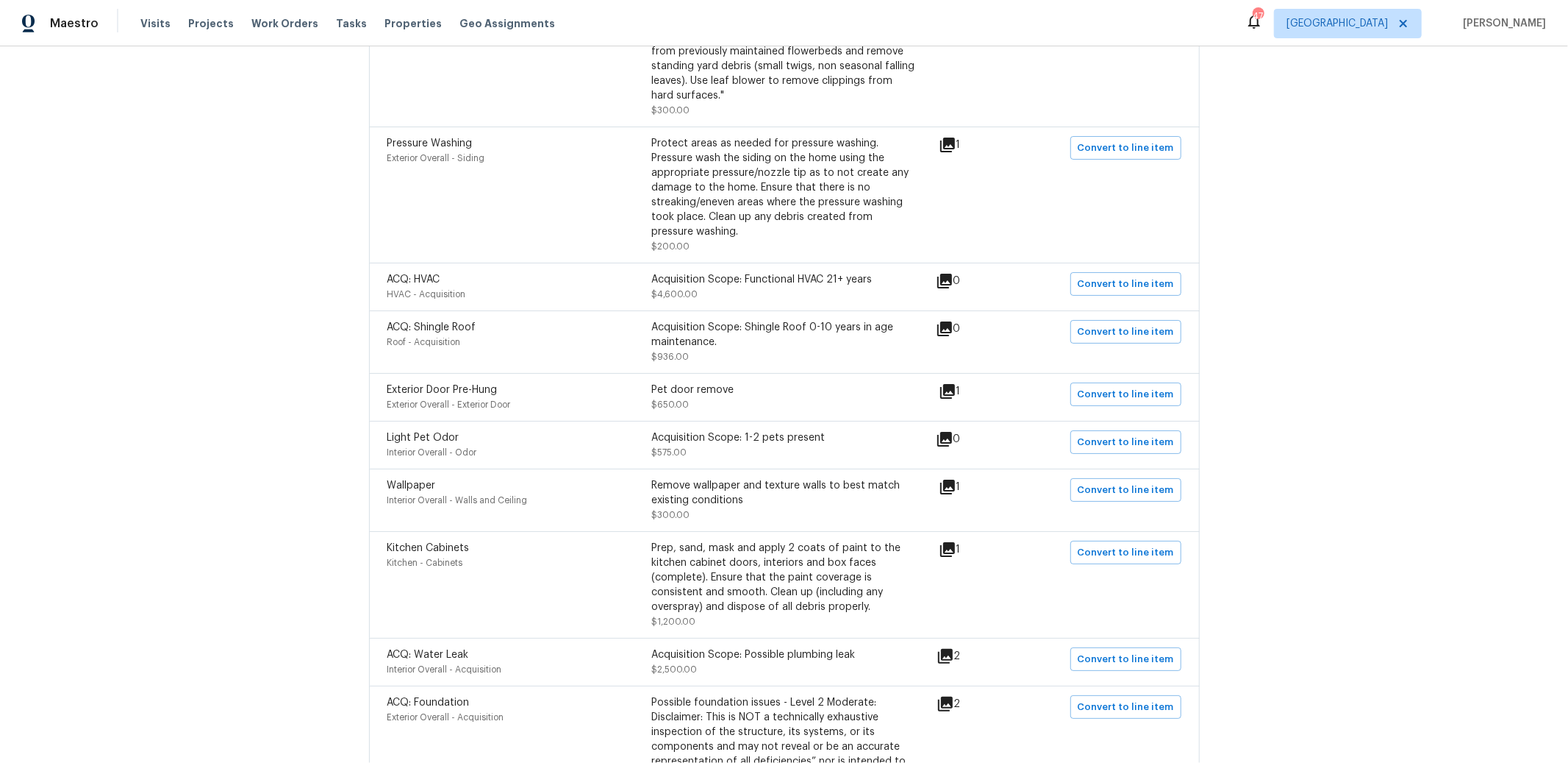
click at [1304, 391] on div "Back to all projects [STREET_ADDRESS][PERSON_NAME] 3 Beds | 2 1/2 Baths | Total…" at bounding box center [784, 405] width 1568 height 716
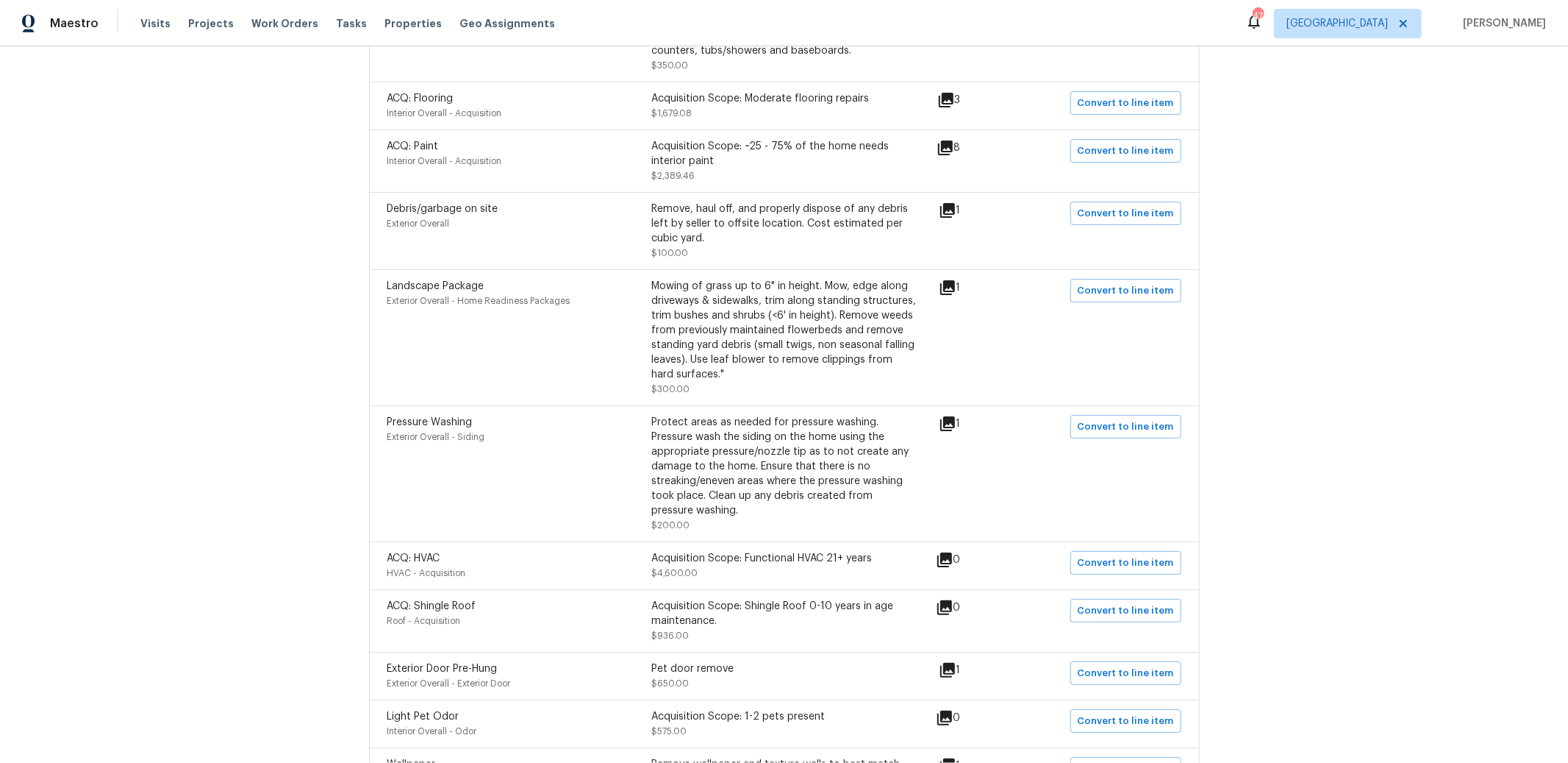
scroll to position [0, 0]
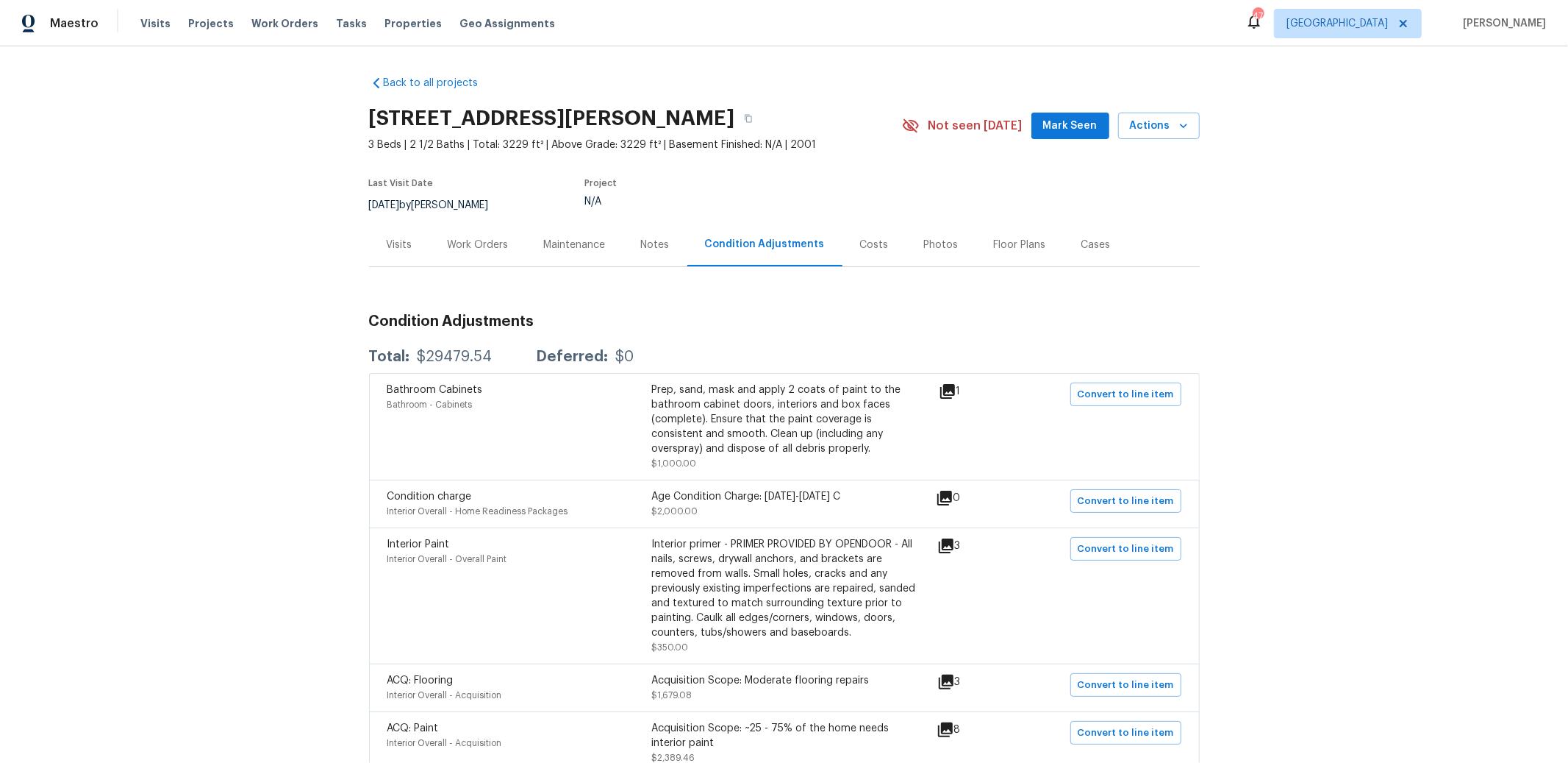
click at [878, 246] on div "Costs" at bounding box center [874, 245] width 63 height 44
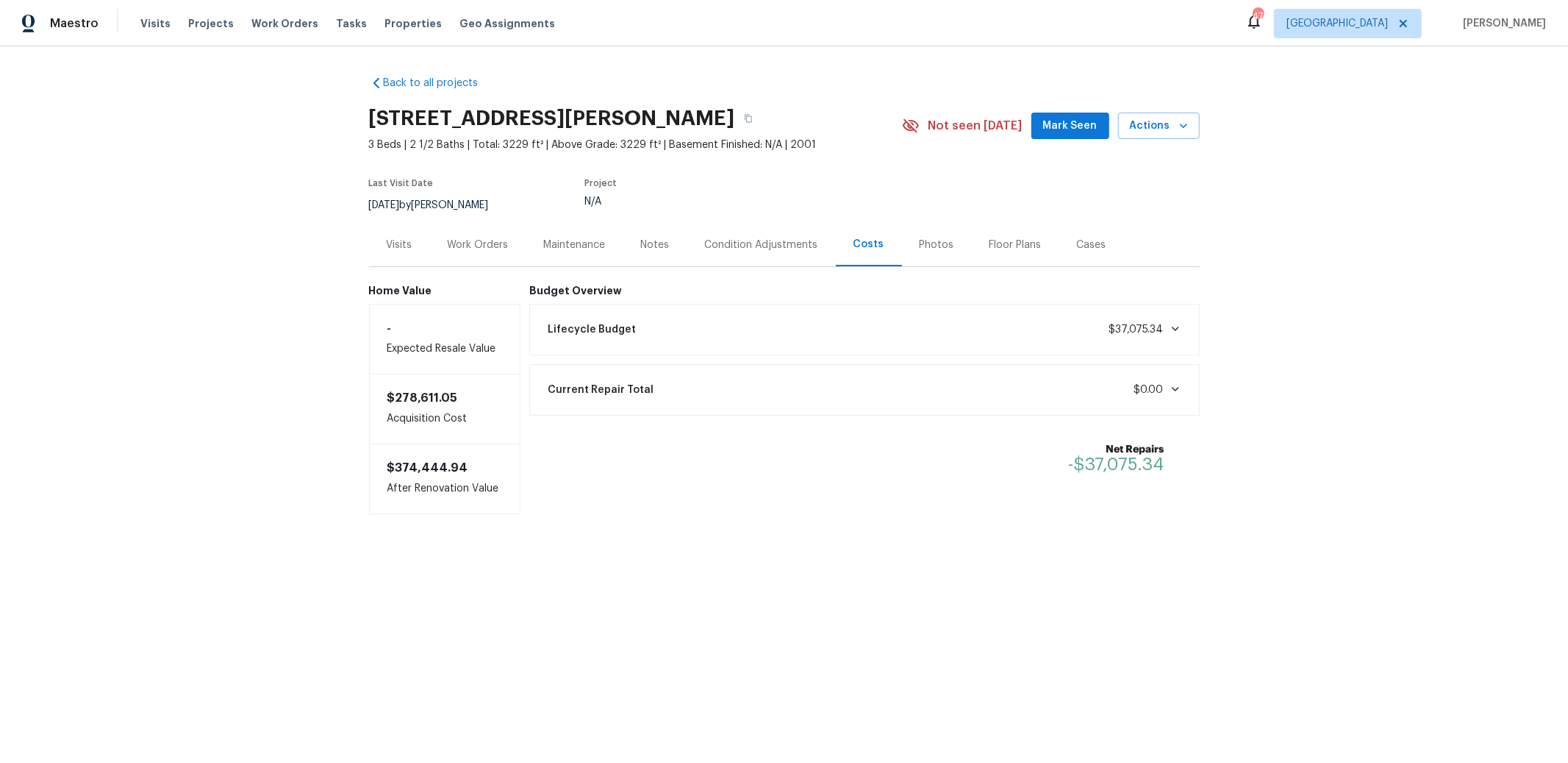
click at [890, 338] on div "Lifecycle Budget $37,075.34" at bounding box center [864, 329] width 652 height 33
click at [164, 23] on span "Visits" at bounding box center [156, 23] width 30 height 15
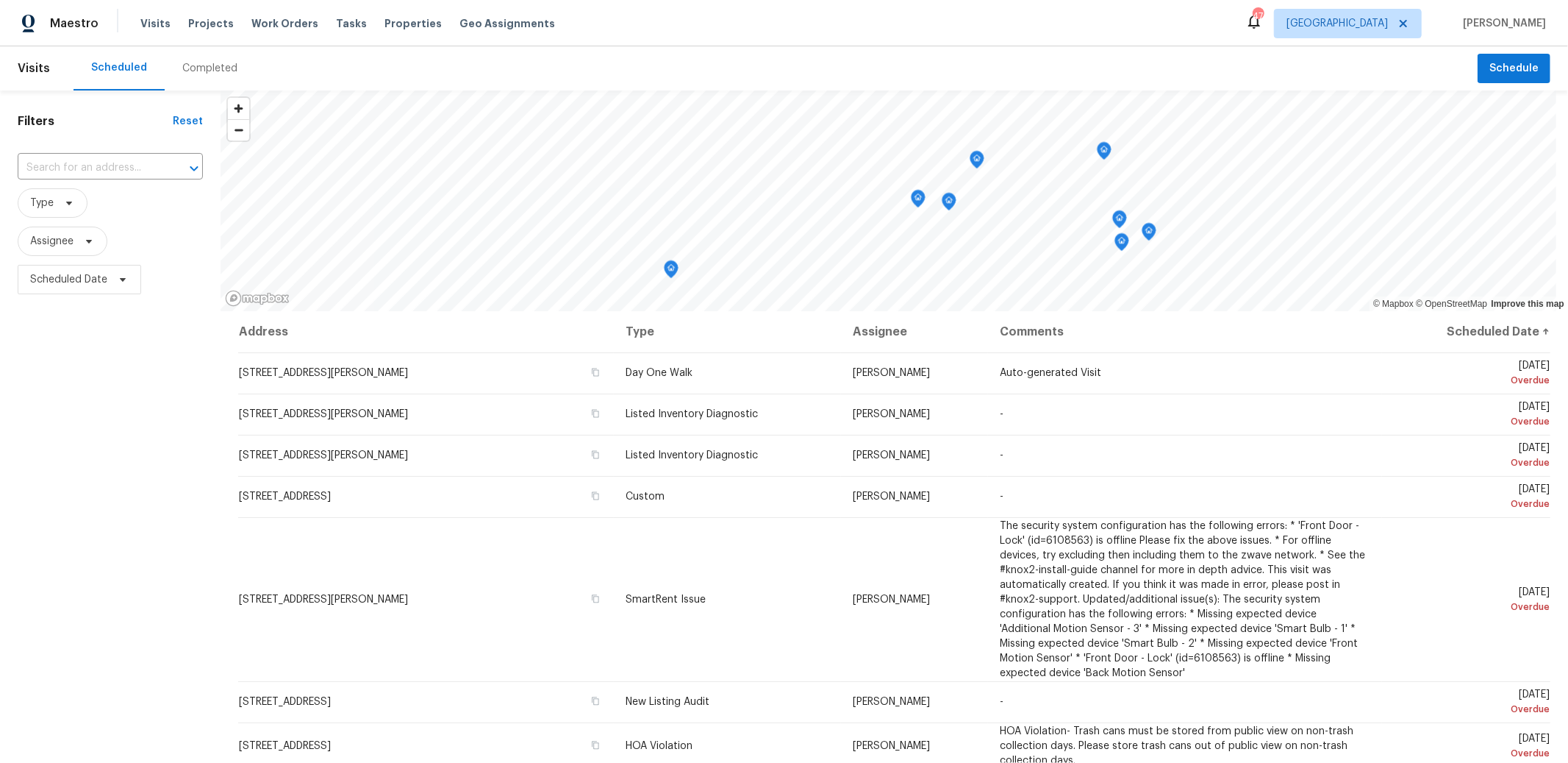
click at [194, 78] on div "Completed" at bounding box center [209, 68] width 90 height 44
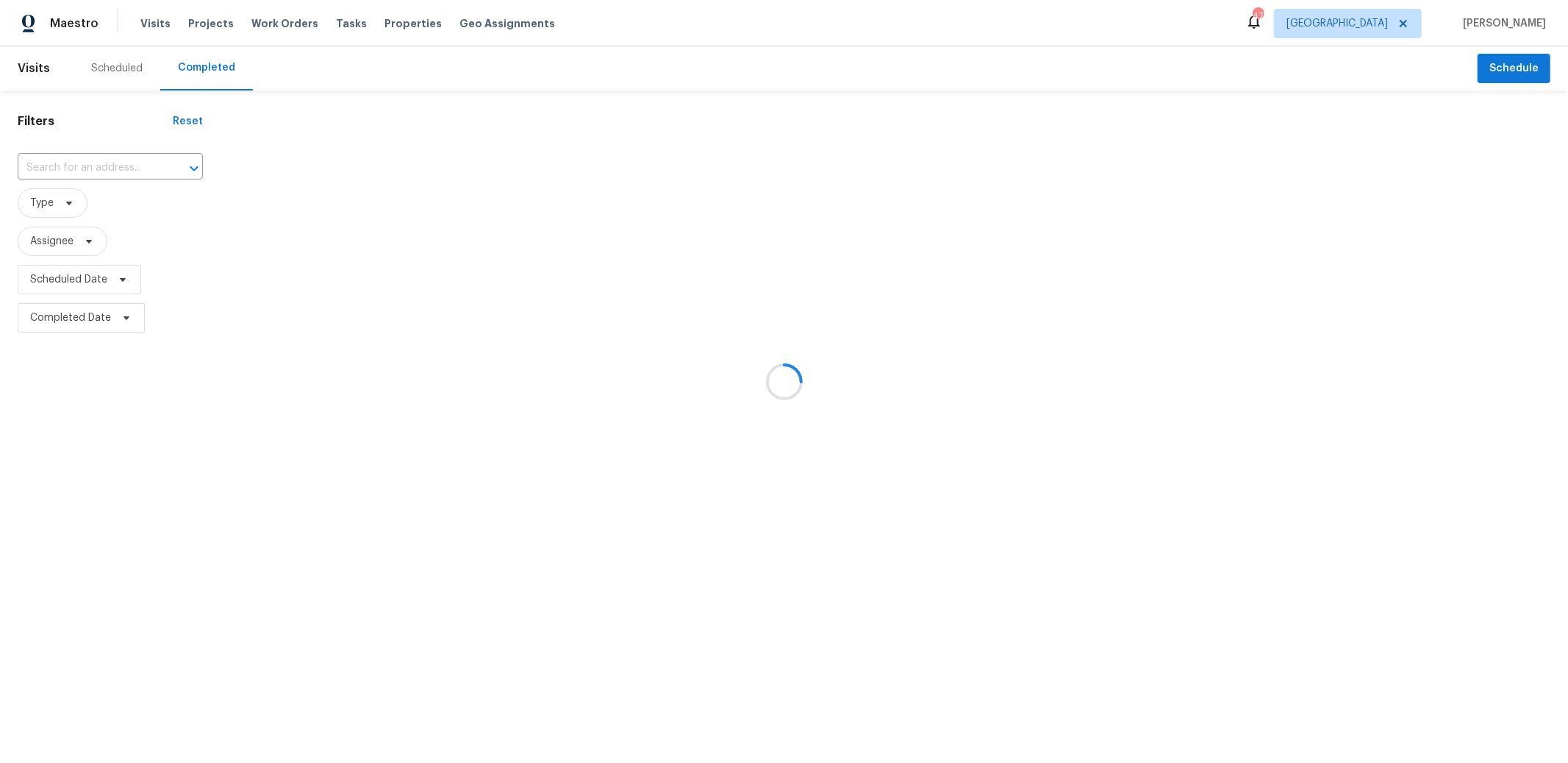
click at [1404, 27] on div at bounding box center [784, 381] width 1568 height 763
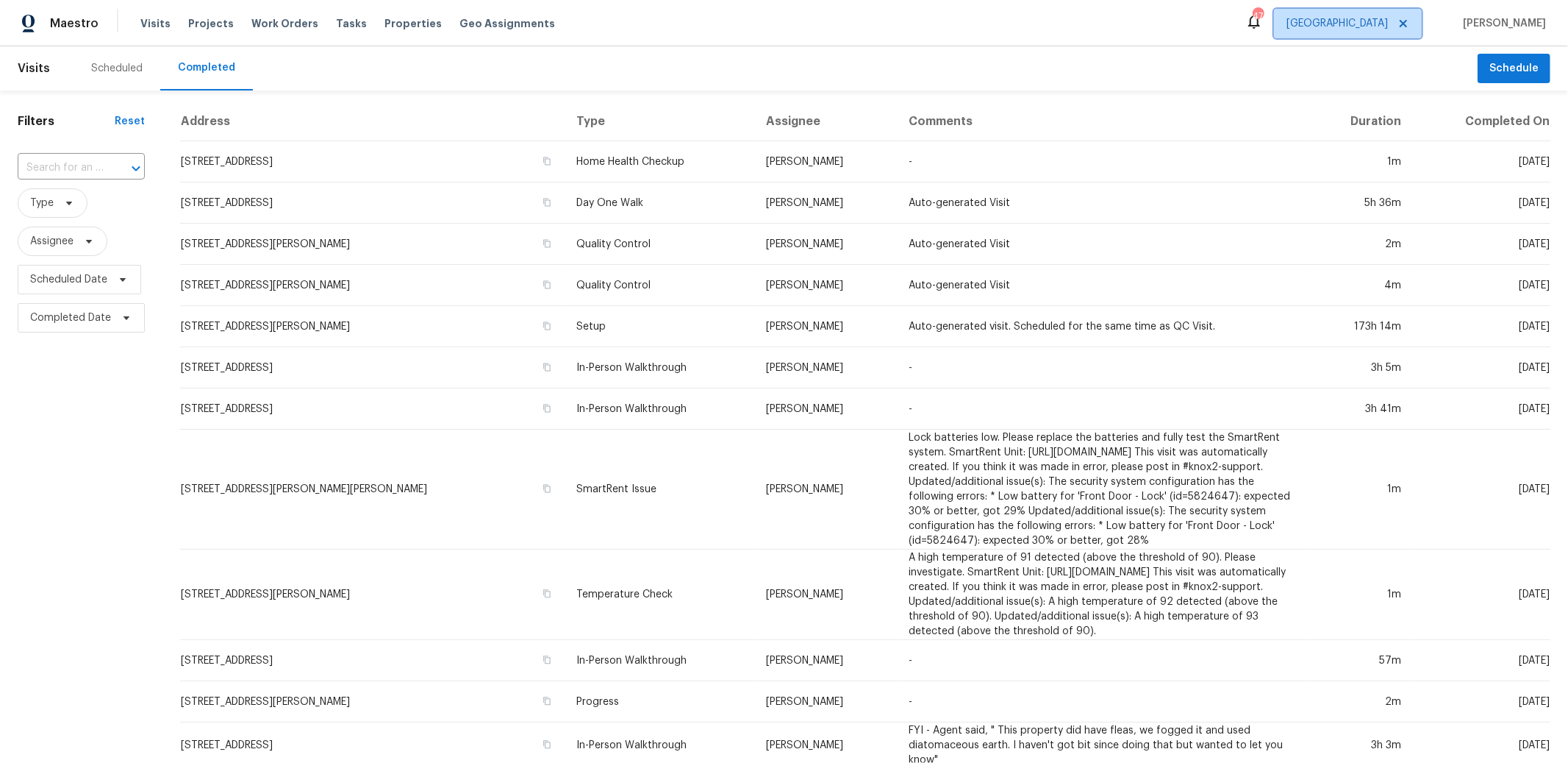
click at [1387, 24] on span "[GEOGRAPHIC_DATA]" at bounding box center [1337, 23] width 101 height 15
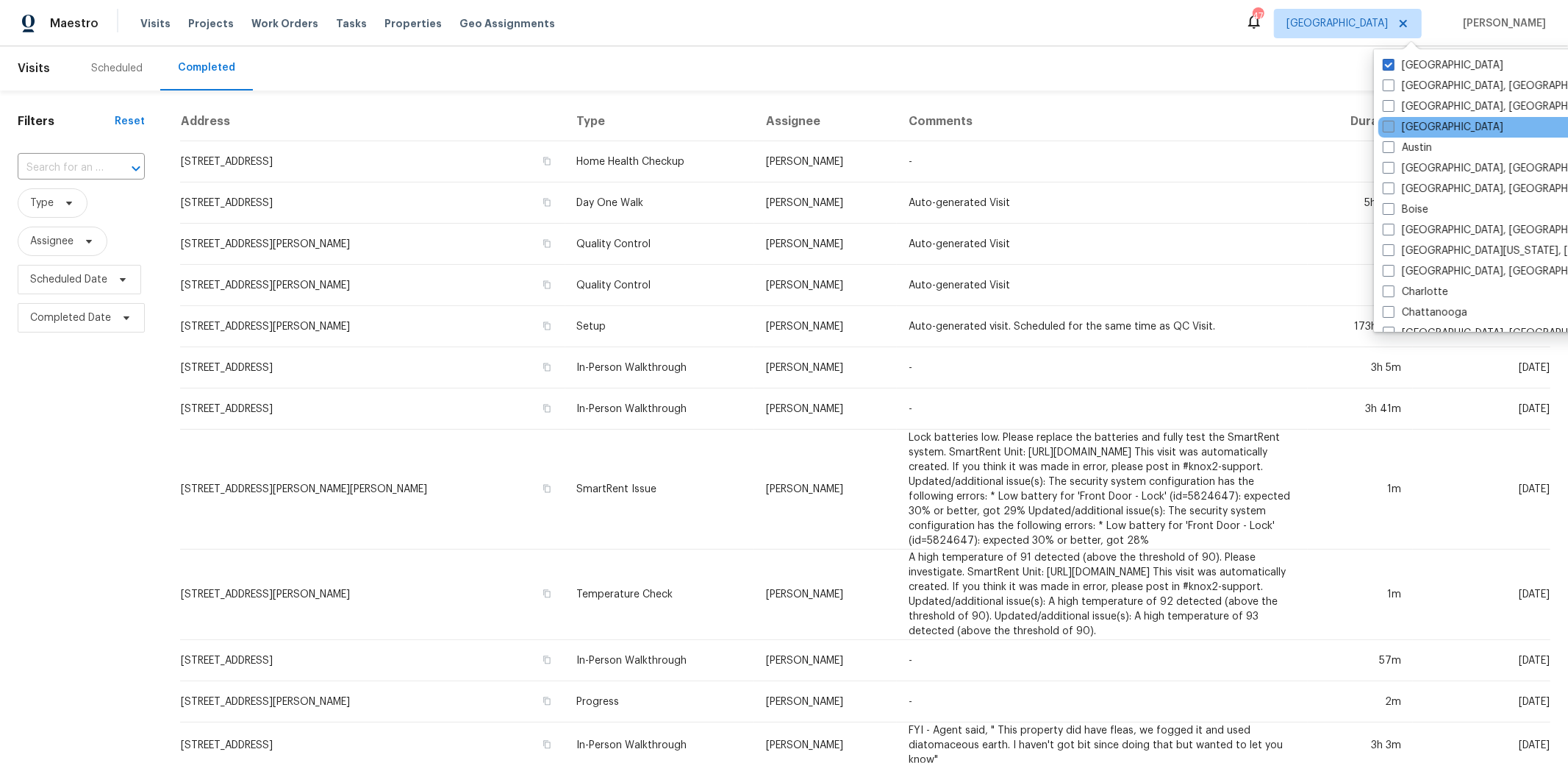
click at [1399, 127] on label "[GEOGRAPHIC_DATA]" at bounding box center [1443, 127] width 121 height 15
click at [1392, 127] on input "[GEOGRAPHIC_DATA]" at bounding box center [1387, 125] width 10 height 10
checkbox input "true"
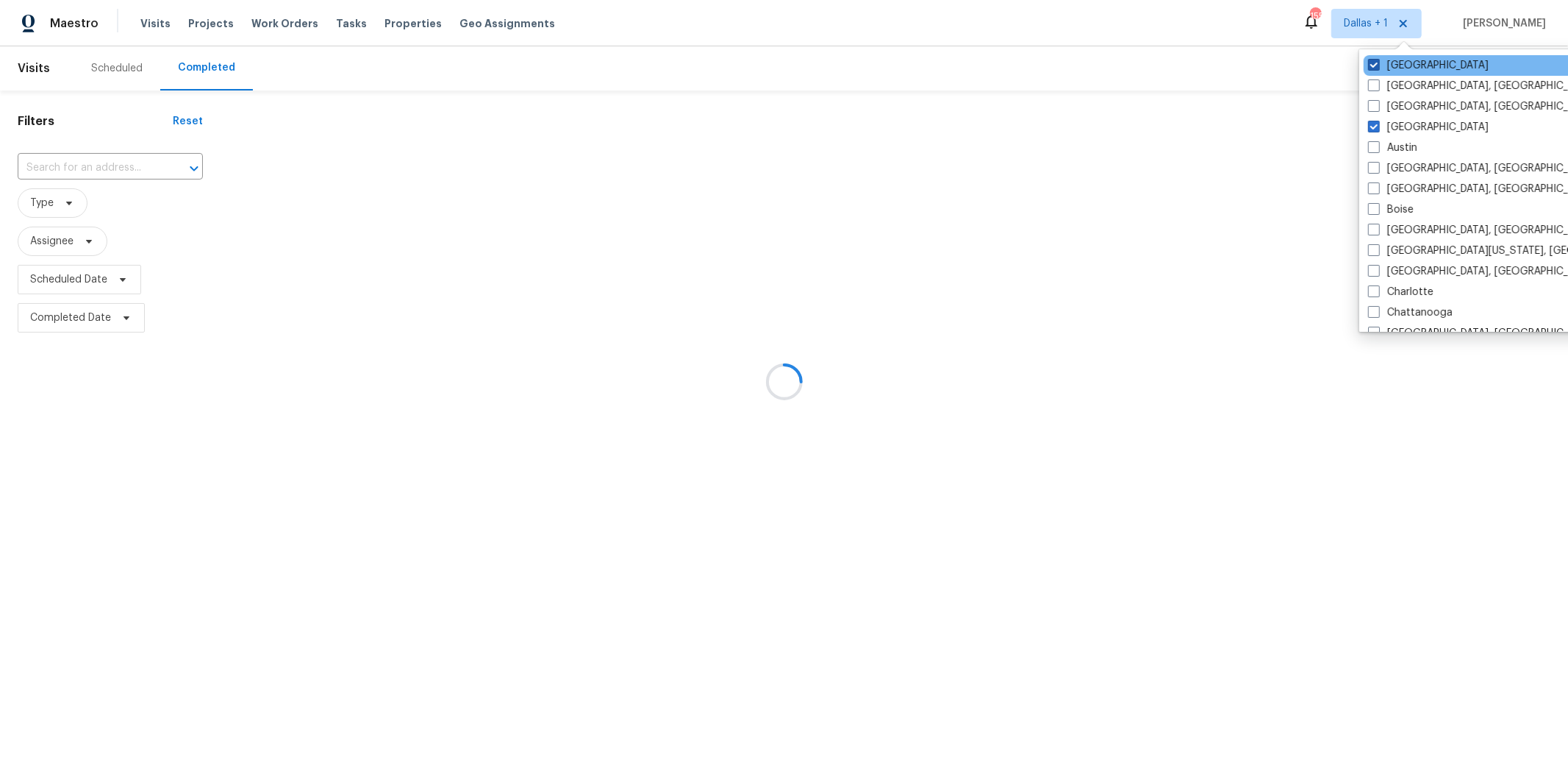
click at [1369, 64] on span at bounding box center [1374, 64] width 12 height 12
click at [1369, 64] on input "[GEOGRAPHIC_DATA]" at bounding box center [1373, 64] width 10 height 10
checkbox input "false"
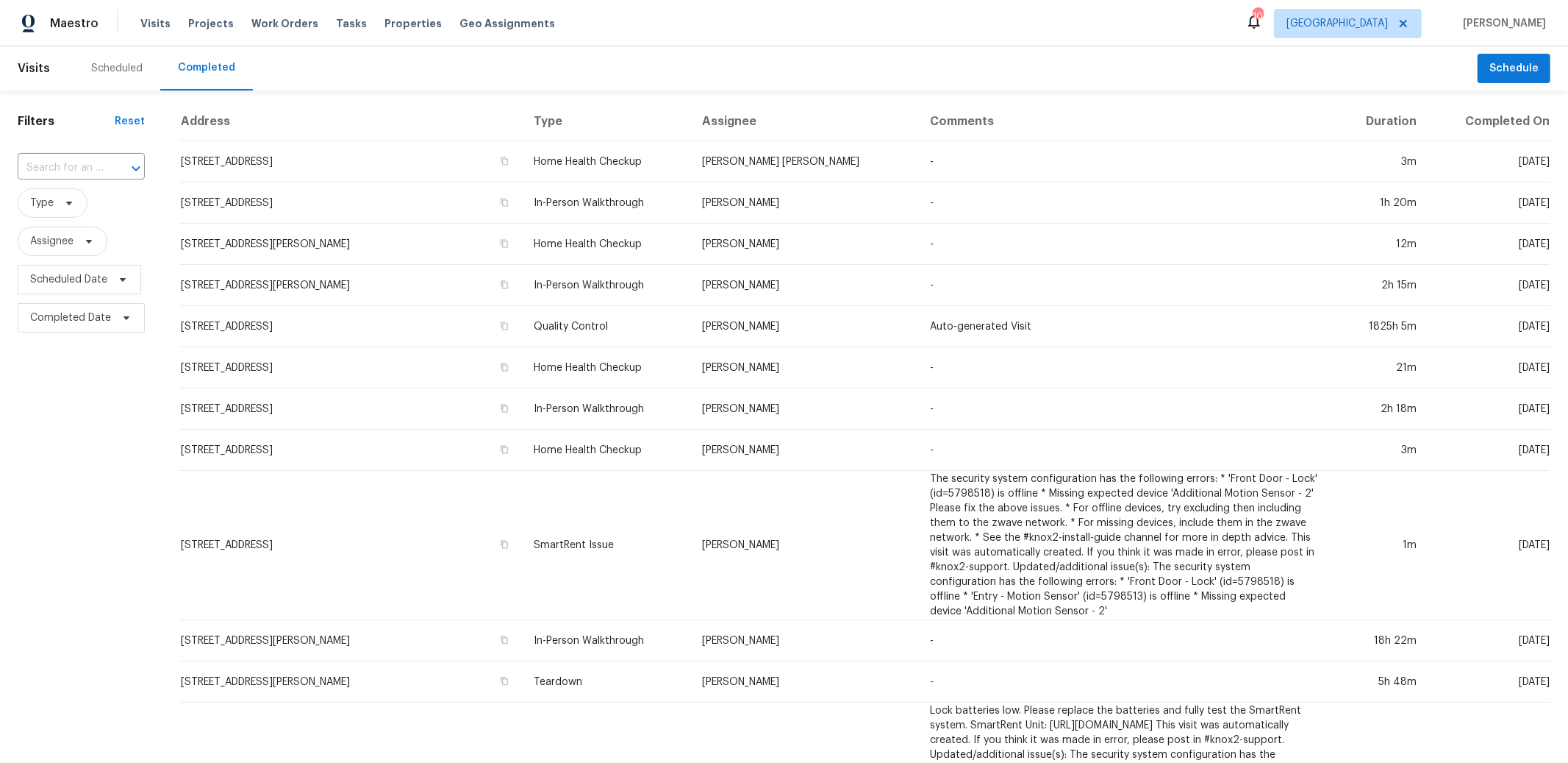
click at [101, 152] on div "​" at bounding box center [81, 168] width 127 height 32
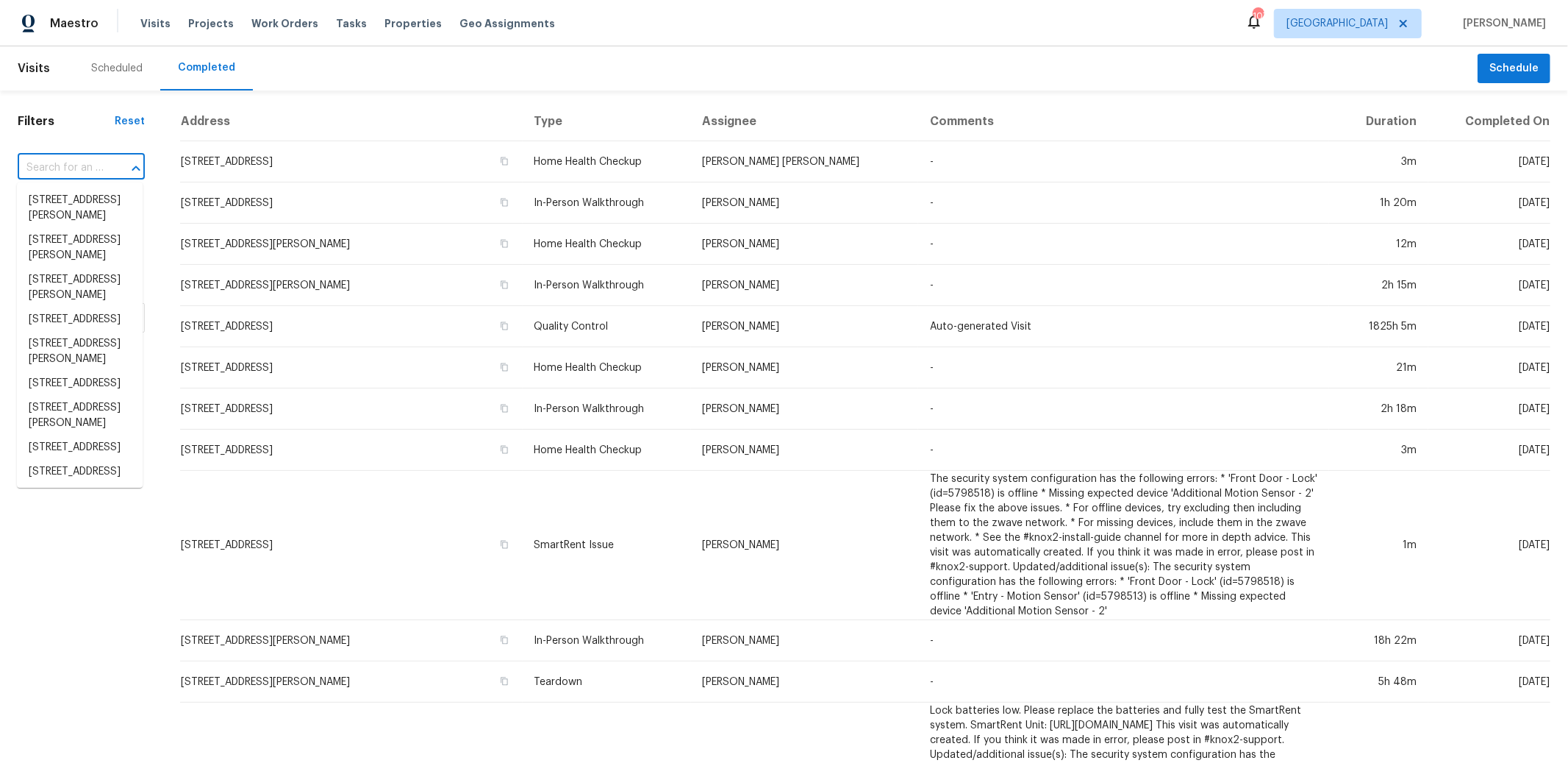
click at [201, 56] on div "Completed" at bounding box center [206, 68] width 92 height 44
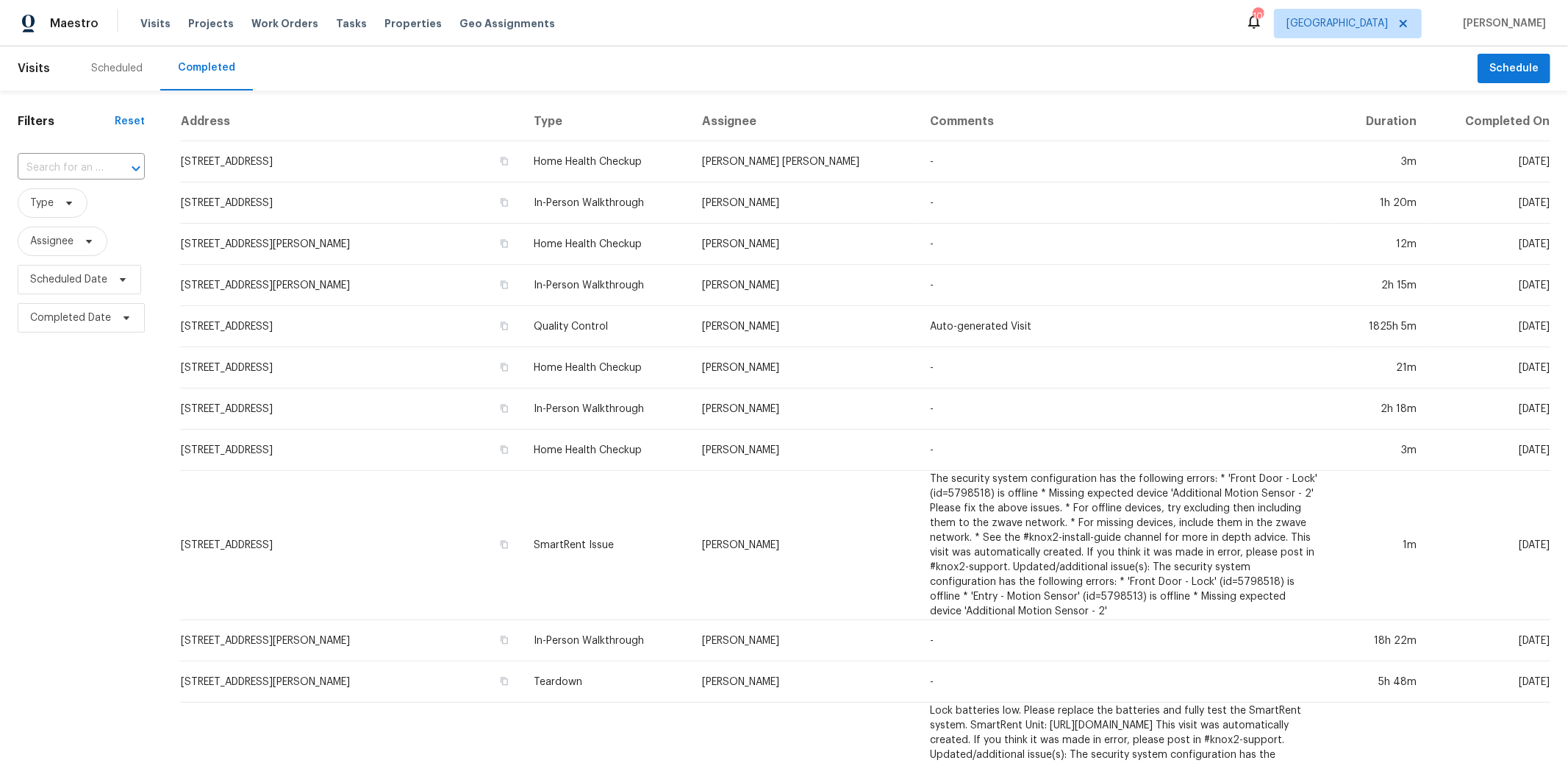
click at [200, 64] on div "Completed" at bounding box center [206, 67] width 58 height 15
click at [98, 158] on input "text" at bounding box center [60, 168] width 86 height 23
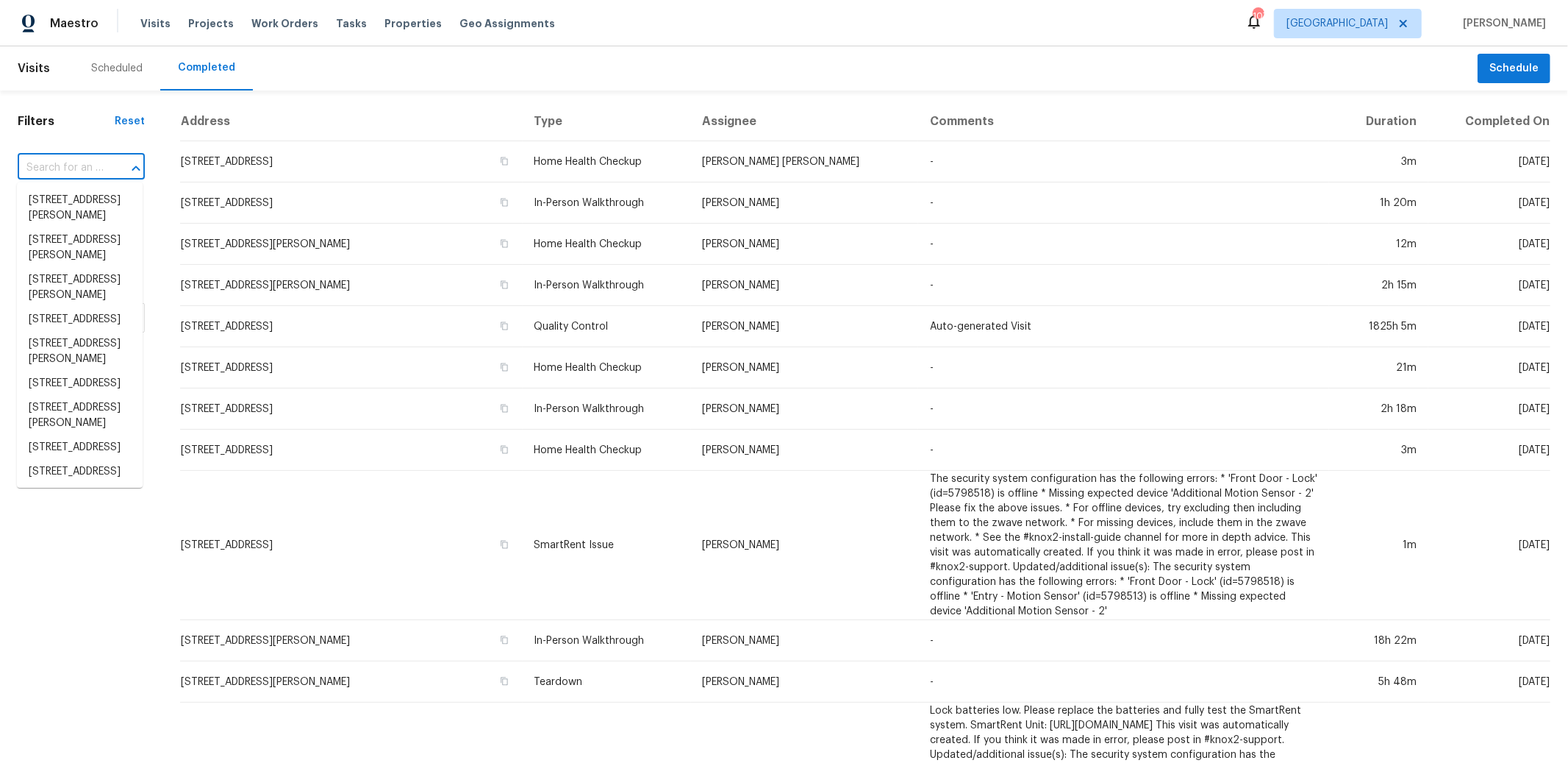
paste input "[PERSON_NAME]"
click at [80, 161] on input "[PERSON_NAME]" at bounding box center [60, 168] width 86 height 23
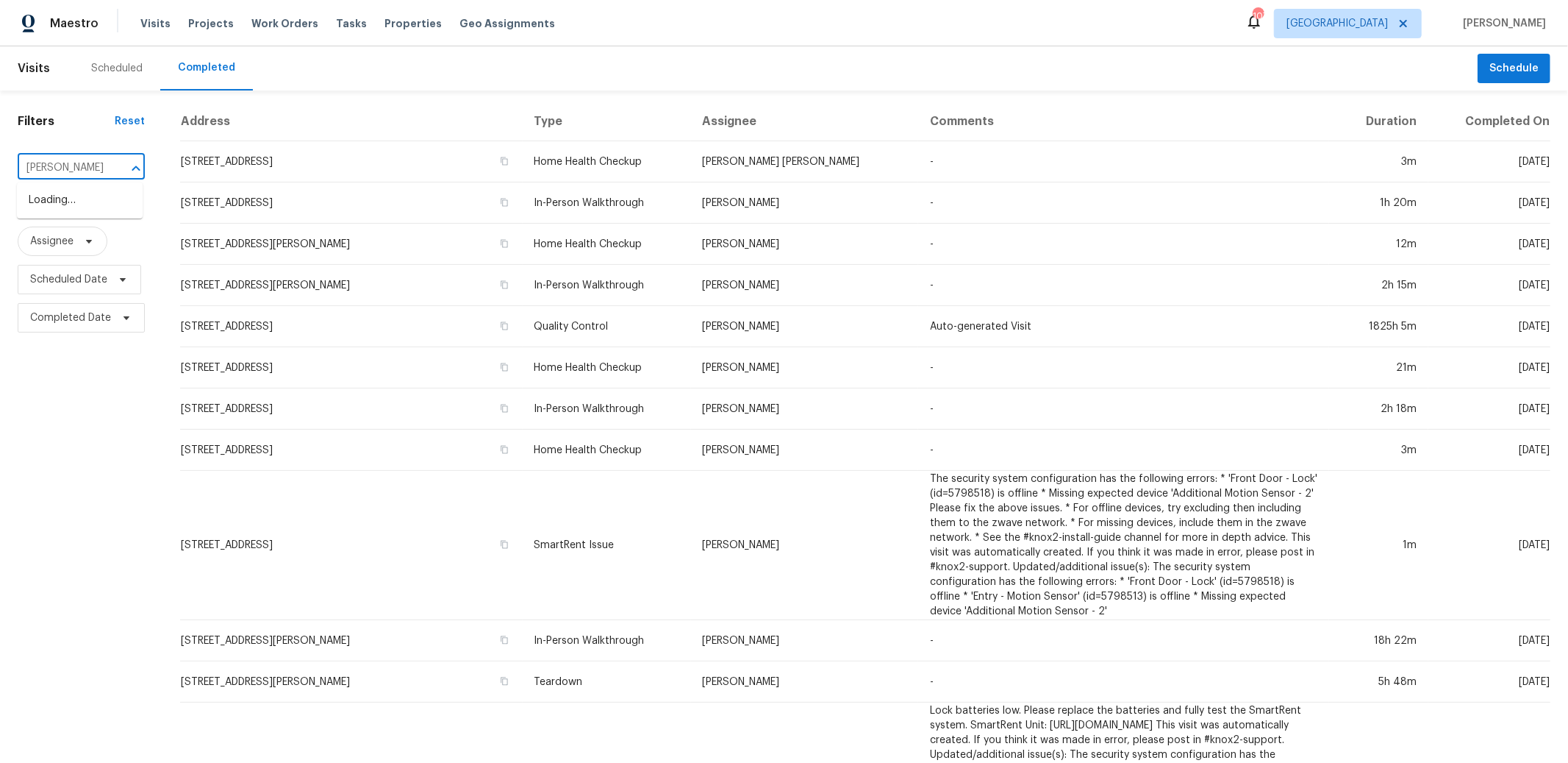
click at [80, 160] on input "[PERSON_NAME]" at bounding box center [60, 168] width 86 height 23
type input "[PERSON_NAME]"
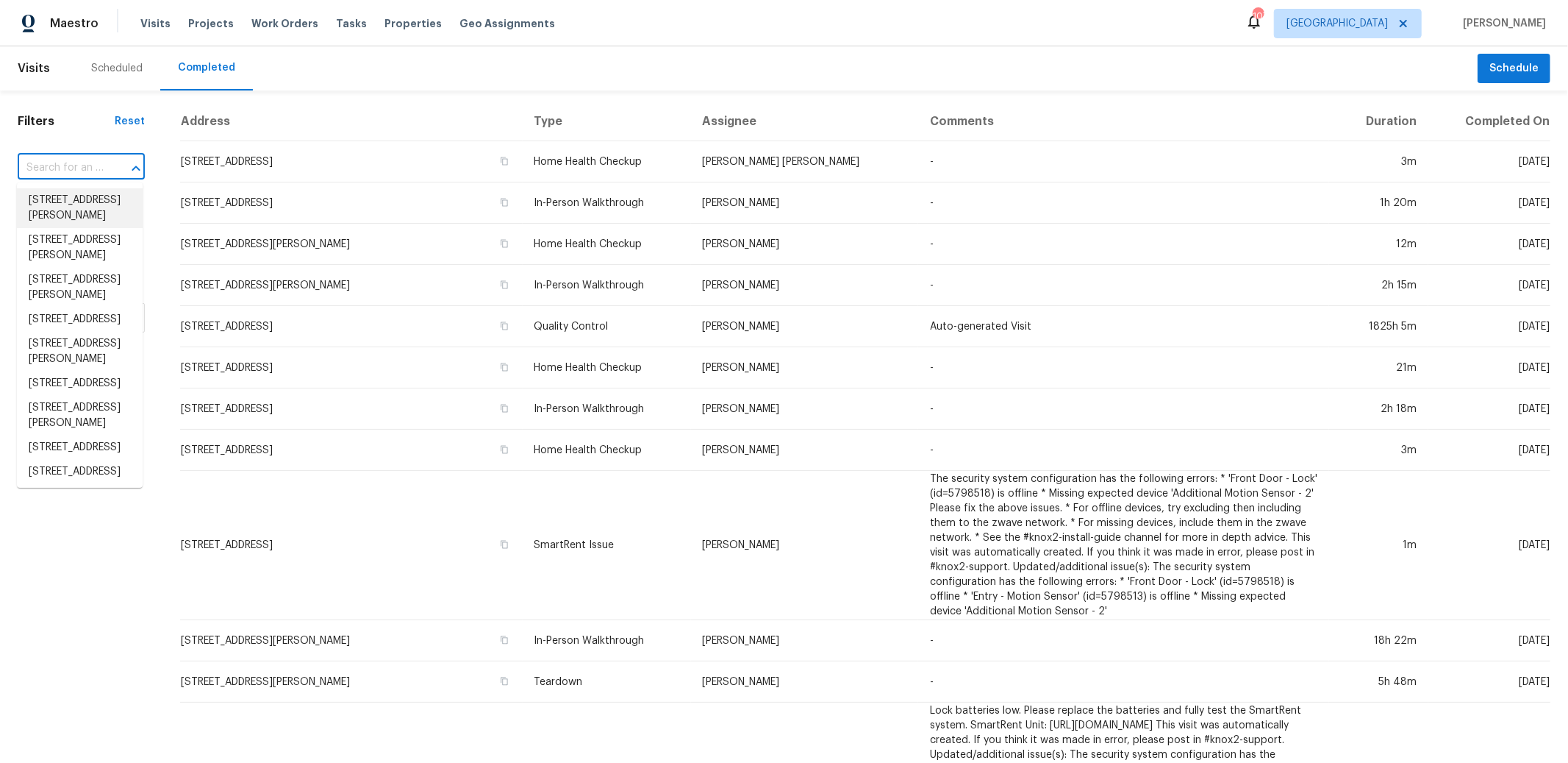
click at [95, 167] on input "text" at bounding box center [60, 168] width 86 height 23
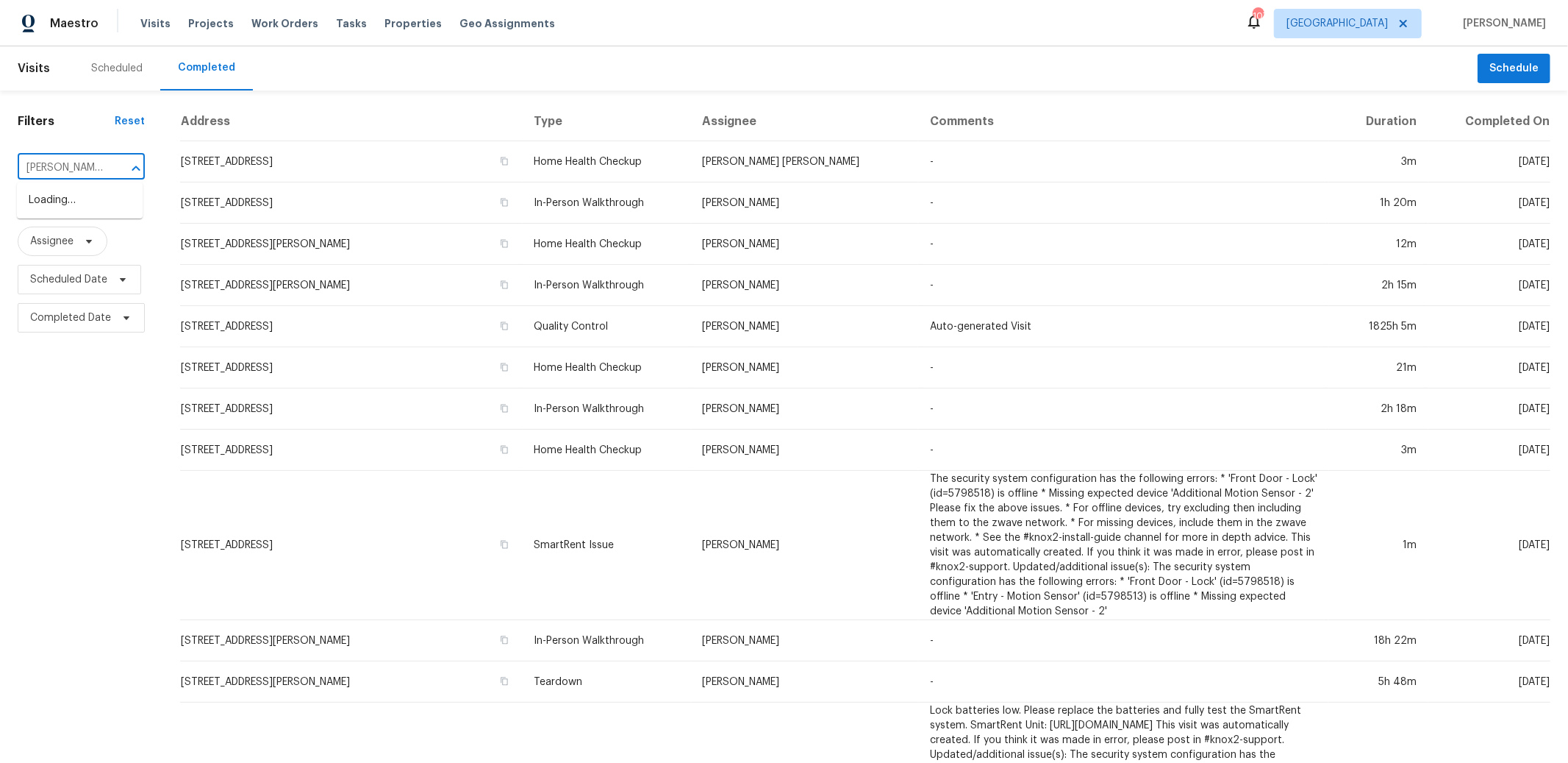
type input "[PERSON_NAME]"
click at [91, 303] on li "[STREET_ADDRESS][PERSON_NAME]" at bounding box center [79, 288] width 126 height 40
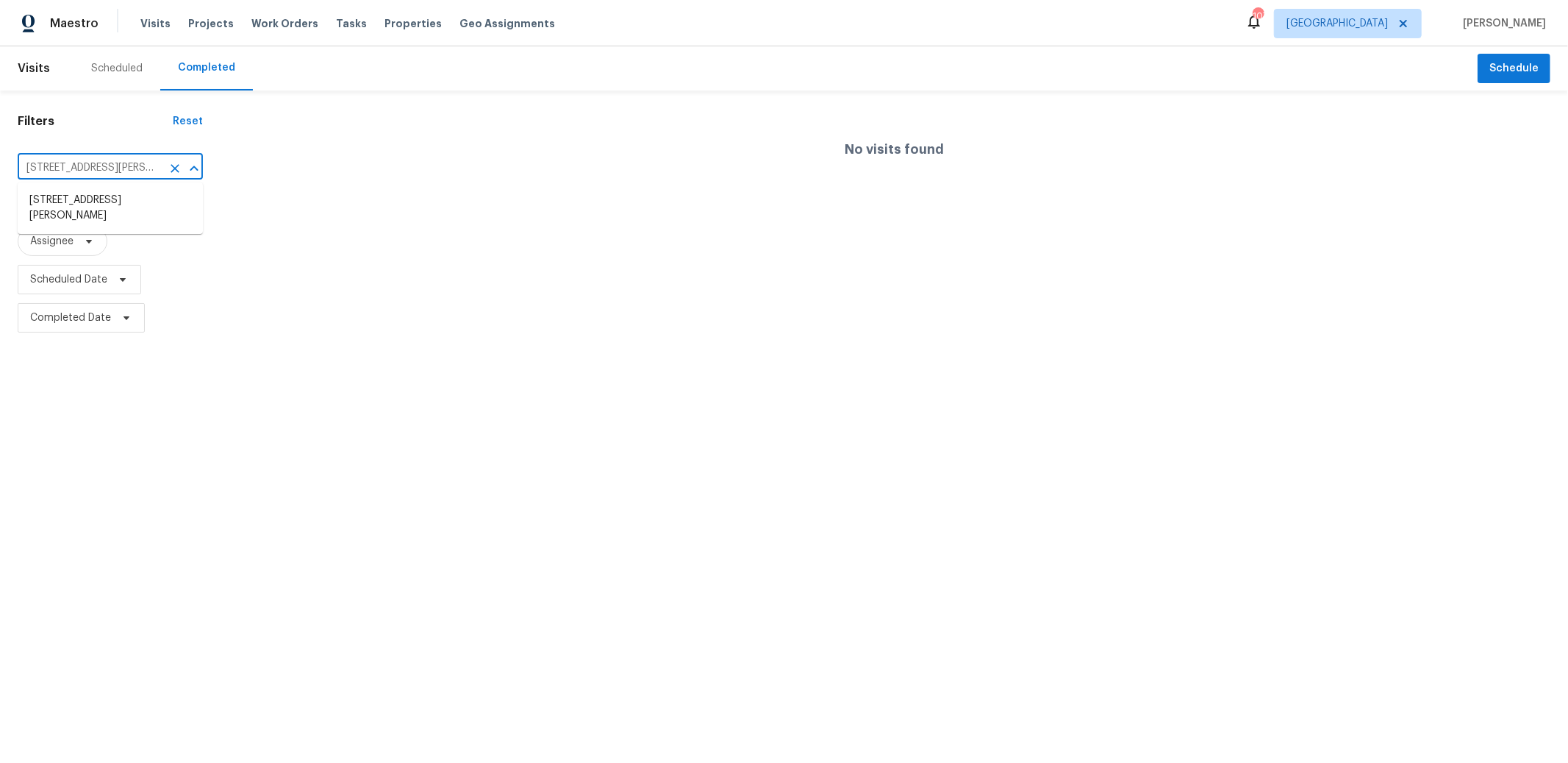
click at [86, 169] on input "[STREET_ADDRESS][PERSON_NAME]" at bounding box center [89, 168] width 144 height 23
click at [78, 217] on li "[STREET_ADDRESS][PERSON_NAME]" at bounding box center [110, 208] width 185 height 40
click at [189, 123] on div "Reset" at bounding box center [187, 121] width 30 height 15
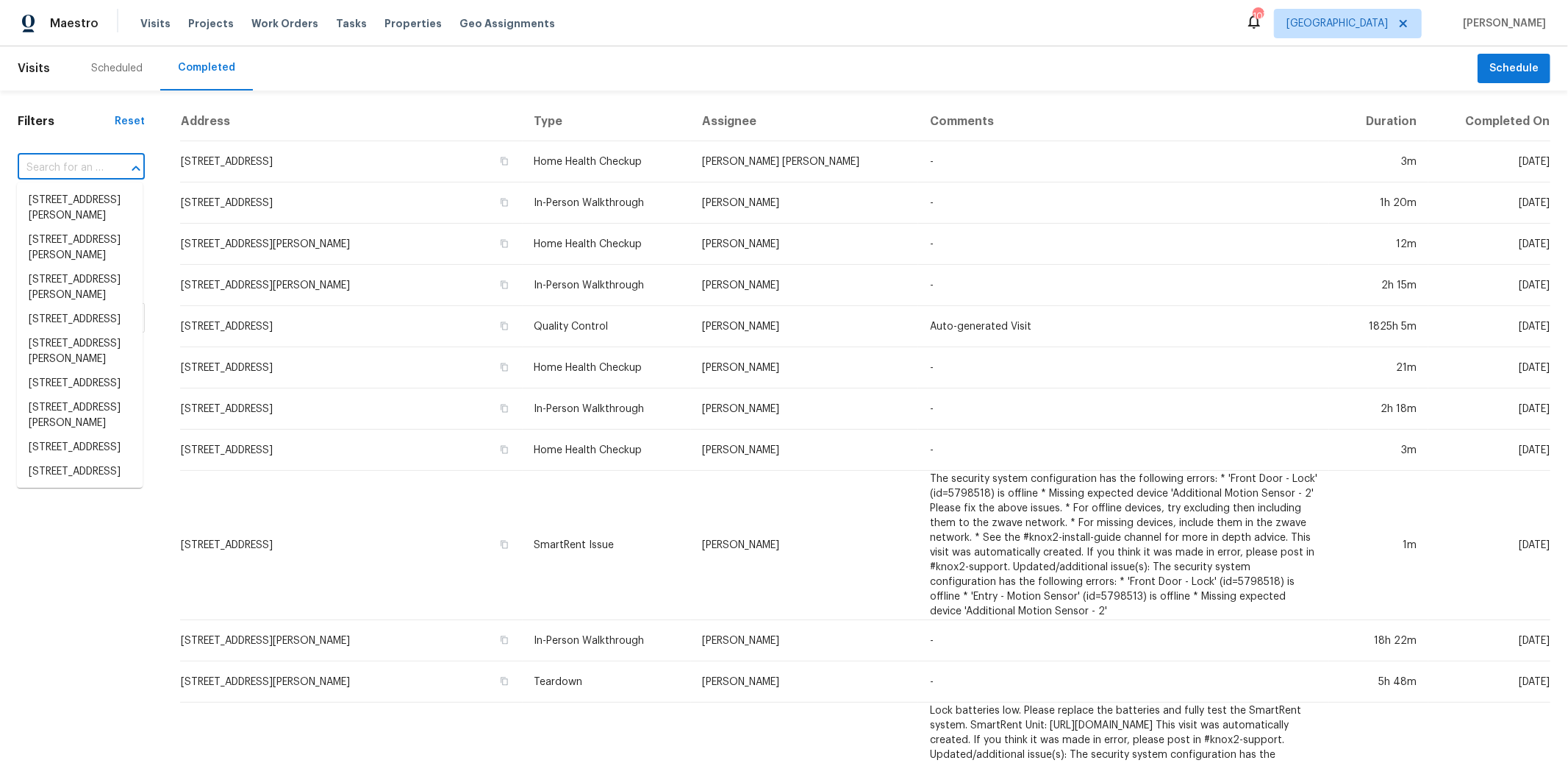
click at [96, 174] on input "text" at bounding box center [60, 168] width 86 height 23
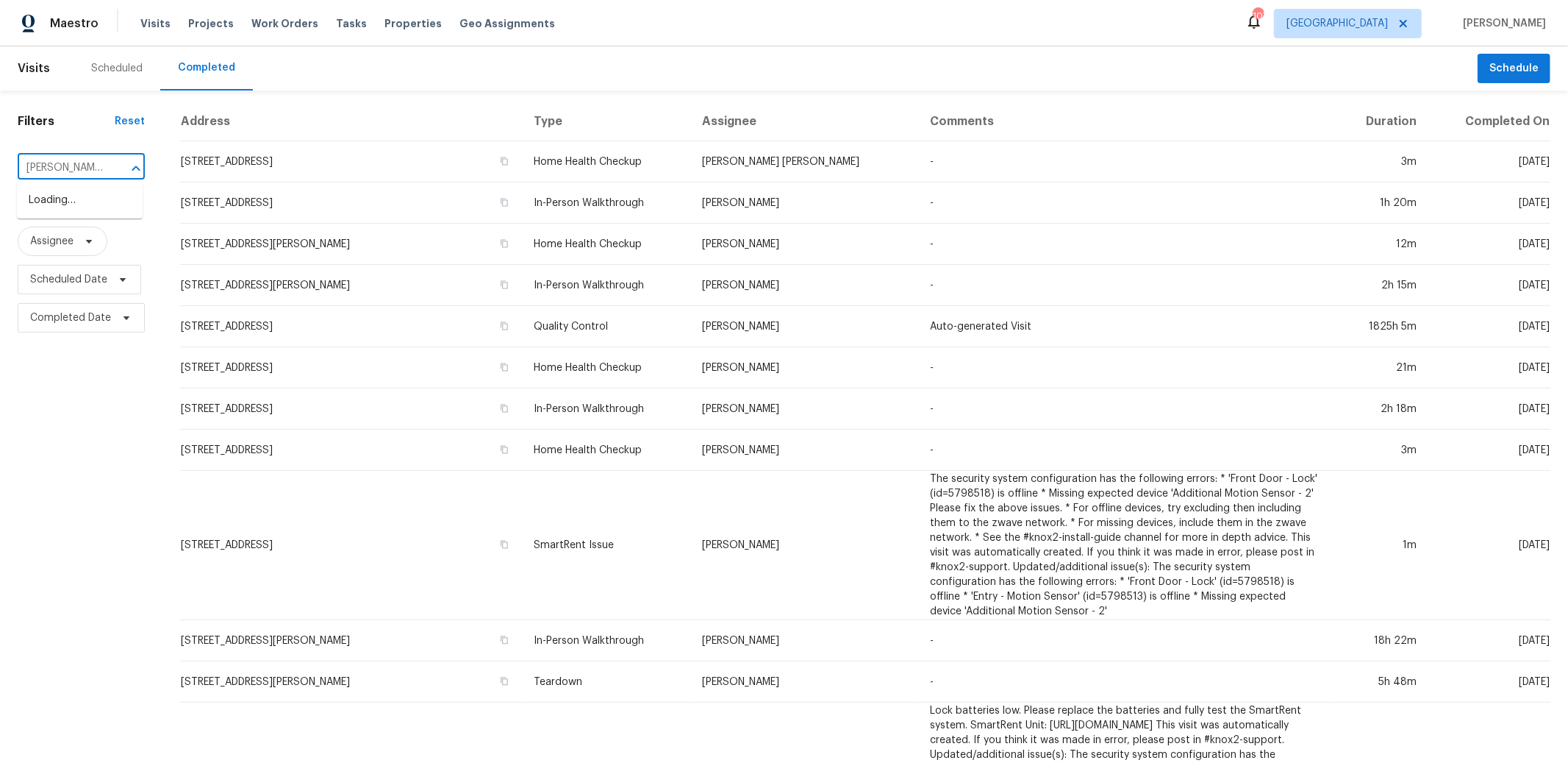
type input "[PERSON_NAME]"
click at [84, 308] on li "[STREET_ADDRESS][PERSON_NAME]" at bounding box center [79, 288] width 126 height 40
